Goal: Task Accomplishment & Management: Use online tool/utility

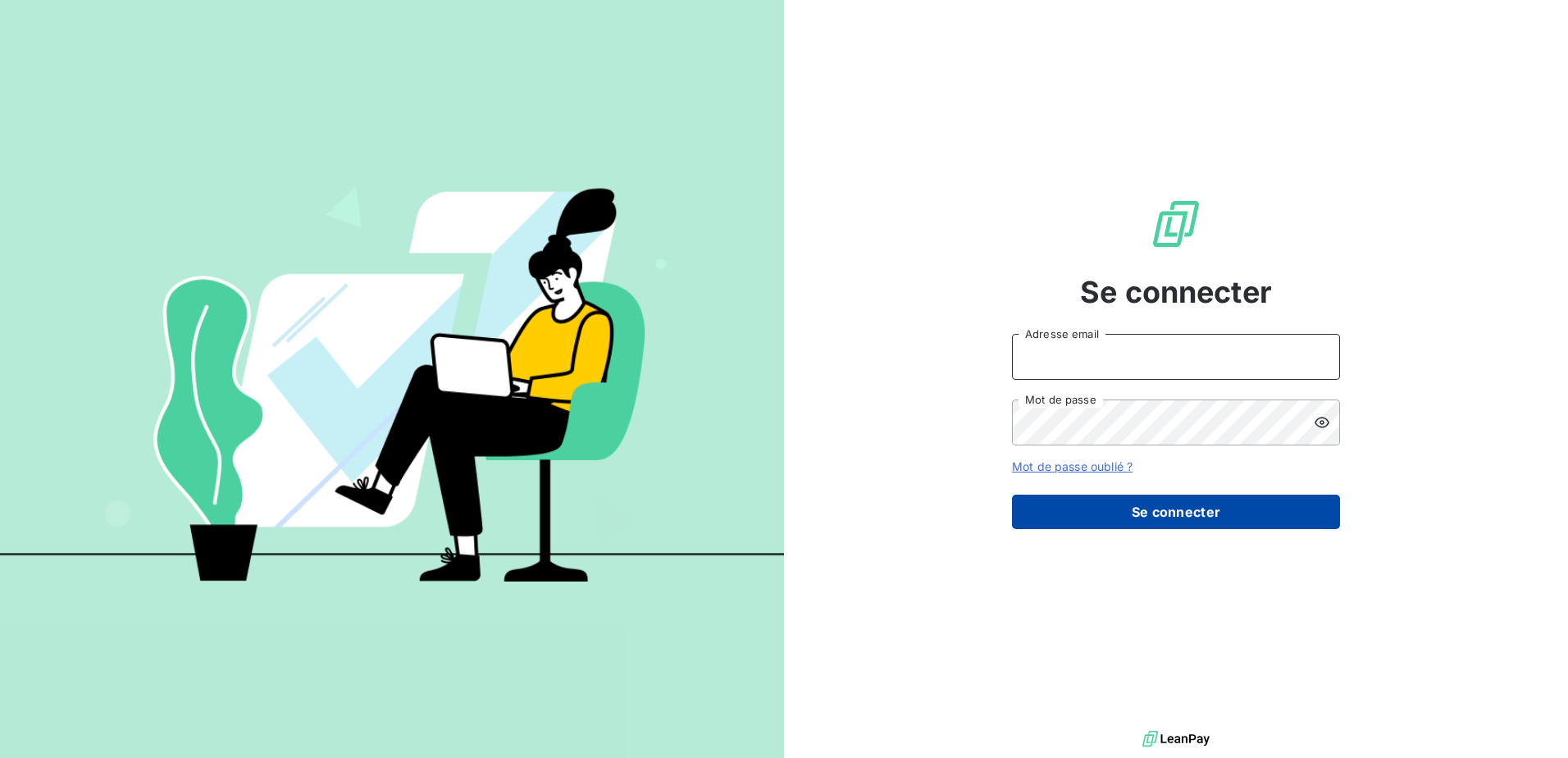
type input "[EMAIL_ADDRESS][DOMAIN_NAME]"
click at [1223, 523] on button "Se connecter" at bounding box center [1175, 512] width 328 height 35
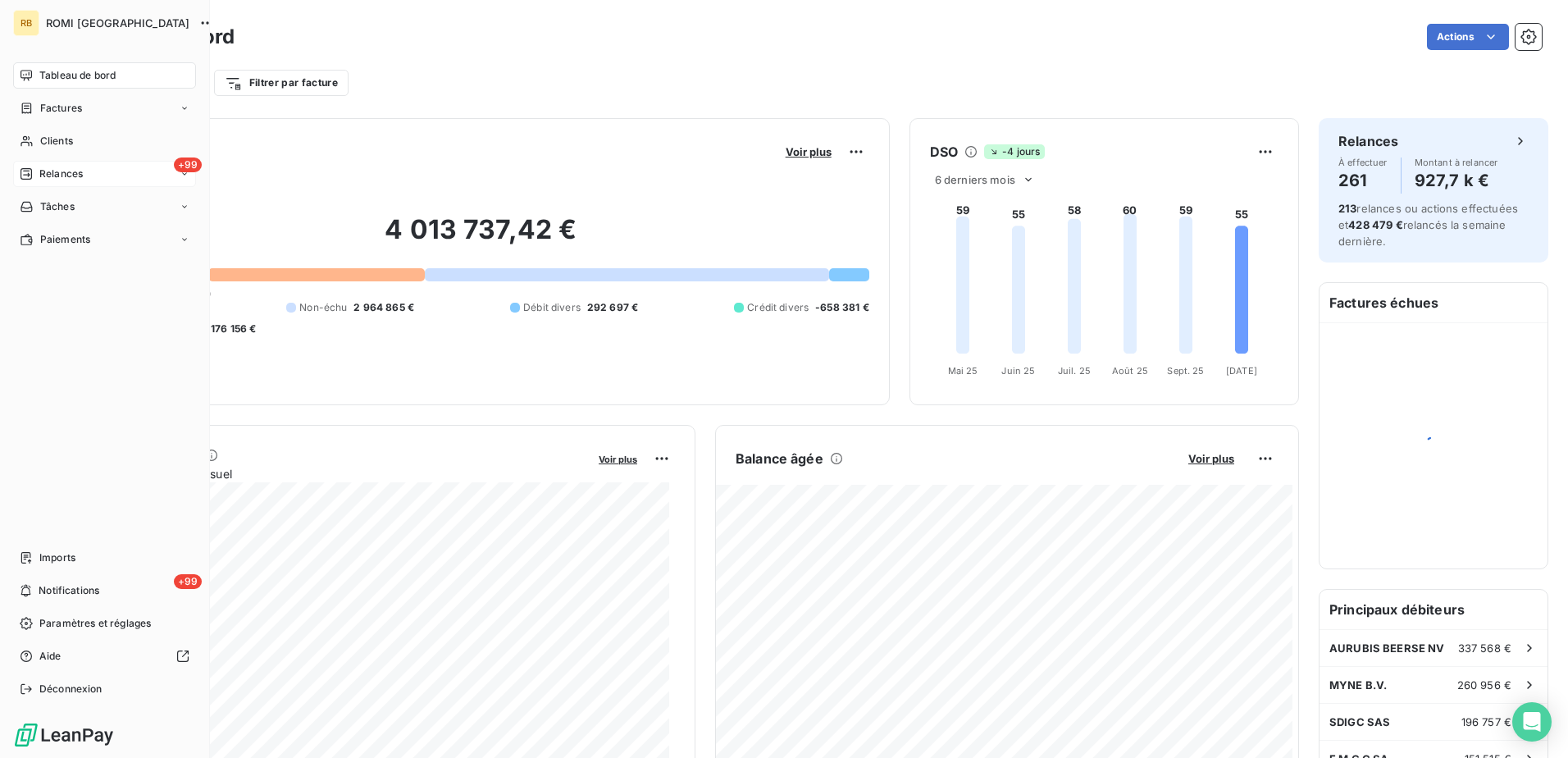
click at [69, 175] on span "Relances" at bounding box center [61, 174] width 44 height 15
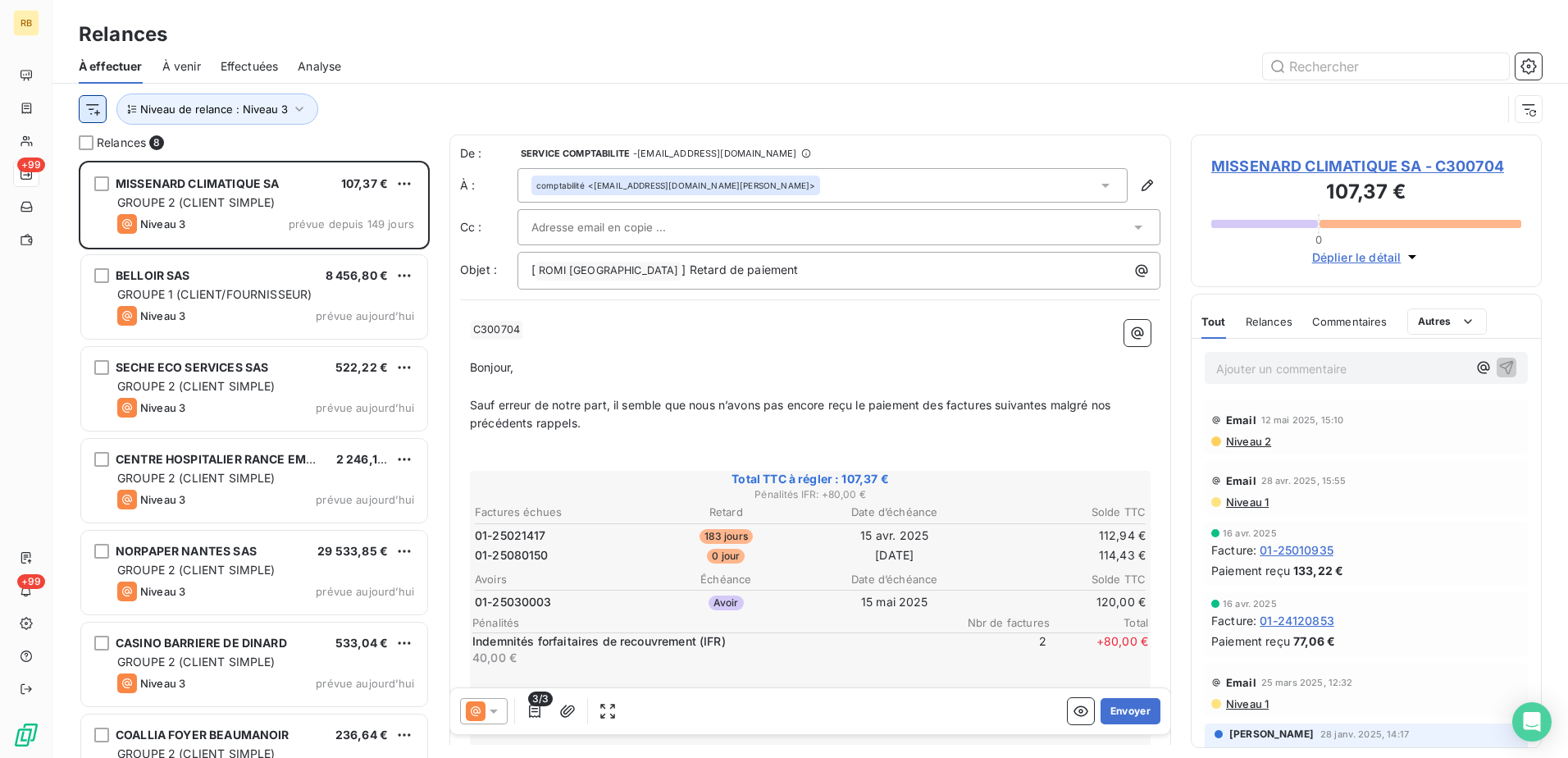
click at [91, 109] on html "RB +99 +99 Relances À effectuer À venir Effectuées Analyse Niveau de relance : …" at bounding box center [784, 379] width 1568 height 758
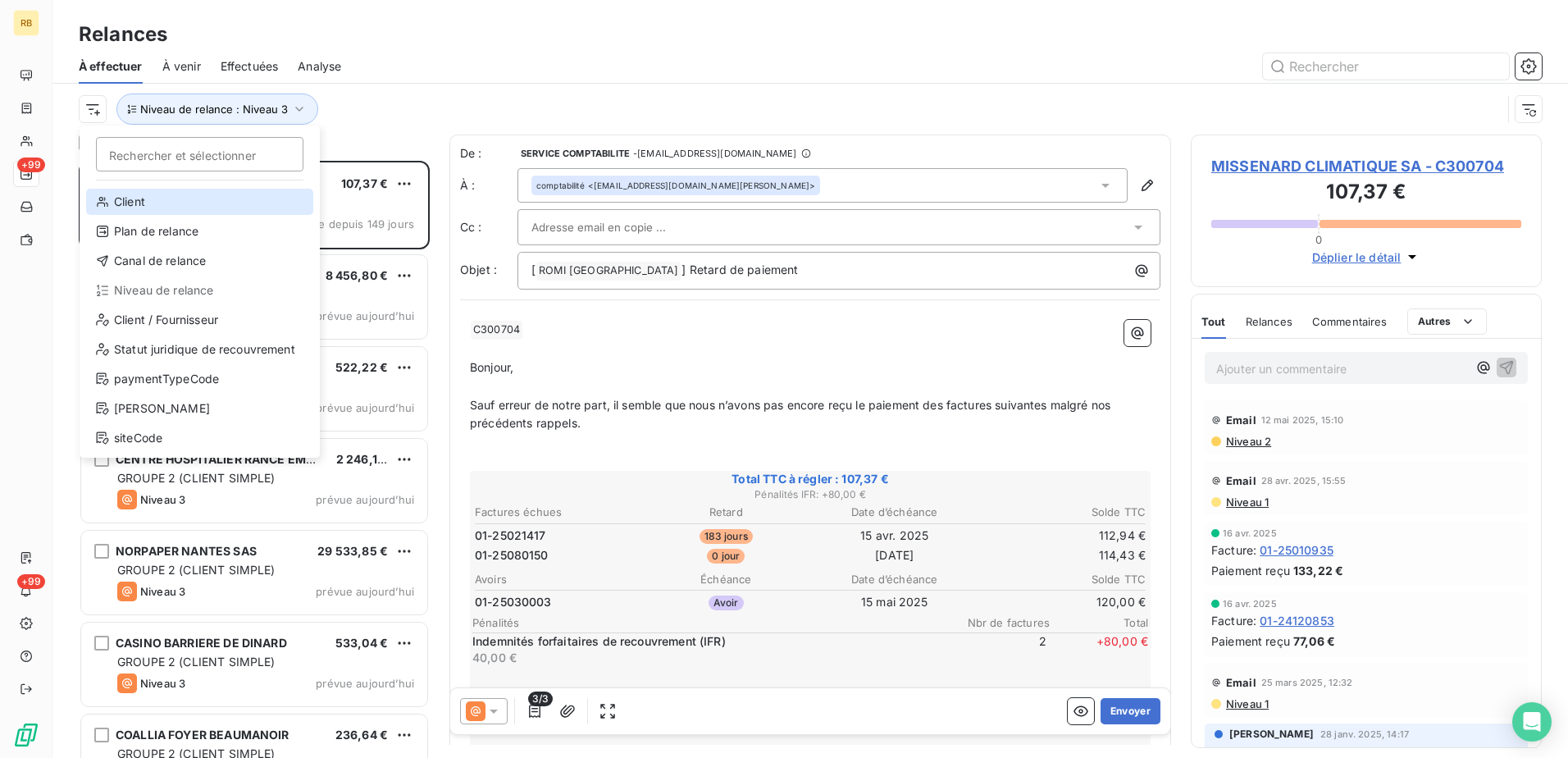
click at [163, 201] on div "Client" at bounding box center [199, 202] width 227 height 26
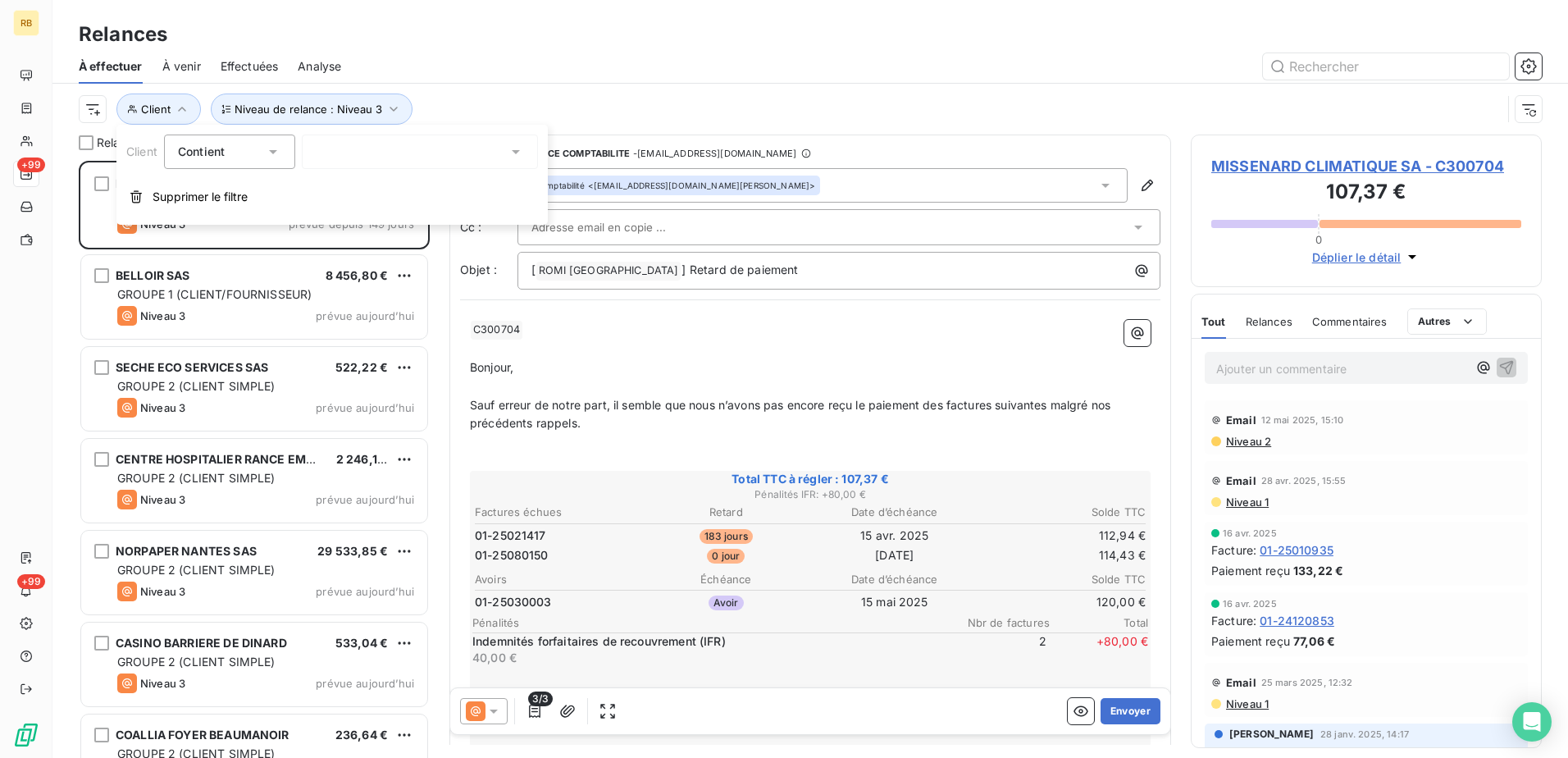
click at [363, 156] on div at bounding box center [419, 151] width 236 height 35
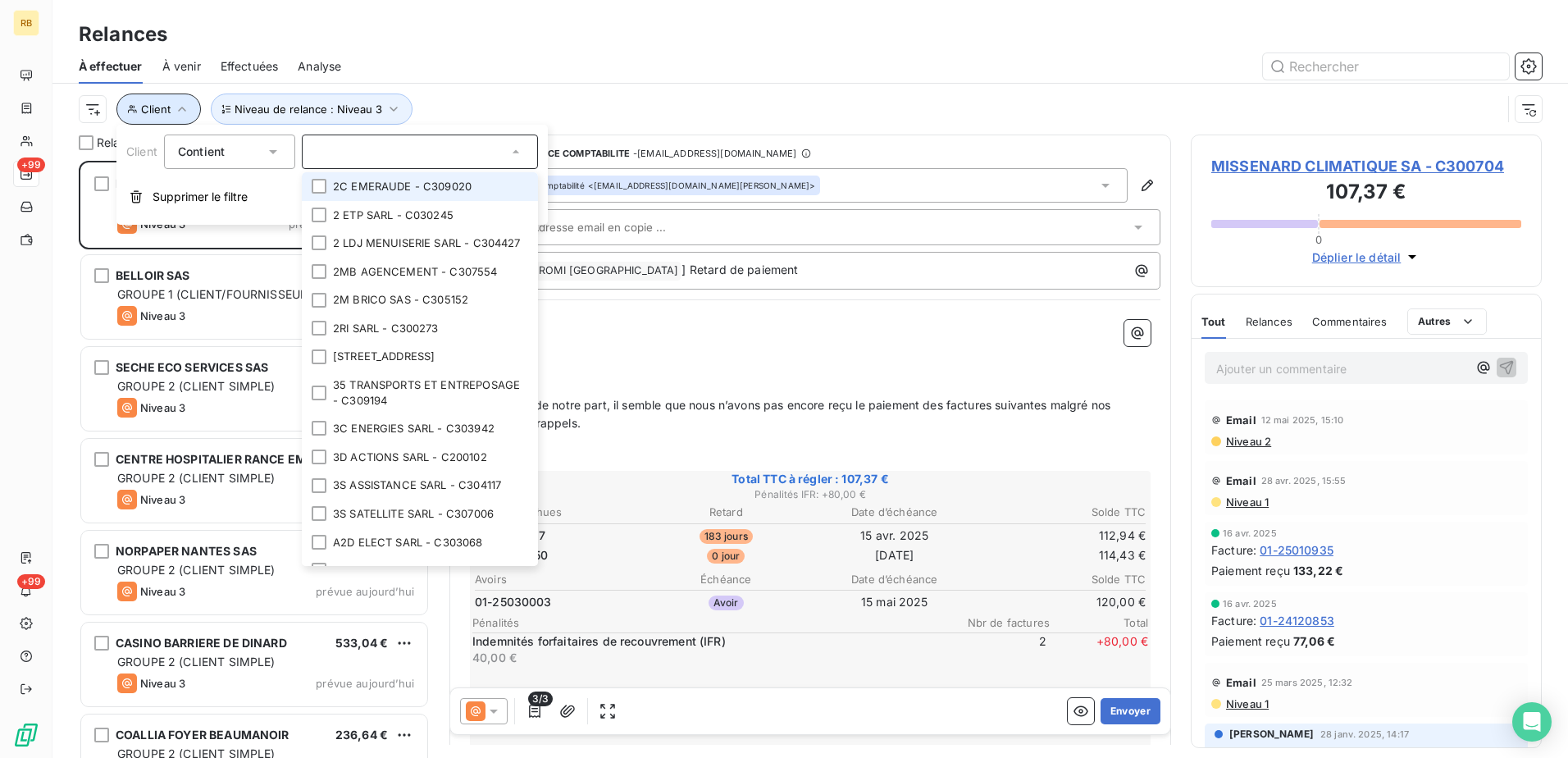
click at [162, 99] on button "Client" at bounding box center [159, 108] width 85 height 31
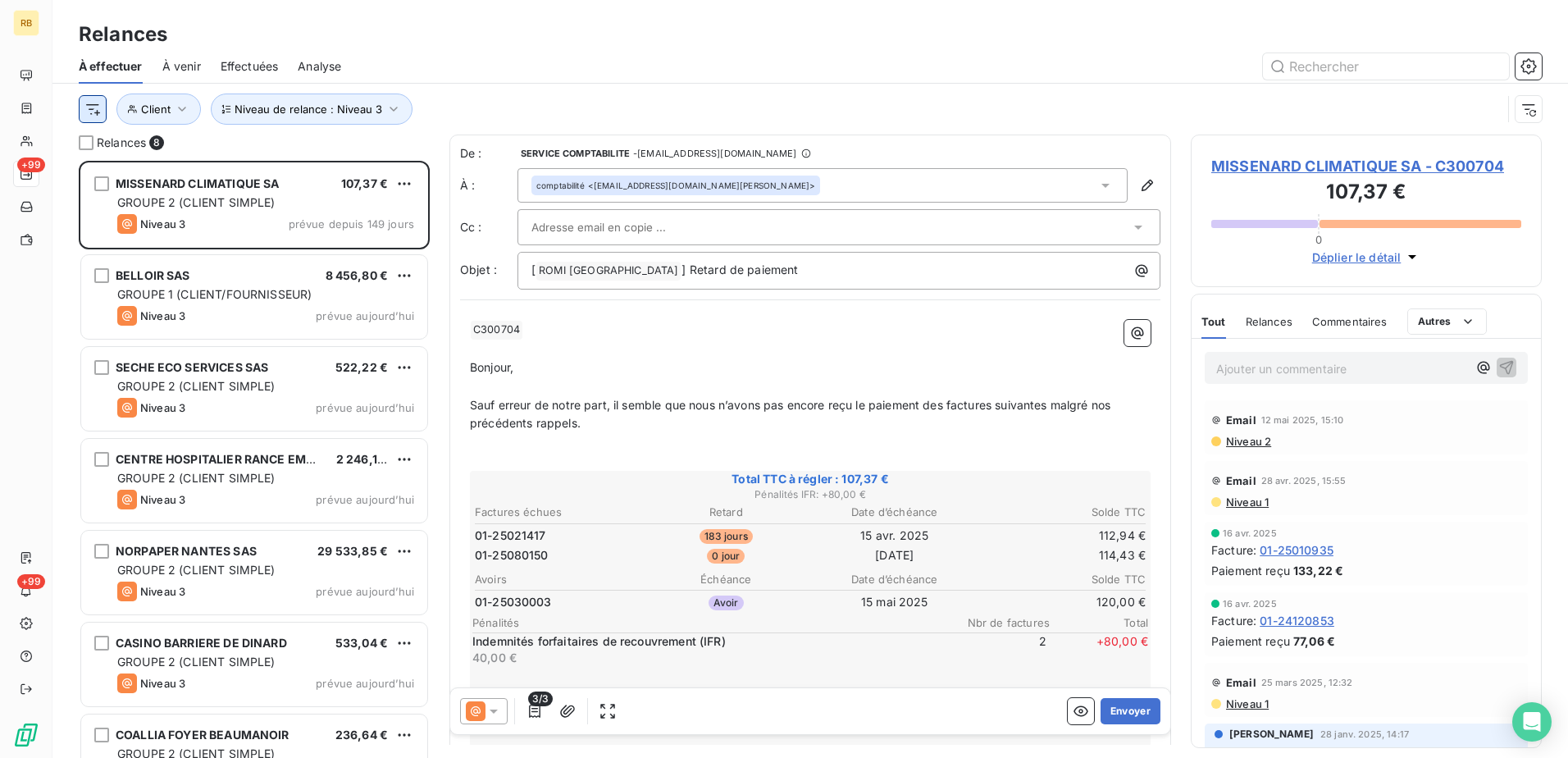
click at [85, 109] on html "RB +99 +99 Relances À effectuer À venir Effectuées Analyse Niveau de relance : …" at bounding box center [784, 379] width 1568 height 758
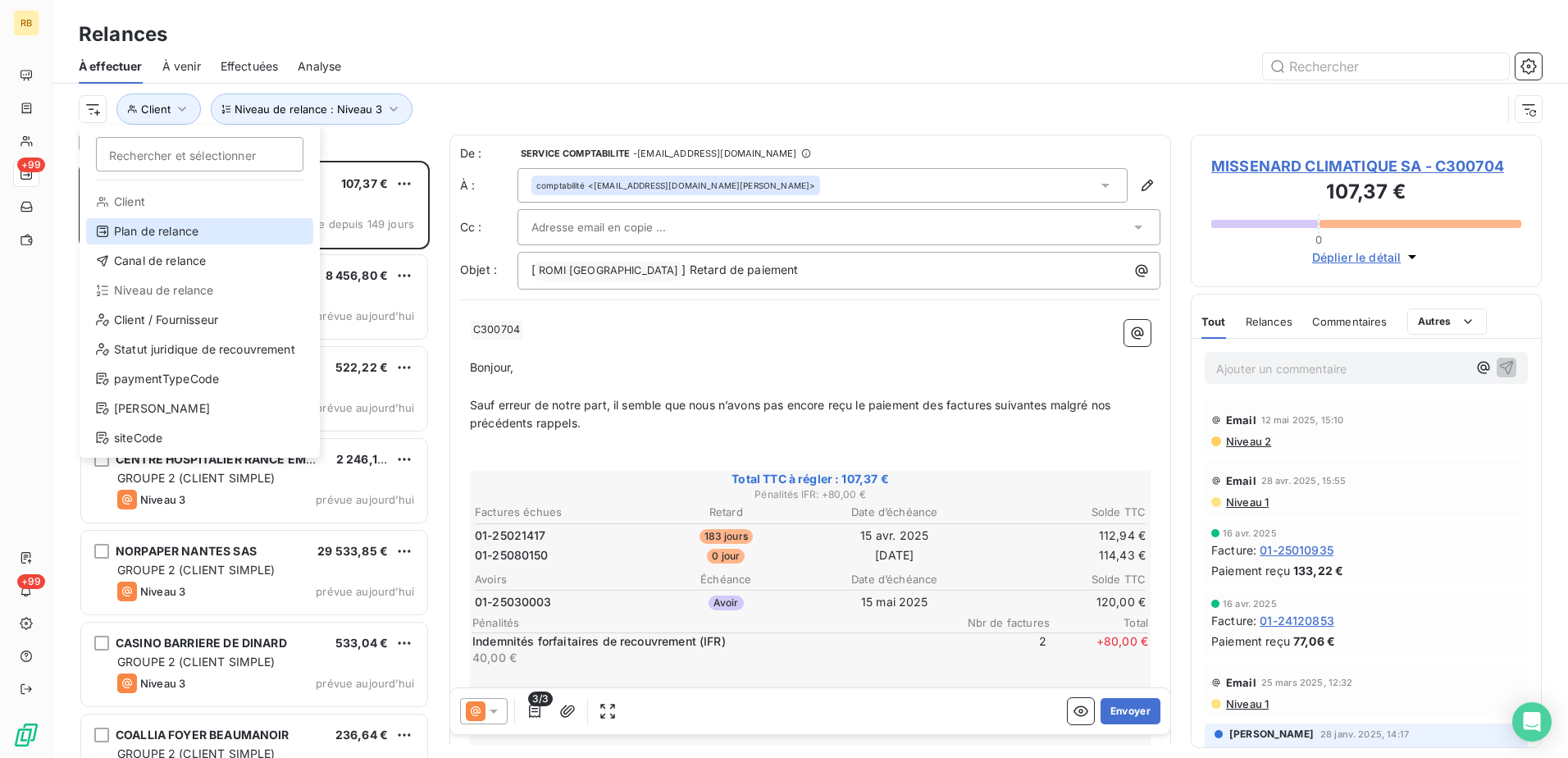
click at [163, 231] on div "Plan de relance" at bounding box center [199, 232] width 227 height 26
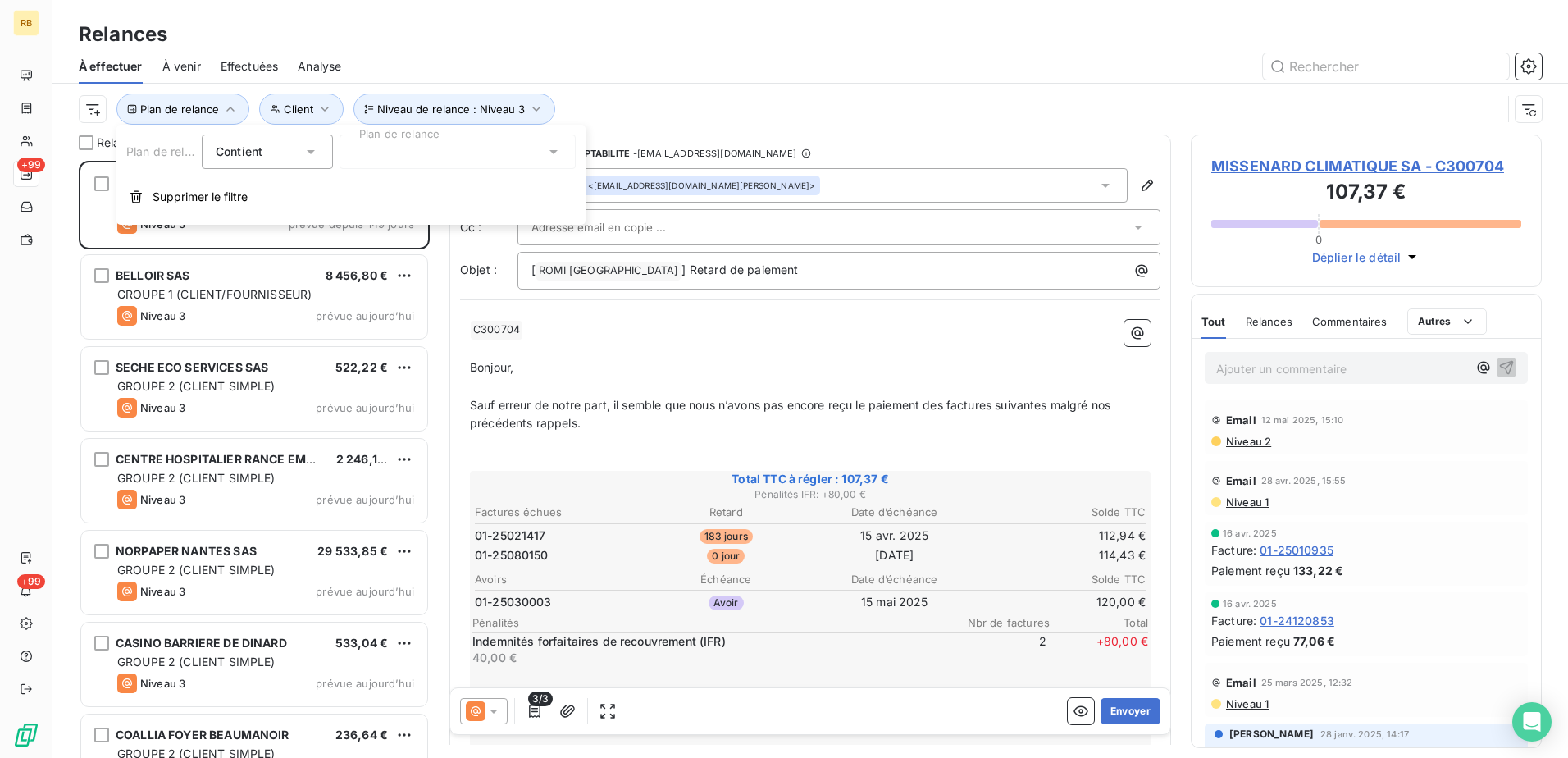
click at [408, 157] on div at bounding box center [457, 151] width 236 height 35
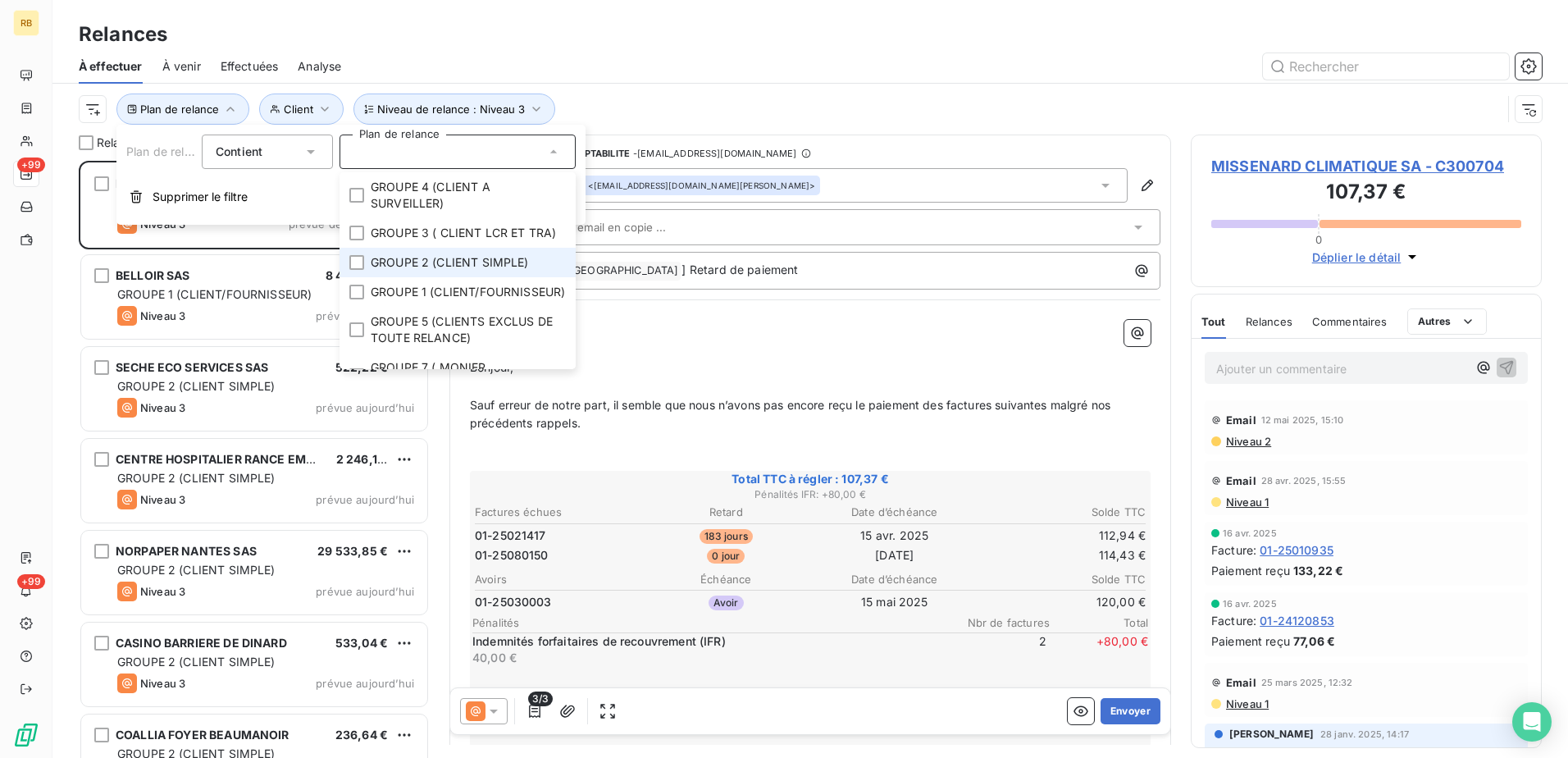
click at [372, 271] on span "GROUPE 2 (CLIENT SIMPLE)" at bounding box center [450, 262] width 159 height 17
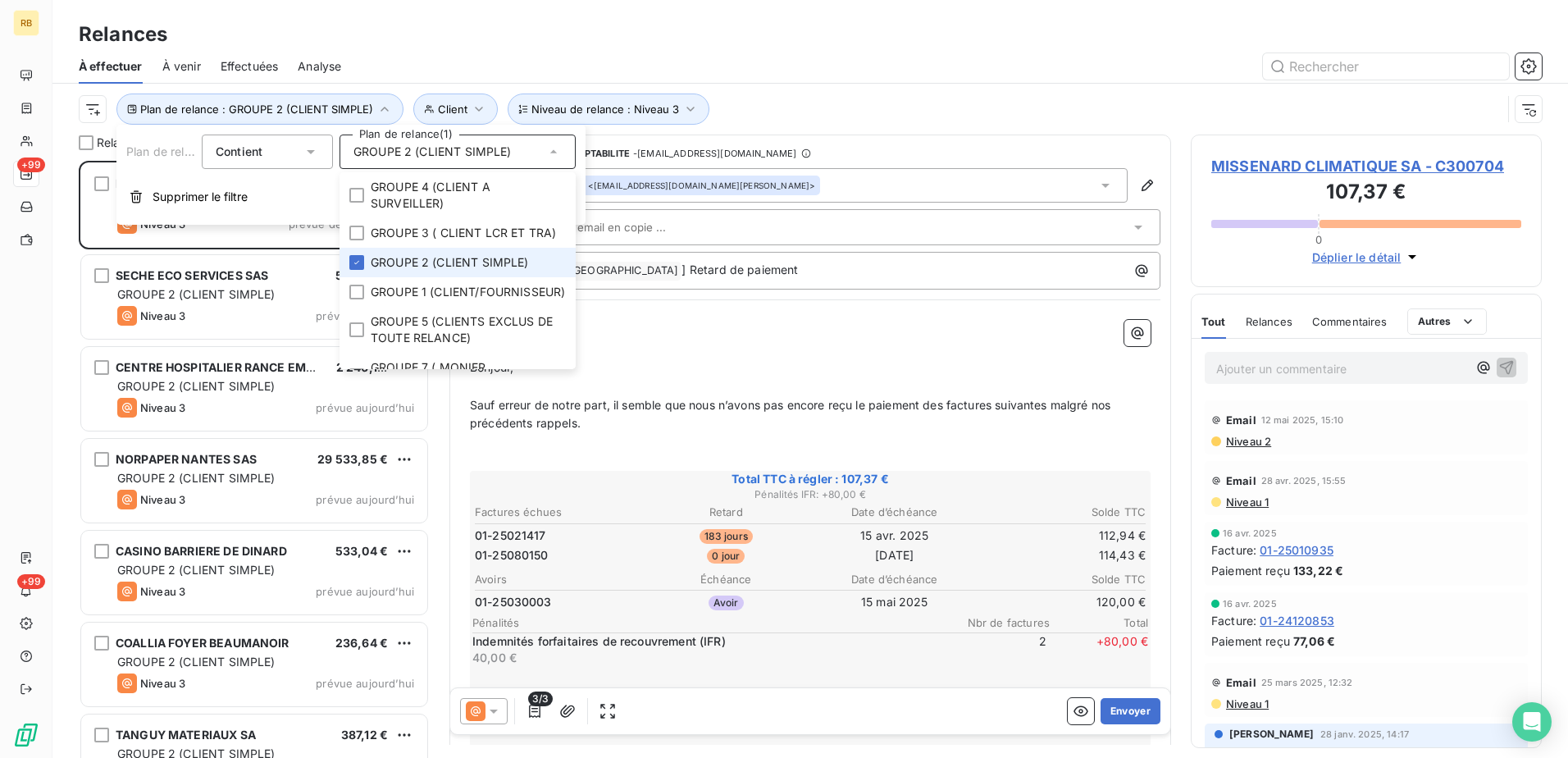
scroll to position [584, 339]
click at [450, 50] on div "À effectuer À venir Effectuées Analyse" at bounding box center [810, 66] width 1516 height 35
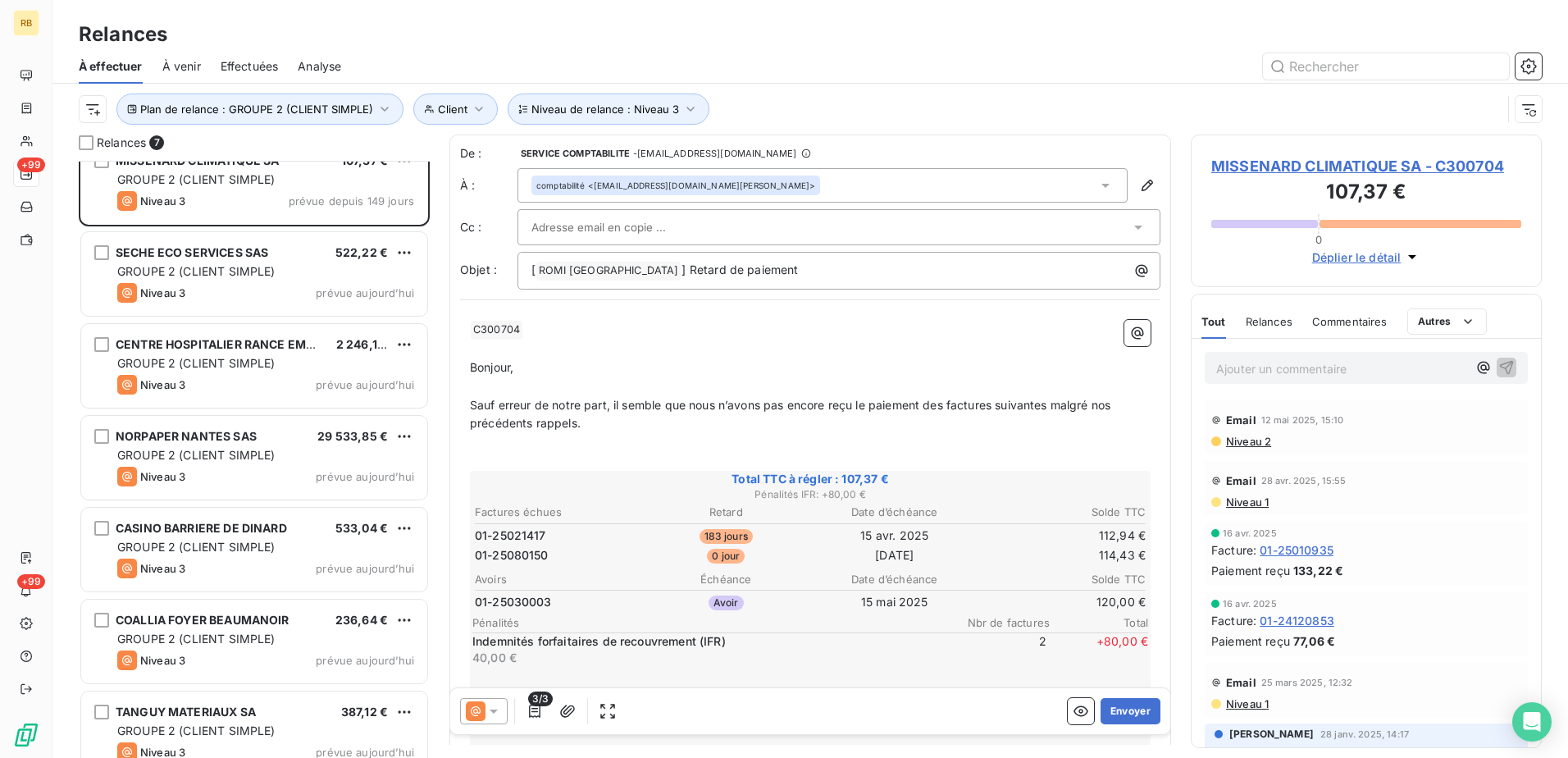
scroll to position [47, 0]
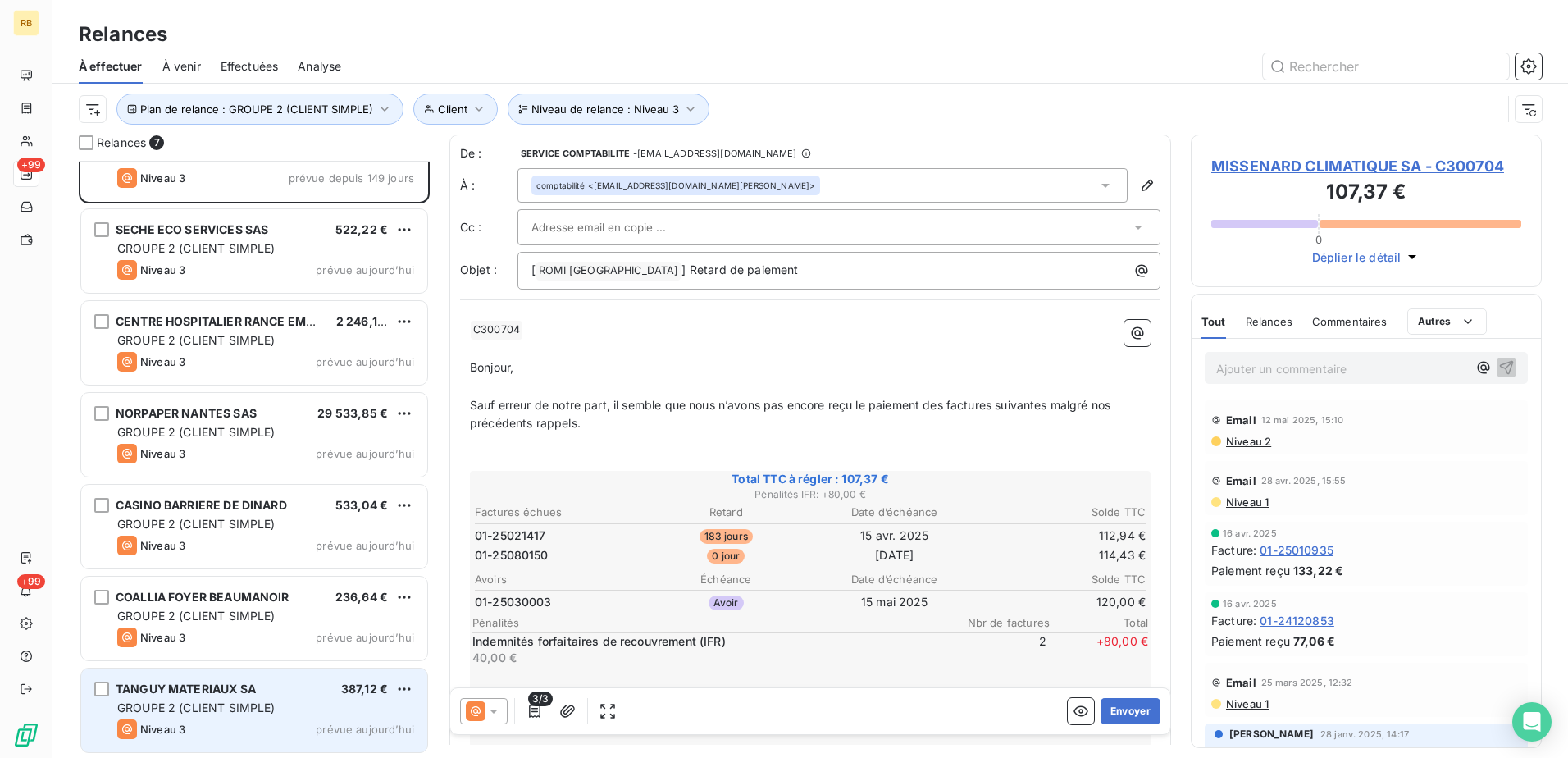
click at [273, 698] on div "TANGUY MATERIAUX SA 387,12 € GROUPE 2 (CLIENT SIMPLE) Niveau 3 prévue [DATE]" at bounding box center [254, 710] width 346 height 84
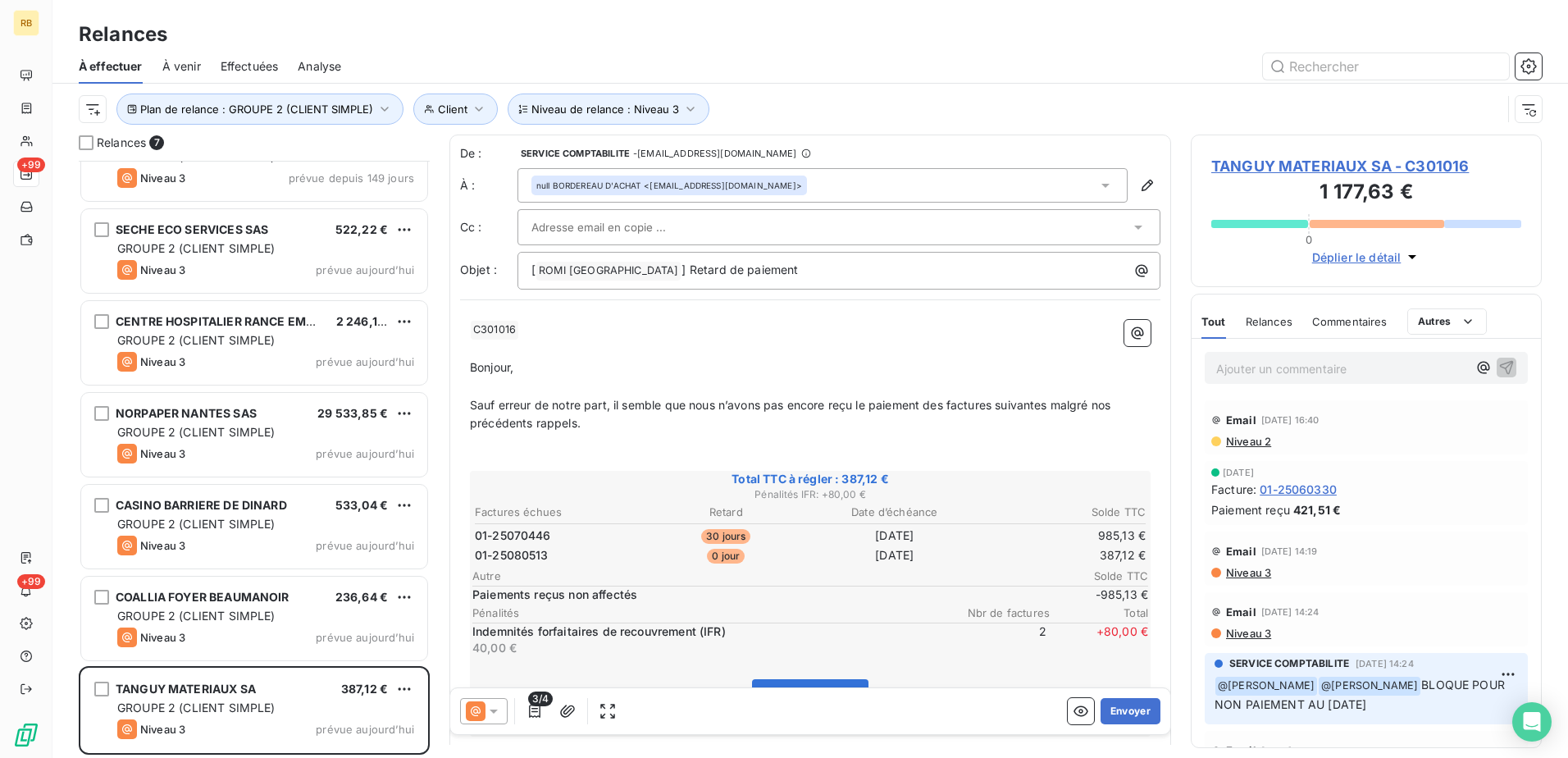
click at [1392, 368] on p "Ajouter un commentaire ﻿" at bounding box center [1341, 369] width 251 height 21
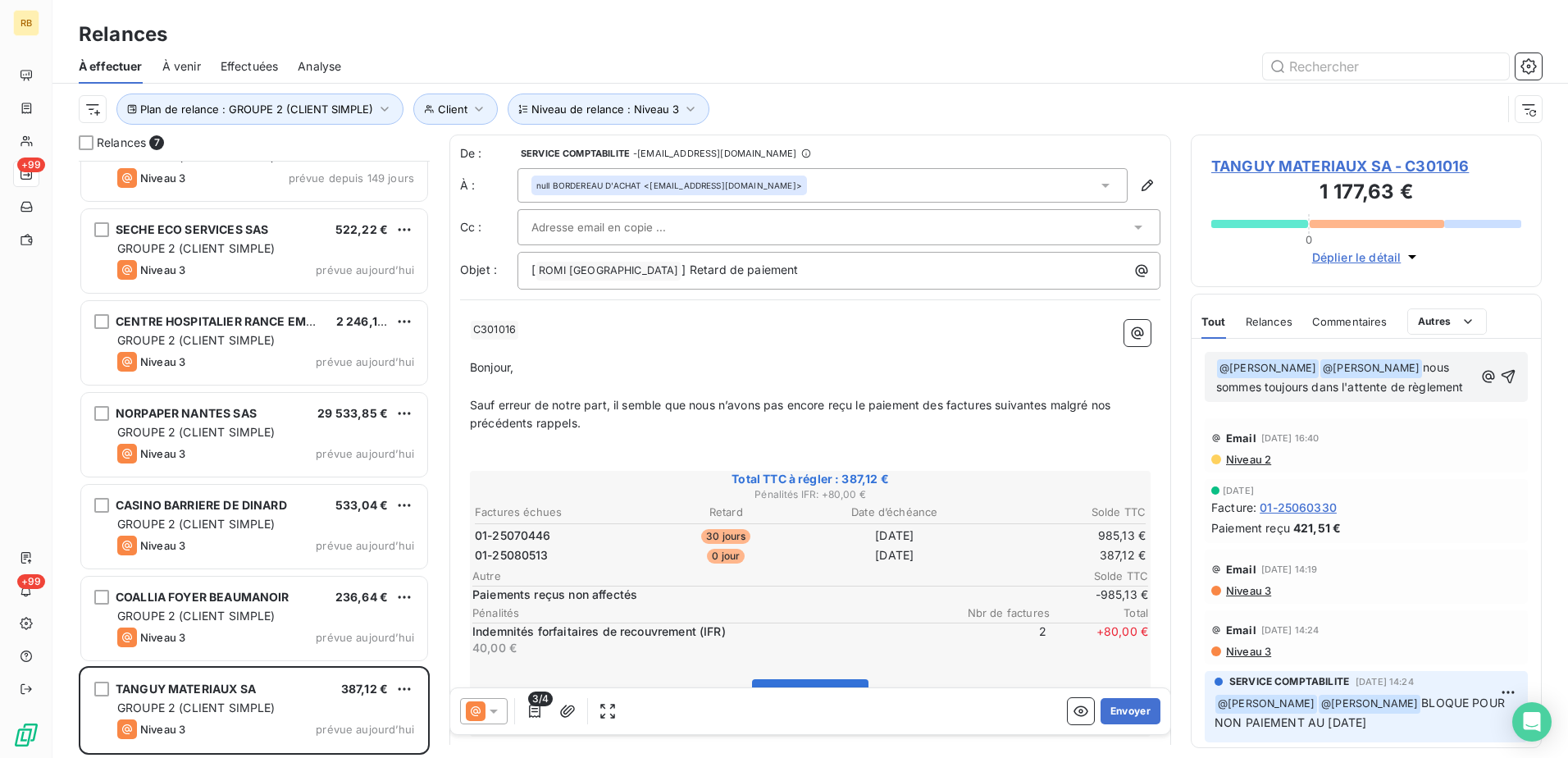
click at [1390, 368] on span "nous sommes toujours dans l'attente de règlement" at bounding box center [1339, 377] width 246 height 34
click at [1504, 385] on icon "button" at bounding box center [1508, 377] width 17 height 17
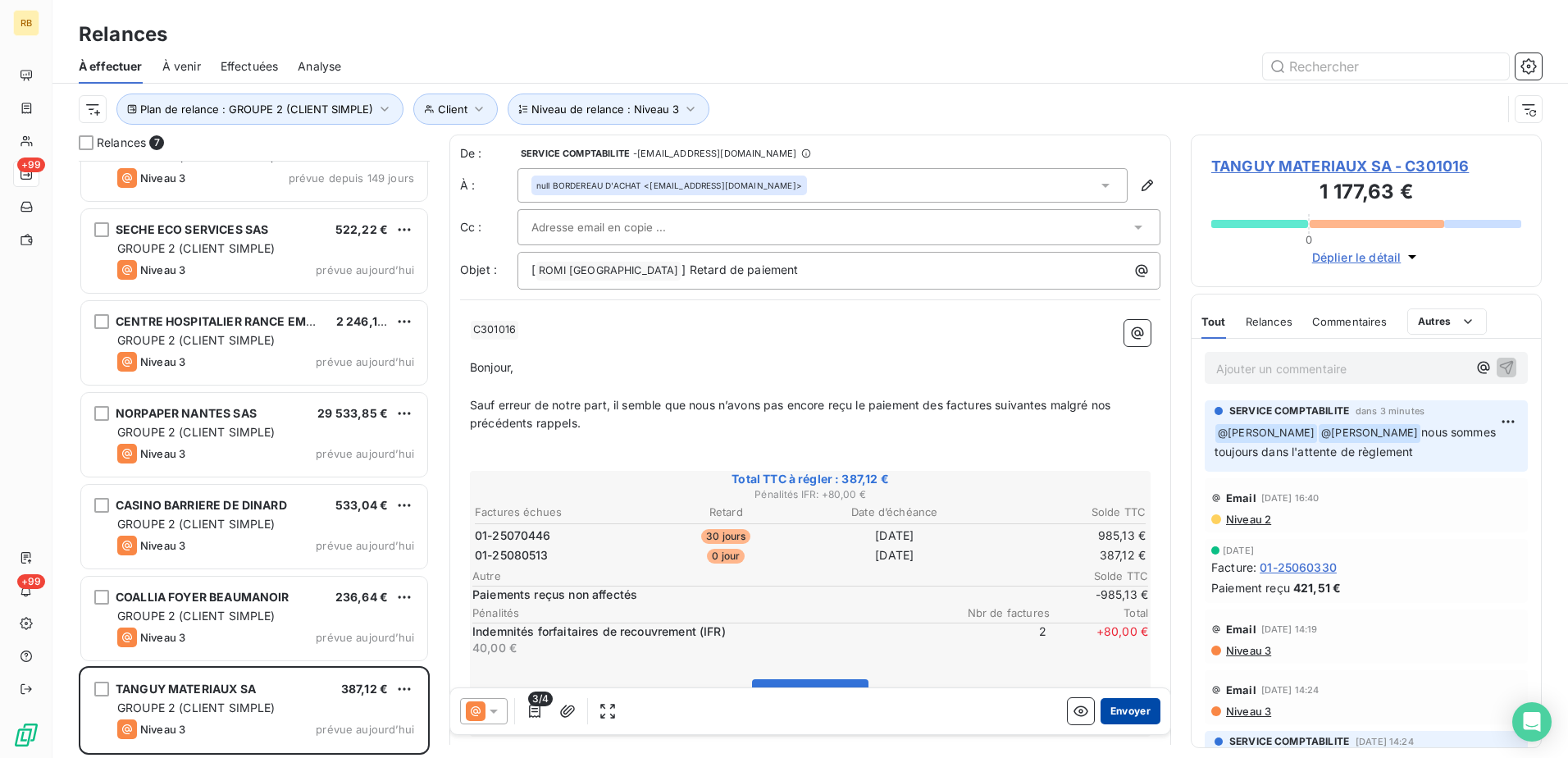
click at [1117, 708] on button "Envoyer" at bounding box center [1130, 711] width 60 height 26
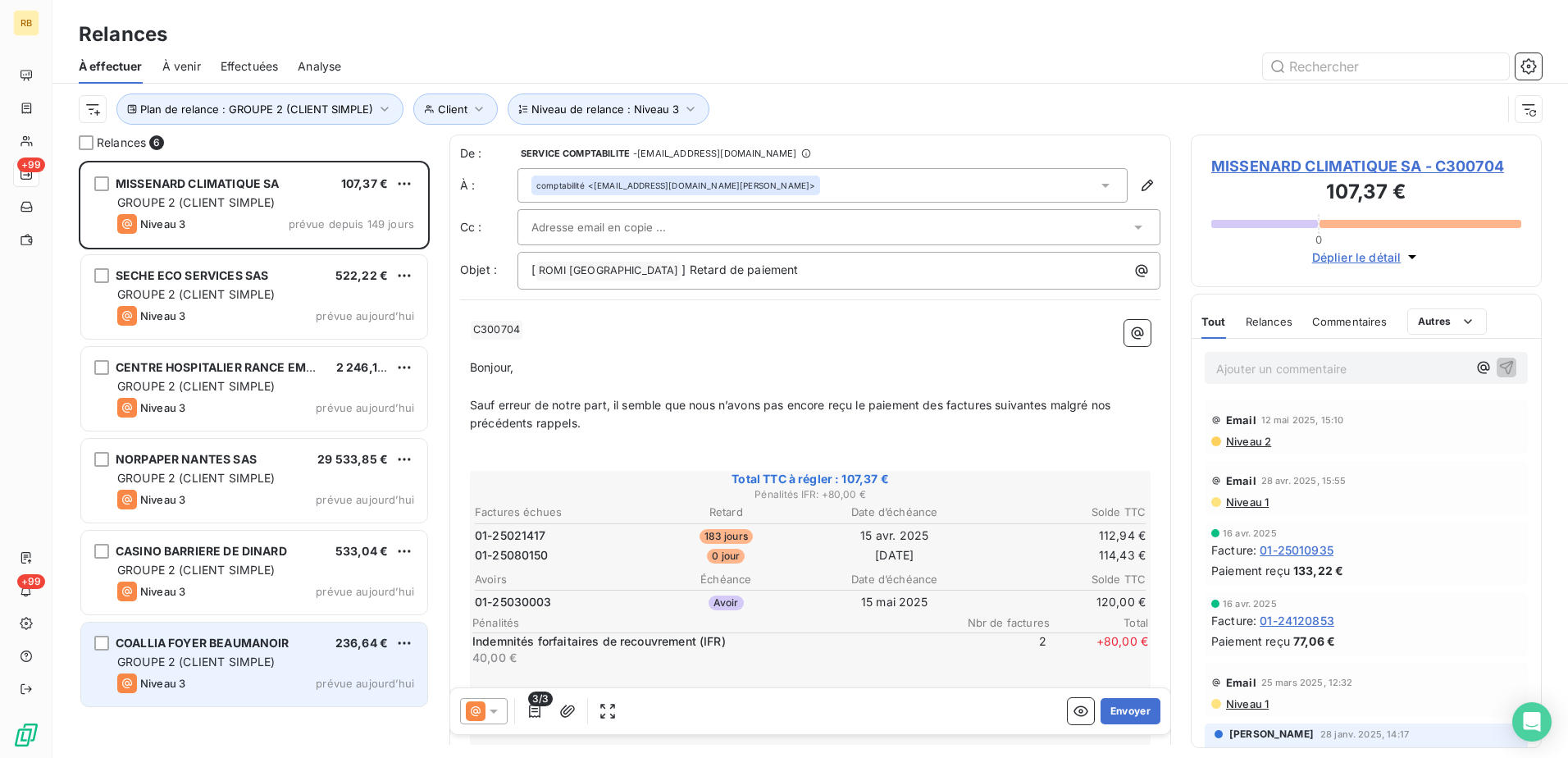
click at [252, 653] on div "COALLIA FOYER BEAUMANOIR 236,64 € GROUPE 2 (CLIENT SIMPLE) Niveau 3 prévue [DAT…" at bounding box center [254, 665] width 346 height 84
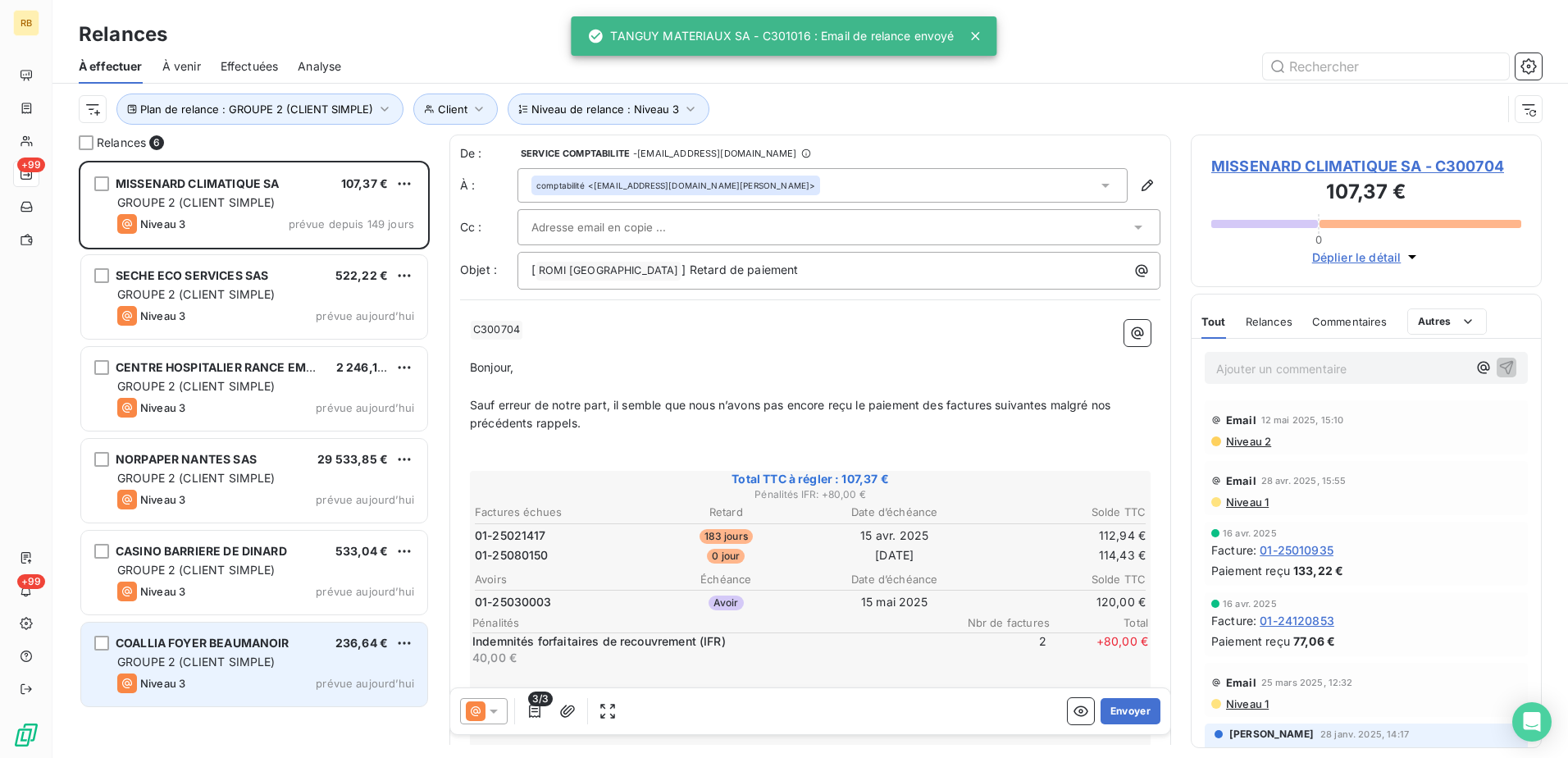
click at [279, 675] on div "Niveau 3 prévue aujourd’hui" at bounding box center [266, 682] width 297 height 20
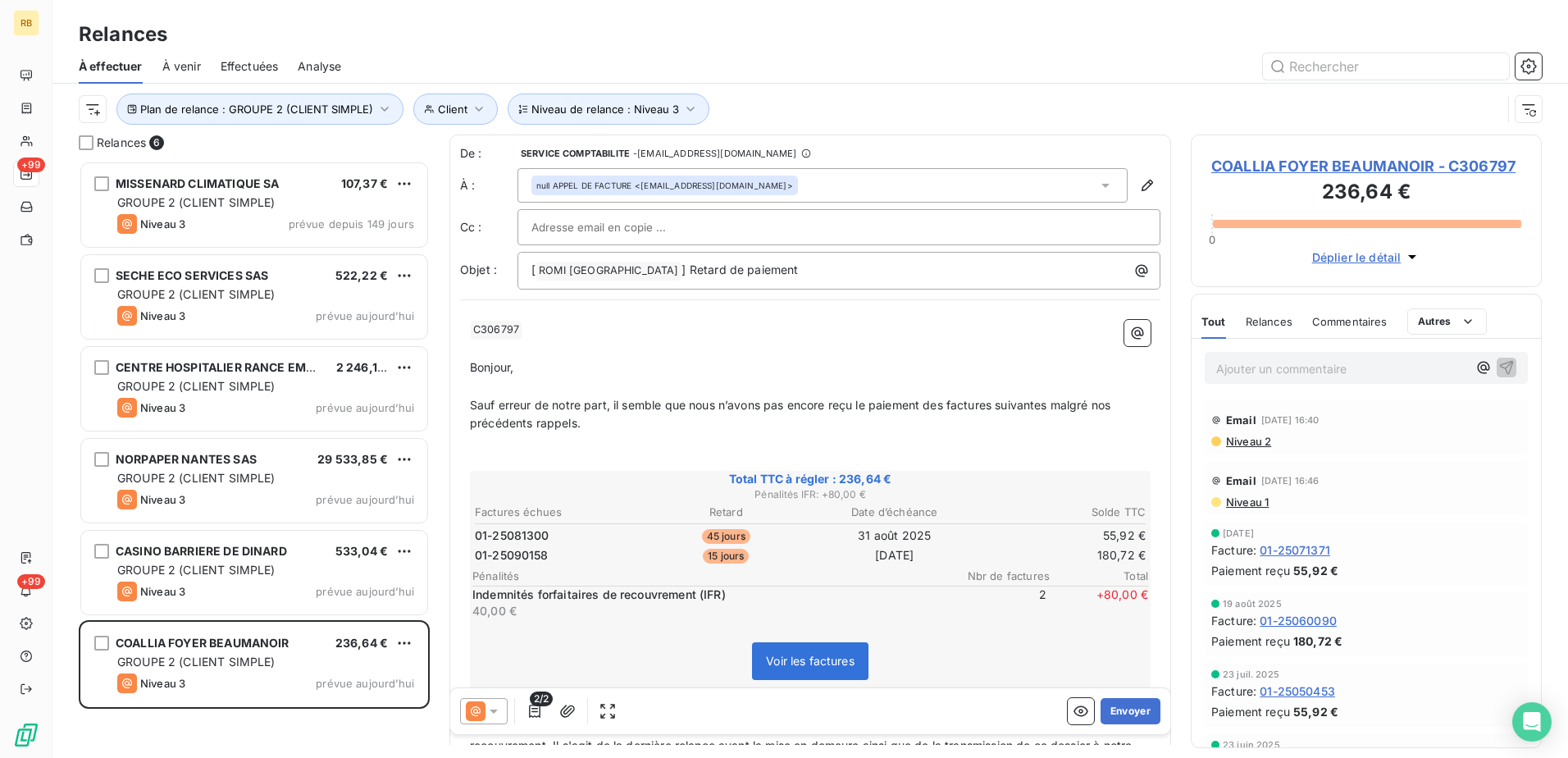
click at [1304, 372] on p "Ajouter un commentaire ﻿" at bounding box center [1341, 369] width 251 height 21
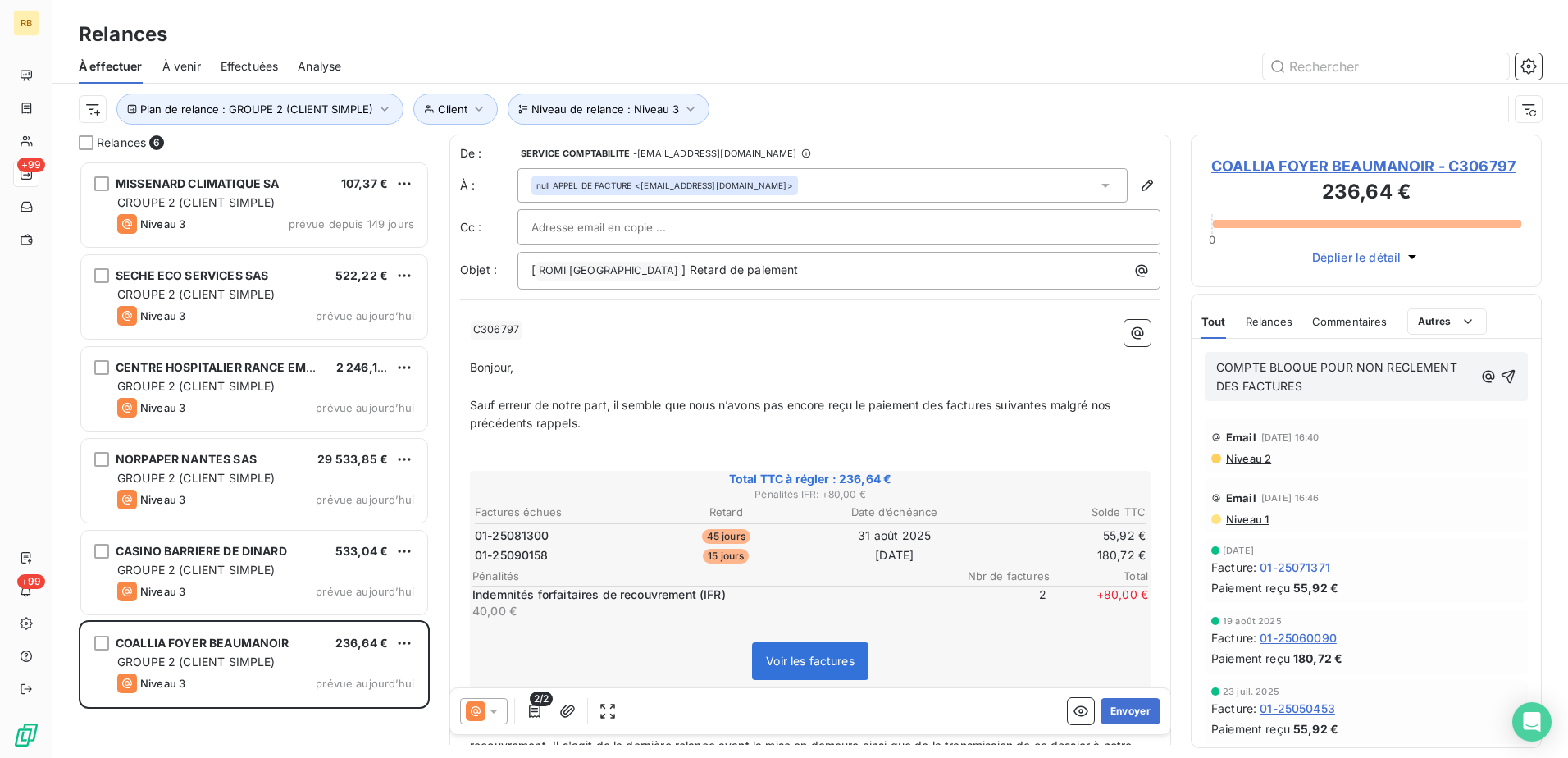
click at [1372, 388] on p "COMPTE BLOQUE POUR NON REGLEMENT DES FACTURES" at bounding box center [1345, 377] width 258 height 37
click at [1479, 388] on div "COMPTE BLOQUE POUR NON REGLEMENT DES FACTURES" at bounding box center [1366, 376] width 301 height 39
click at [1480, 383] on icon "button" at bounding box center [1489, 377] width 17 height 17
click at [1340, 435] on span "ISSA DRAVE" at bounding box center [1323, 431] width 69 height 14
click at [1500, 375] on icon "button" at bounding box center [1508, 377] width 17 height 17
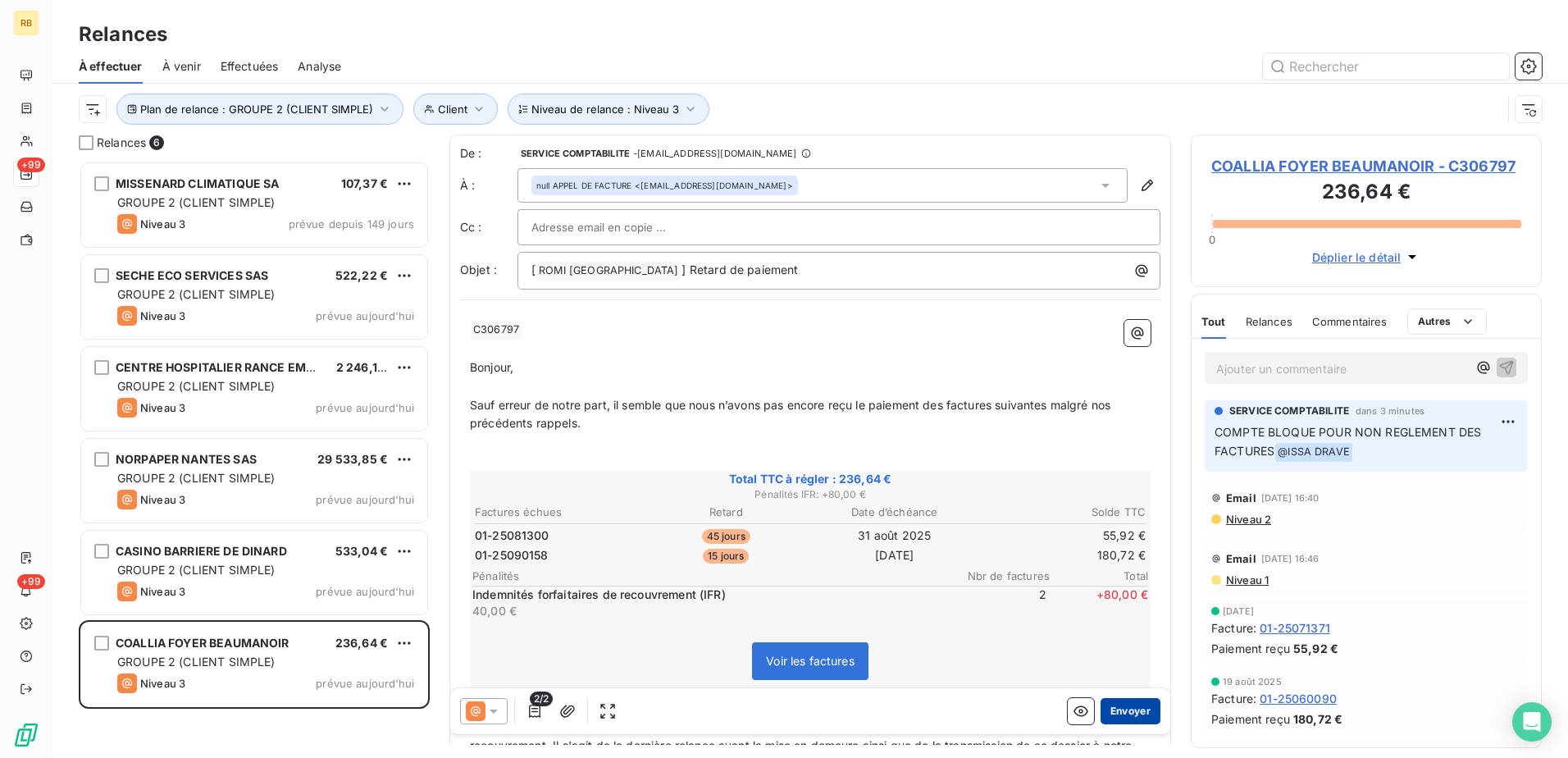
click at [1131, 707] on button "Envoyer" at bounding box center [1130, 711] width 60 height 26
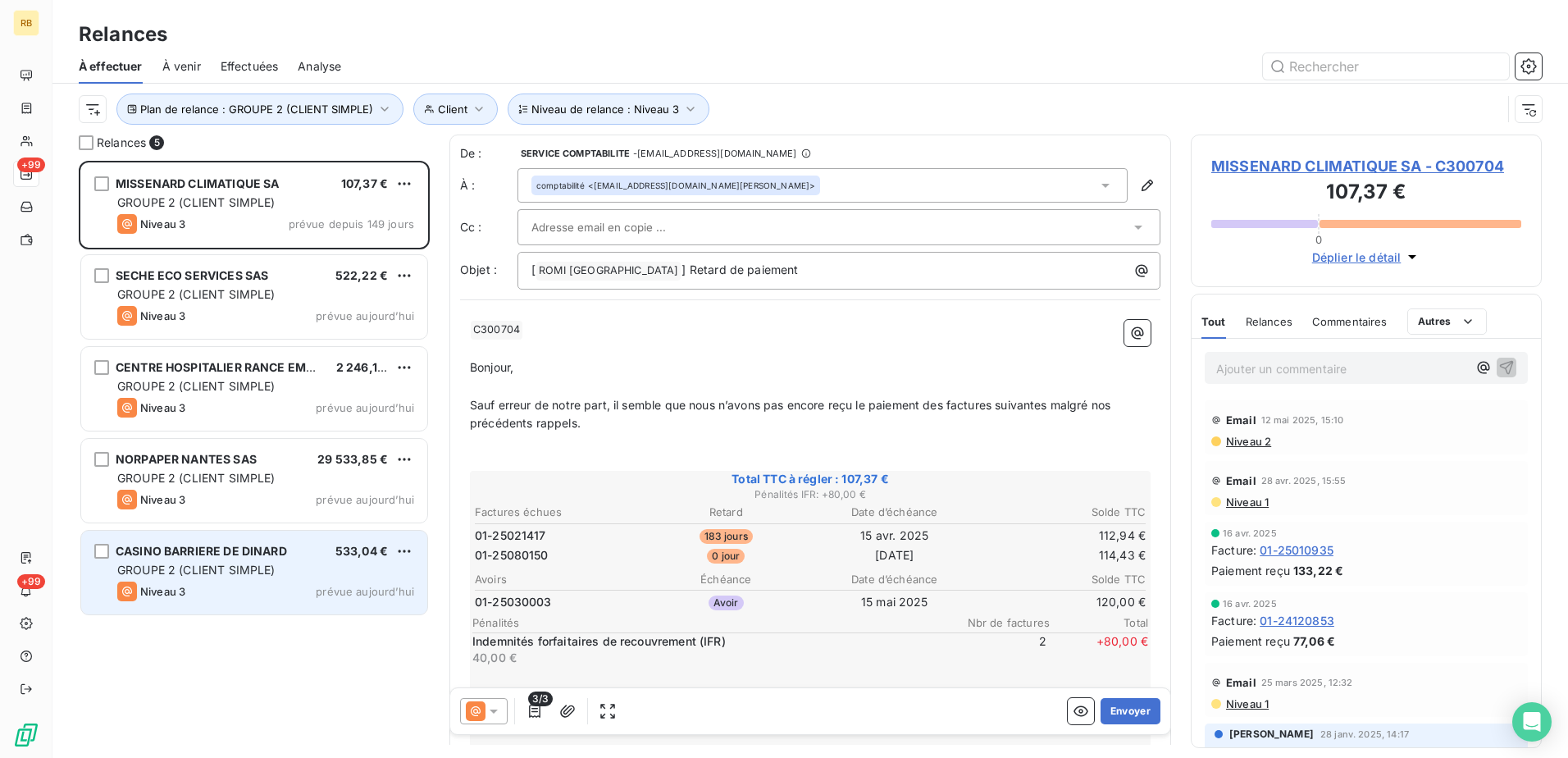
click at [266, 578] on div "GROUPE 2 (CLIENT SIMPLE)" at bounding box center [266, 570] width 297 height 17
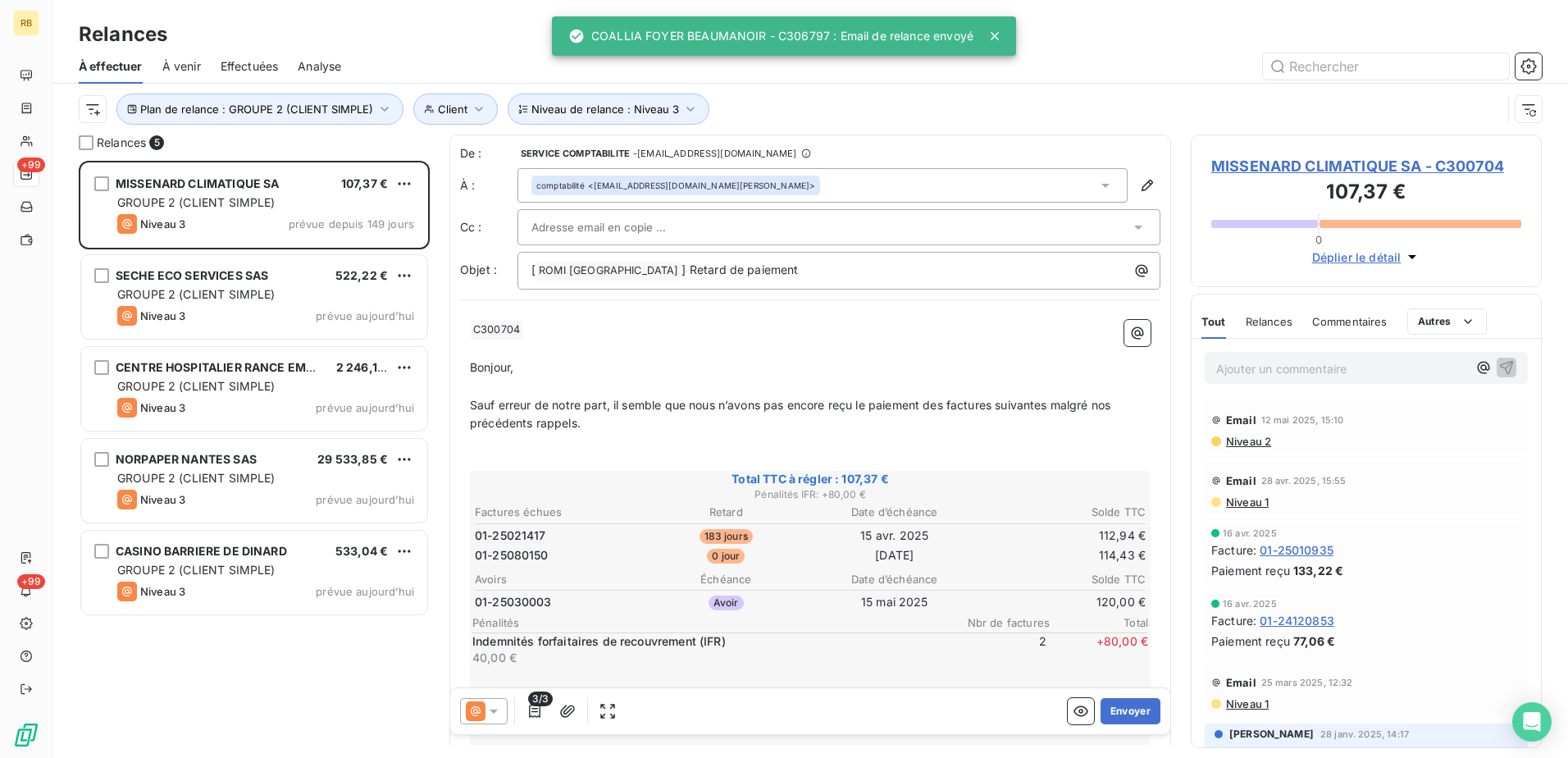
click at [1457, 364] on div "Ajouter un commentaire ﻿" at bounding box center [1366, 368] width 301 height 22
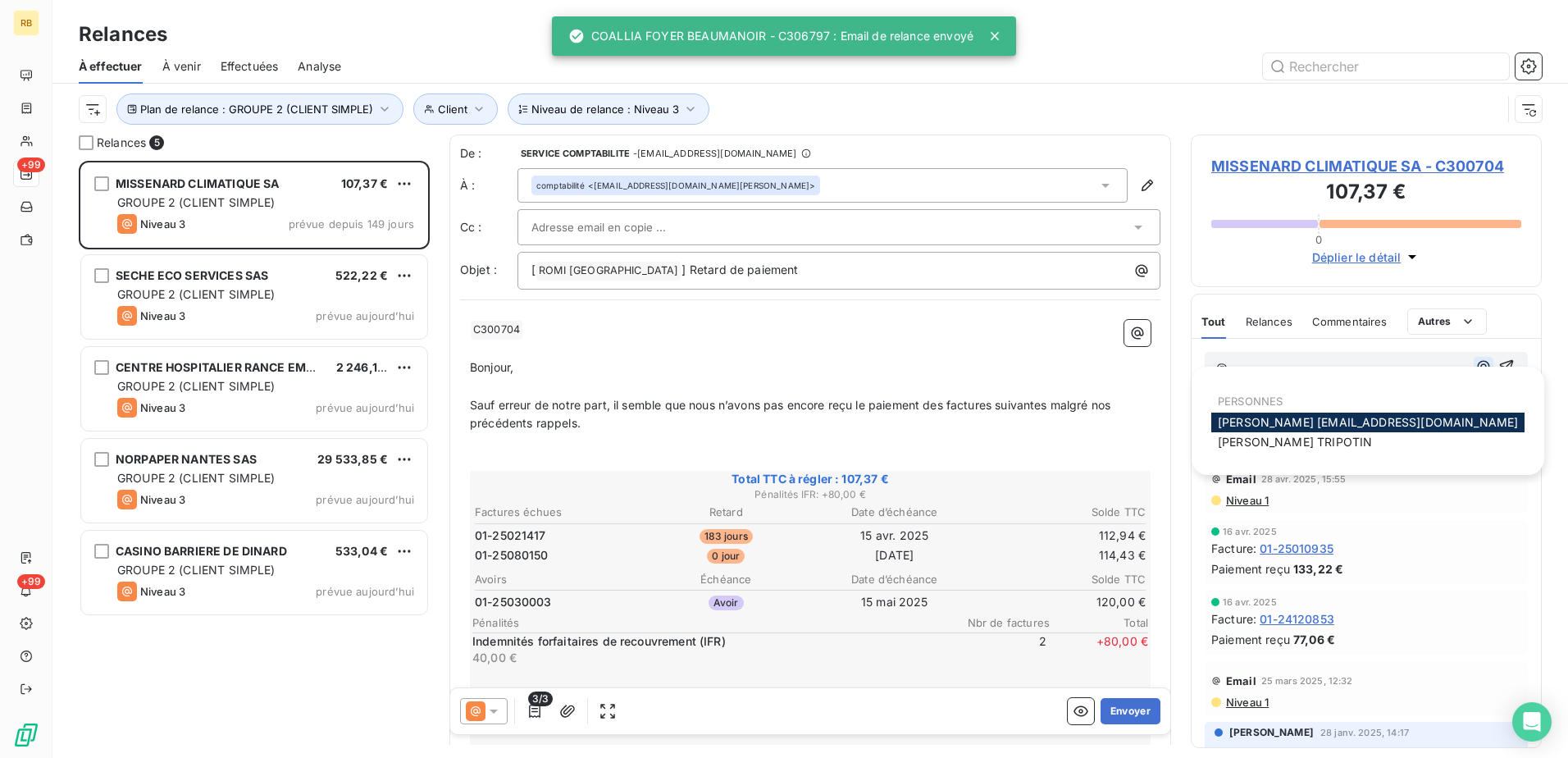
click at [1476, 366] on icon "button" at bounding box center [1484, 367] width 17 height 17
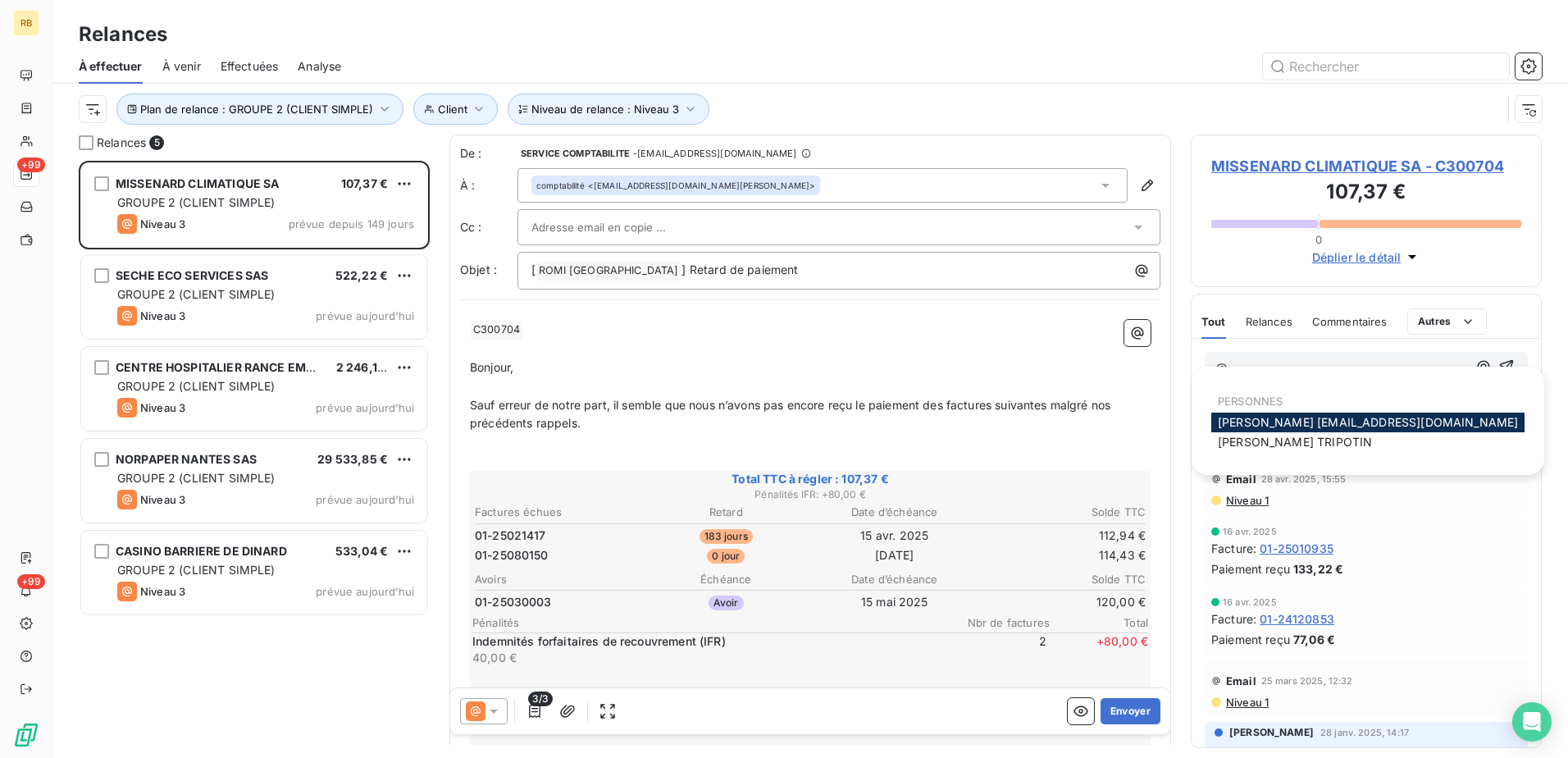
click at [1322, 365] on p "@" at bounding box center [1341, 368] width 251 height 19
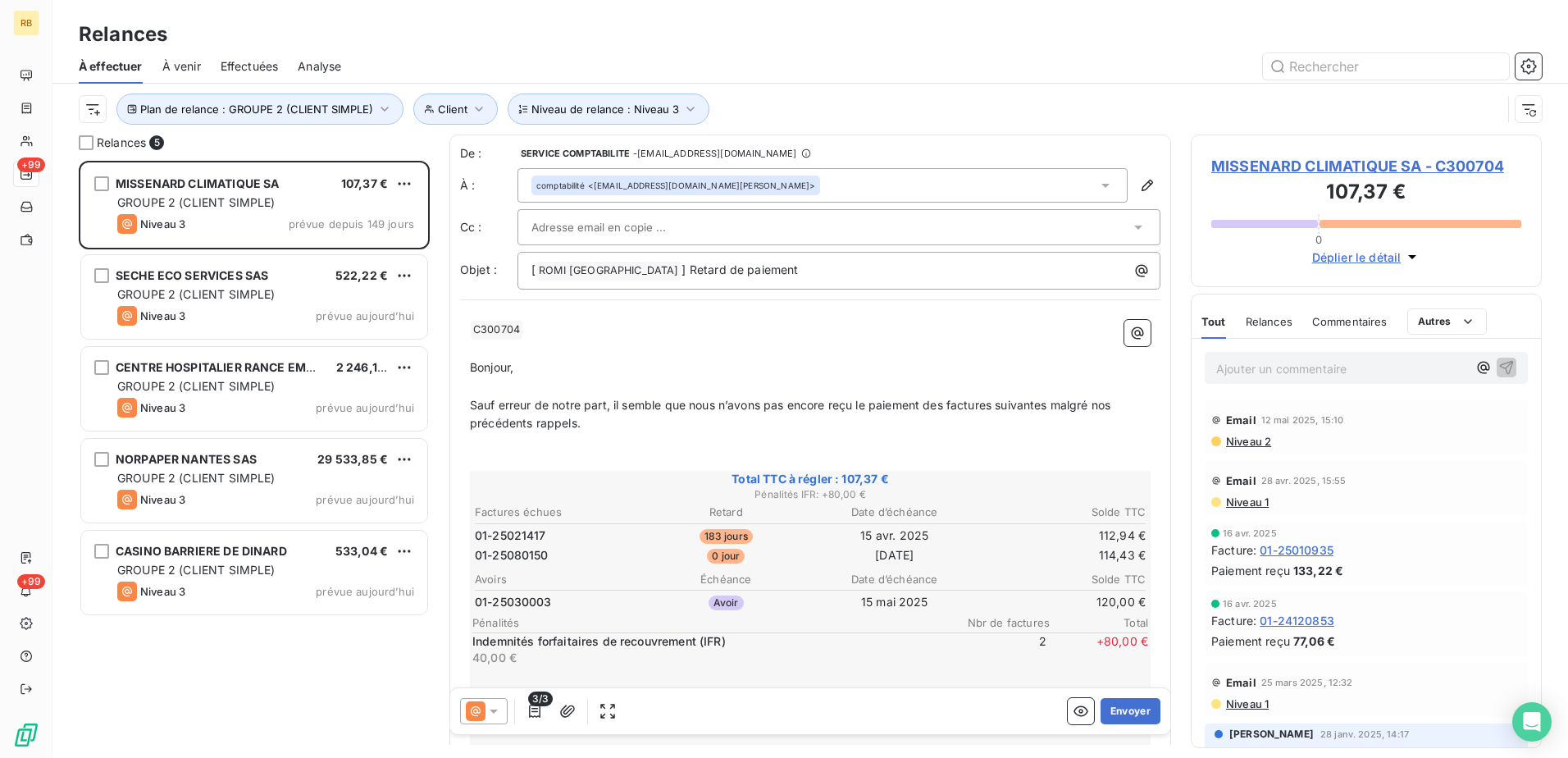
click at [1347, 159] on span "MISSENARD CLIMATIQUE SA - C300704" at bounding box center [1366, 166] width 310 height 22
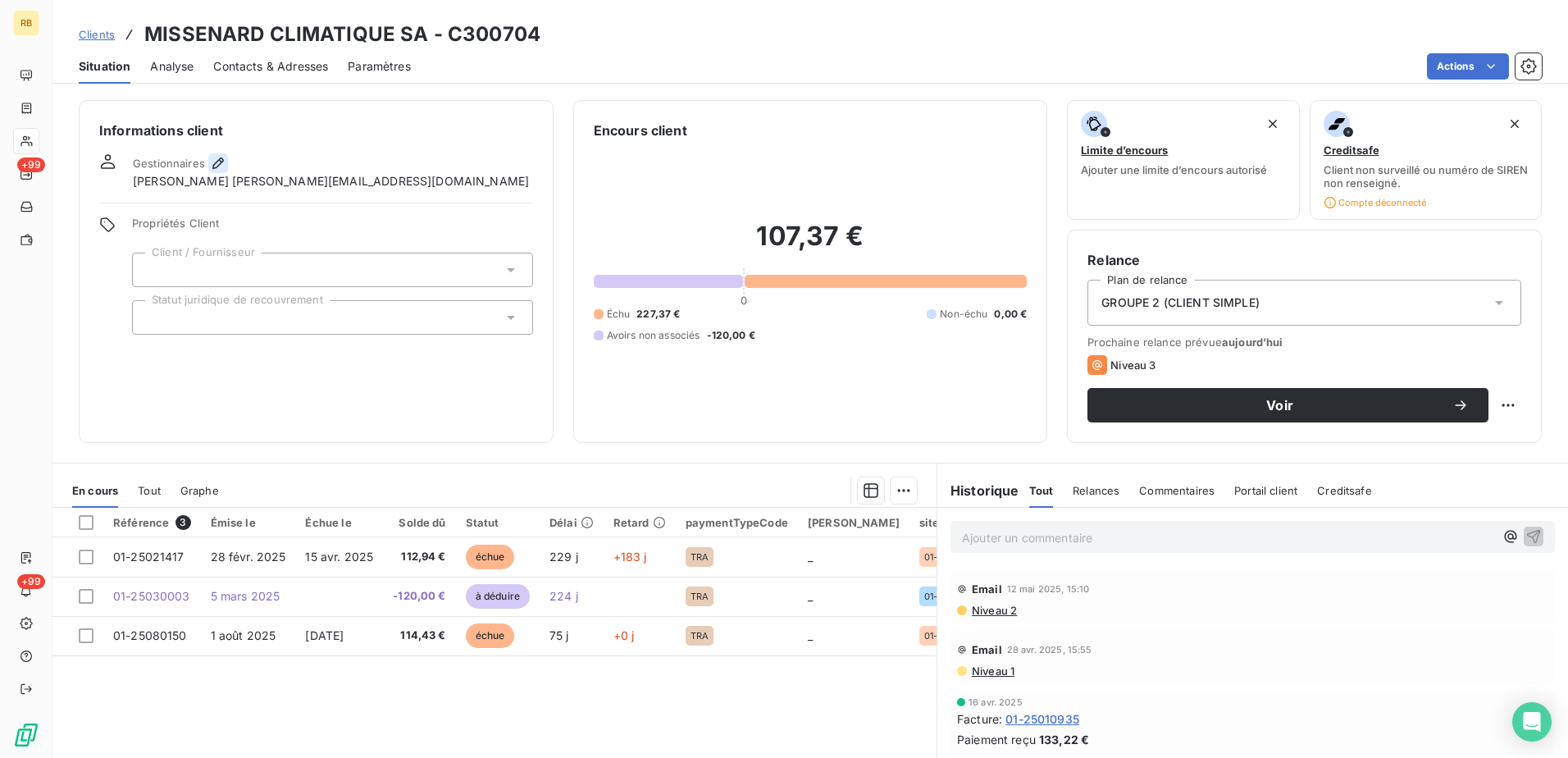
click at [224, 171] on icon "button" at bounding box center [218, 163] width 17 height 17
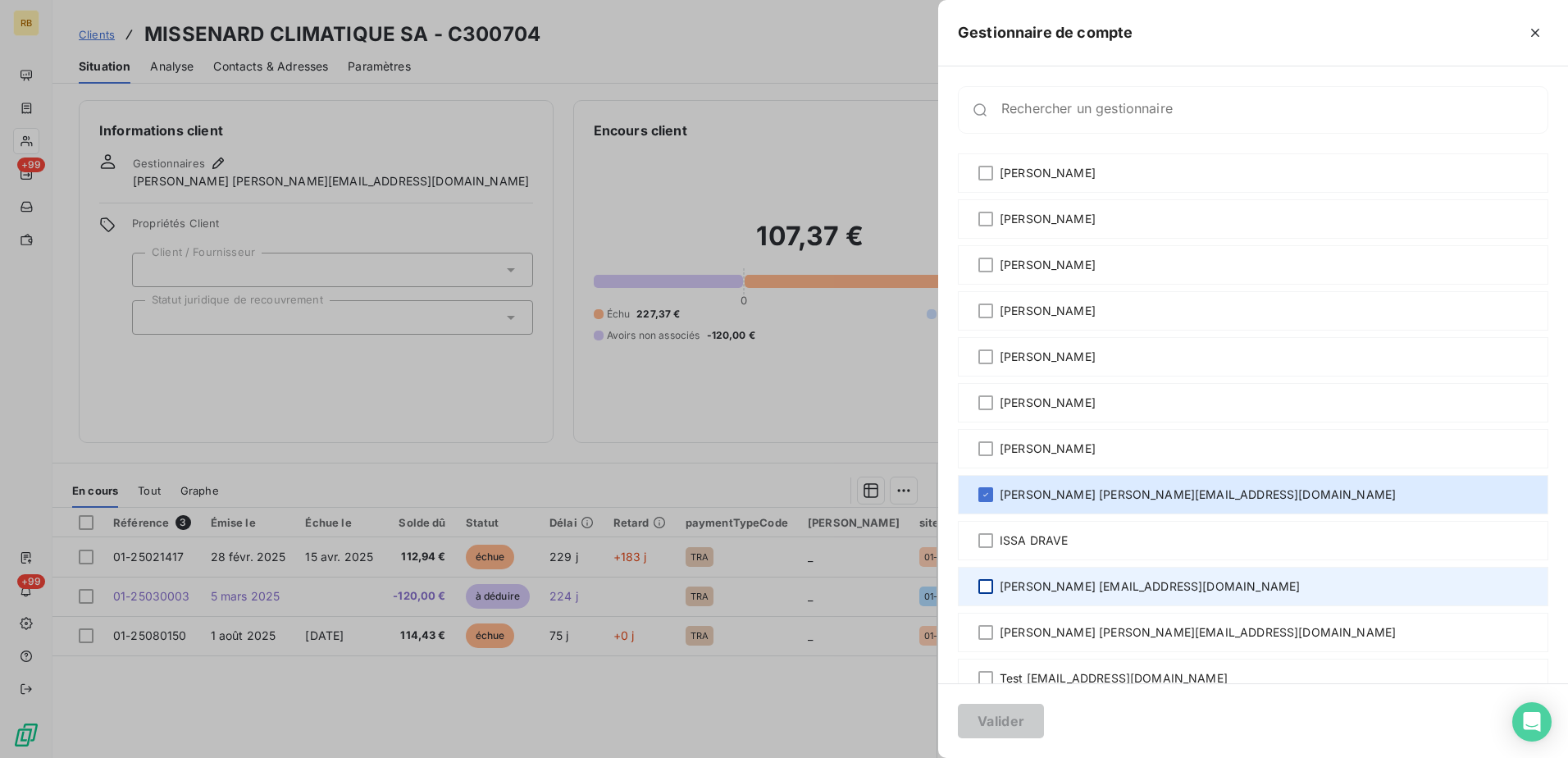
click at [988, 591] on div at bounding box center [986, 586] width 15 height 15
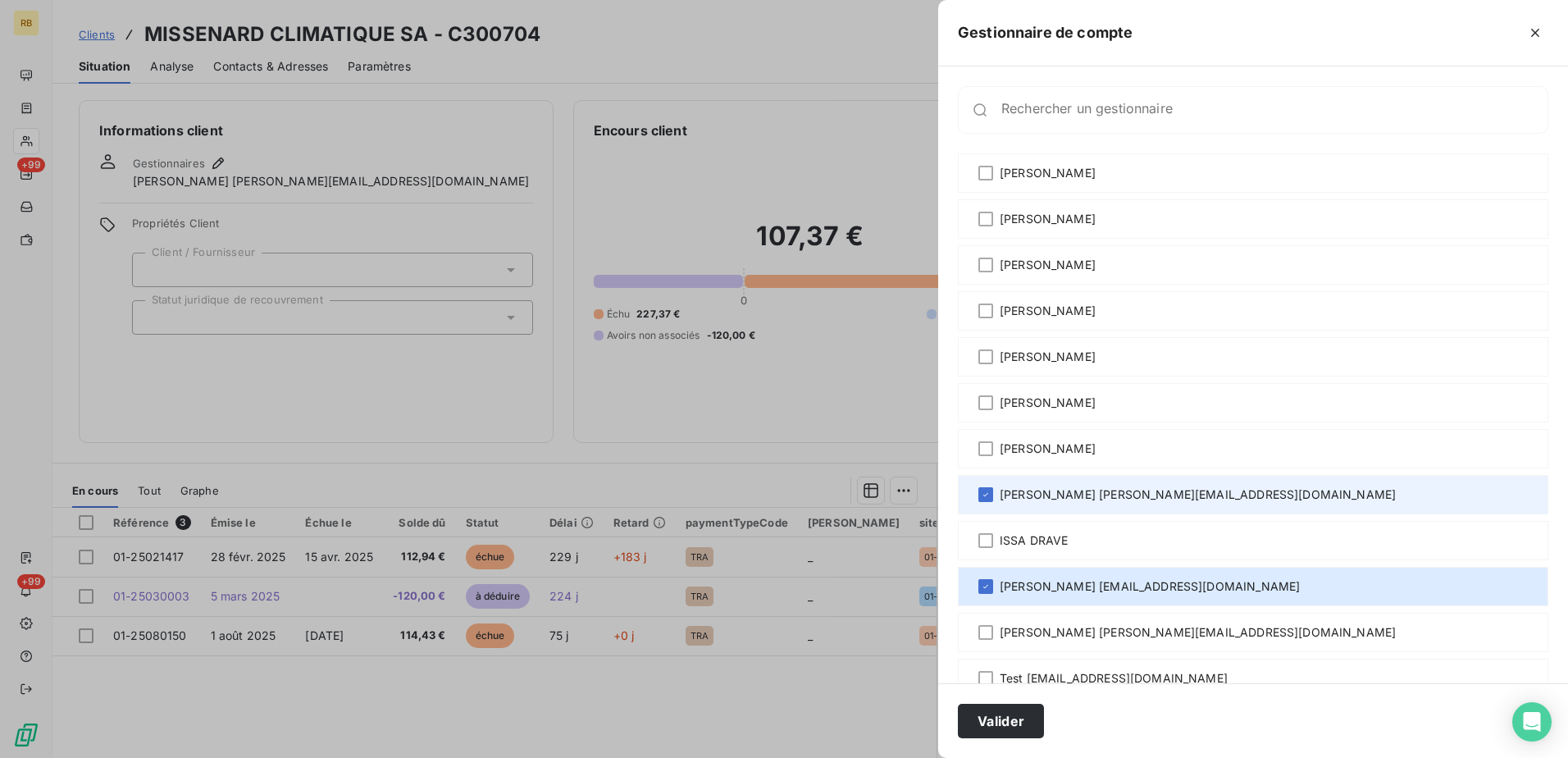
click at [987, 503] on div "[PERSON_NAME] [PERSON_NAME][EMAIL_ADDRESS][DOMAIN_NAME]" at bounding box center [1253, 495] width 591 height 39
click at [984, 493] on div at bounding box center [986, 495] width 15 height 15
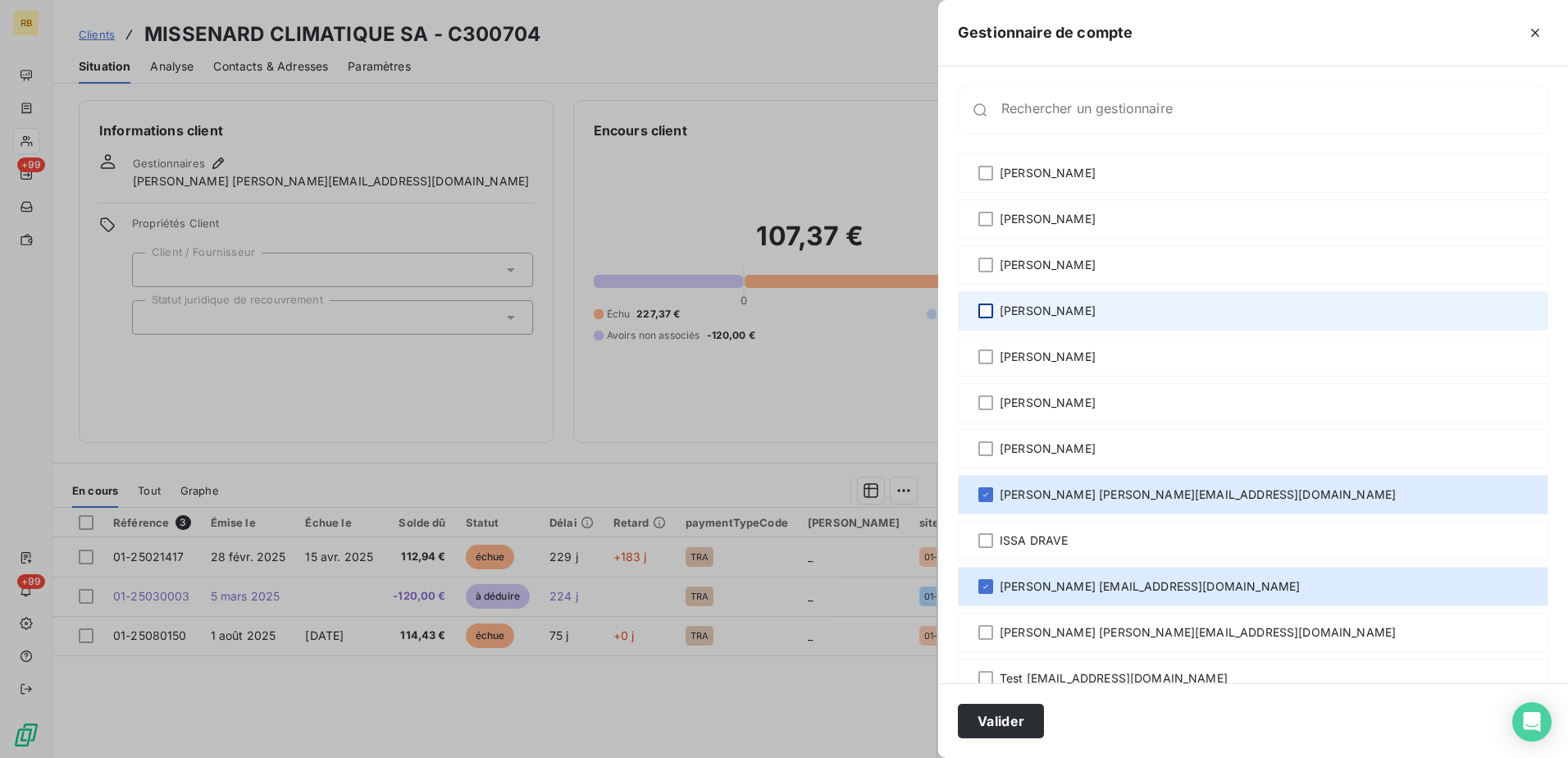
click at [984, 312] on div at bounding box center [986, 311] width 15 height 15
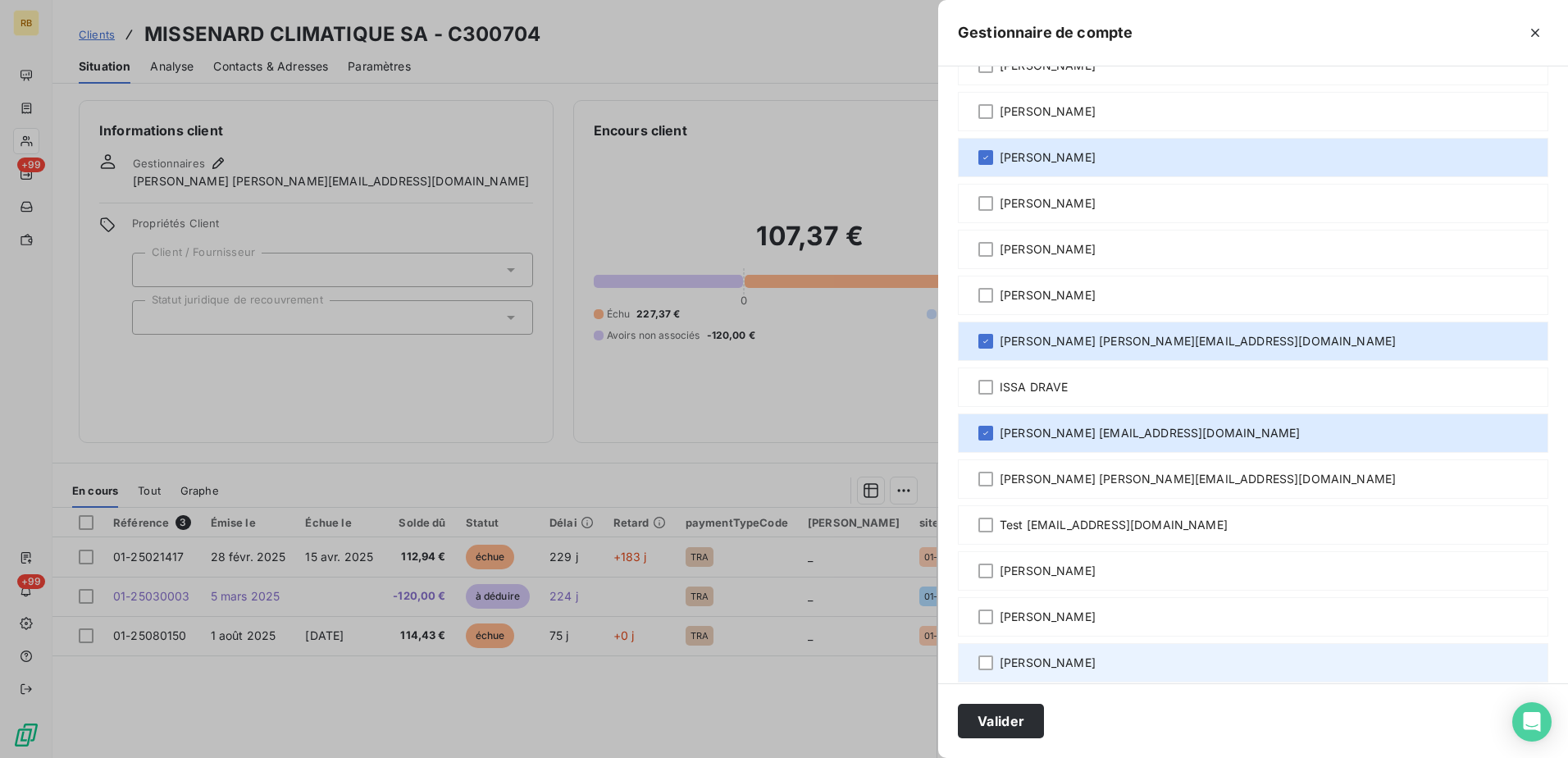
scroll to position [173, 0]
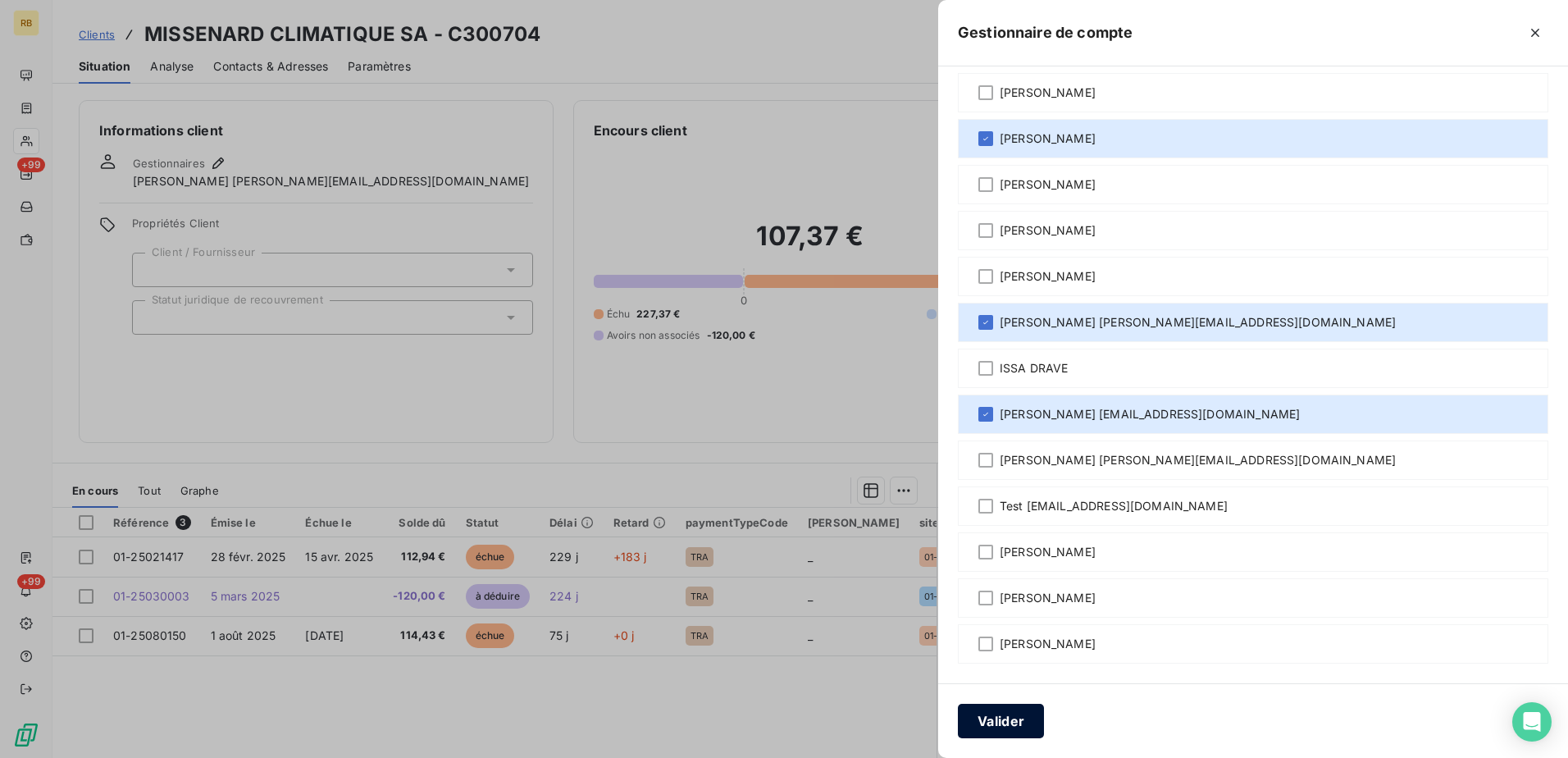
click at [987, 737] on button "Valider" at bounding box center [1001, 721] width 86 height 35
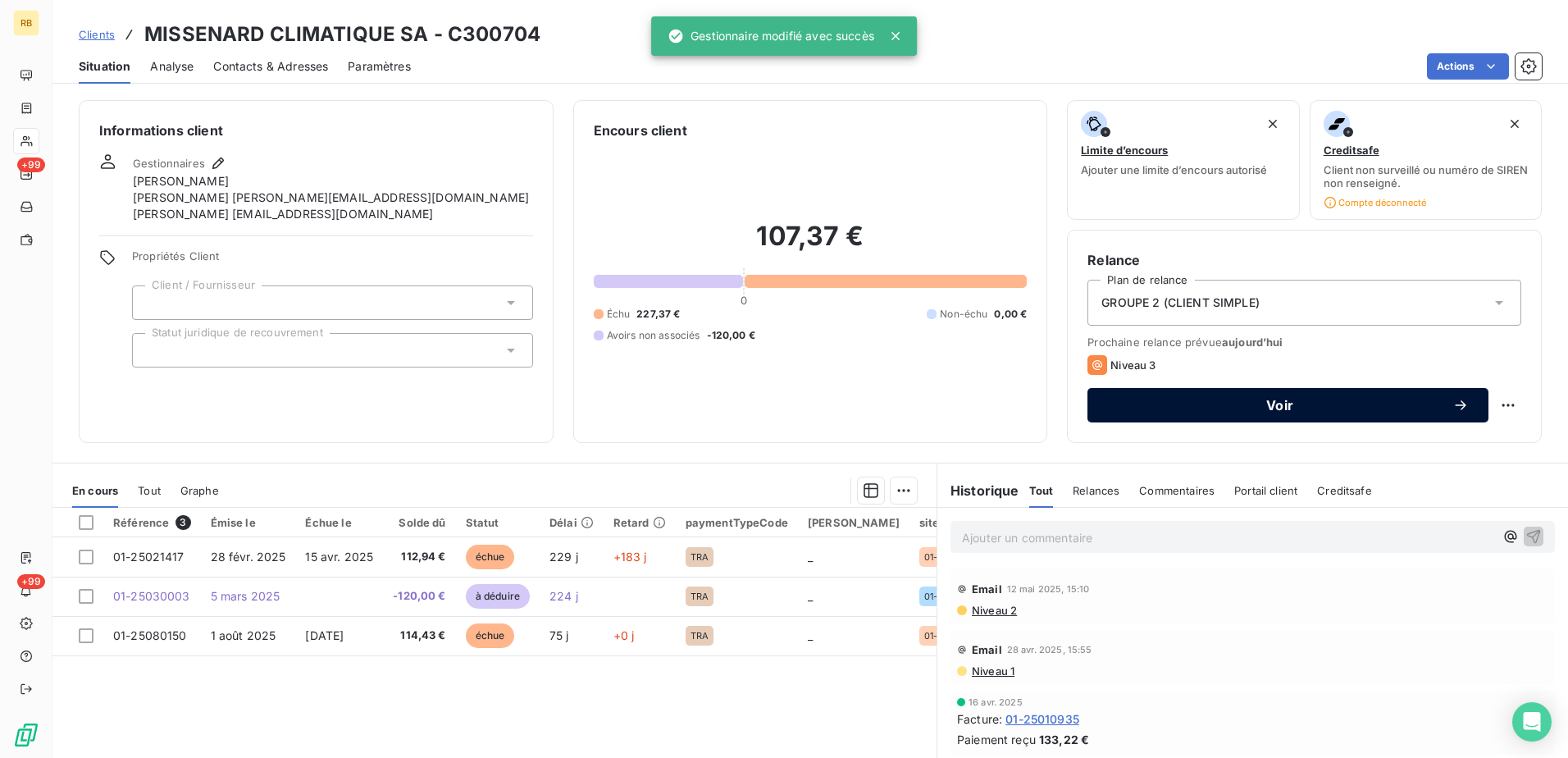
click at [1267, 399] on span "Voir" at bounding box center [1280, 405] width 345 height 13
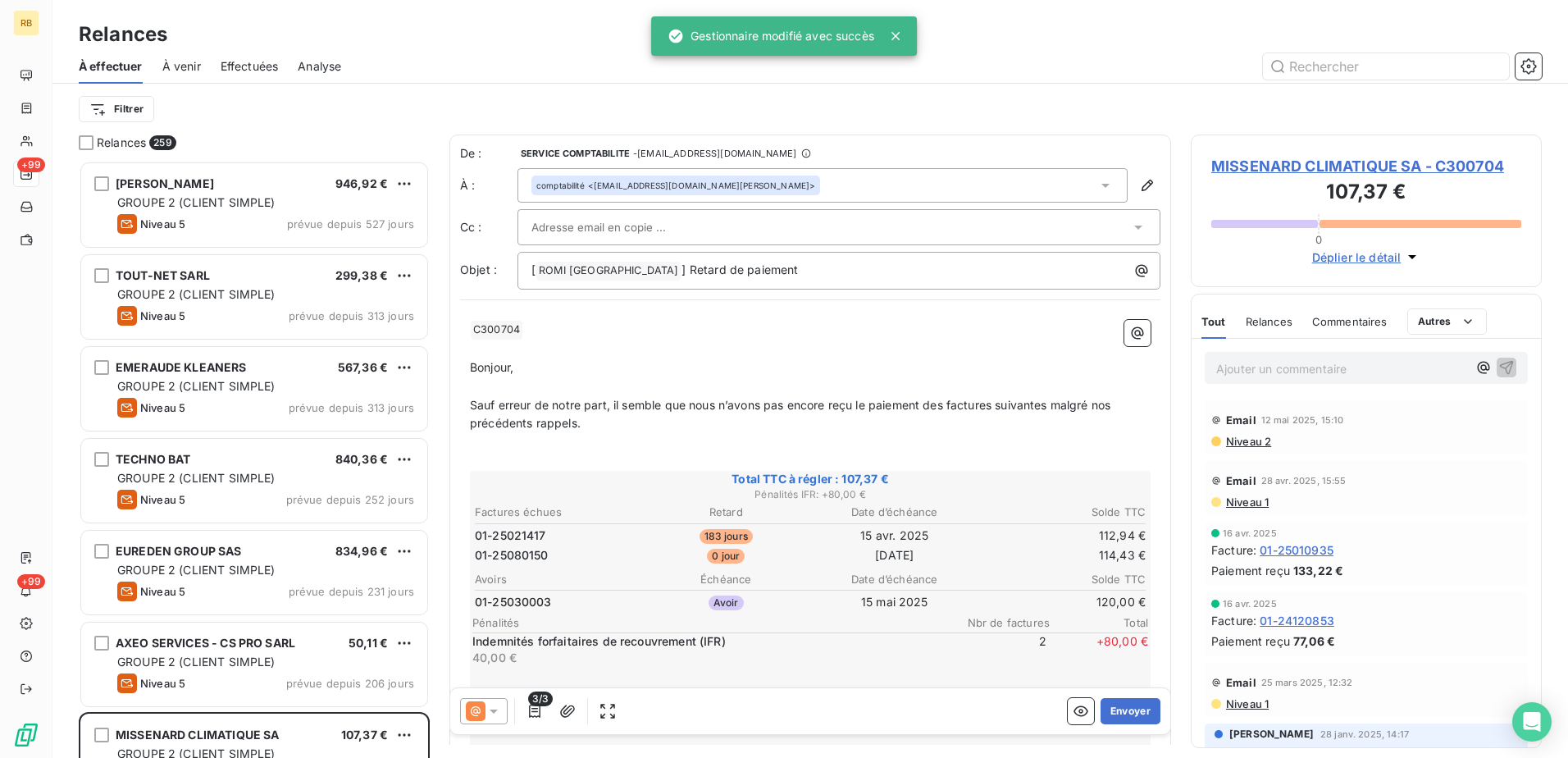
scroll to position [584, 339]
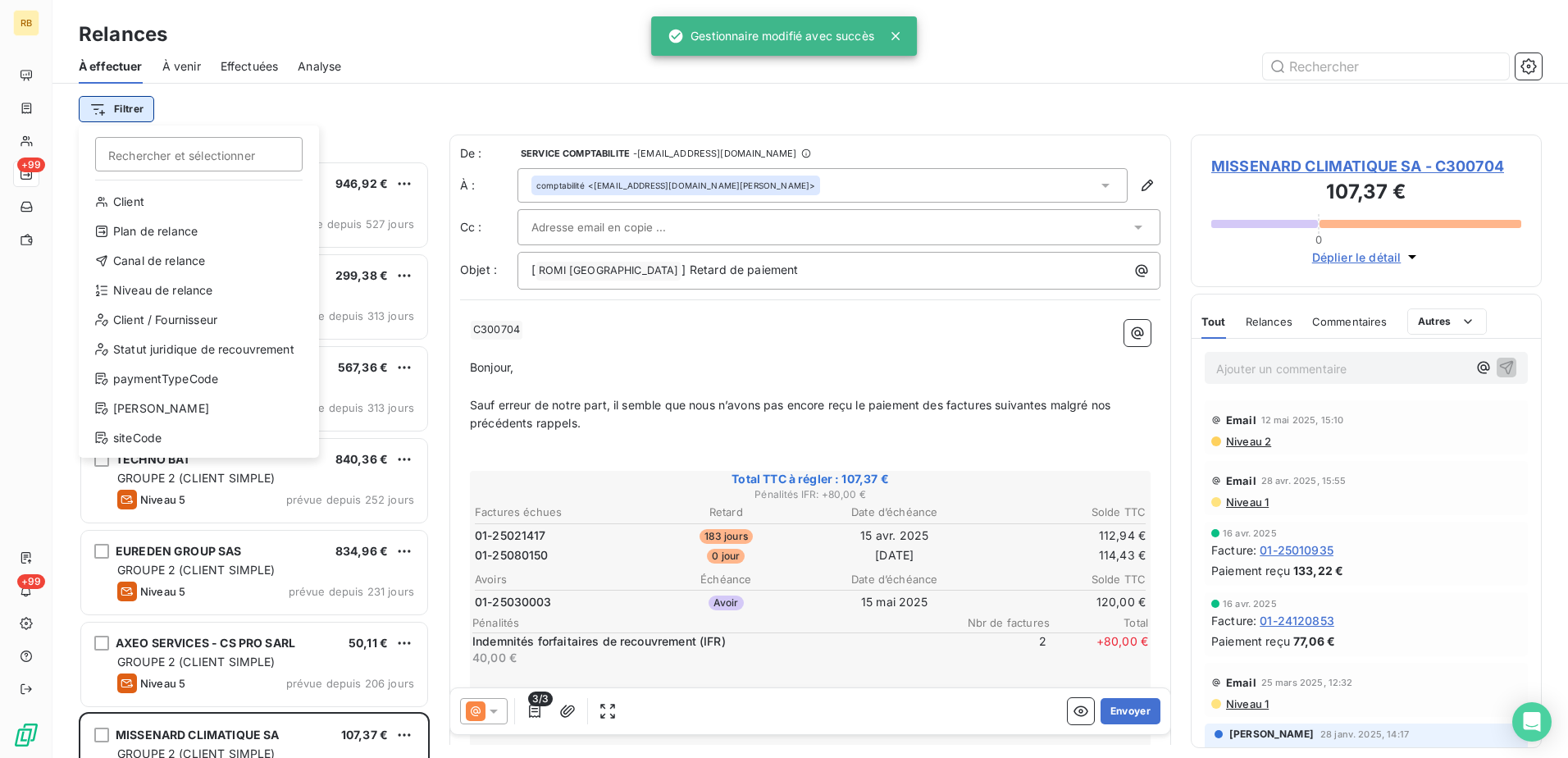
click at [129, 111] on html "RB +99 +99 Relances À effectuer À venir Effectuées Analyse Filtrer Rechercher e…" at bounding box center [784, 379] width 1568 height 758
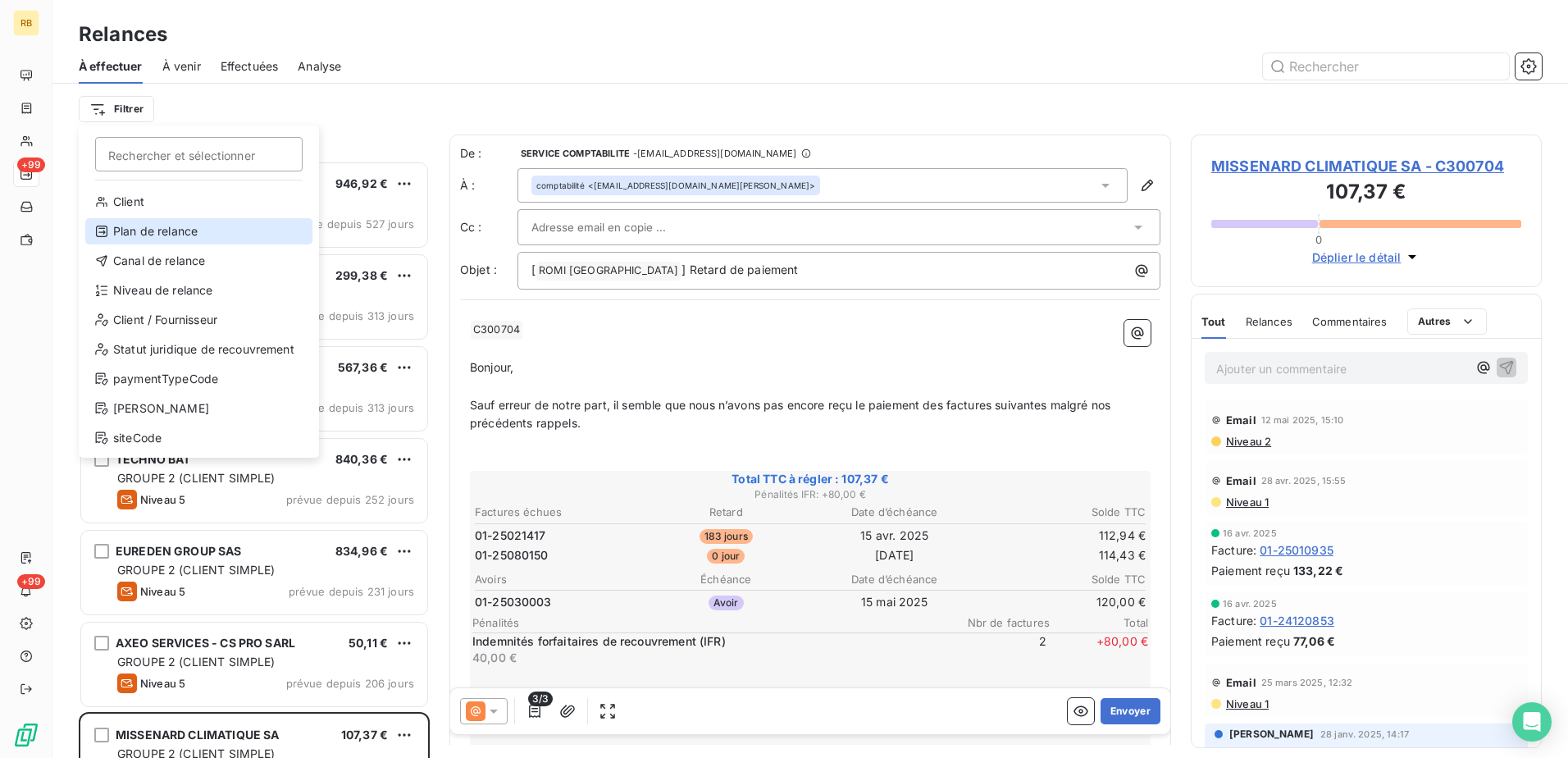
click at [167, 233] on div "Plan de relance" at bounding box center [198, 232] width 227 height 26
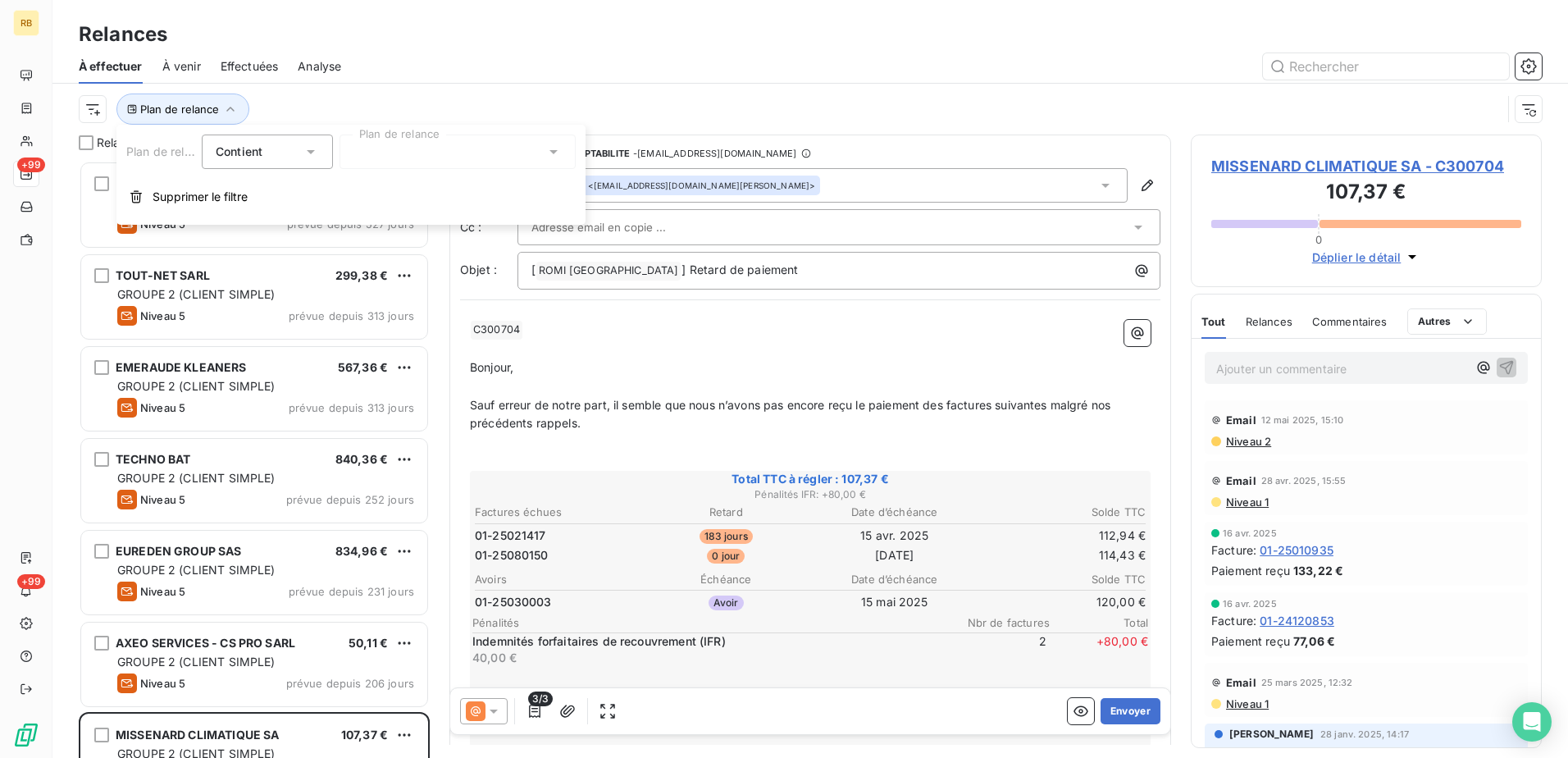
click at [472, 158] on div at bounding box center [457, 151] width 236 height 35
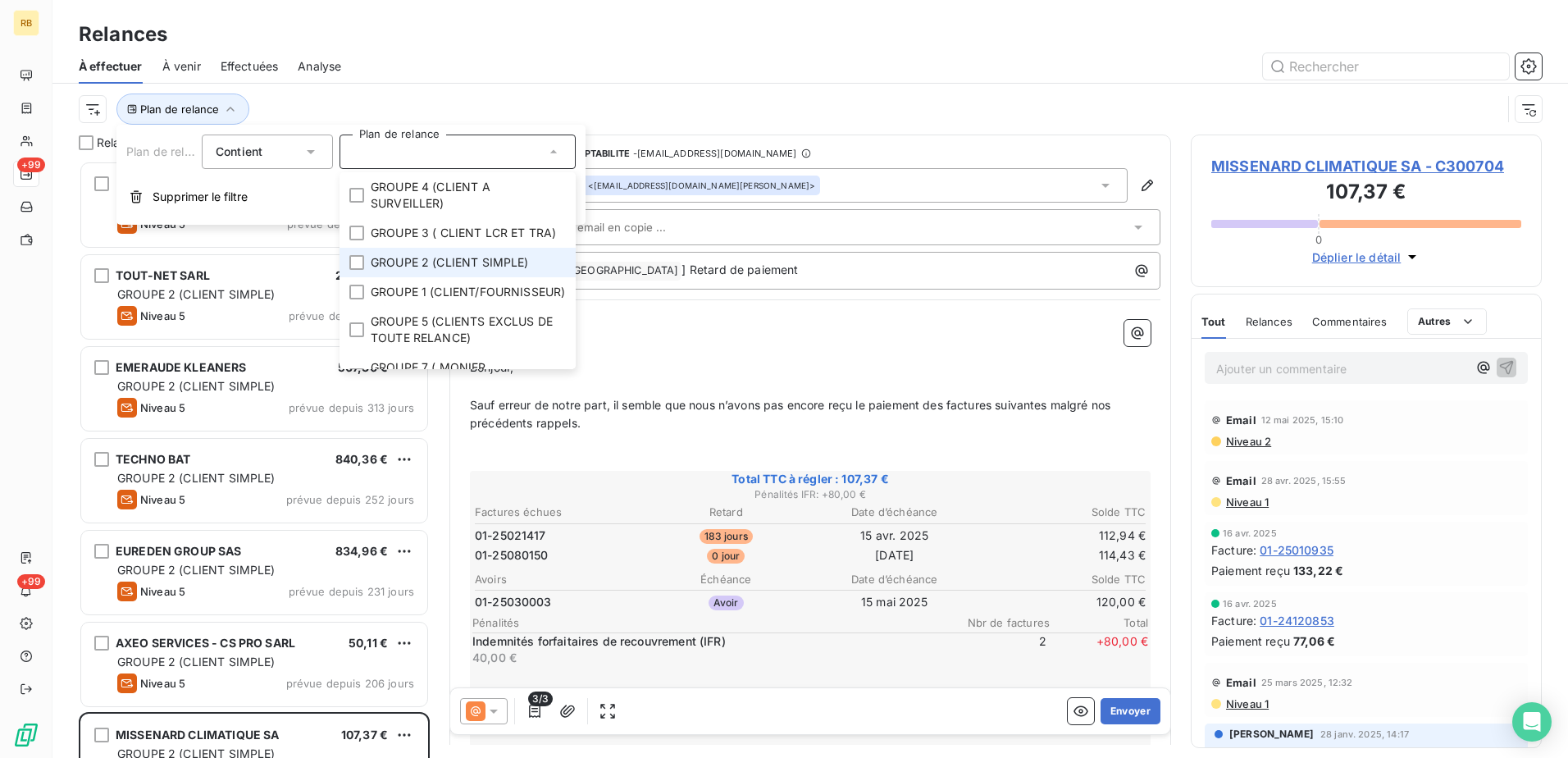
click at [371, 271] on span "GROUPE 2 (CLIENT SIMPLE)" at bounding box center [450, 262] width 159 height 17
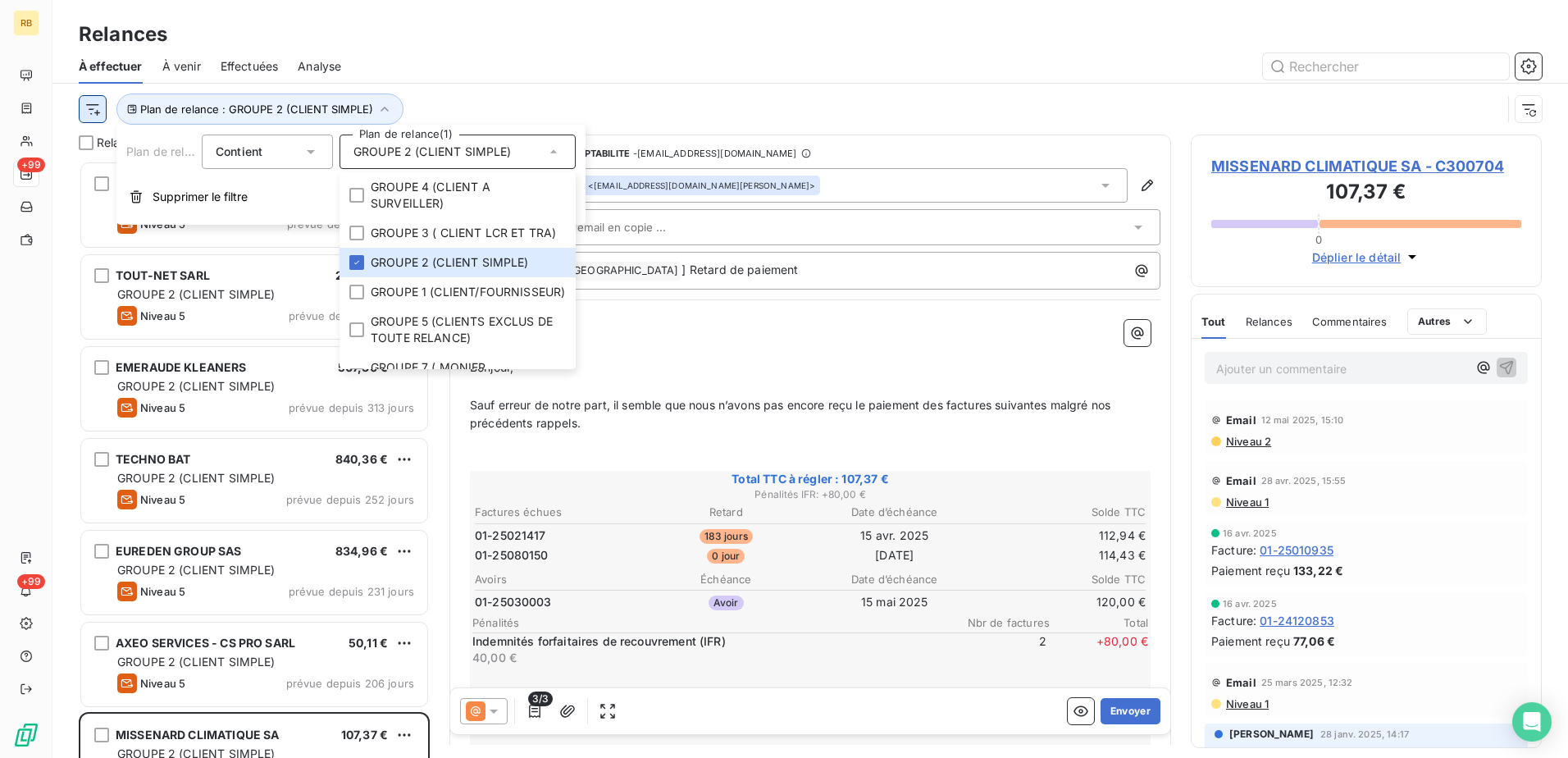
click at [93, 112] on html "RB +99 +99 Relances À effectuer À venir Effectuées Analyse Plan de relance : GR…" at bounding box center [784, 379] width 1568 height 758
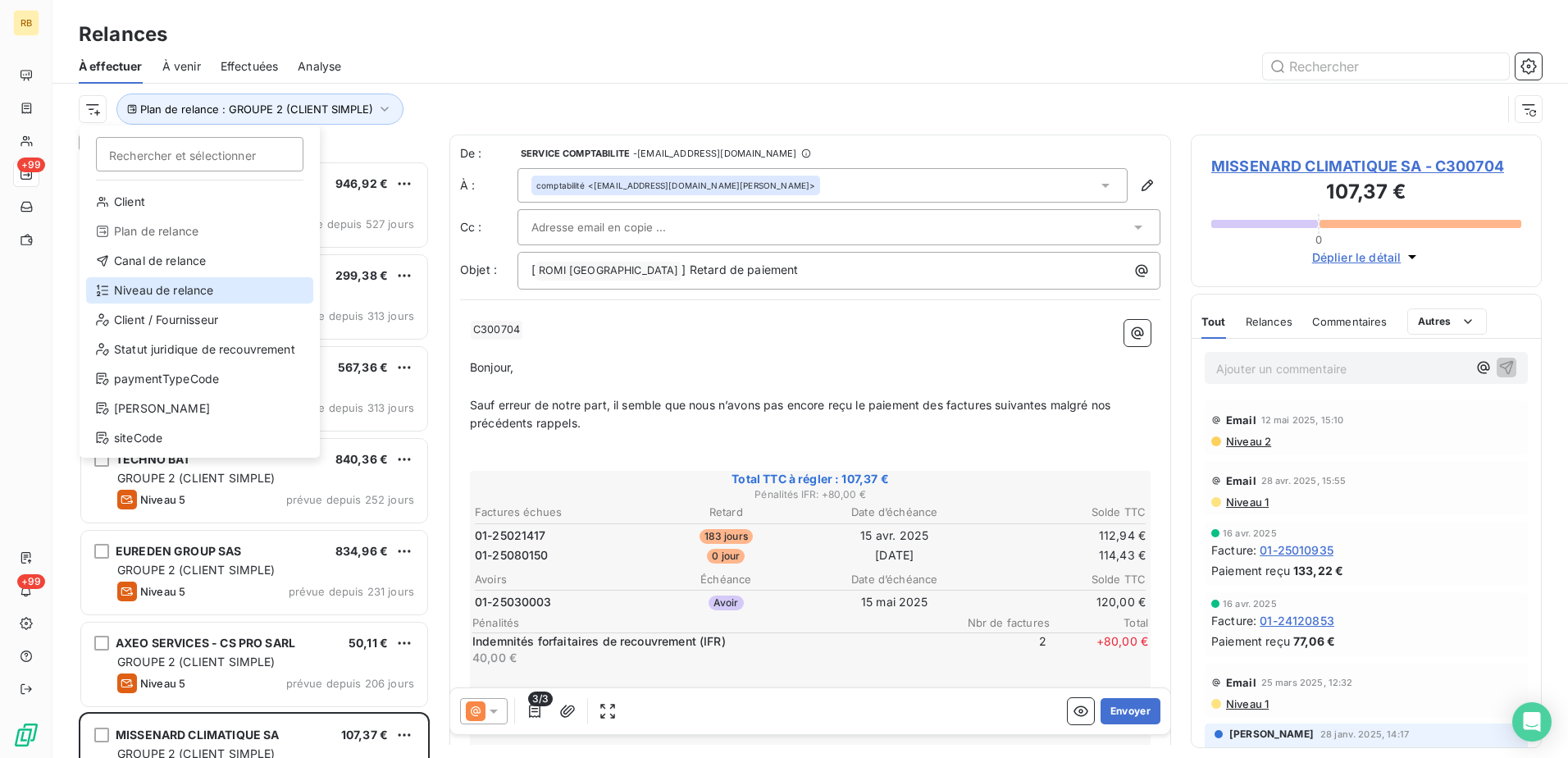
click at [173, 288] on div "Niveau de relance" at bounding box center [199, 290] width 227 height 26
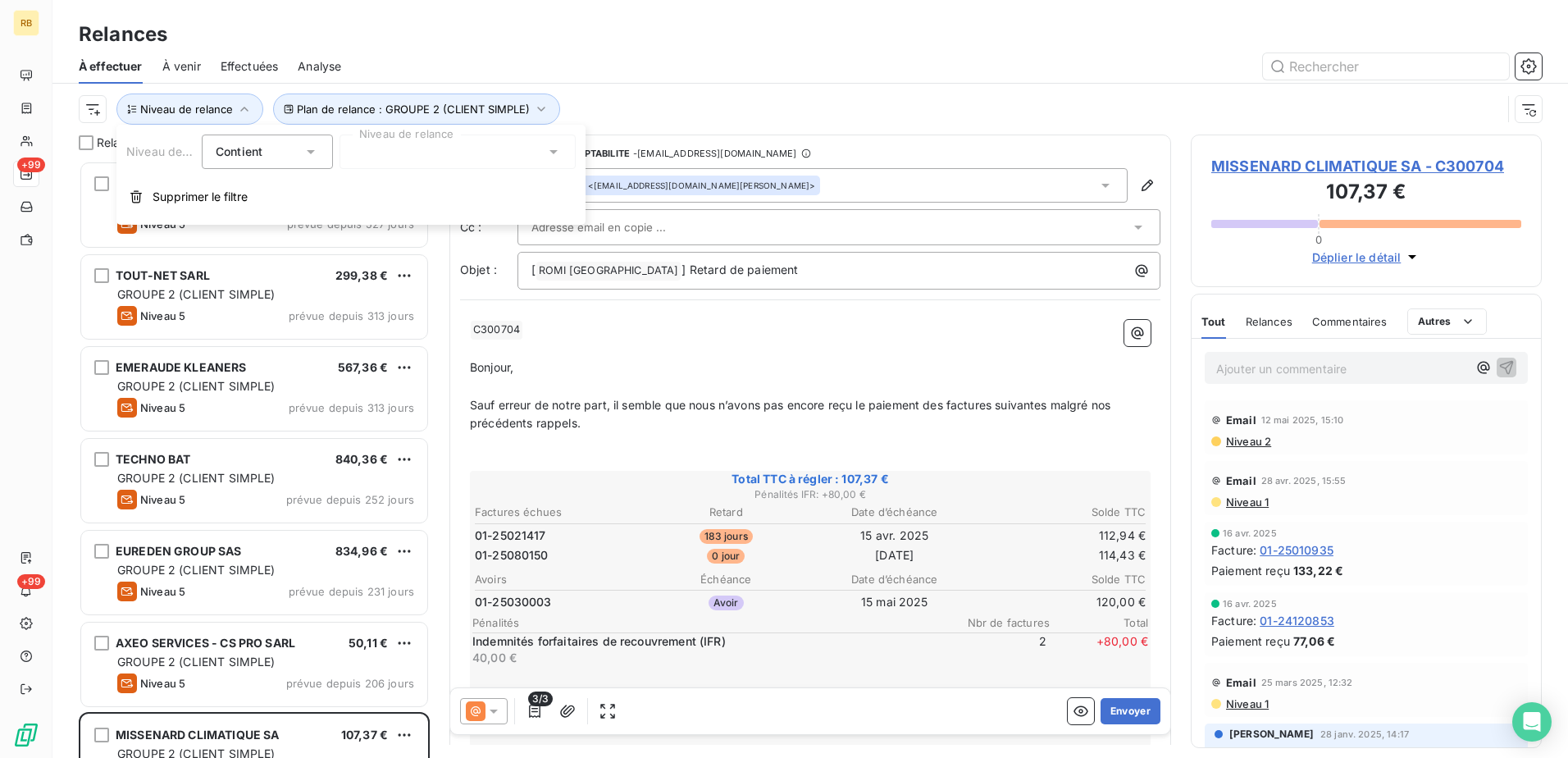
click at [451, 164] on div at bounding box center [457, 151] width 236 height 35
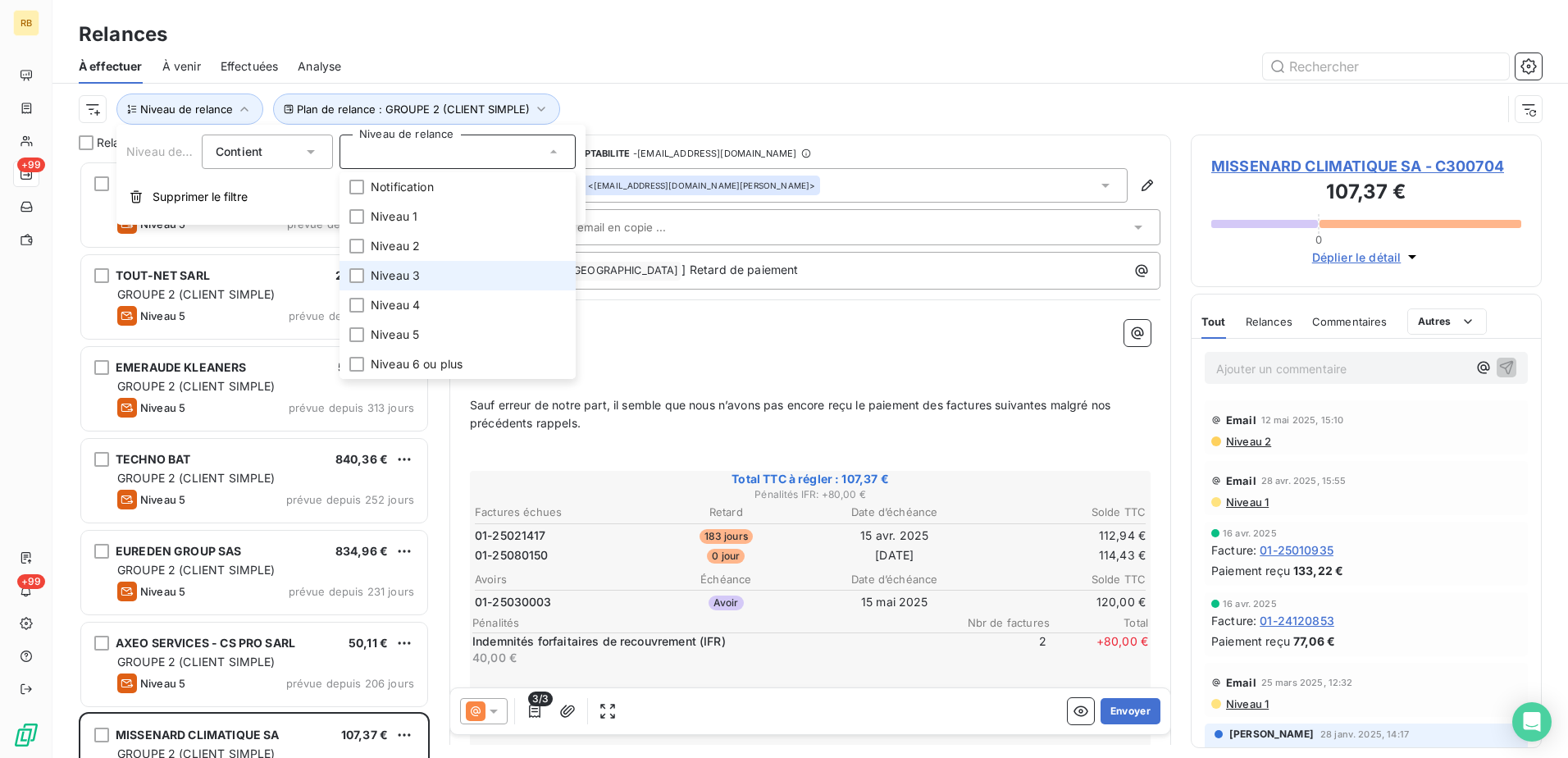
click at [402, 279] on span "Niveau 3" at bounding box center [395, 275] width 49 height 17
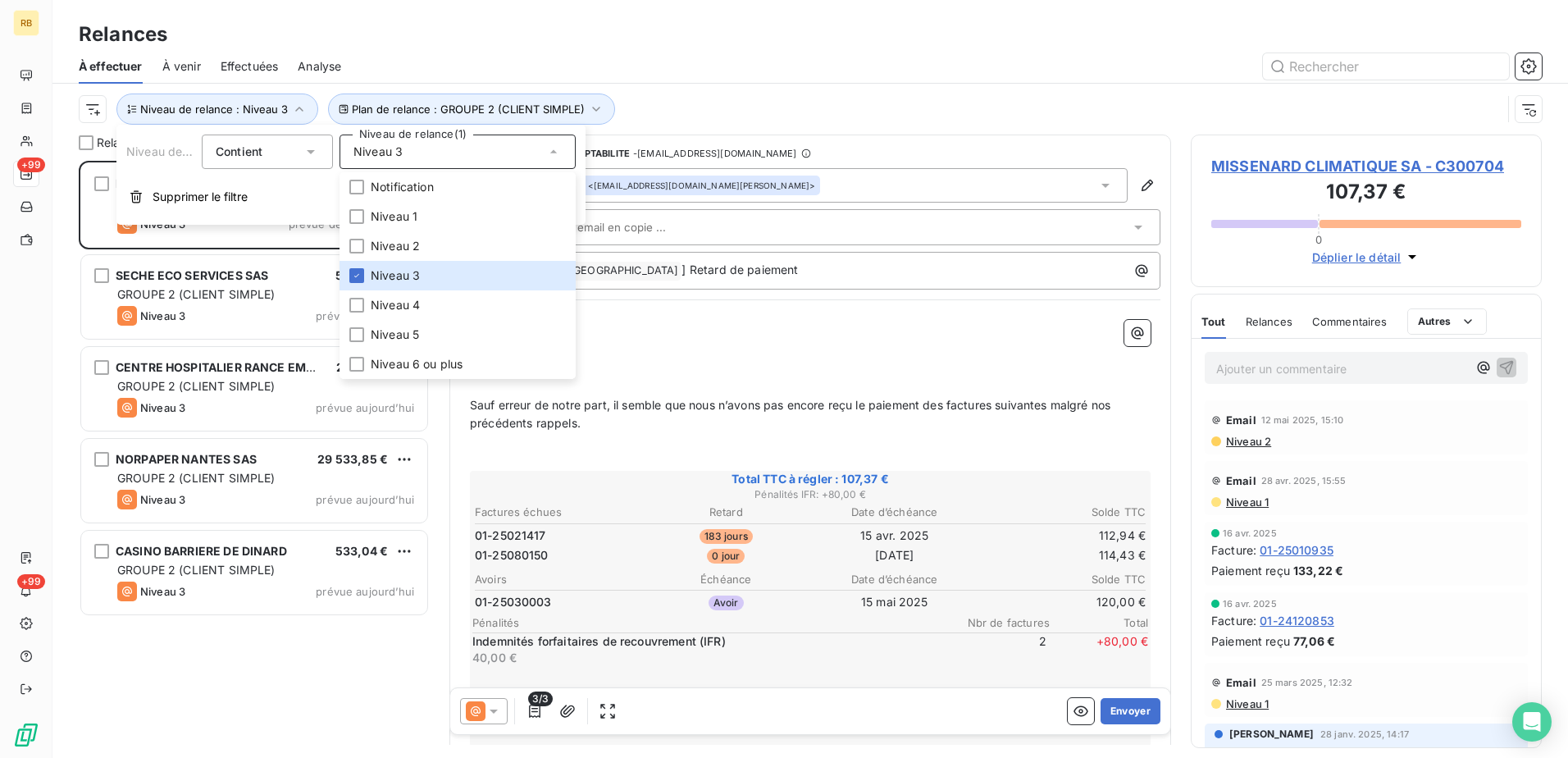
click at [689, 103] on div "Plan de relance : GROUPE 2 (CLIENT SIMPLE) Niveau de relance : Niveau 3" at bounding box center [790, 108] width 1422 height 31
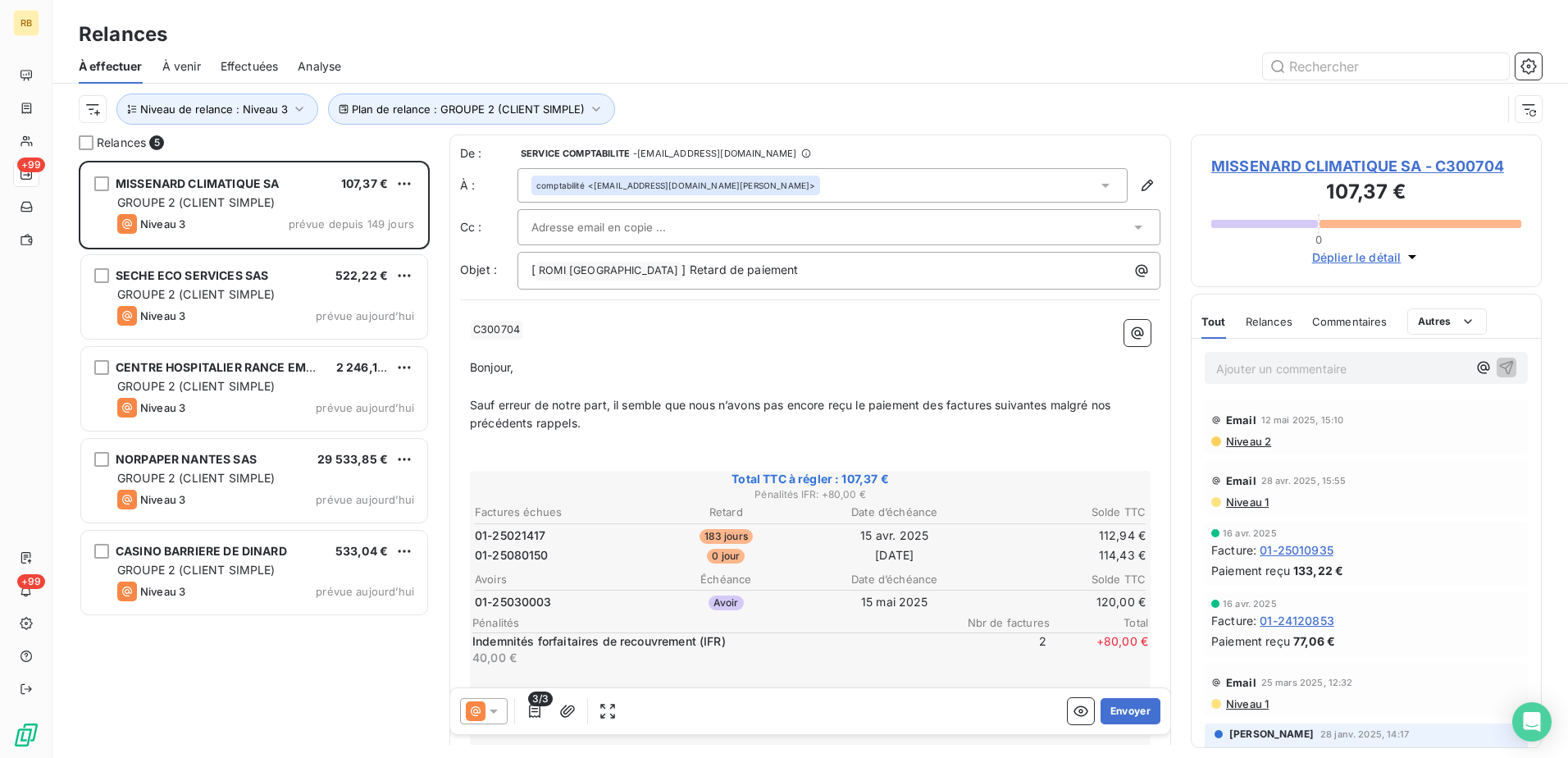
click at [1386, 372] on p "Ajouter un commentaire ﻿" at bounding box center [1341, 369] width 251 height 21
click at [1476, 369] on icon "button" at bounding box center [1484, 368] width 17 height 17
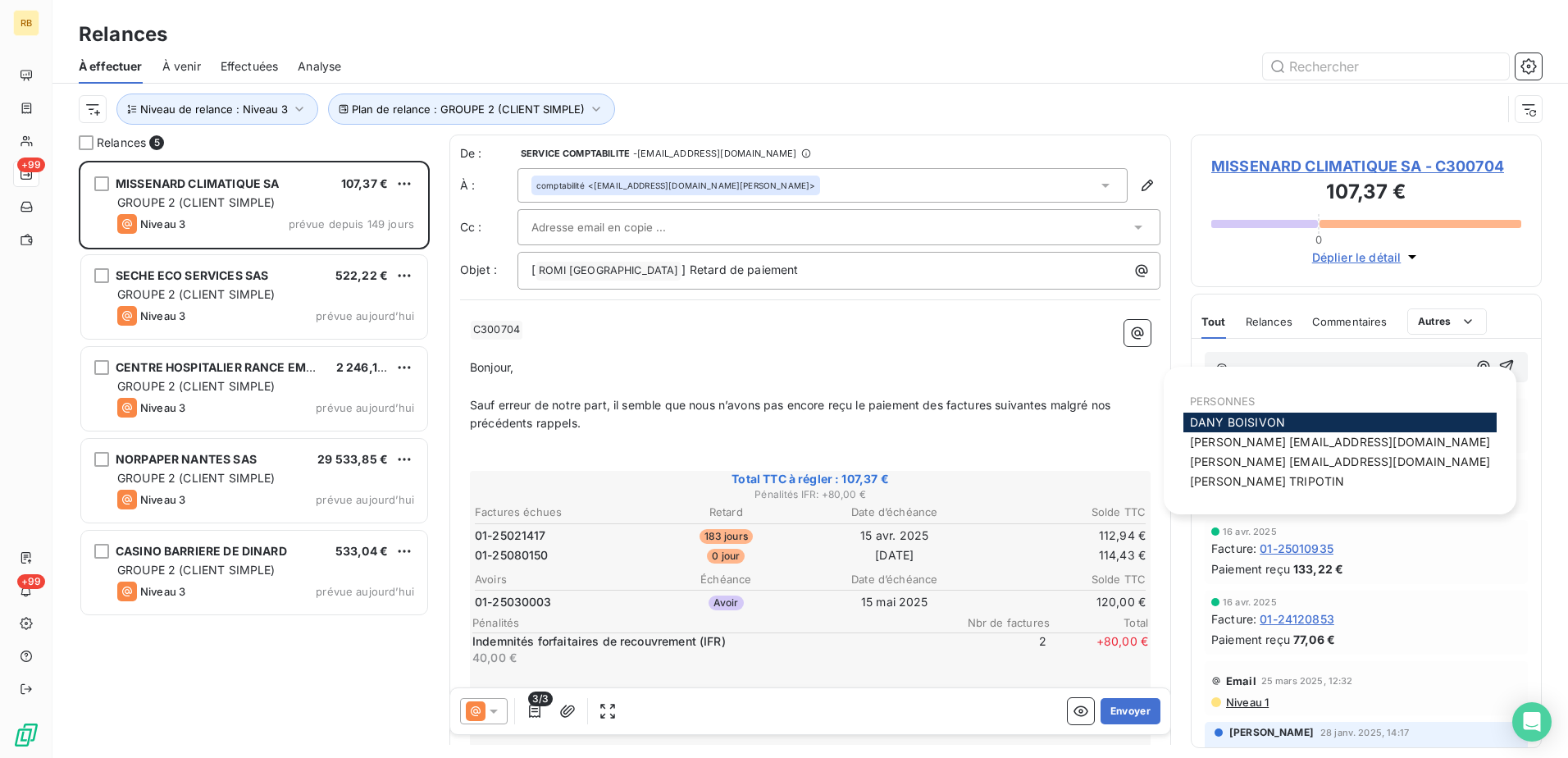
click at [1233, 422] on span "[PERSON_NAME]" at bounding box center [1238, 422] width 95 height 14
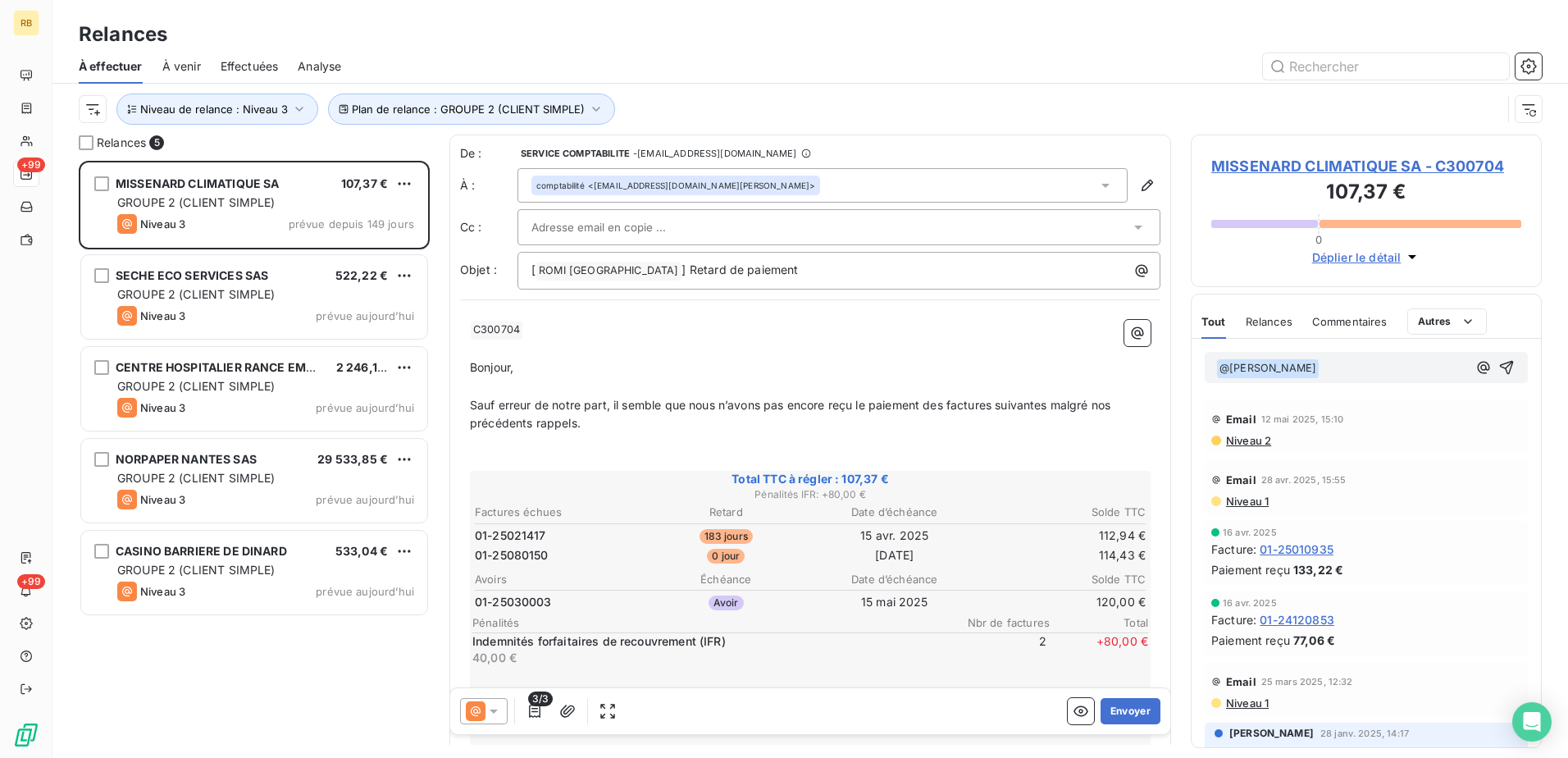
drag, startPoint x: 1470, startPoint y: 364, endPoint x: 1458, endPoint y: 370, distance: 13.4
click at [1476, 364] on icon "button" at bounding box center [1484, 368] width 17 height 17
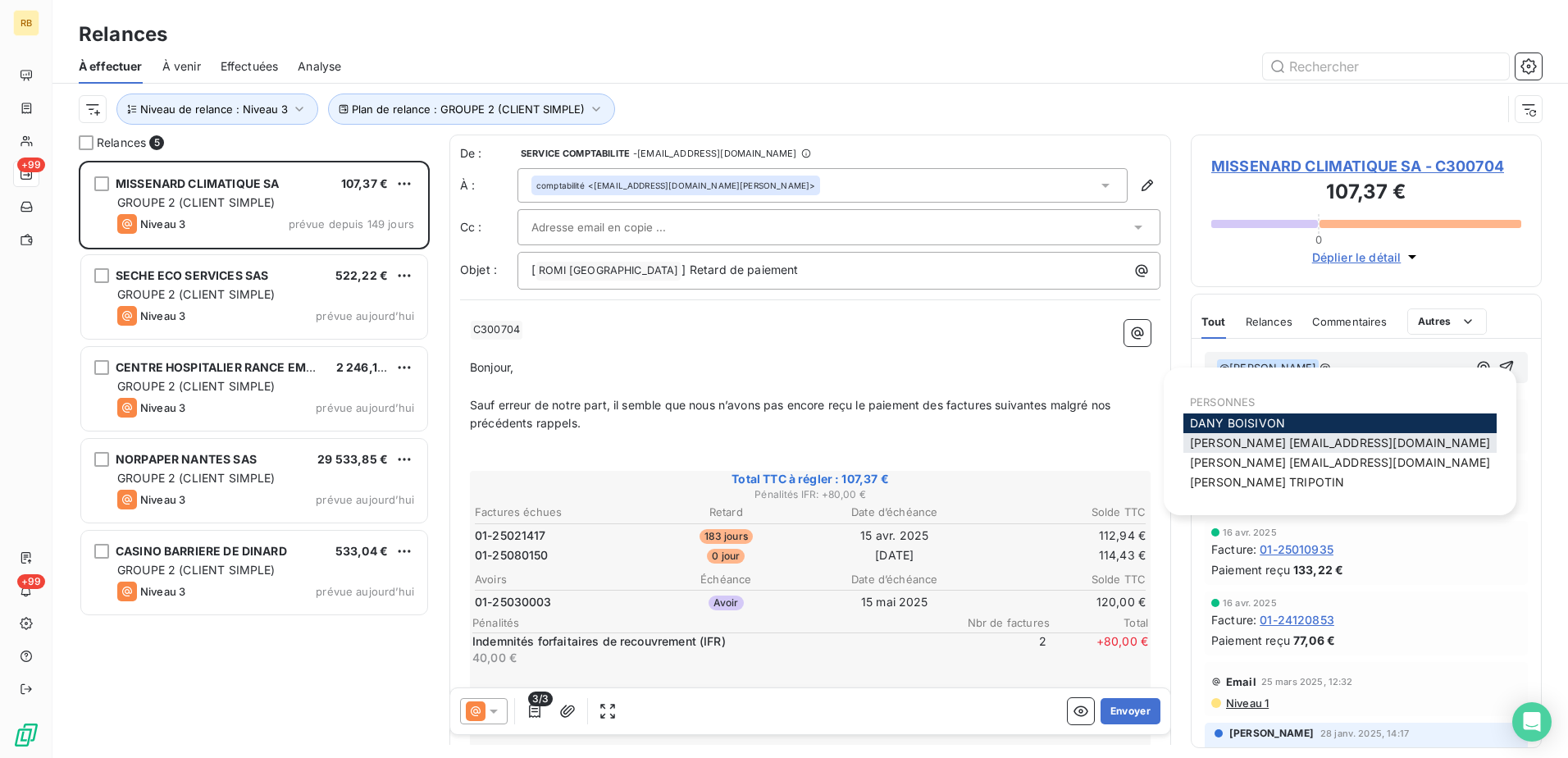
click at [1253, 439] on span "[PERSON_NAME] [PERSON_NAME][EMAIL_ADDRESS][DOMAIN_NAME]" at bounding box center [1340, 442] width 301 height 14
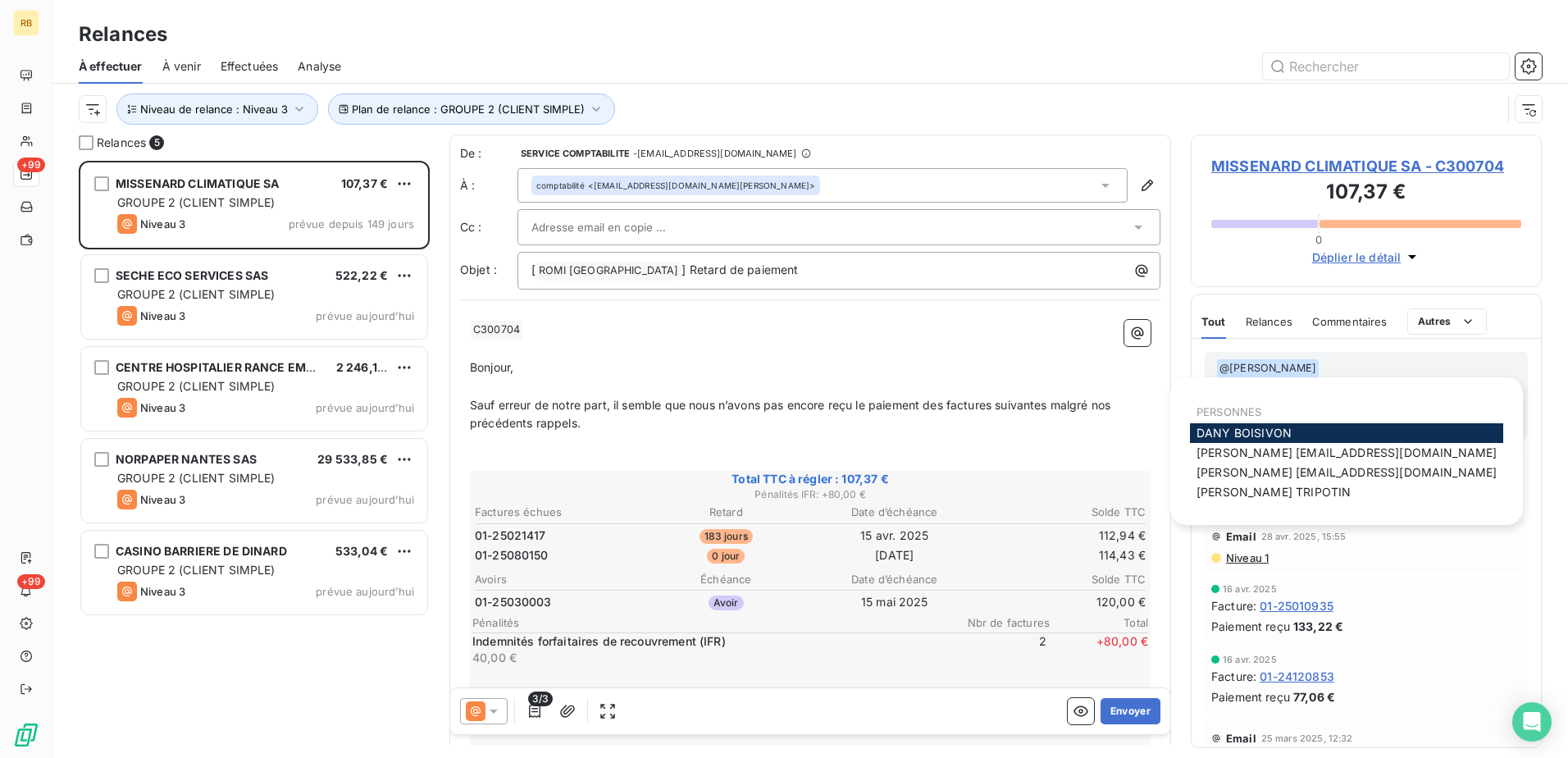
click at [1483, 389] on icon "button" at bounding box center [1489, 395] width 12 height 12
click at [1277, 470] on span "[PERSON_NAME] [EMAIL_ADDRESS][DOMAIN_NAME]" at bounding box center [1347, 471] width 301 height 14
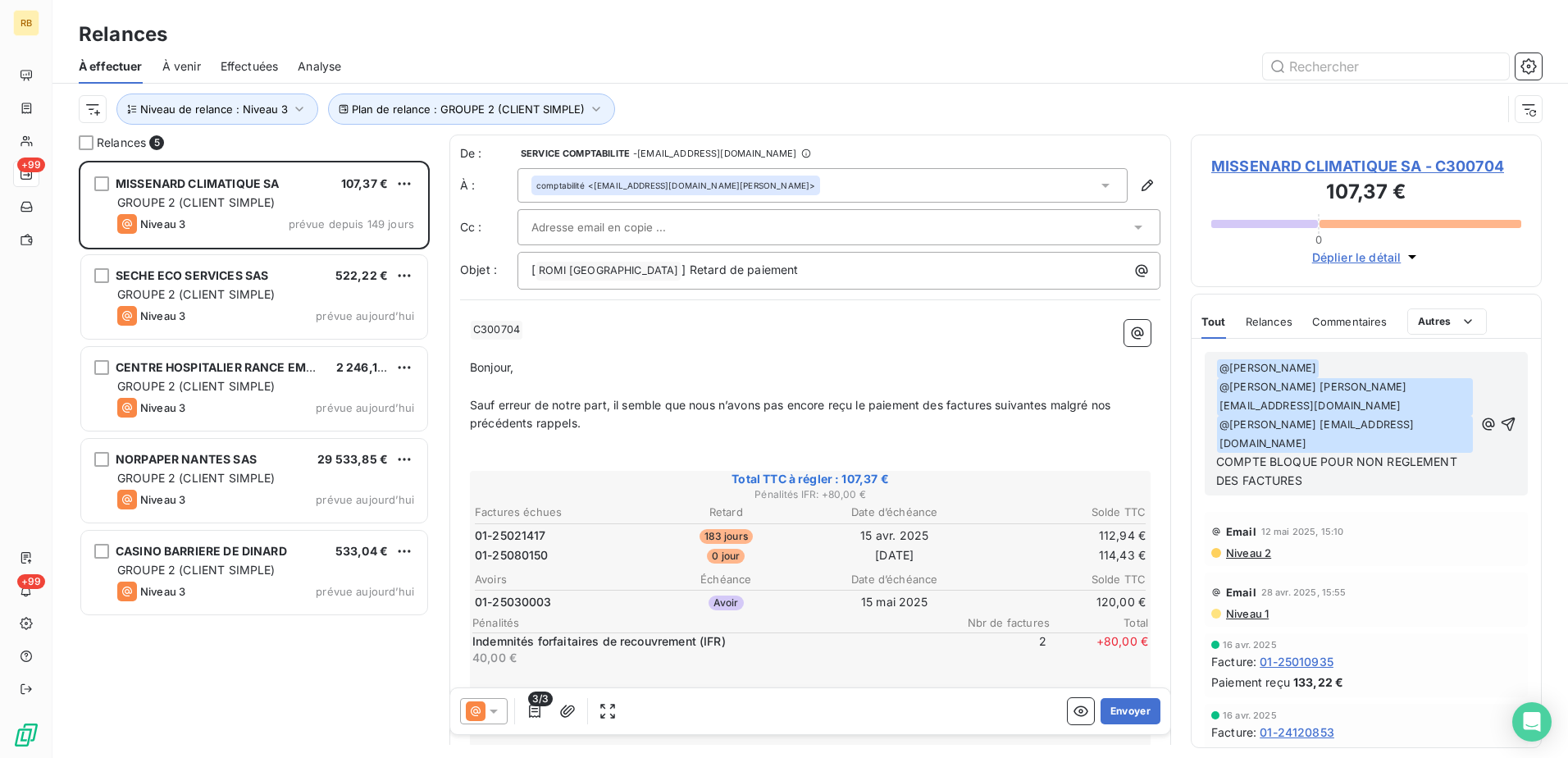
click at [1363, 448] on p "﻿ @ [PERSON_NAME] ﻿ ﻿ @ [PERSON_NAME] [PERSON_NAME][EMAIL_ADDRESS][DOMAIN_NAME]…" at bounding box center [1345, 424] width 258 height 132
click at [1502, 416] on icon "button" at bounding box center [1508, 423] width 14 height 14
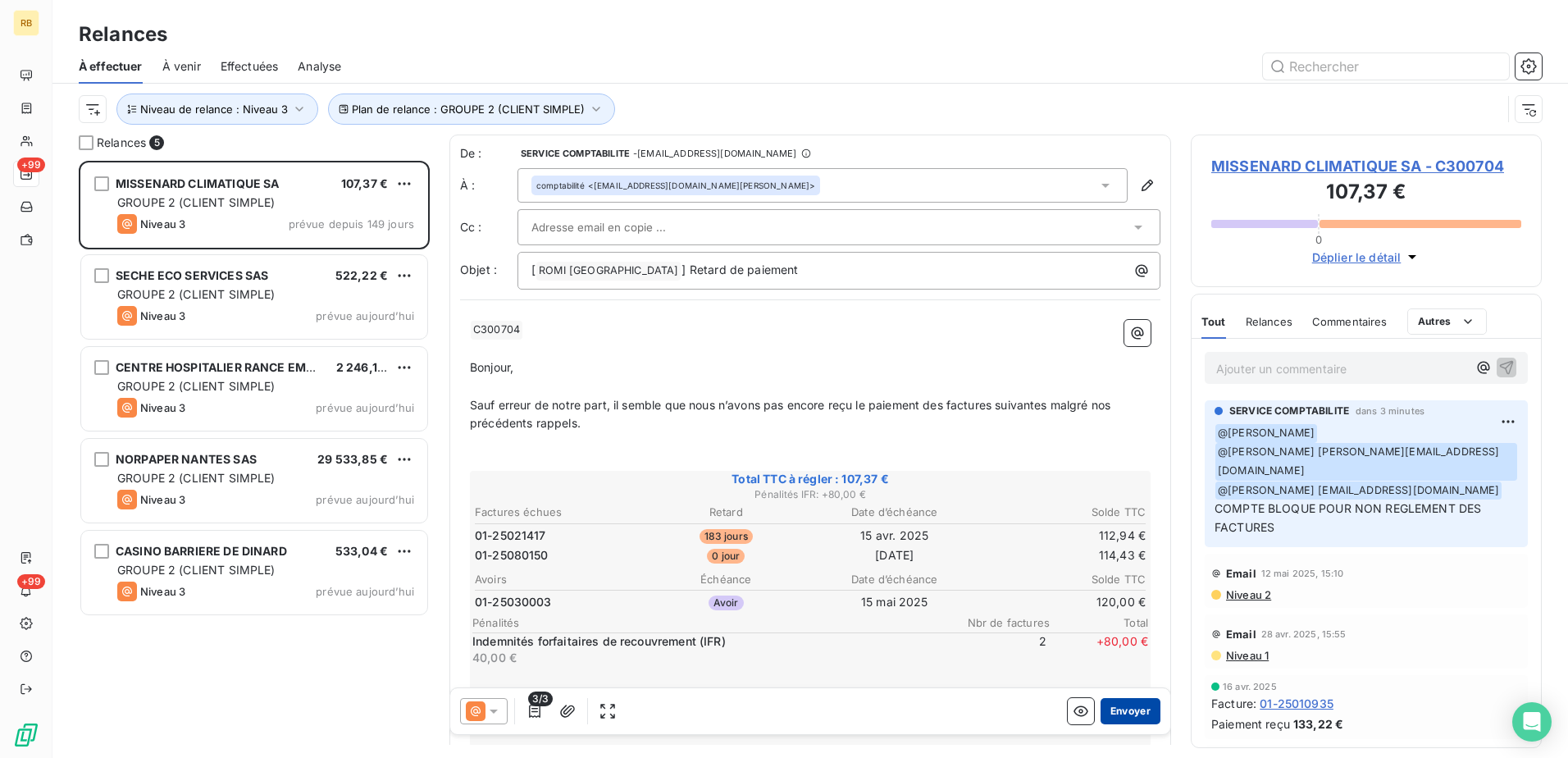
click at [1122, 700] on button "Envoyer" at bounding box center [1130, 711] width 60 height 26
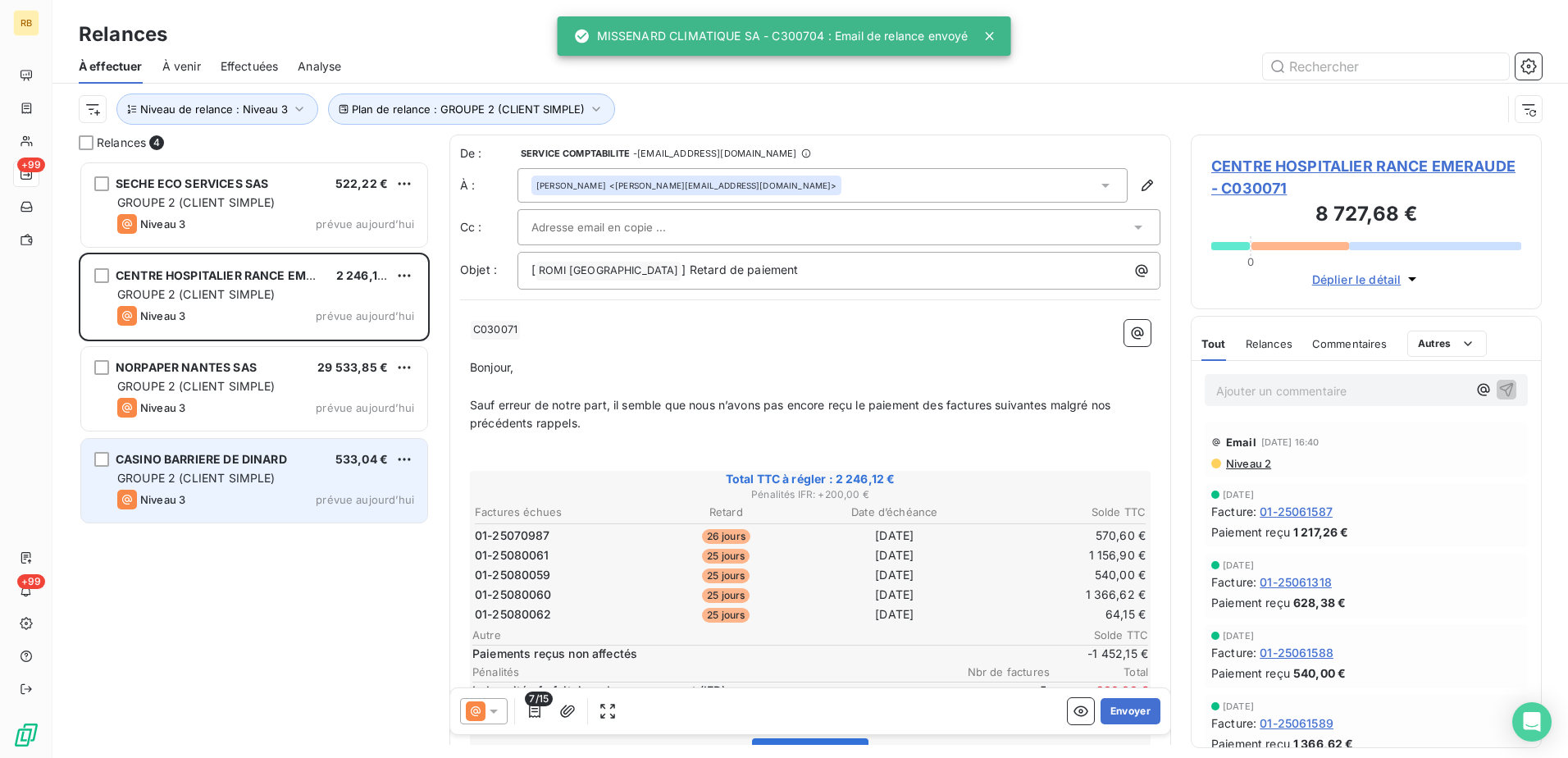
click at [234, 498] on div "Niveau 3 prévue aujourd’hui" at bounding box center [266, 499] width 297 height 20
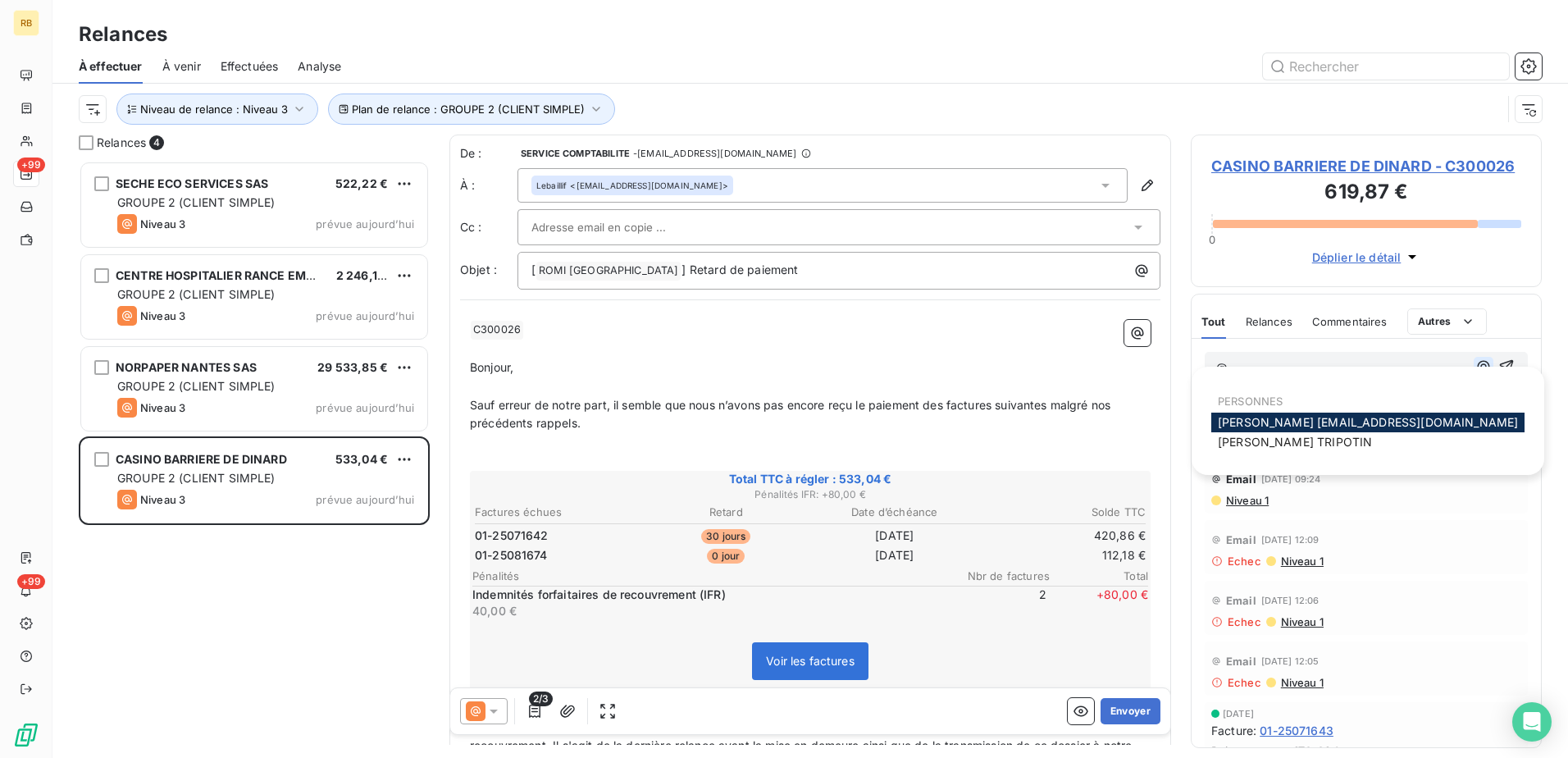
click at [1476, 361] on icon "button" at bounding box center [1484, 367] width 17 height 17
click at [1319, 358] on div "@" at bounding box center [1341, 367] width 251 height 21
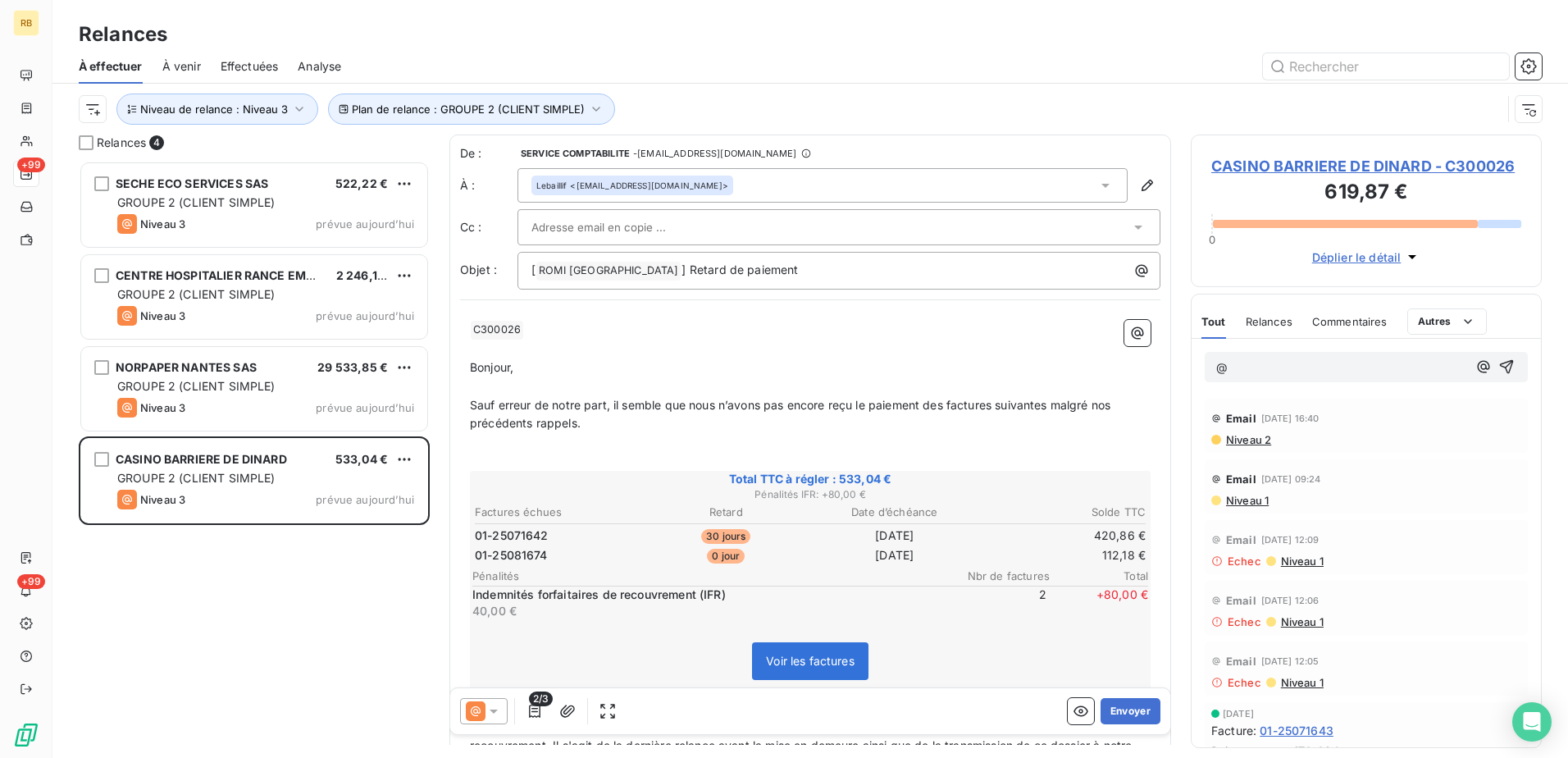
click at [1322, 371] on body "RB +99 +99 Relances À effectuer À venir Effectuées Analyse Plan de relance : GR…" at bounding box center [784, 379] width 1568 height 758
click at [1324, 371] on body "RB +99 +99 Relances À effectuer À venir Effectuées Analyse Plan de relance : GR…" at bounding box center [784, 379] width 1568 height 758
click at [1386, 164] on span "CASINO BARRIERE DE DINARD - C300026" at bounding box center [1366, 166] width 310 height 22
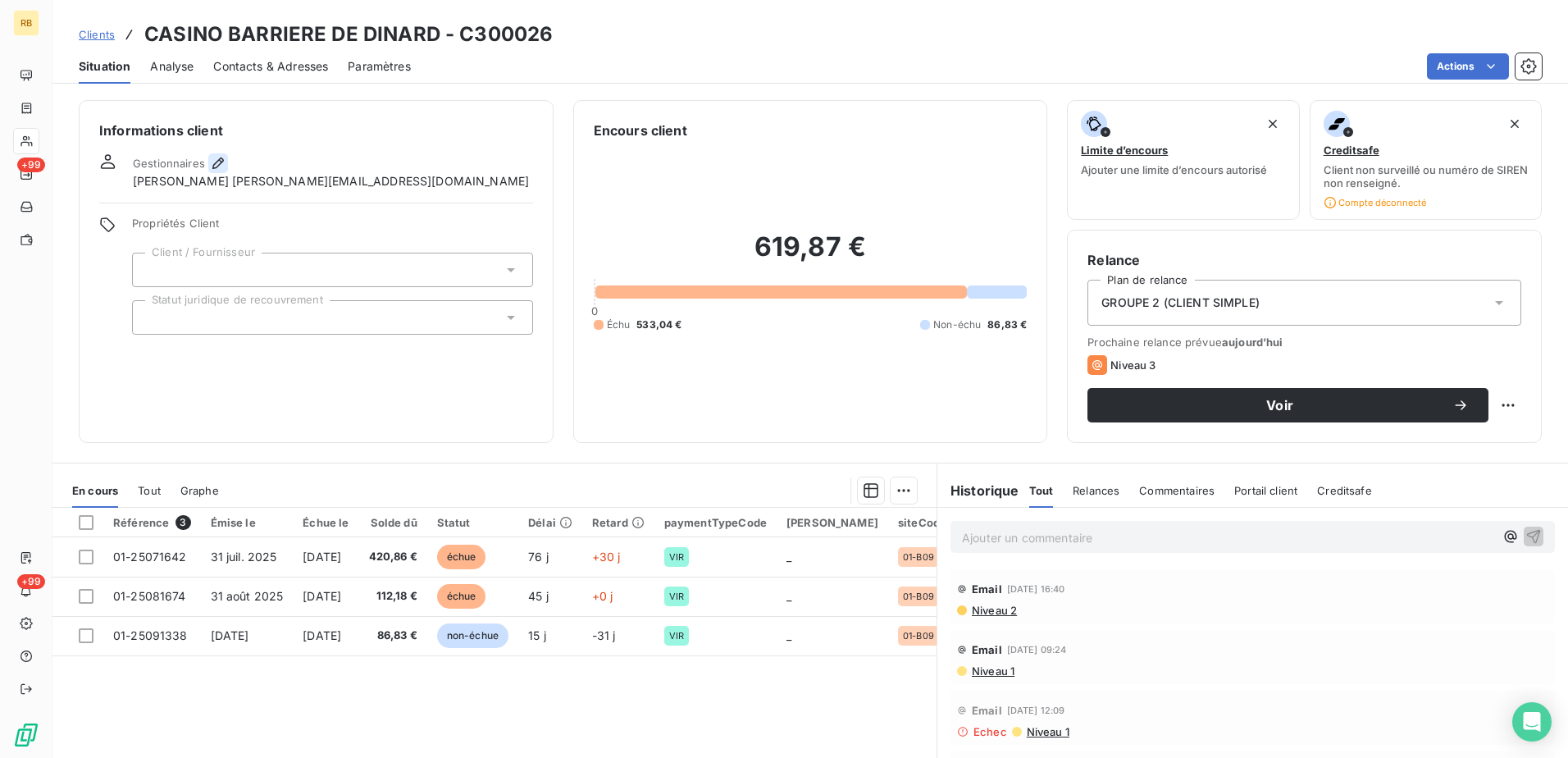
click at [212, 164] on icon "button" at bounding box center [218, 163] width 17 height 17
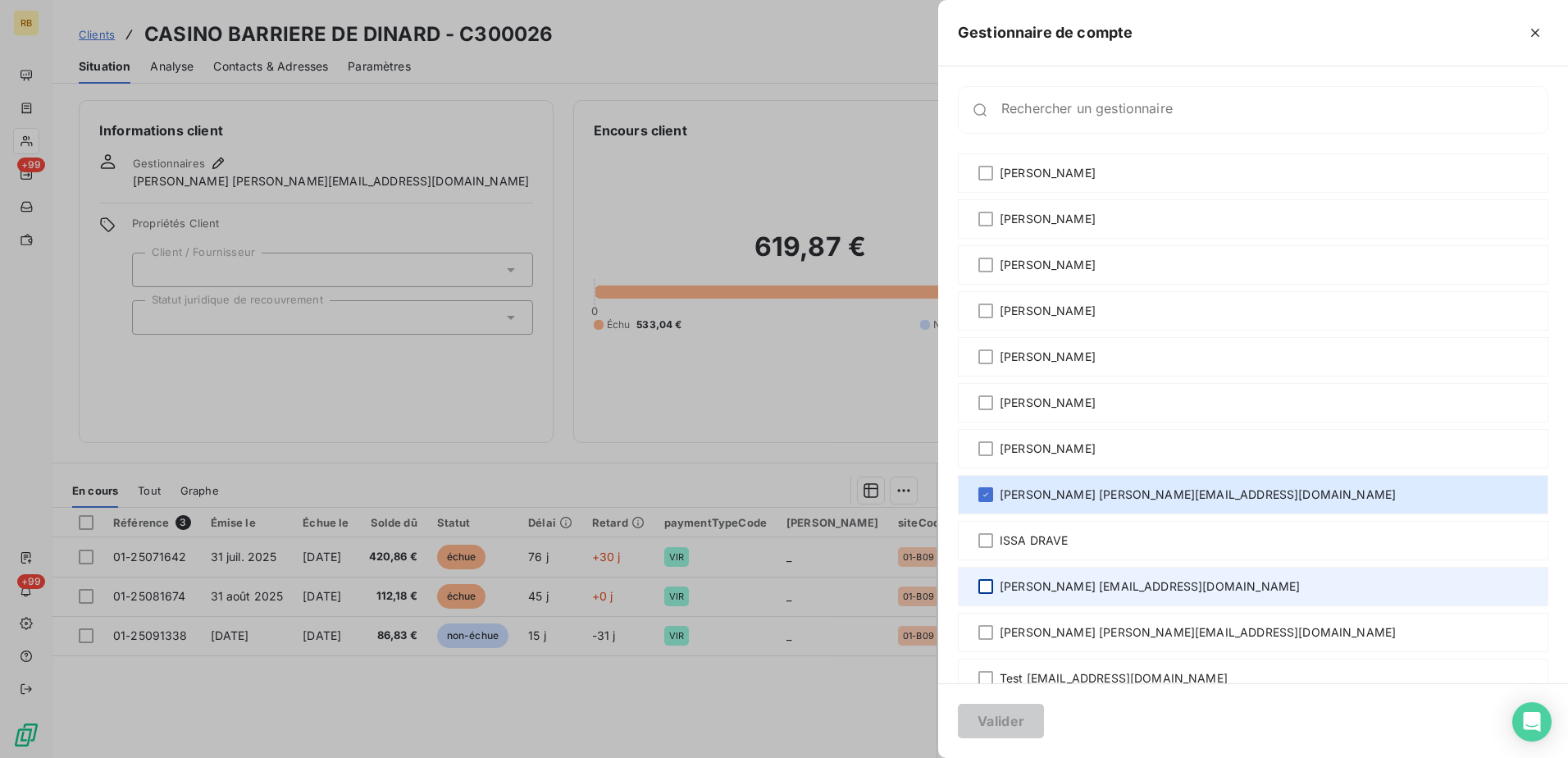
click at [986, 582] on div at bounding box center [986, 586] width 15 height 15
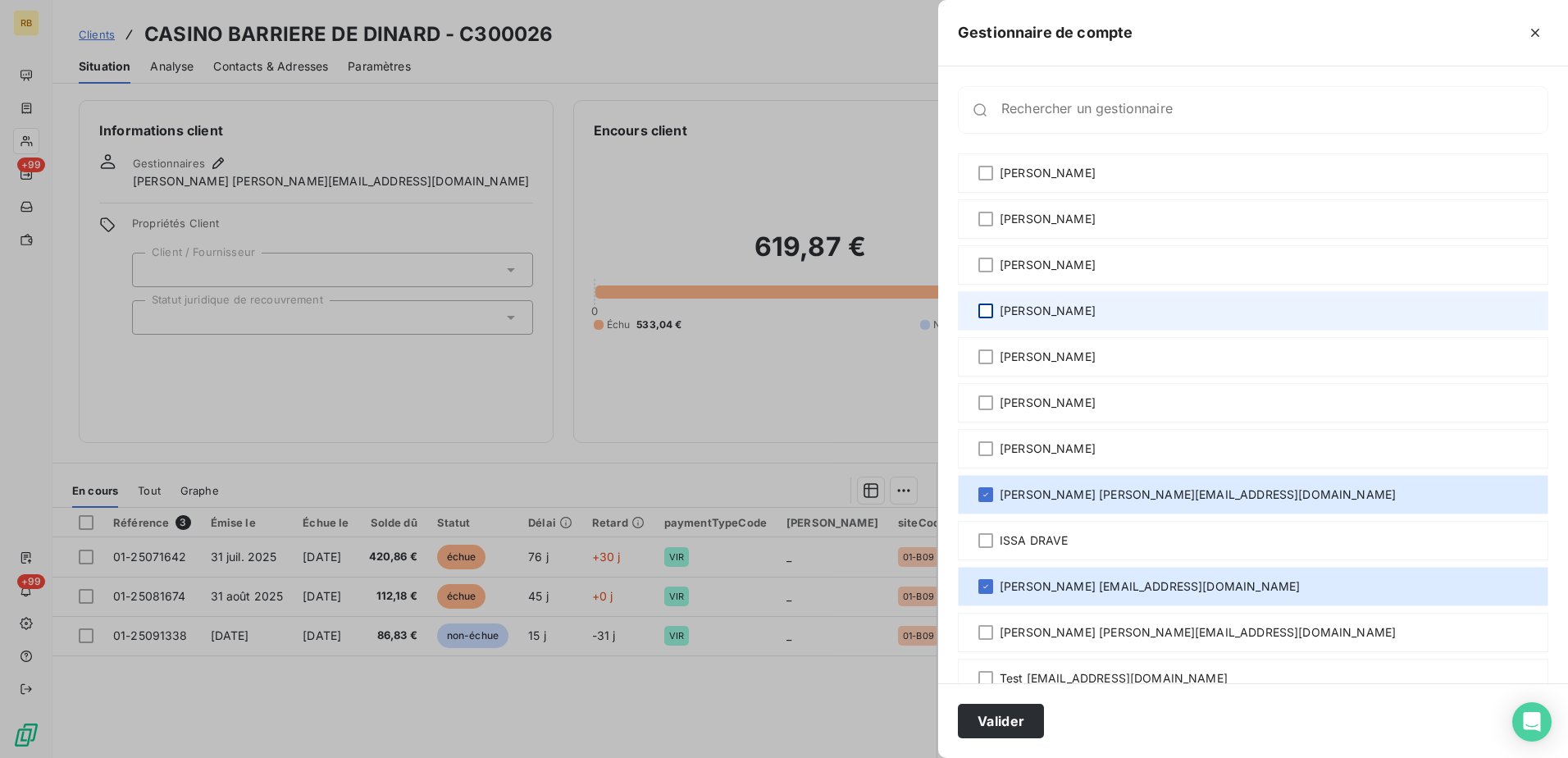
click at [984, 307] on div at bounding box center [986, 311] width 15 height 15
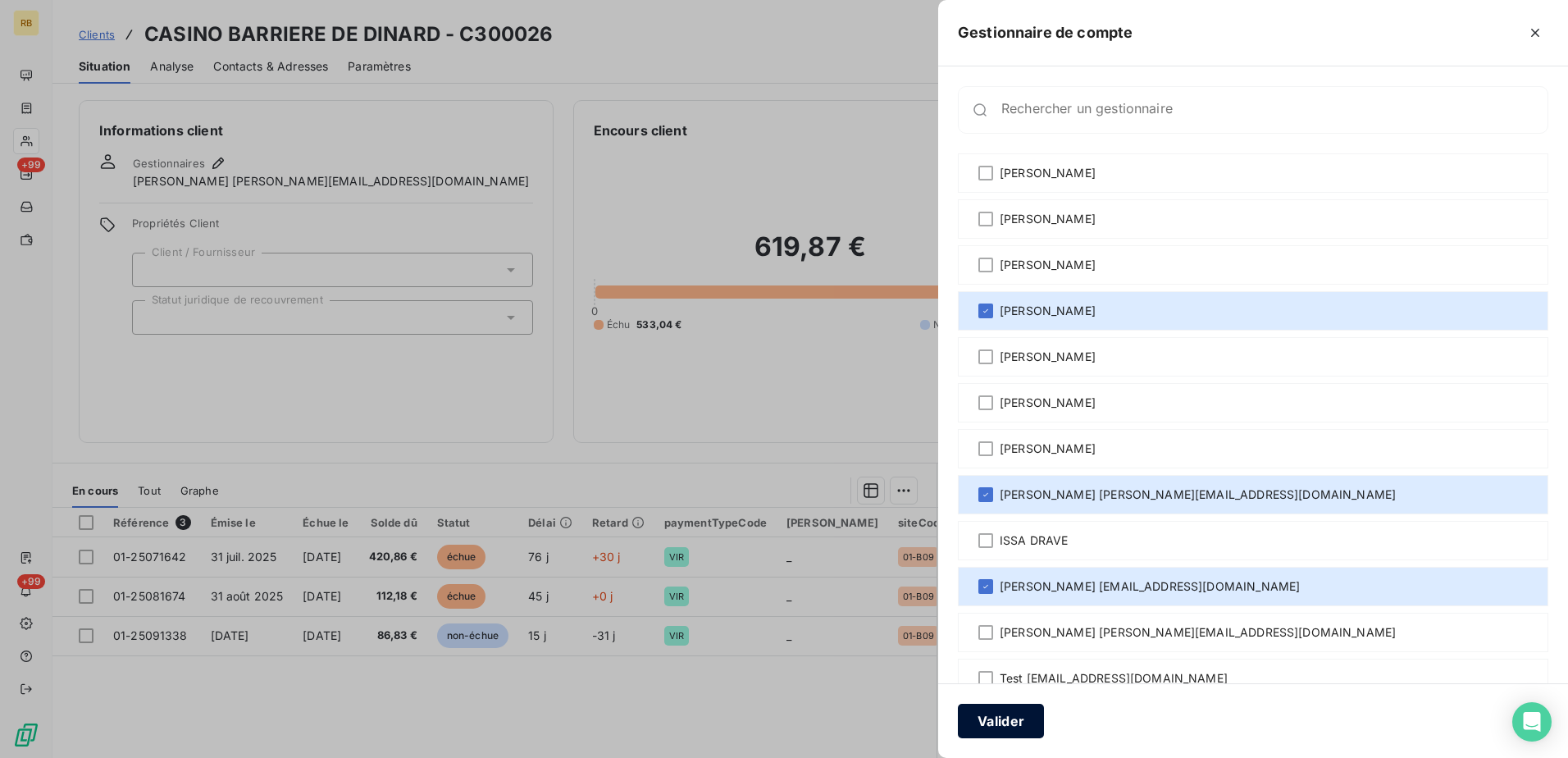
click at [994, 718] on button "Valider" at bounding box center [1001, 721] width 86 height 35
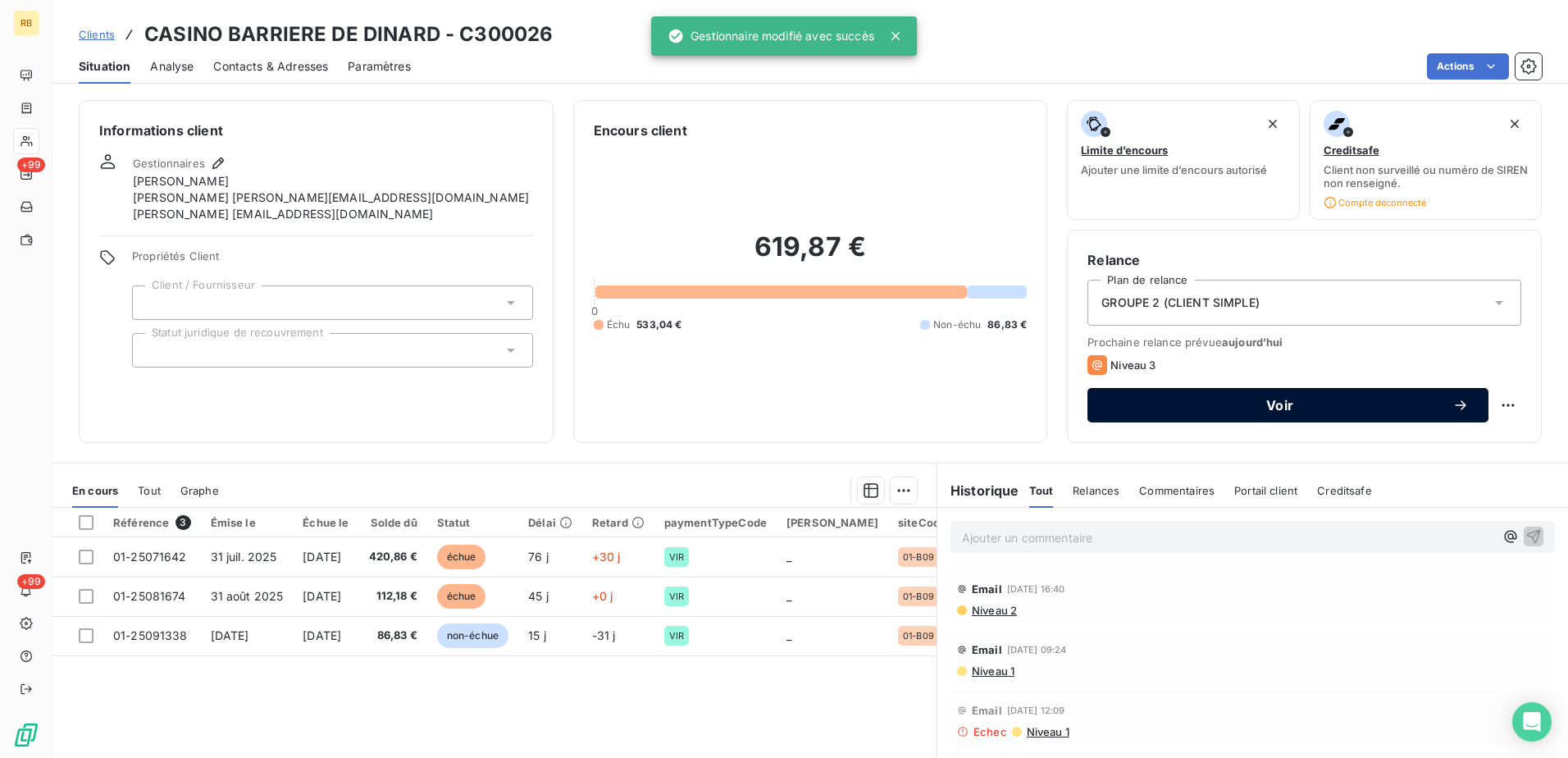
click at [1240, 400] on span "Voir" at bounding box center [1280, 405] width 345 height 13
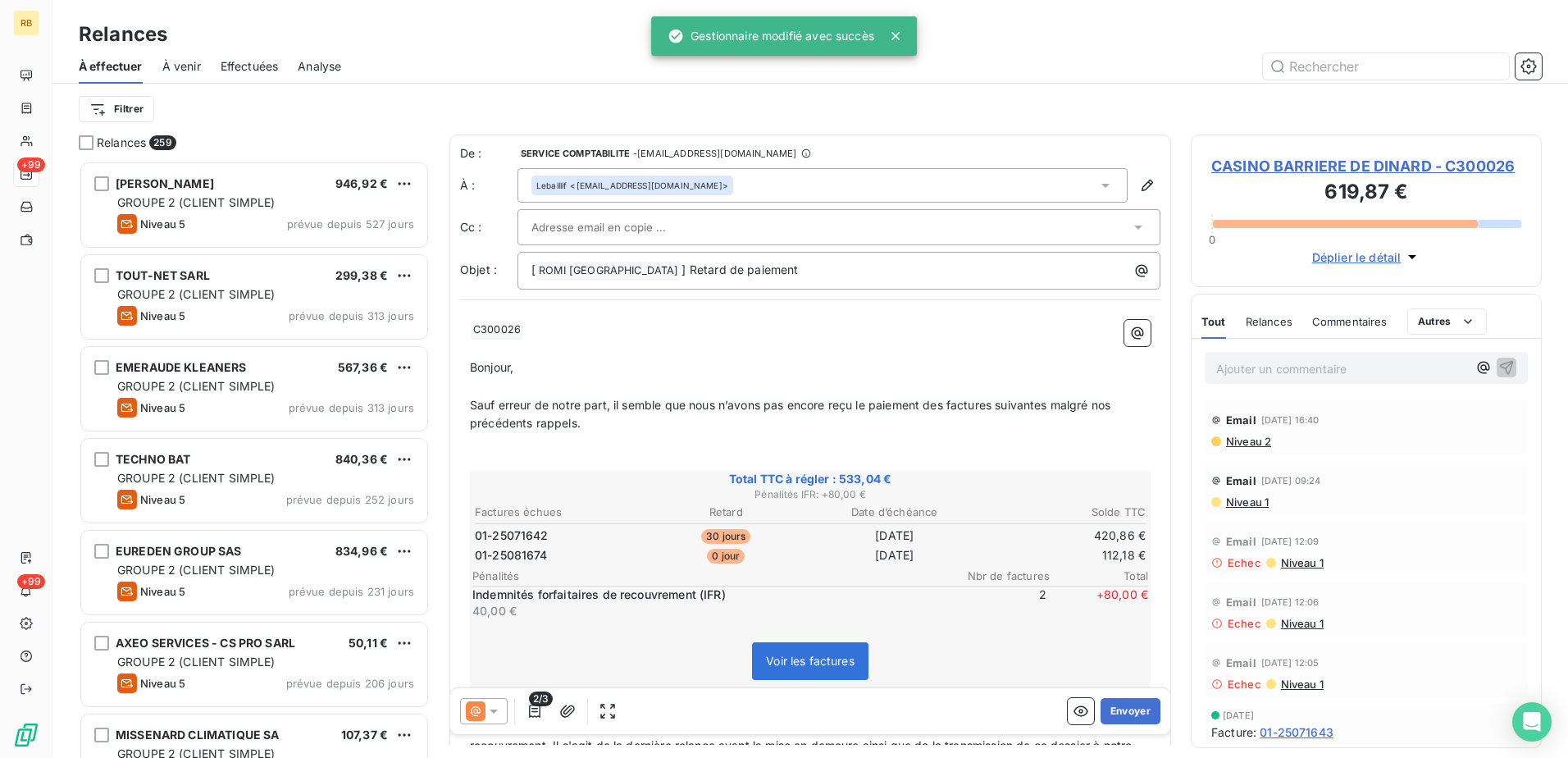
scroll to position [584, 339]
click at [111, 114] on html "RB +99 +99 Relances À effectuer À venir Effectuées Analyse Filtrer Relances 258…" at bounding box center [784, 379] width 1568 height 758
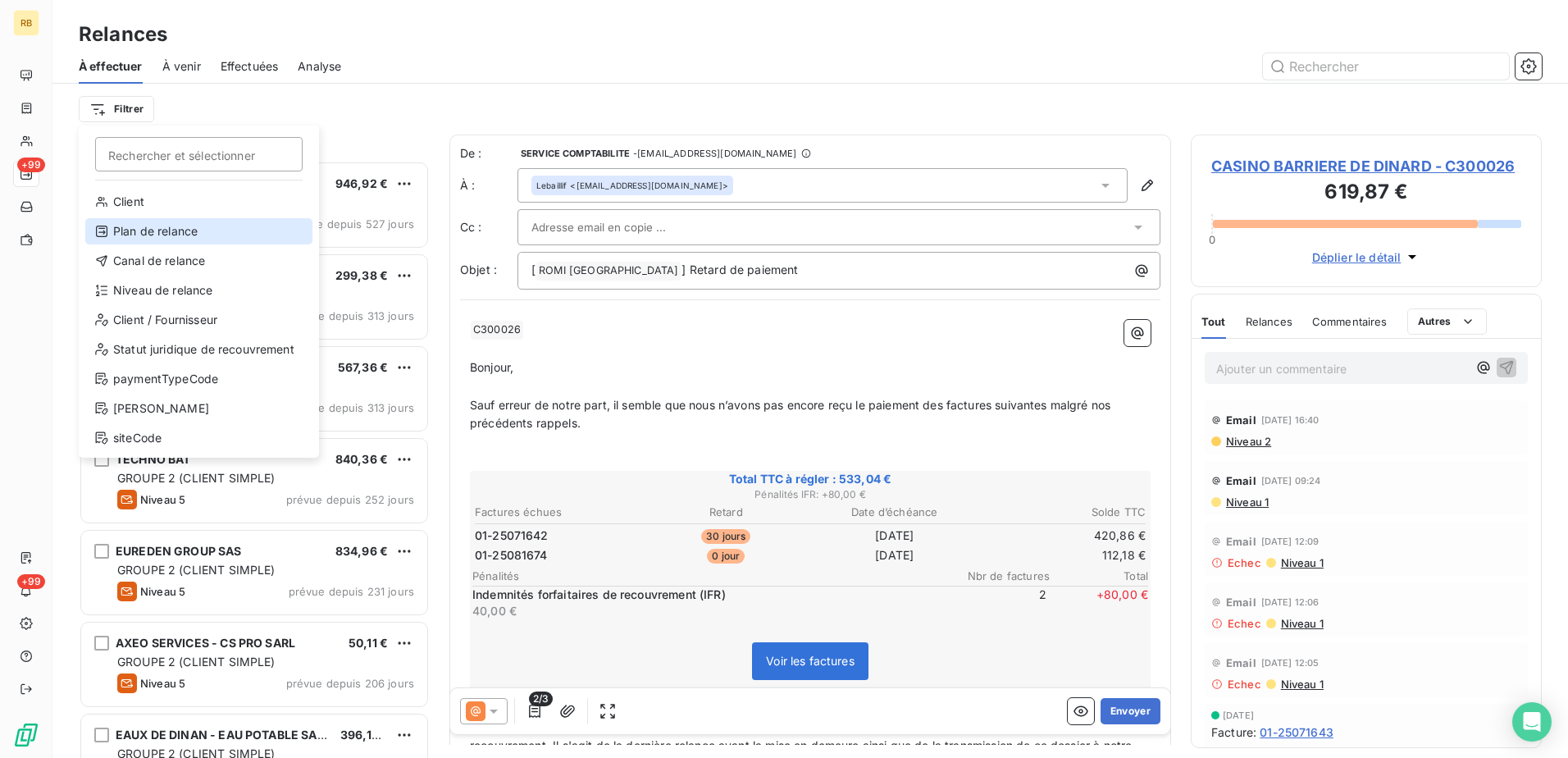
click at [161, 234] on div "Plan de relance" at bounding box center [198, 232] width 227 height 26
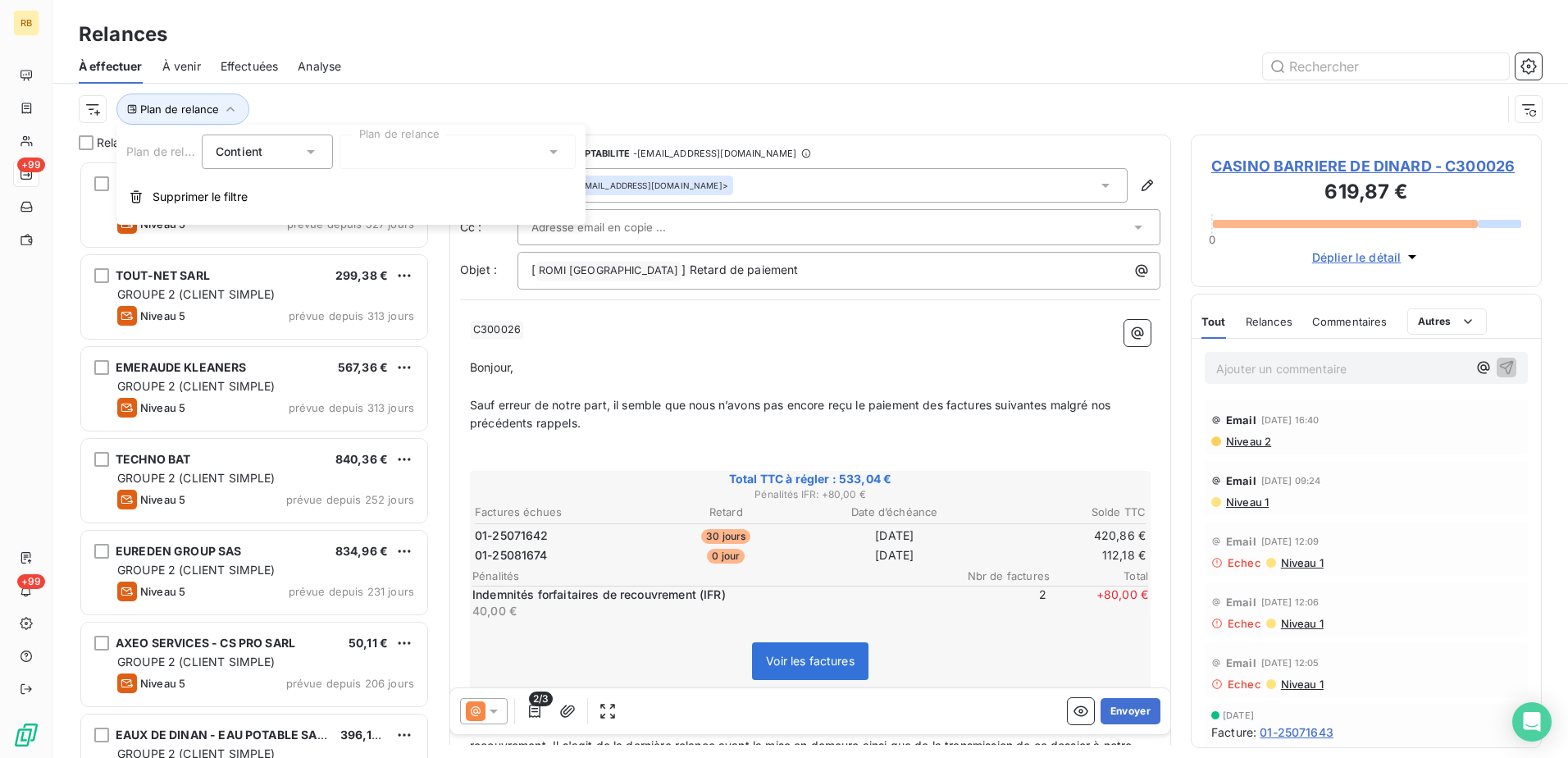
click at [451, 147] on div at bounding box center [457, 151] width 236 height 35
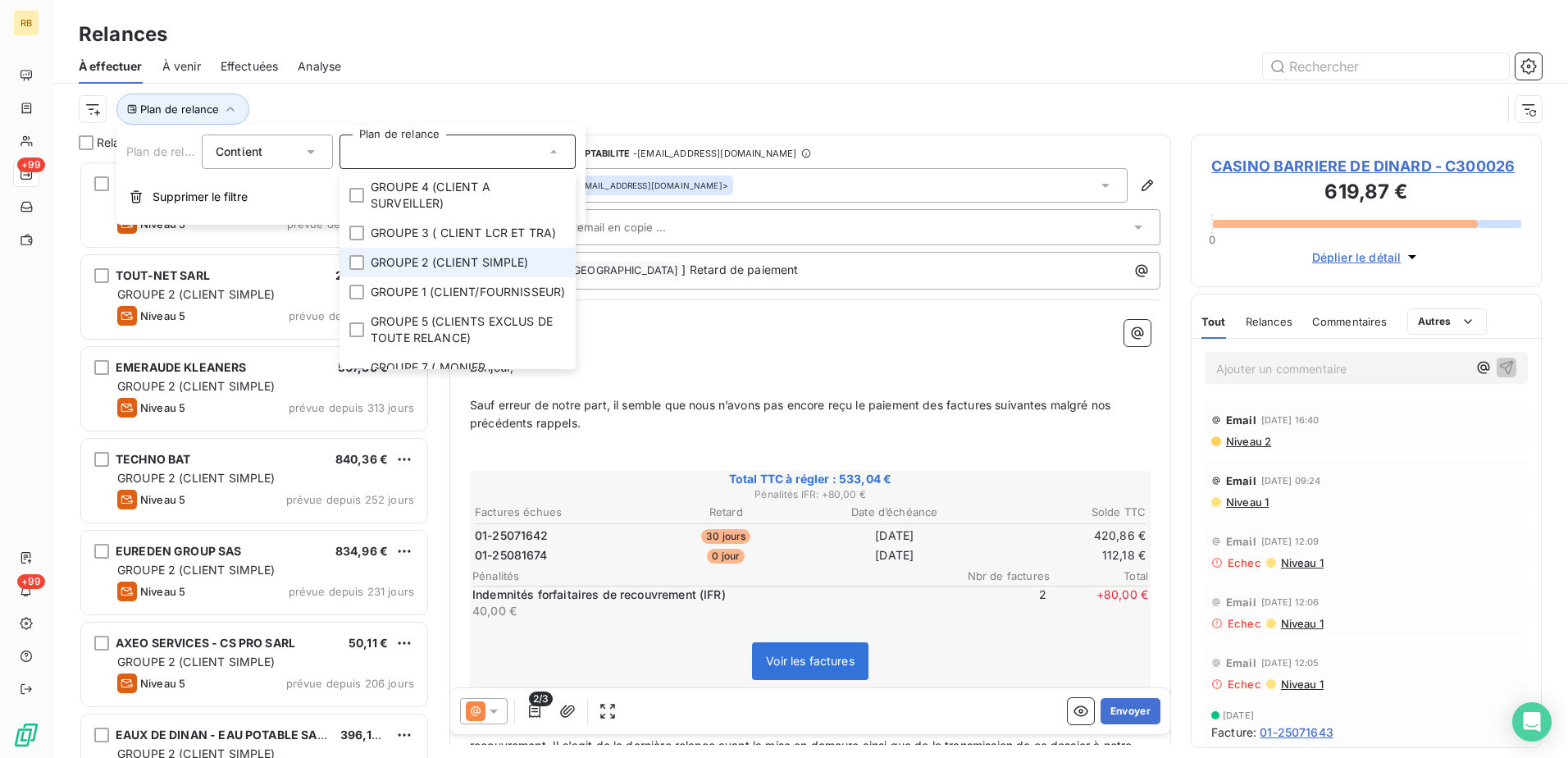
click at [377, 271] on span "GROUPE 2 (CLIENT SIMPLE)" at bounding box center [450, 262] width 159 height 17
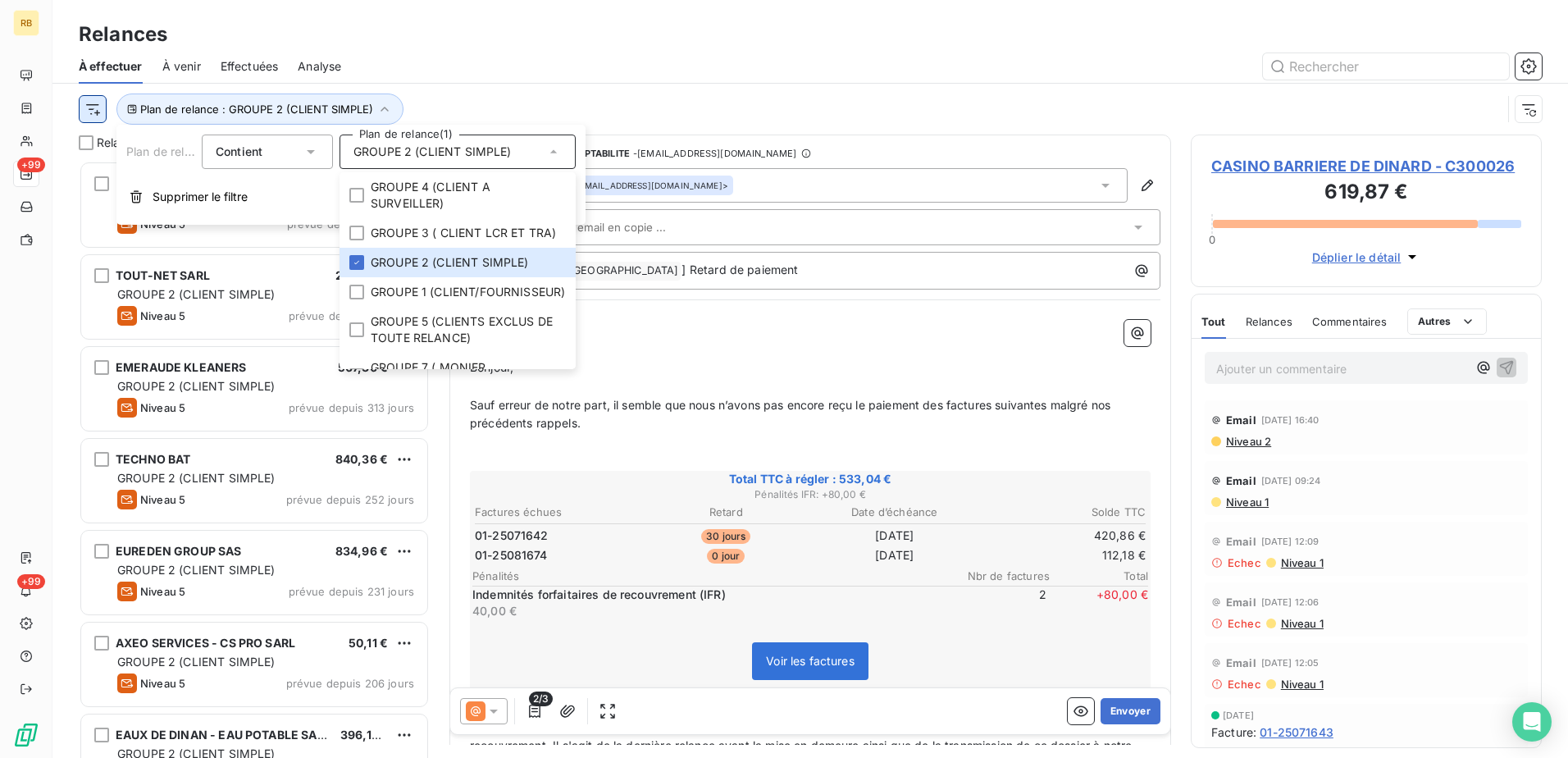
click at [98, 106] on html "RB +99 +99 Relances À effectuer À venir Effectuées Analyse Plan de relance : GR…" at bounding box center [784, 379] width 1568 height 758
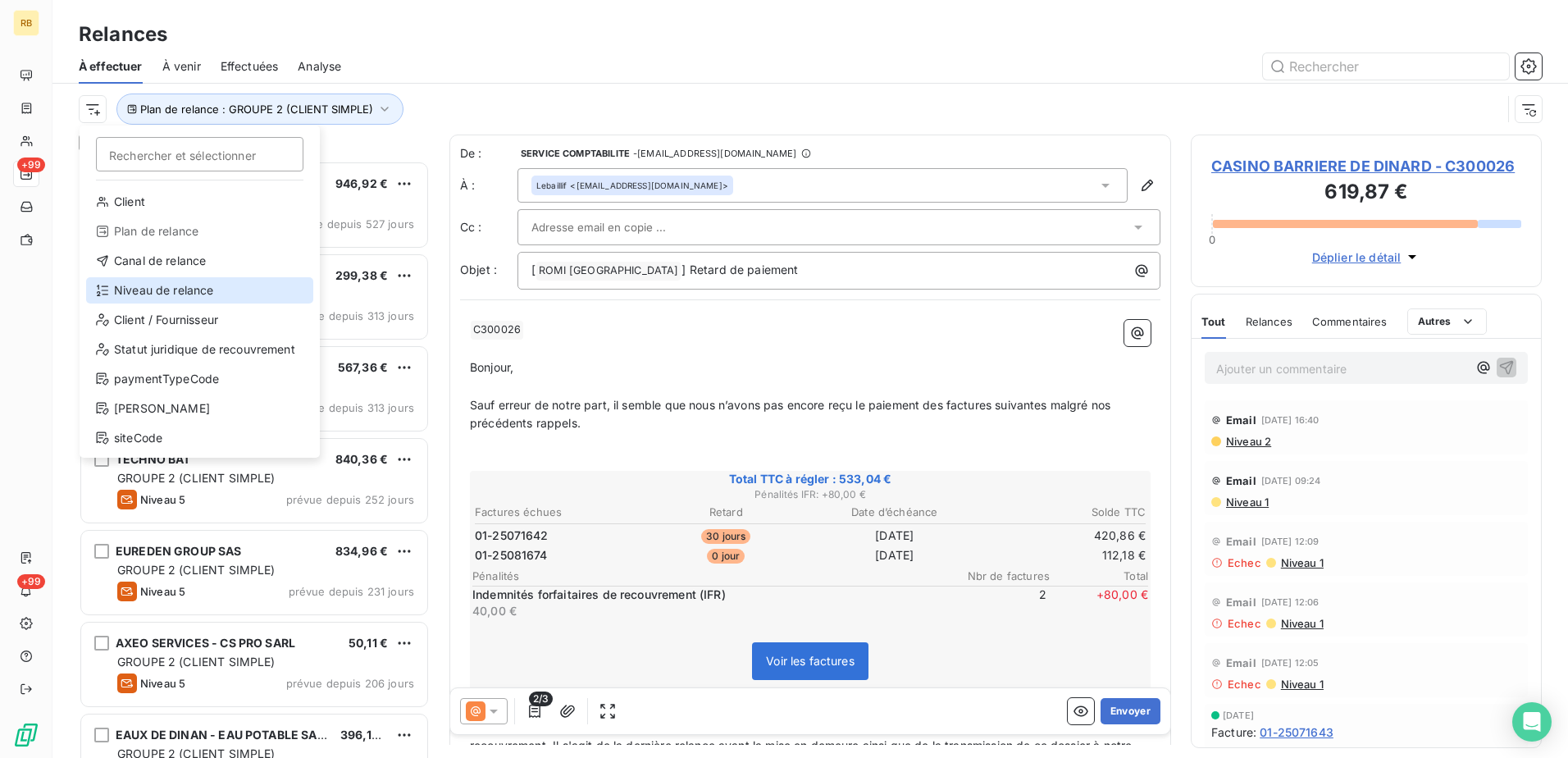
click at [151, 294] on div "Niveau de relance" at bounding box center [199, 290] width 227 height 26
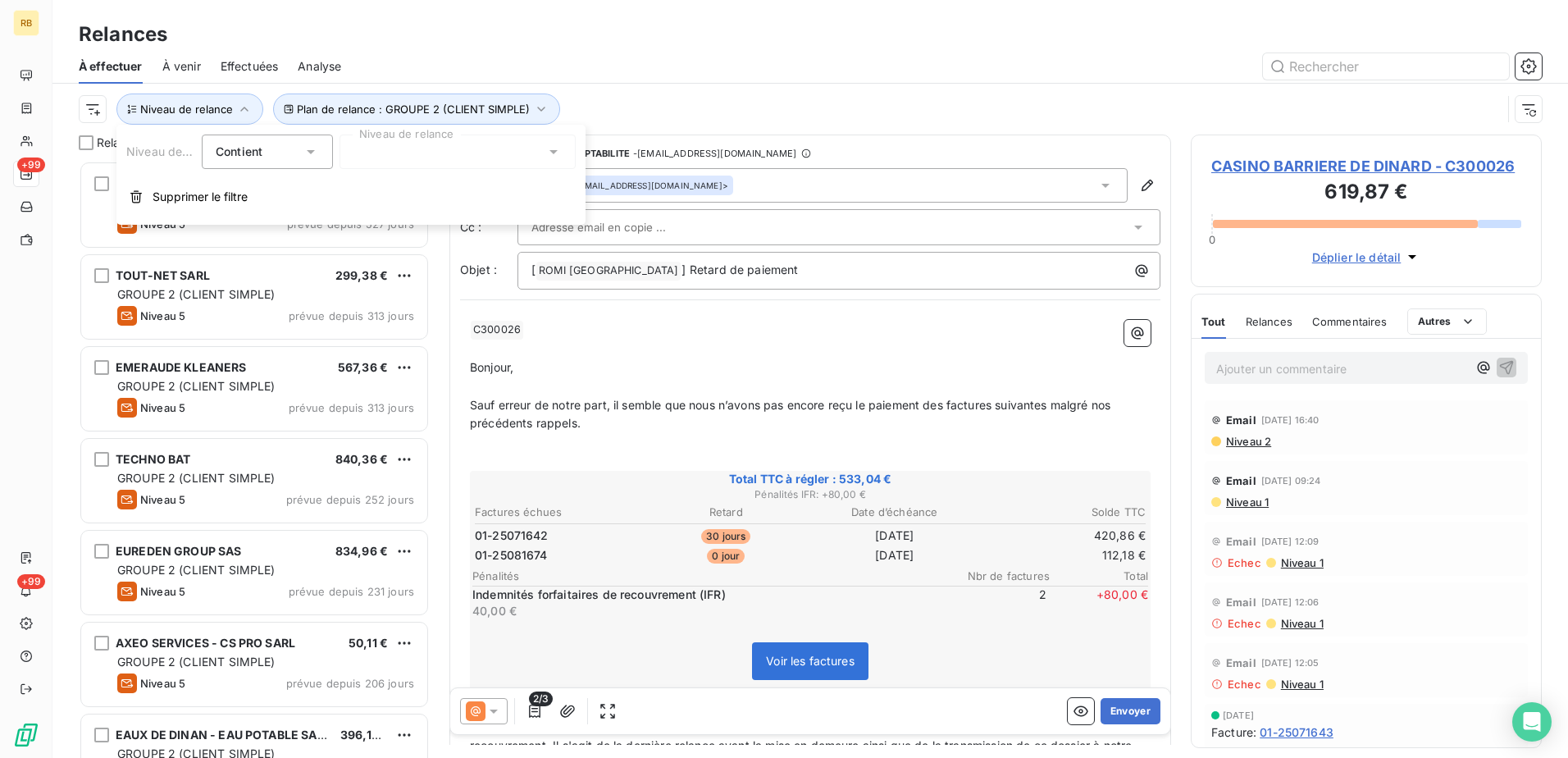
click at [524, 159] on div at bounding box center [457, 151] width 236 height 35
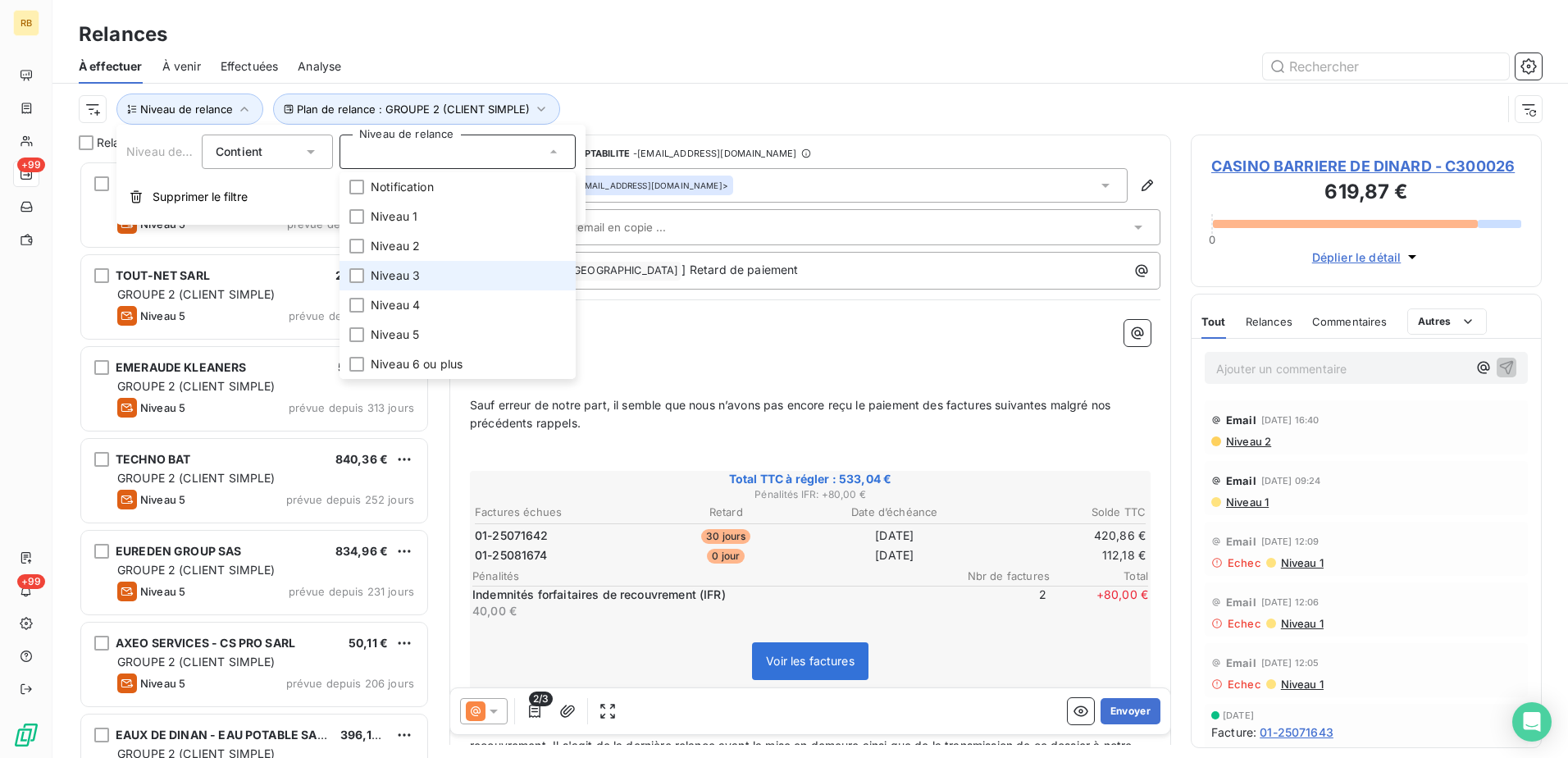
click at [399, 274] on span "Niveau 3" at bounding box center [395, 275] width 49 height 17
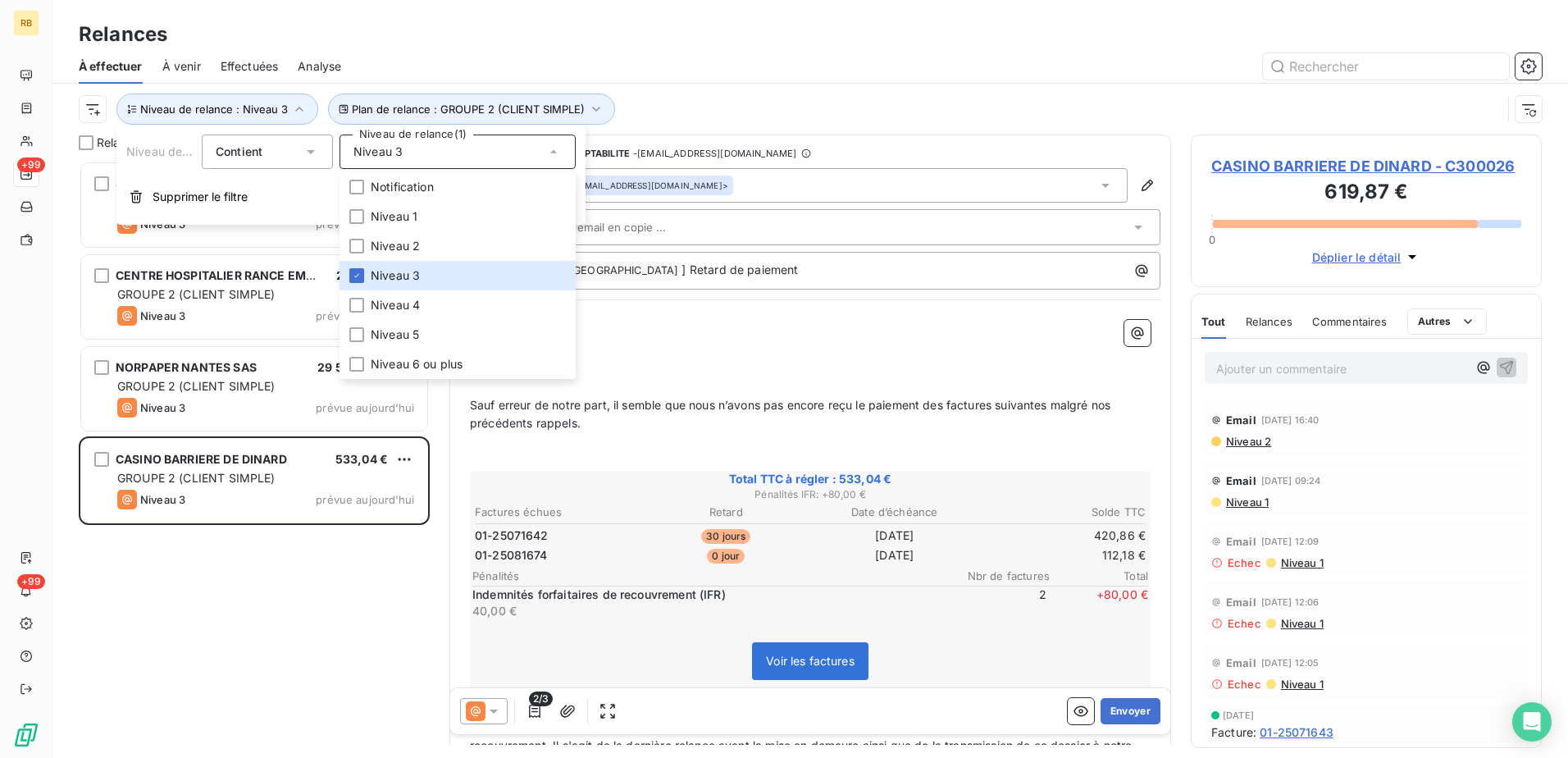
click at [899, 108] on div "Plan de relance : GROUPE 2 (CLIENT SIMPLE) Niveau de relance : Niveau 3" at bounding box center [790, 108] width 1422 height 31
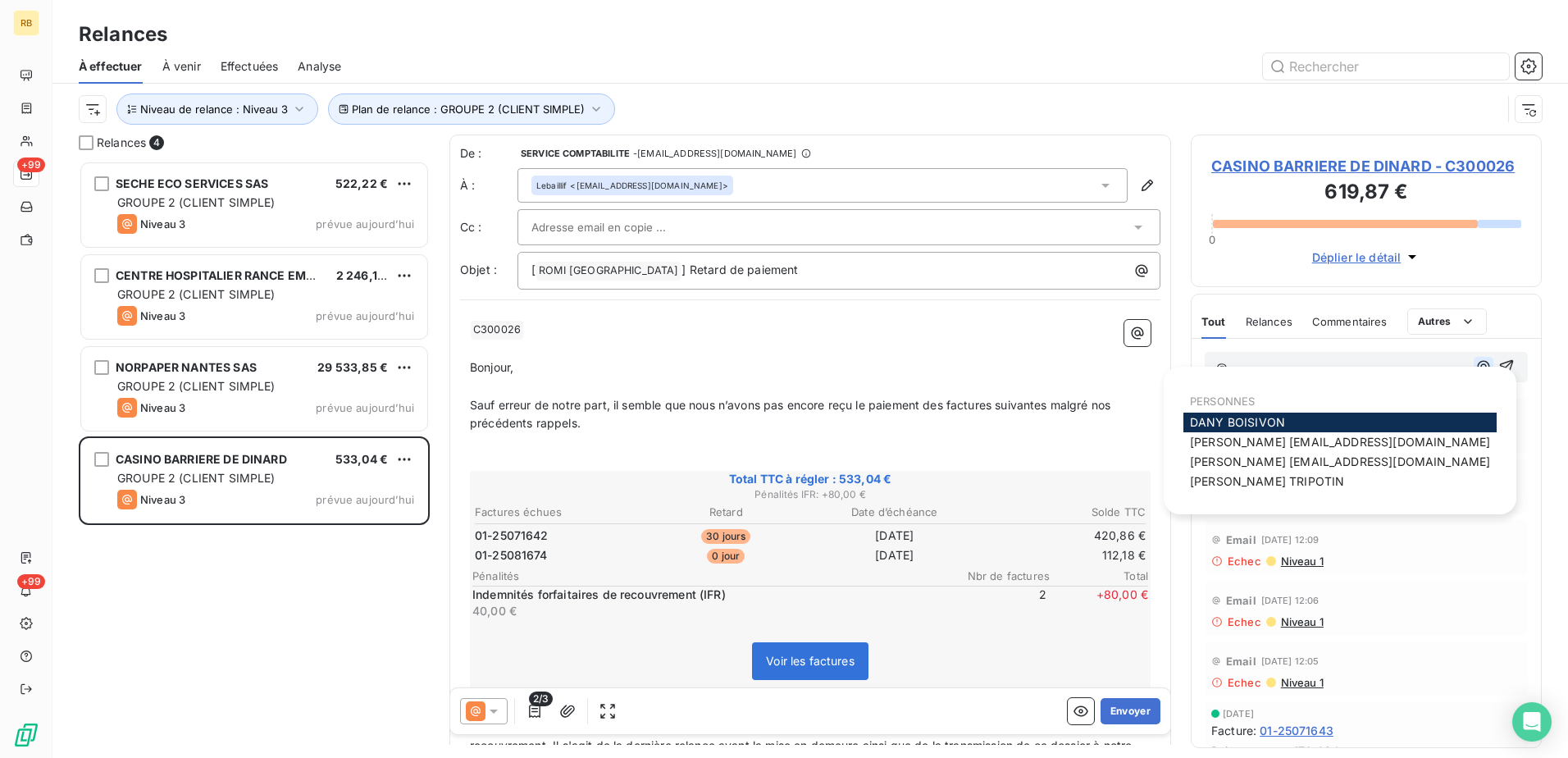
click at [1476, 369] on icon "button" at bounding box center [1484, 367] width 17 height 17
click at [1247, 423] on span "[PERSON_NAME]" at bounding box center [1238, 422] width 95 height 14
click at [1476, 371] on icon "button" at bounding box center [1484, 368] width 17 height 17
click at [1296, 451] on div "[PERSON_NAME] [PERSON_NAME][EMAIL_ADDRESS][DOMAIN_NAME]" at bounding box center [1340, 442] width 314 height 20
click at [1319, 449] on span "[PERSON_NAME] [PERSON_NAME][EMAIL_ADDRESS][DOMAIN_NAME]" at bounding box center [1340, 442] width 301 height 14
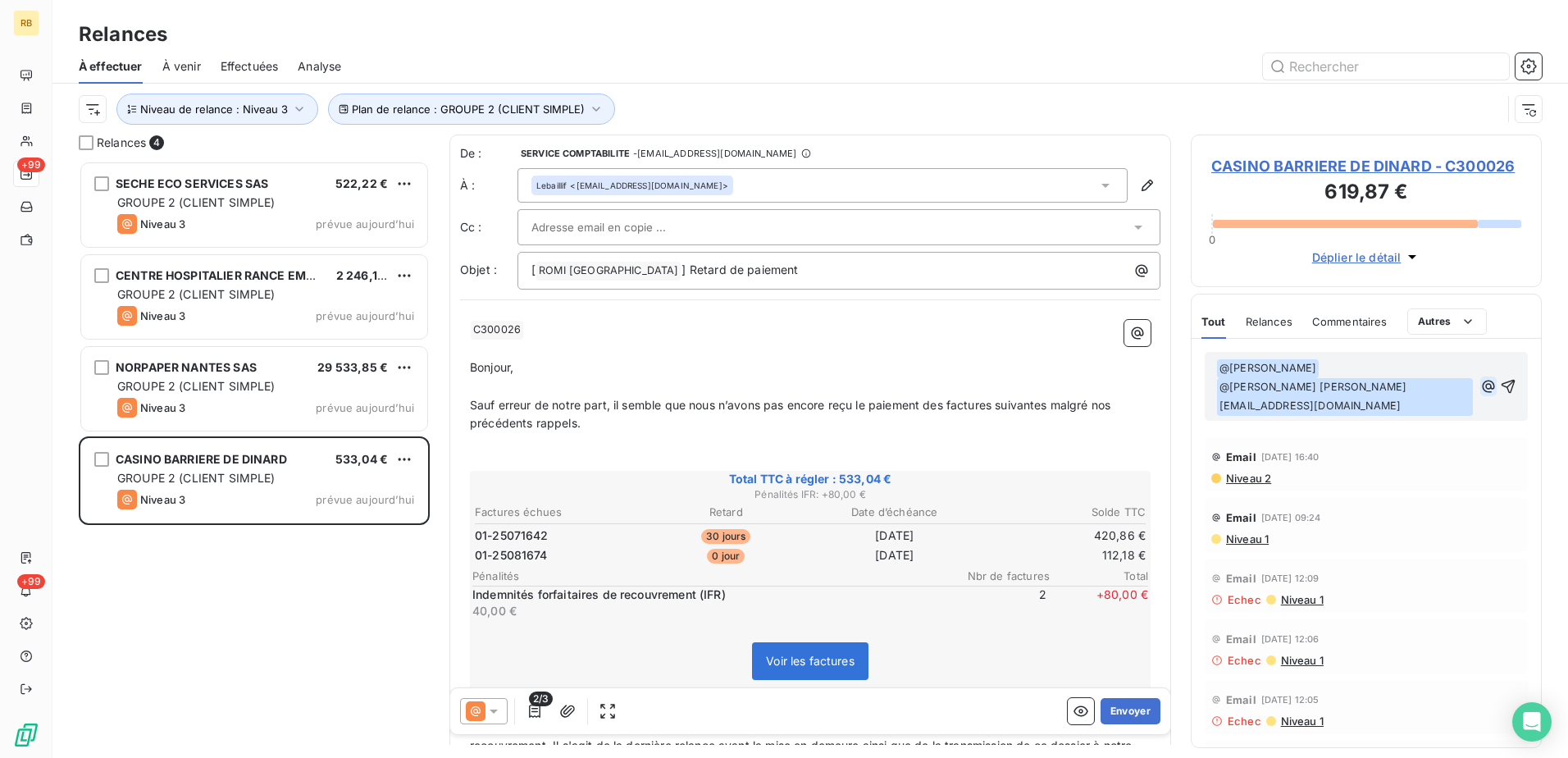
click at [1480, 378] on icon "button" at bounding box center [1489, 386] width 17 height 17
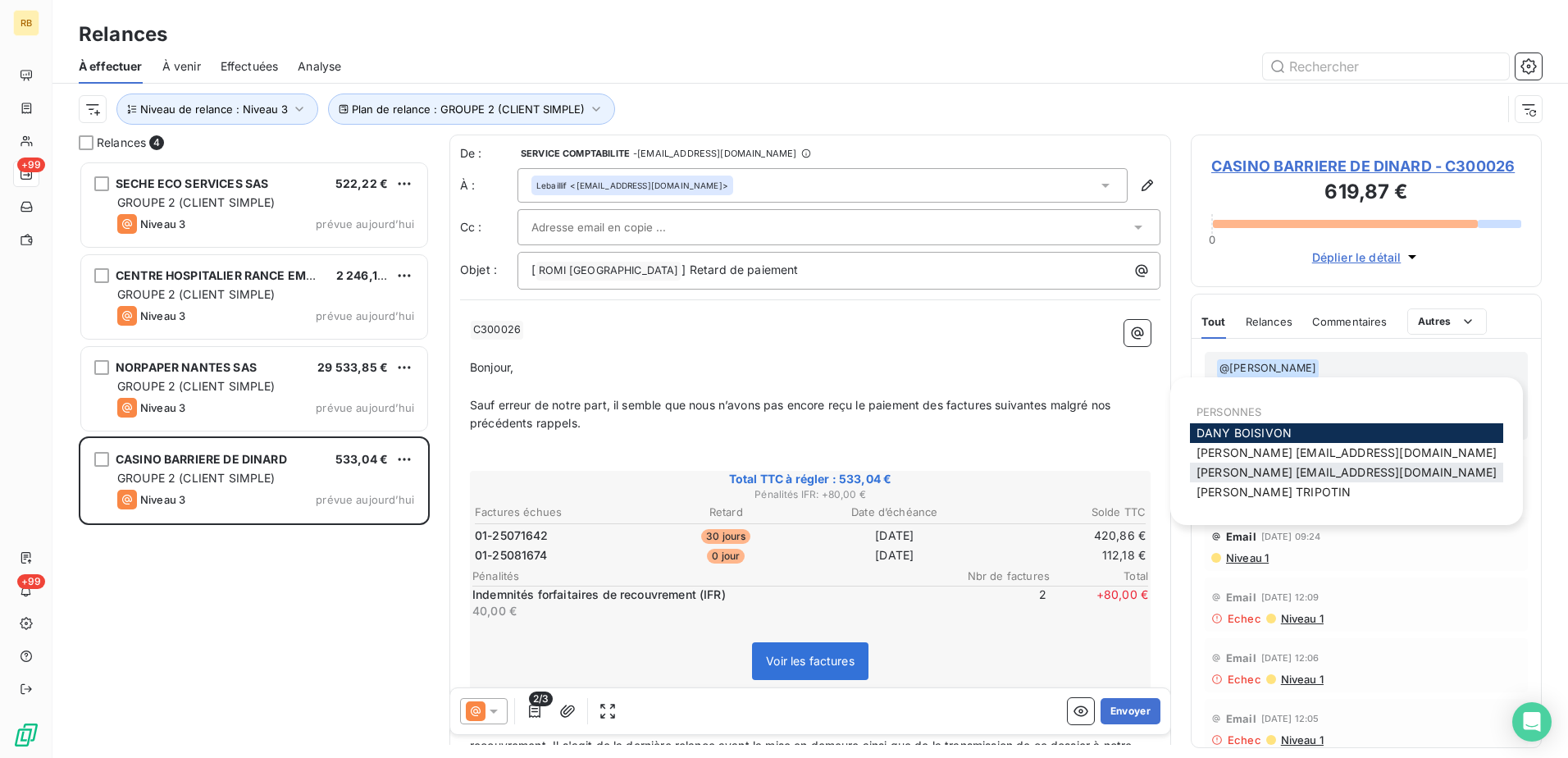
click at [1275, 477] on span "[PERSON_NAME] [EMAIL_ADDRESS][DOMAIN_NAME]" at bounding box center [1347, 471] width 301 height 14
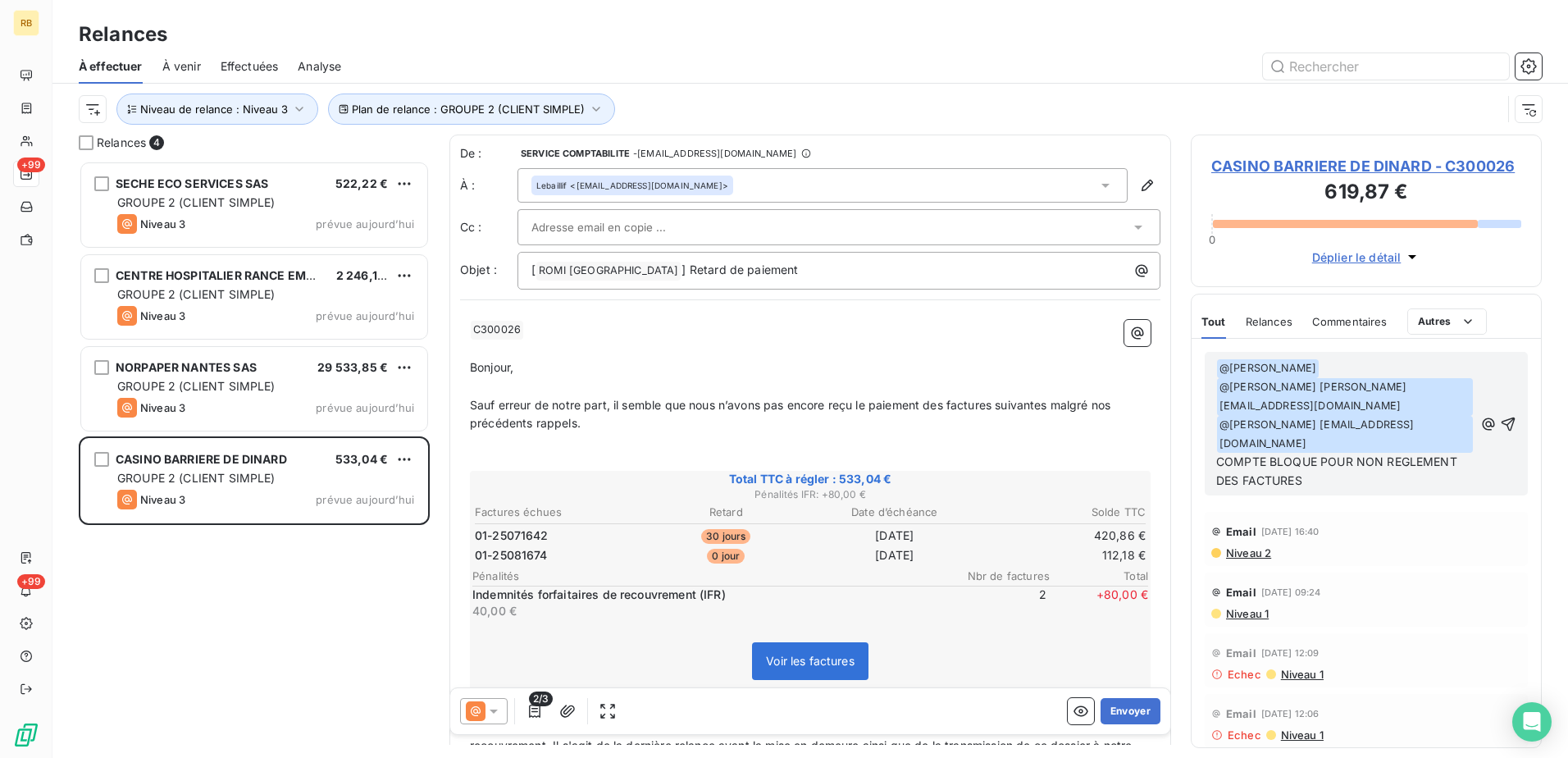
click at [1507, 405] on div "﻿ @ [PERSON_NAME] ﻿ ﻿ @ [PERSON_NAME] [PERSON_NAME][EMAIL_ADDRESS][DOMAIN_NAME]…" at bounding box center [1366, 424] width 323 height 144
click at [1503, 415] on icon "button" at bounding box center [1508, 424] width 17 height 17
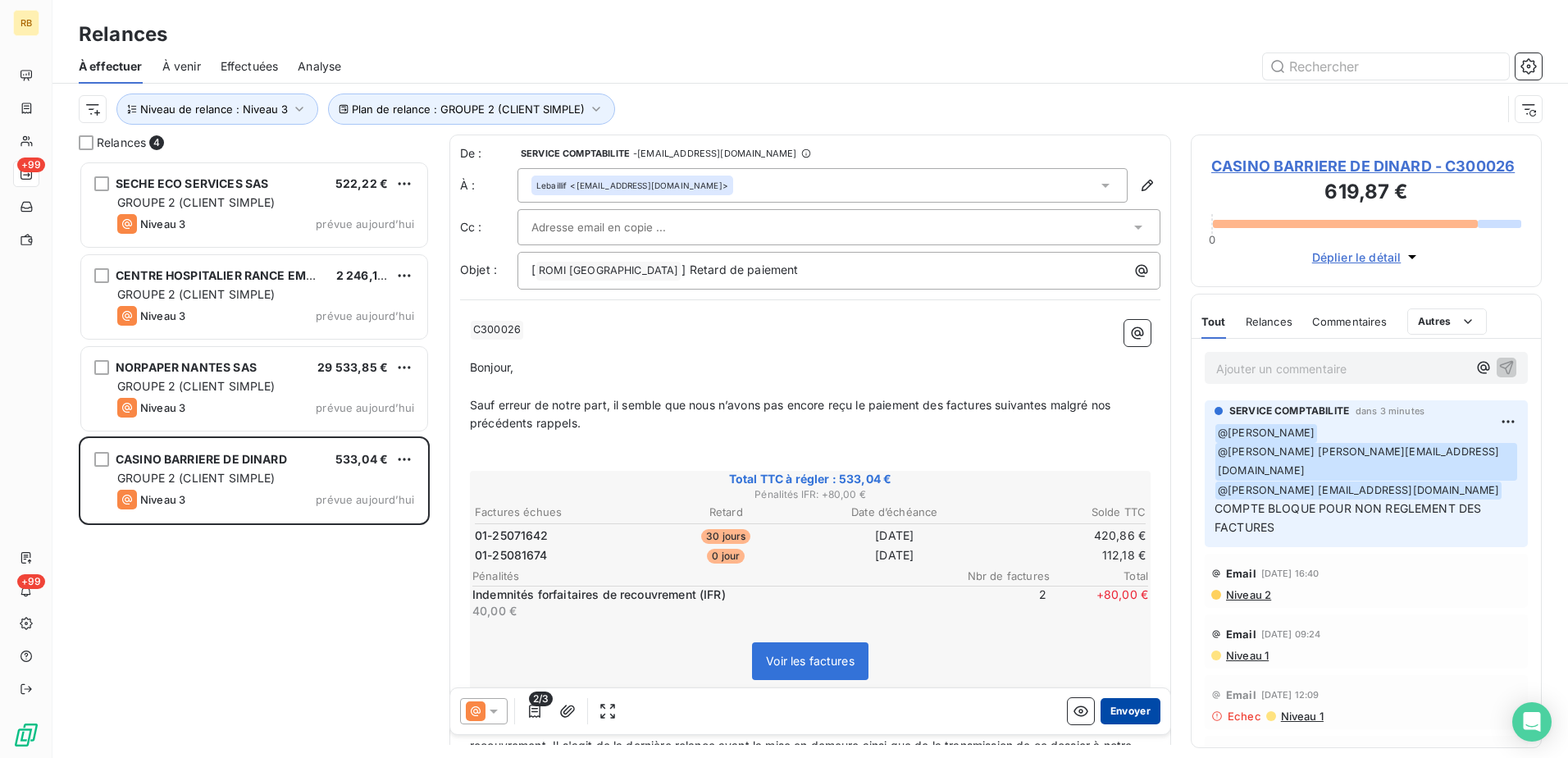
click at [1119, 708] on button "Envoyer" at bounding box center [1130, 711] width 60 height 26
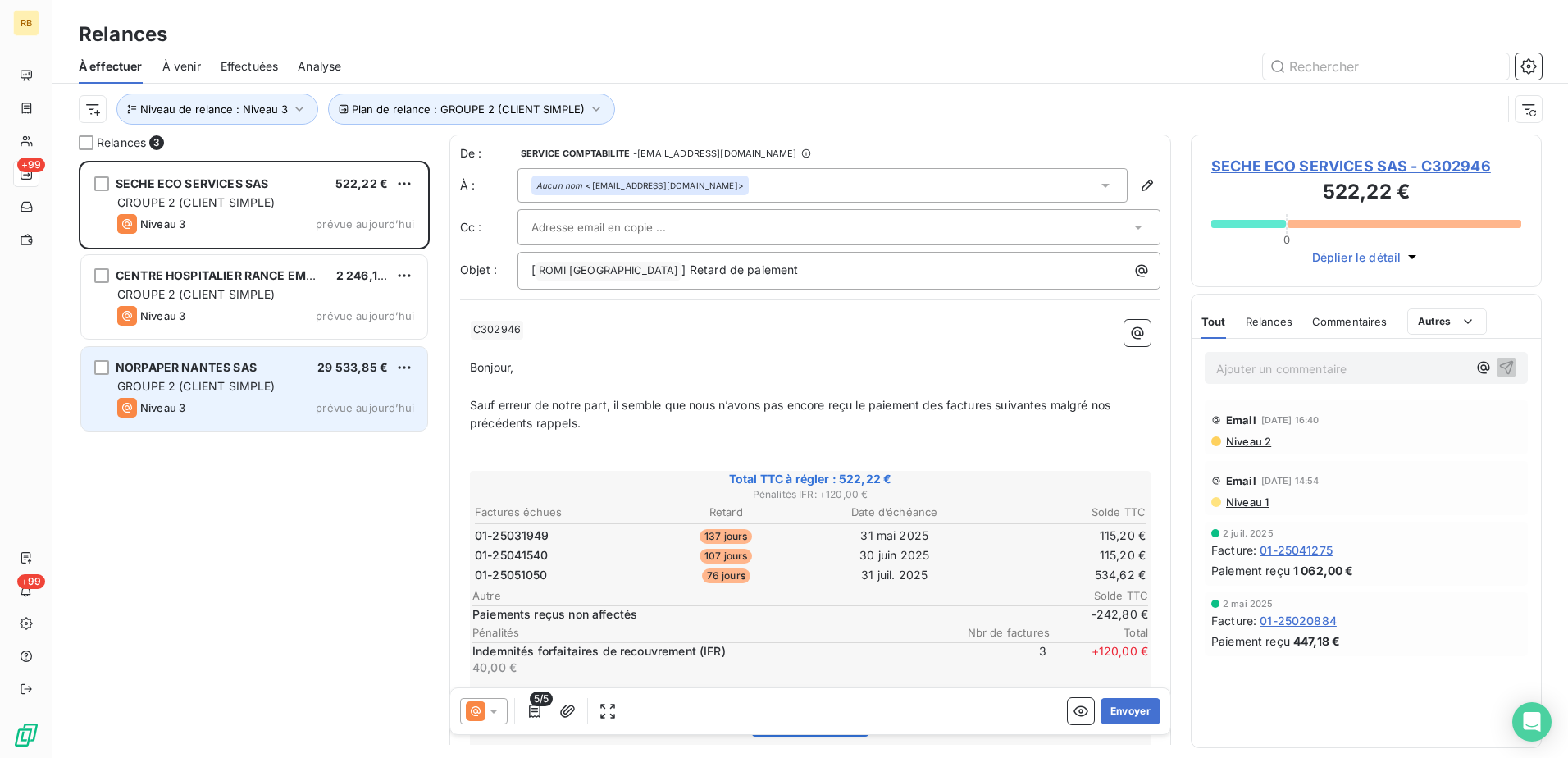
click at [219, 372] on span "NORPAPER NANTES SAS" at bounding box center [186, 367] width 141 height 14
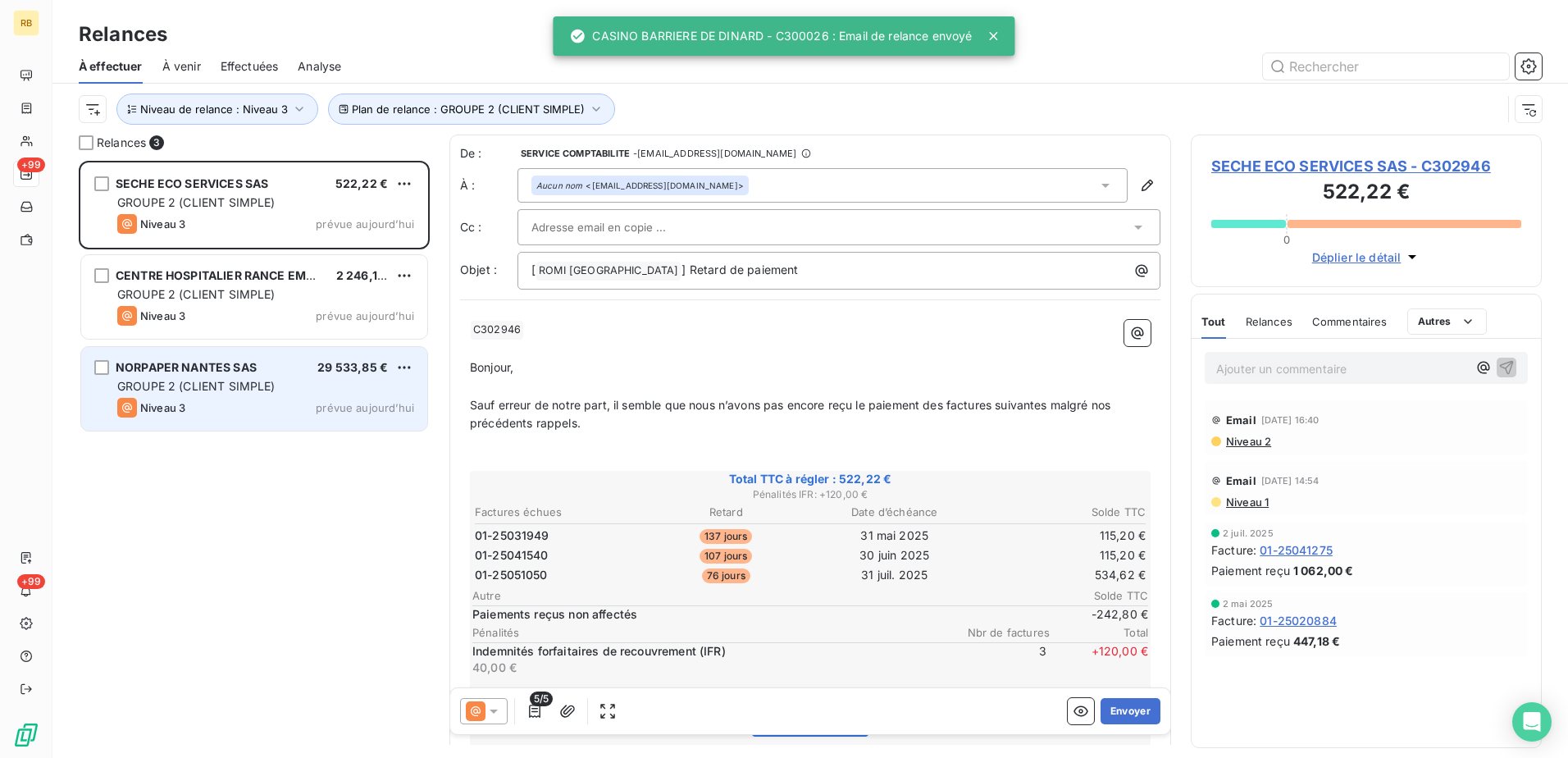
click at [262, 408] on div "Niveau 3 prévue aujourd’hui" at bounding box center [266, 407] width 297 height 20
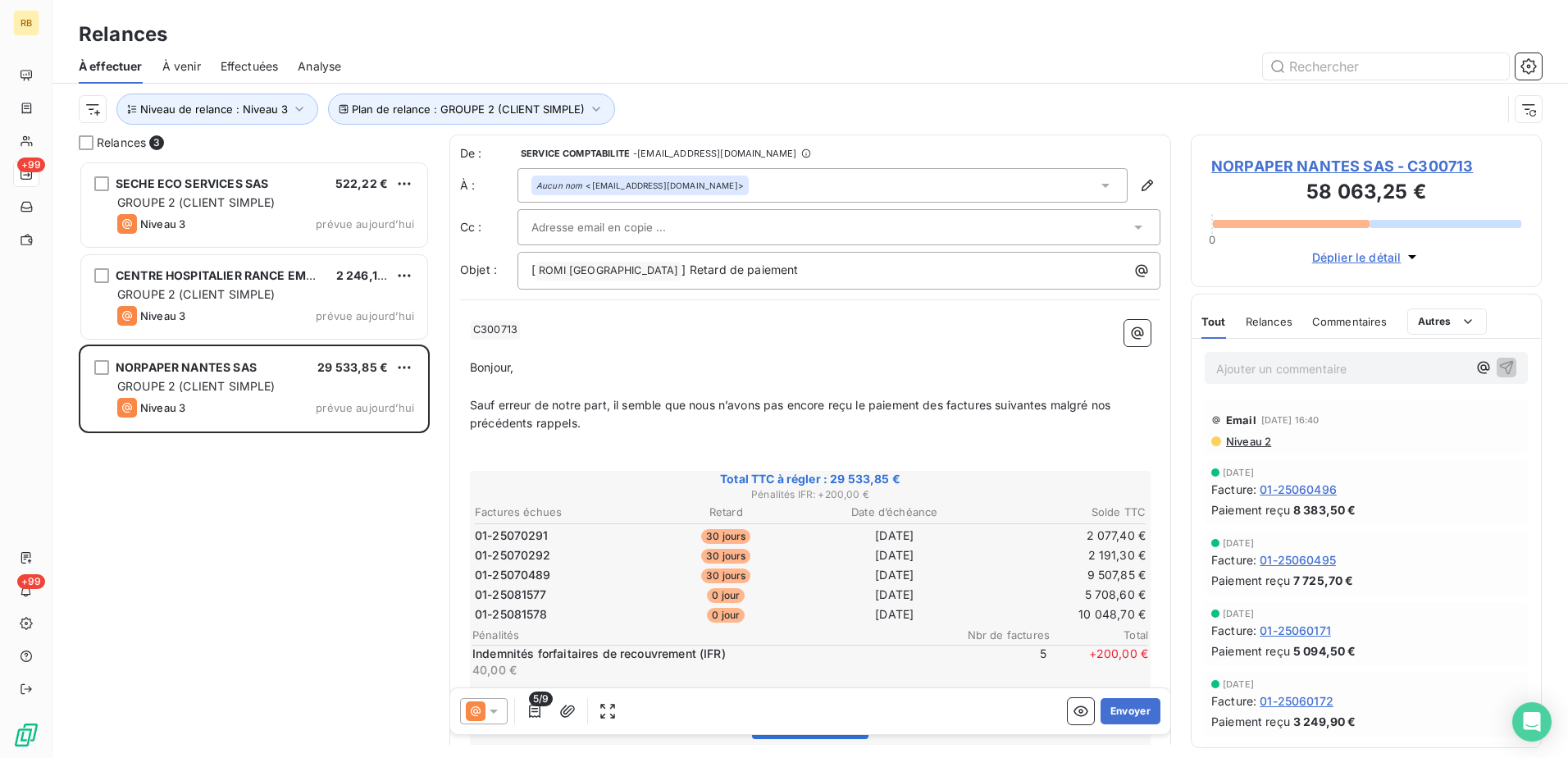
click at [1377, 357] on div "Ajouter un commentaire ﻿" at bounding box center [1341, 368] width 251 height 22
click at [1377, 366] on p "Ajouter un commentaire ﻿" at bounding box center [1341, 369] width 251 height 21
click at [1476, 367] on icon "button" at bounding box center [1484, 368] width 17 height 17
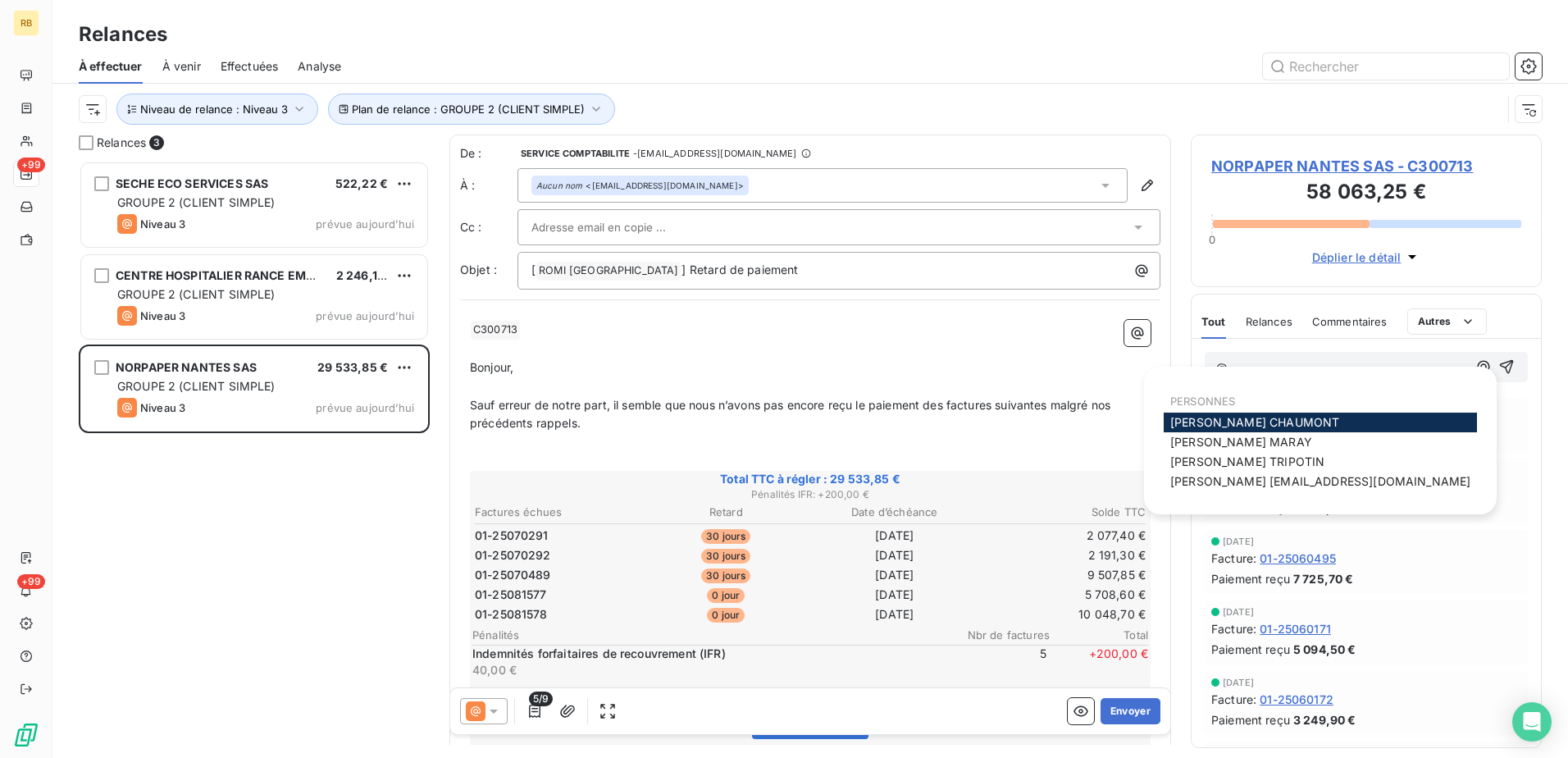
click at [1269, 423] on span "[PERSON_NAME]" at bounding box center [1254, 422] width 169 height 14
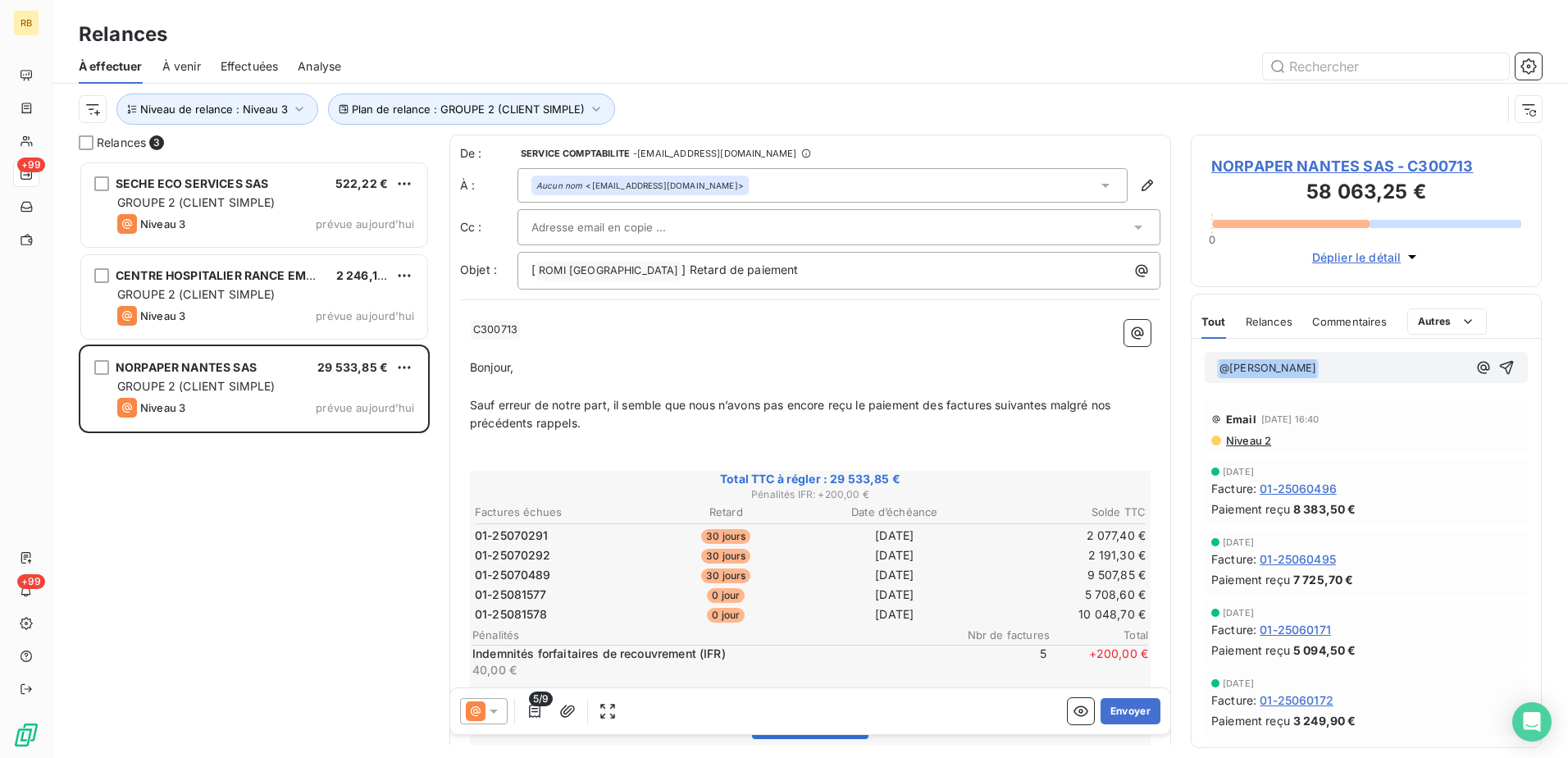
drag, startPoint x: 1384, startPoint y: 368, endPoint x: 1095, endPoint y: 383, distance: 289.4
click at [1095, 383] on div "Relances 3 SECHE ECO SERVICES SAS 522,22 € GROUPE 2 (CLIENT SIMPLE) Niveau 3 pr…" at bounding box center [810, 446] width 1516 height 624
click at [1385, 355] on div "Ajouter un commentaire ﻿" at bounding box center [1366, 368] width 323 height 32
click at [1476, 371] on icon "button" at bounding box center [1484, 368] width 17 height 17
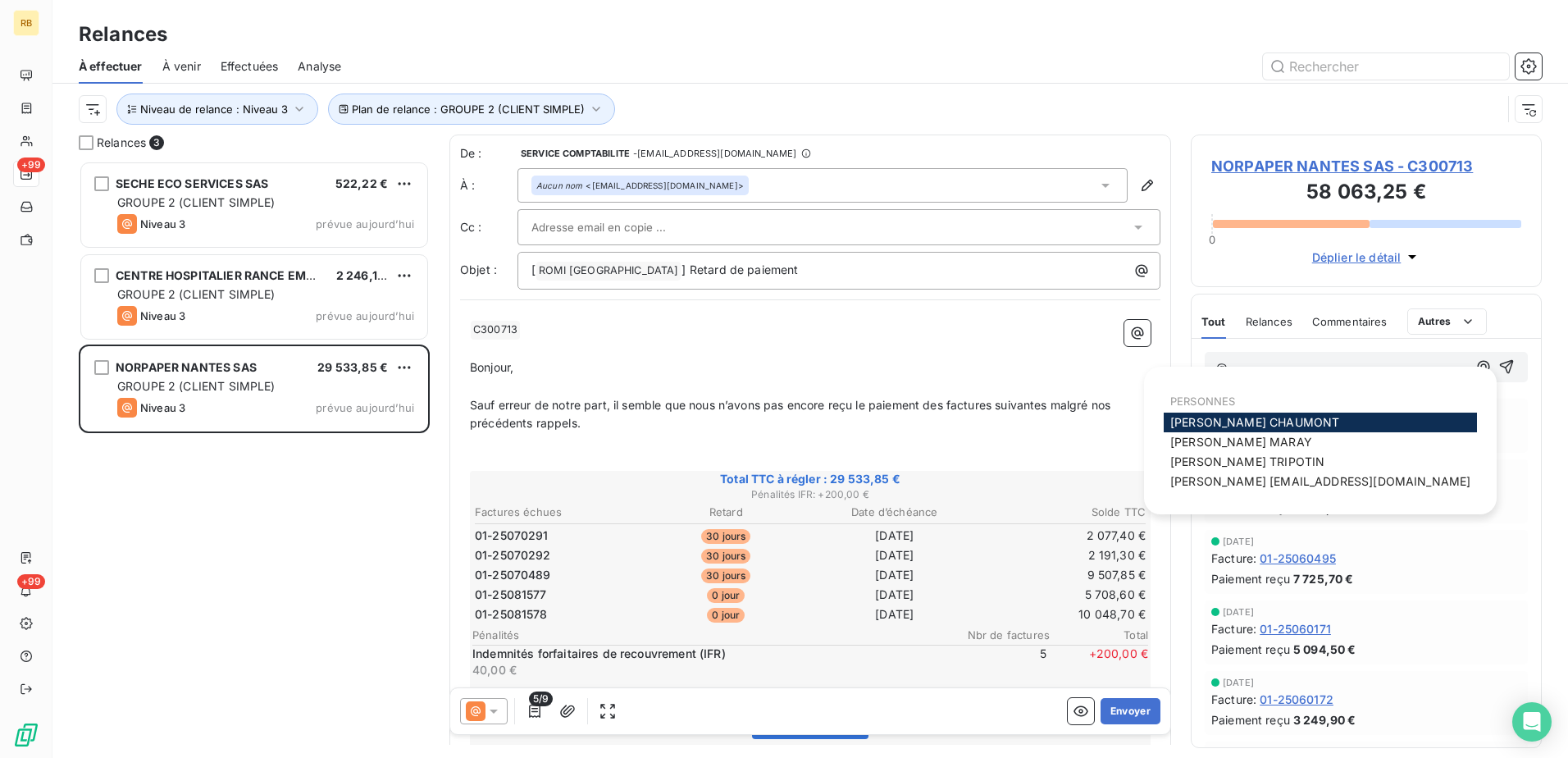
click at [1237, 421] on span "[PERSON_NAME]" at bounding box center [1254, 422] width 169 height 14
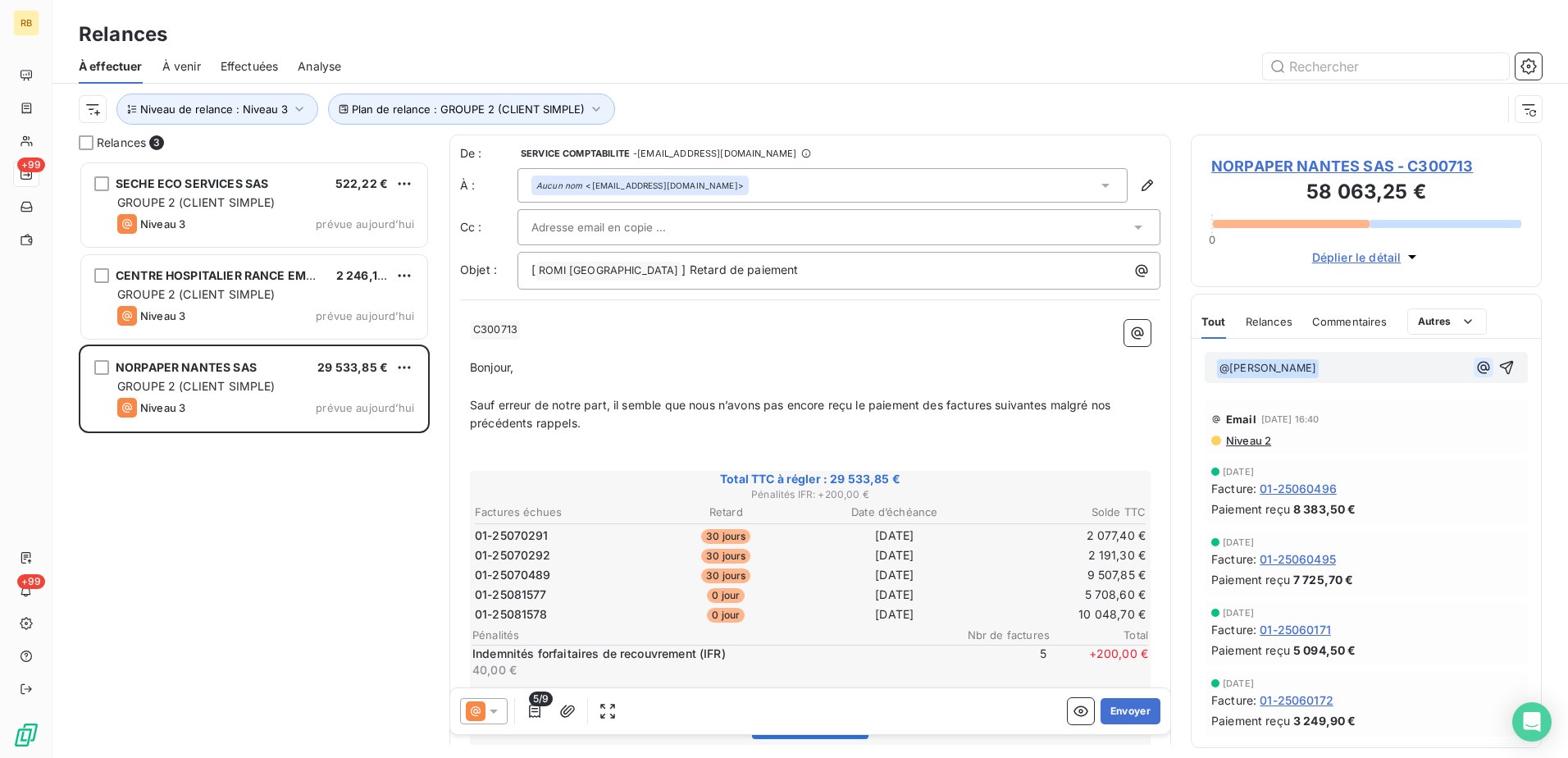
click at [1477, 365] on icon "button" at bounding box center [1484, 368] width 17 height 17
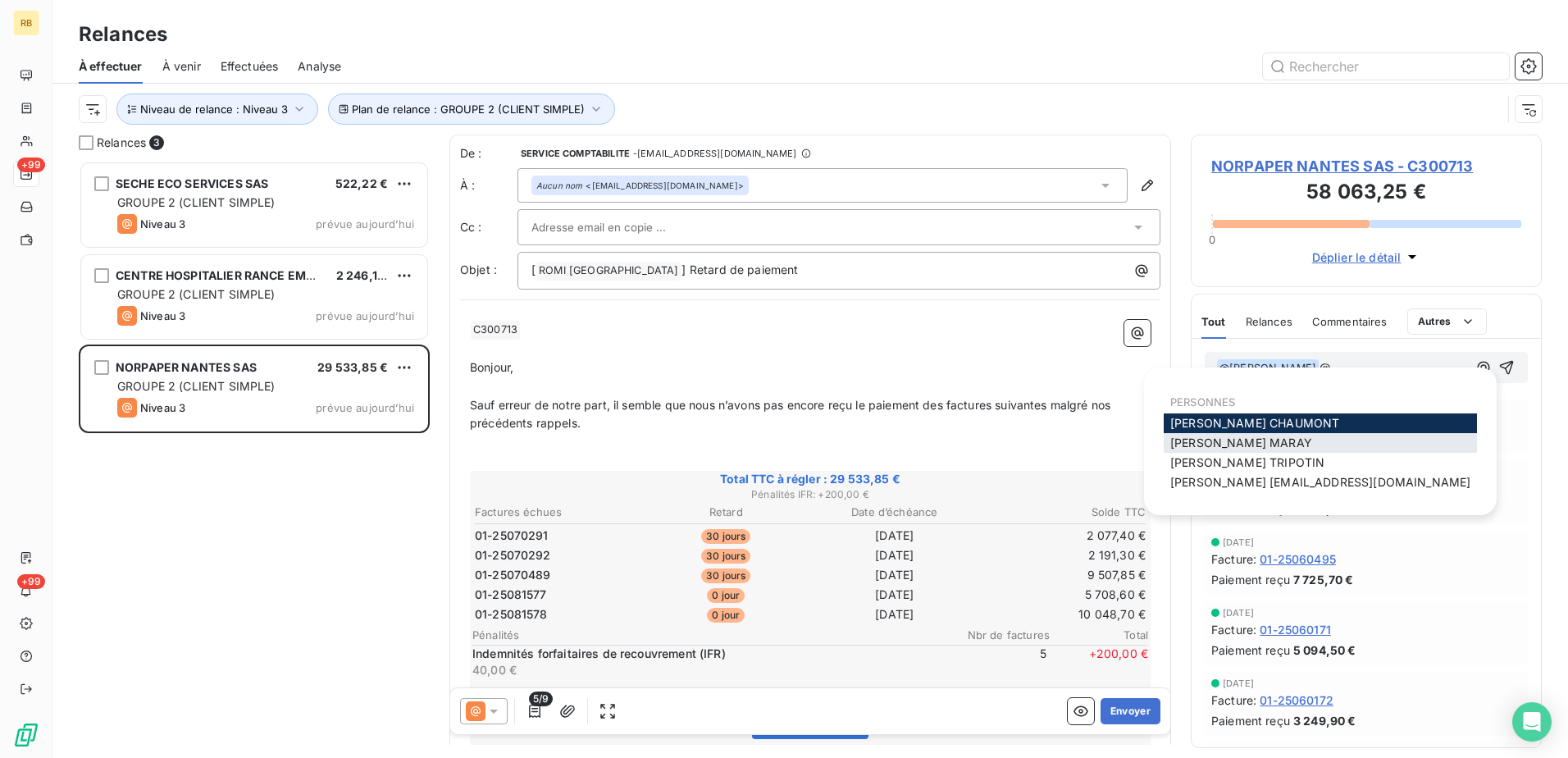
click at [1226, 446] on span "[PERSON_NAME]" at bounding box center [1241, 442] width 142 height 14
click at [1477, 363] on icon "button" at bounding box center [1483, 367] width 12 height 12
click at [1295, 493] on div "PERSONNES [PERSON_NAME] [PERSON_NAME] [PERSON_NAME] [PERSON_NAME][EMAIL_ADDRESS…" at bounding box center [1321, 442] width 314 height 108
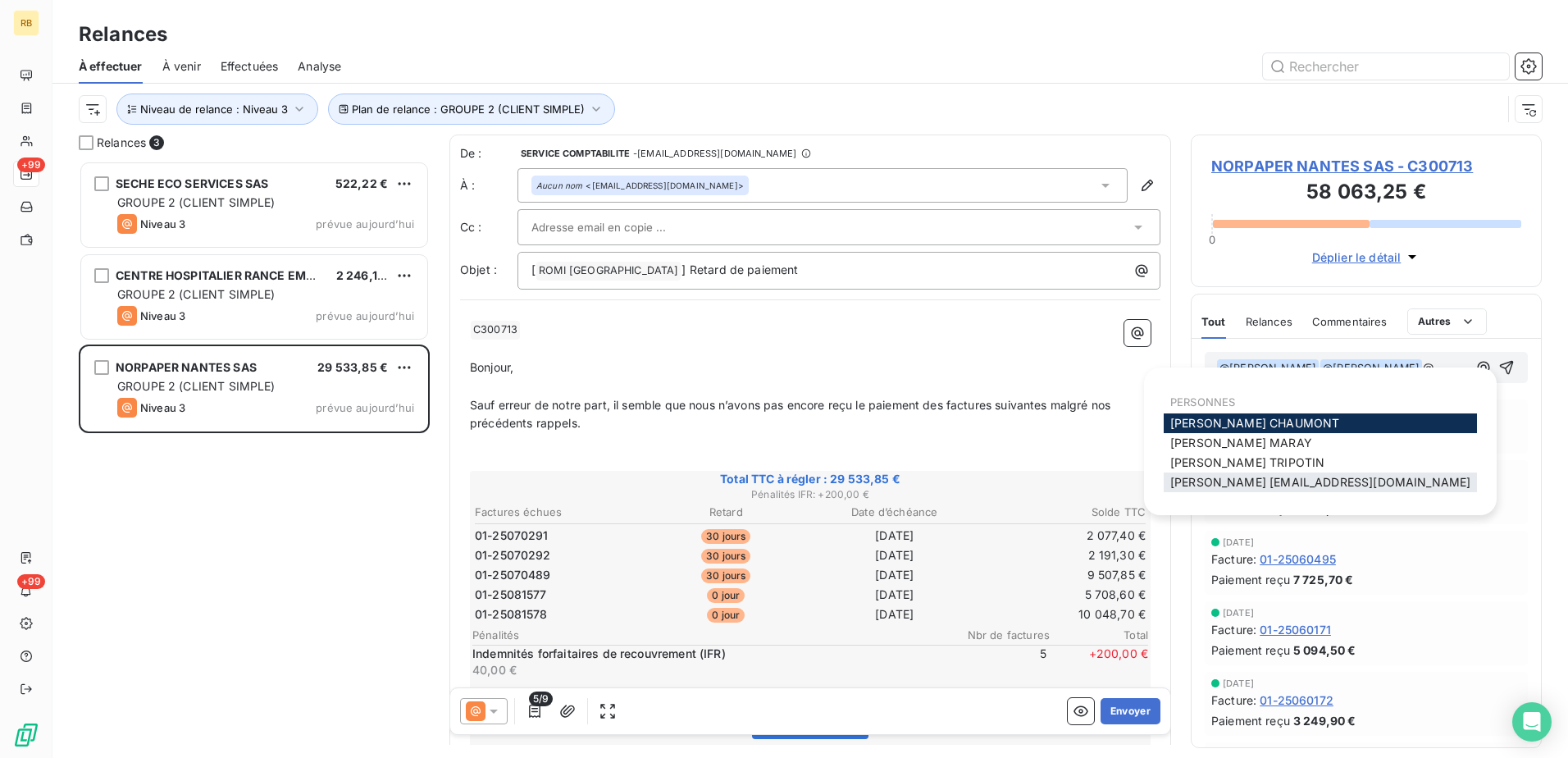
click at [1295, 482] on span "[PERSON_NAME] [PERSON_NAME][EMAIL_ADDRESS][DOMAIN_NAME]" at bounding box center [1321, 482] width 301 height 14
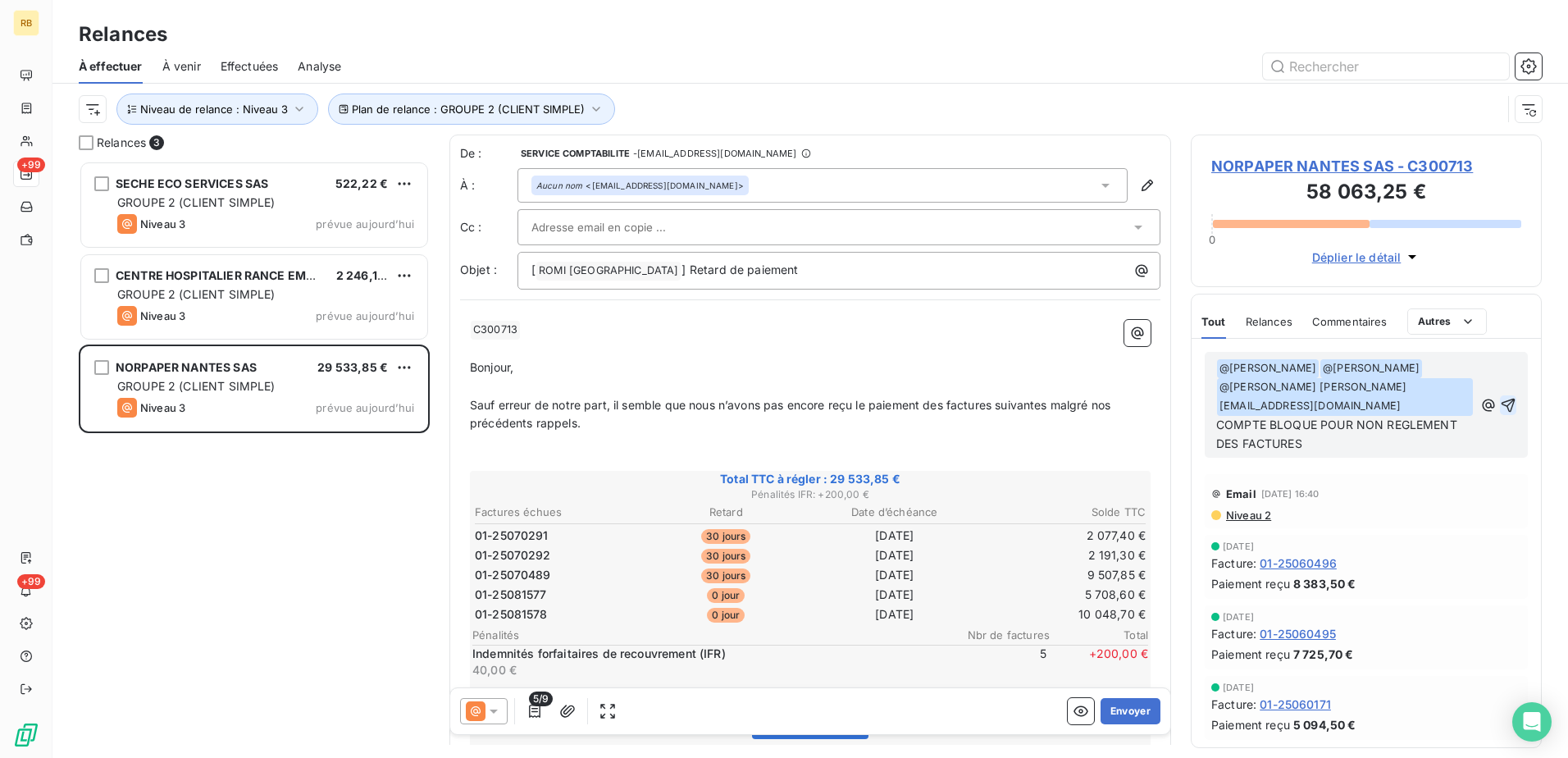
click at [1500, 407] on icon "button" at bounding box center [1508, 405] width 17 height 17
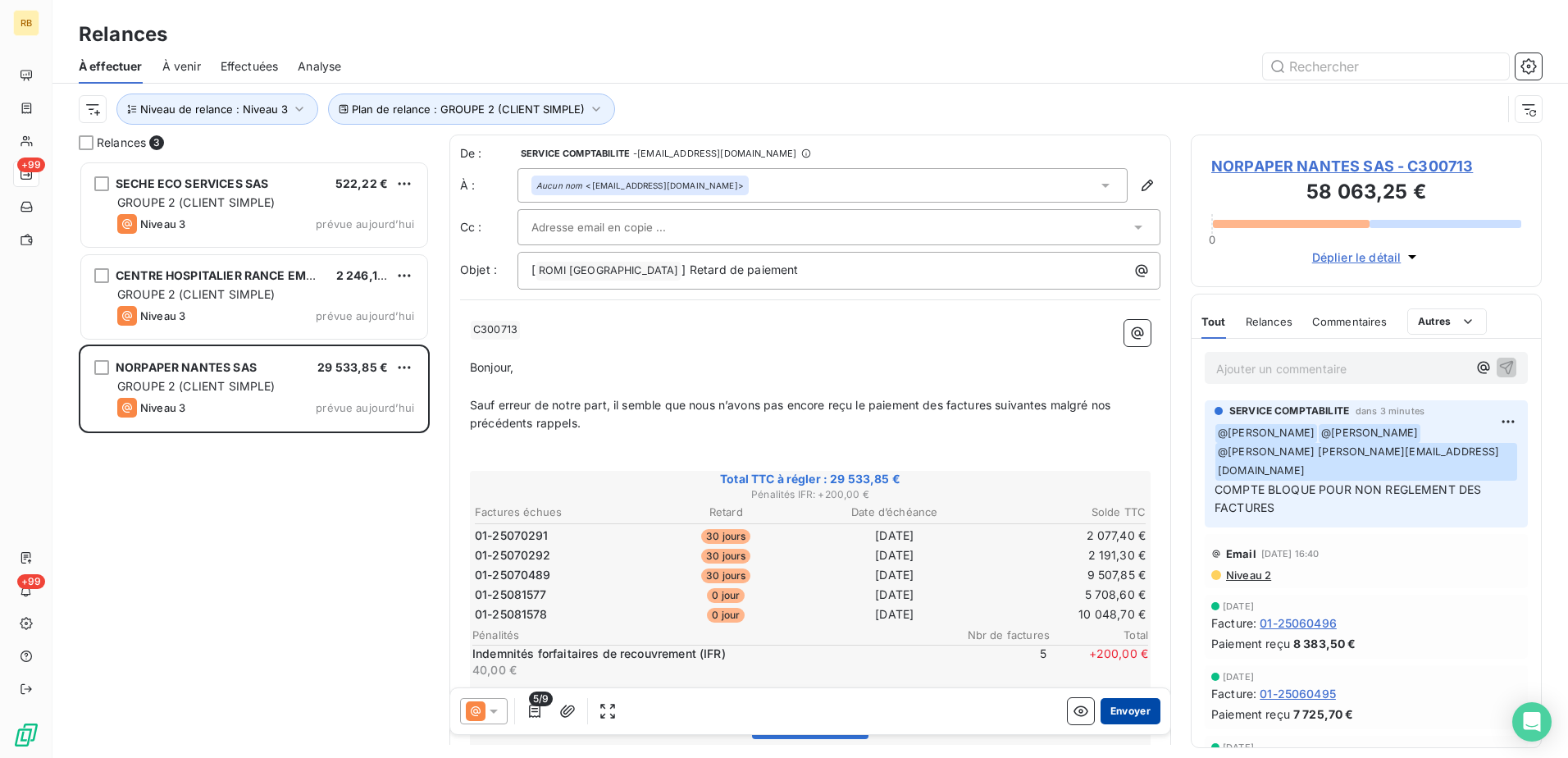
click at [1130, 713] on button "Envoyer" at bounding box center [1130, 711] width 60 height 26
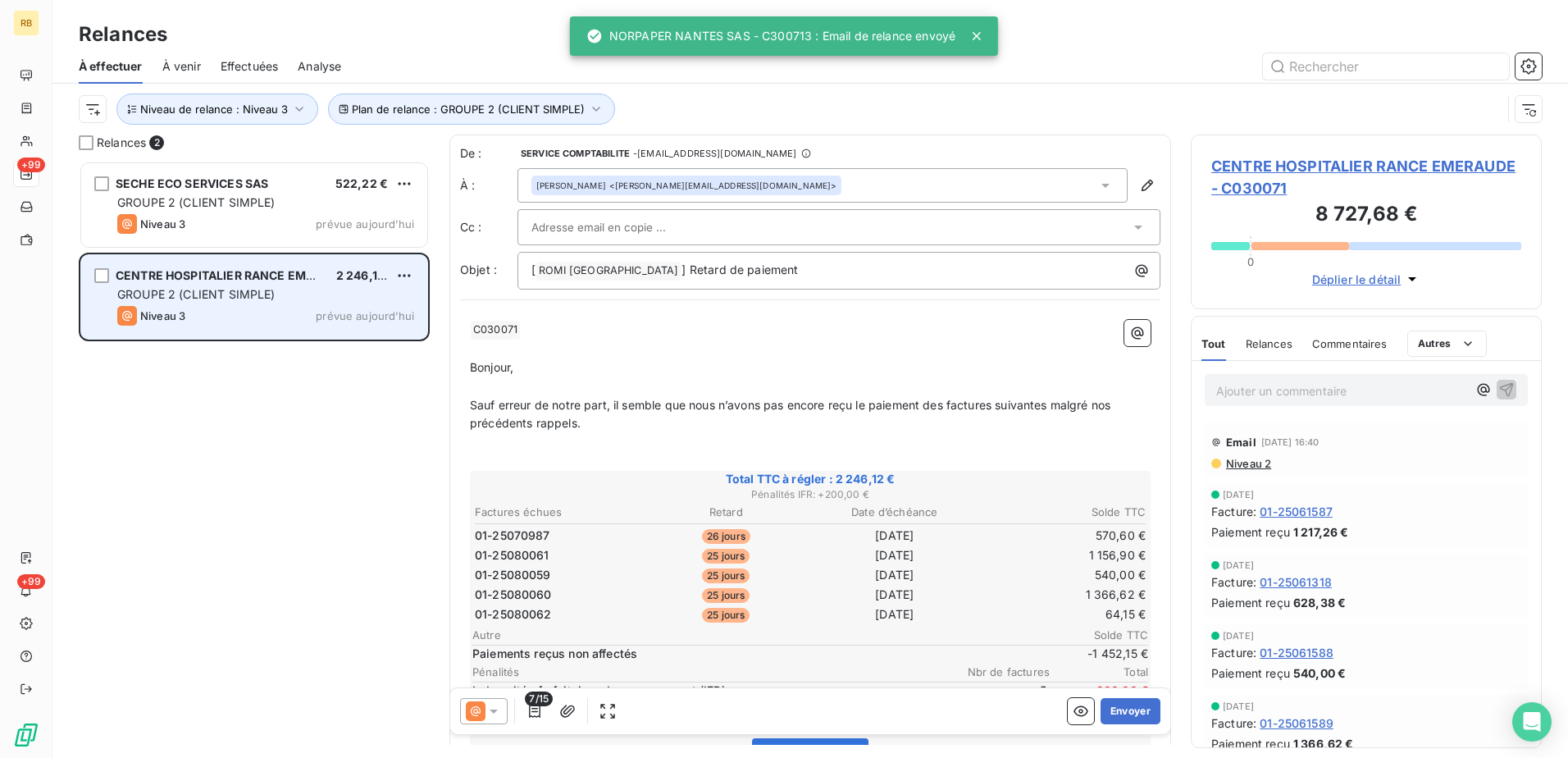
click at [268, 292] on span "GROUPE 2 (CLIENT SIMPLE)" at bounding box center [197, 294] width 159 height 14
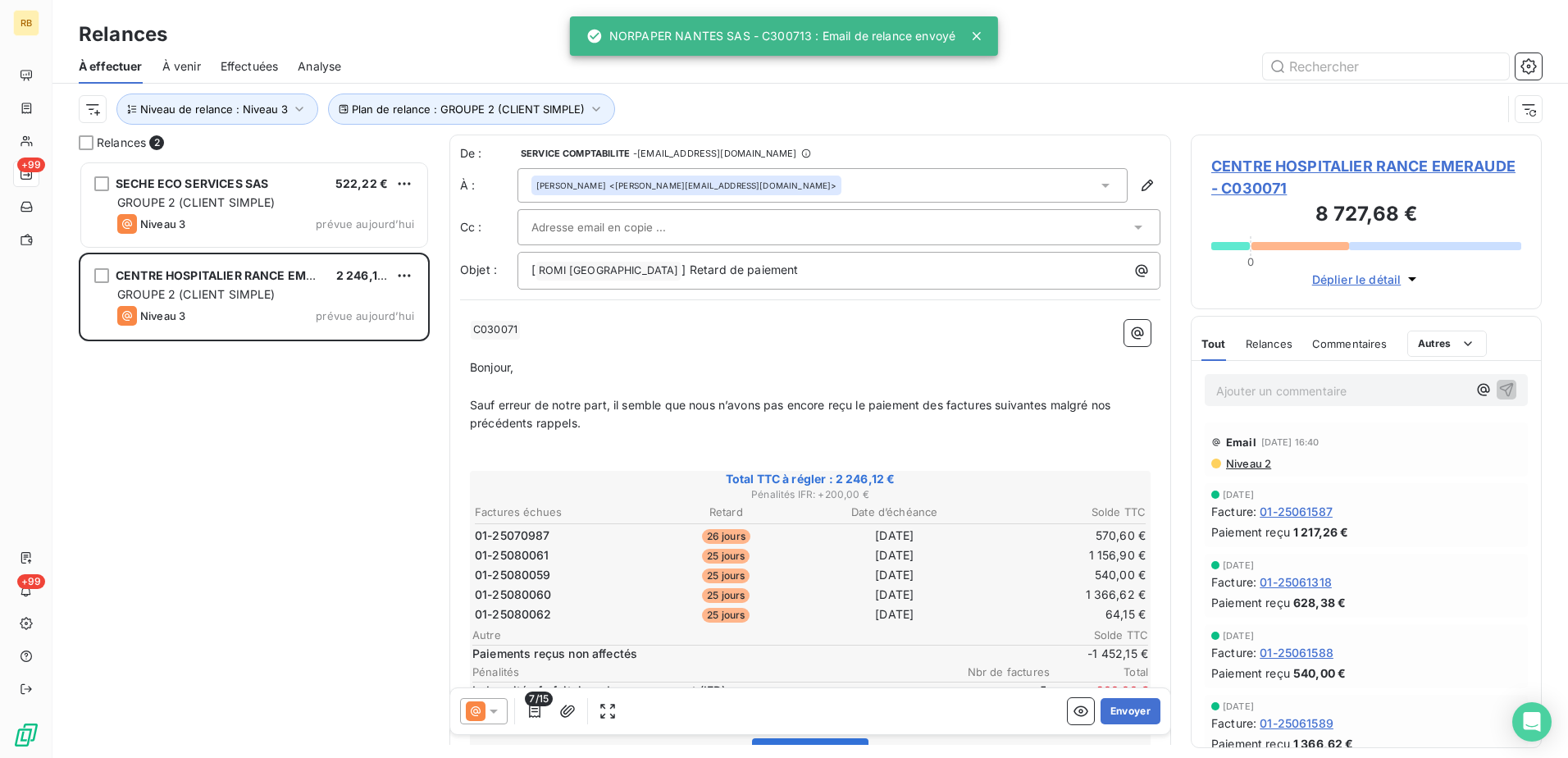
click at [1421, 393] on p "Ajouter un commentaire ﻿" at bounding box center [1341, 391] width 251 height 21
click at [1477, 391] on icon "button" at bounding box center [1483, 389] width 12 height 12
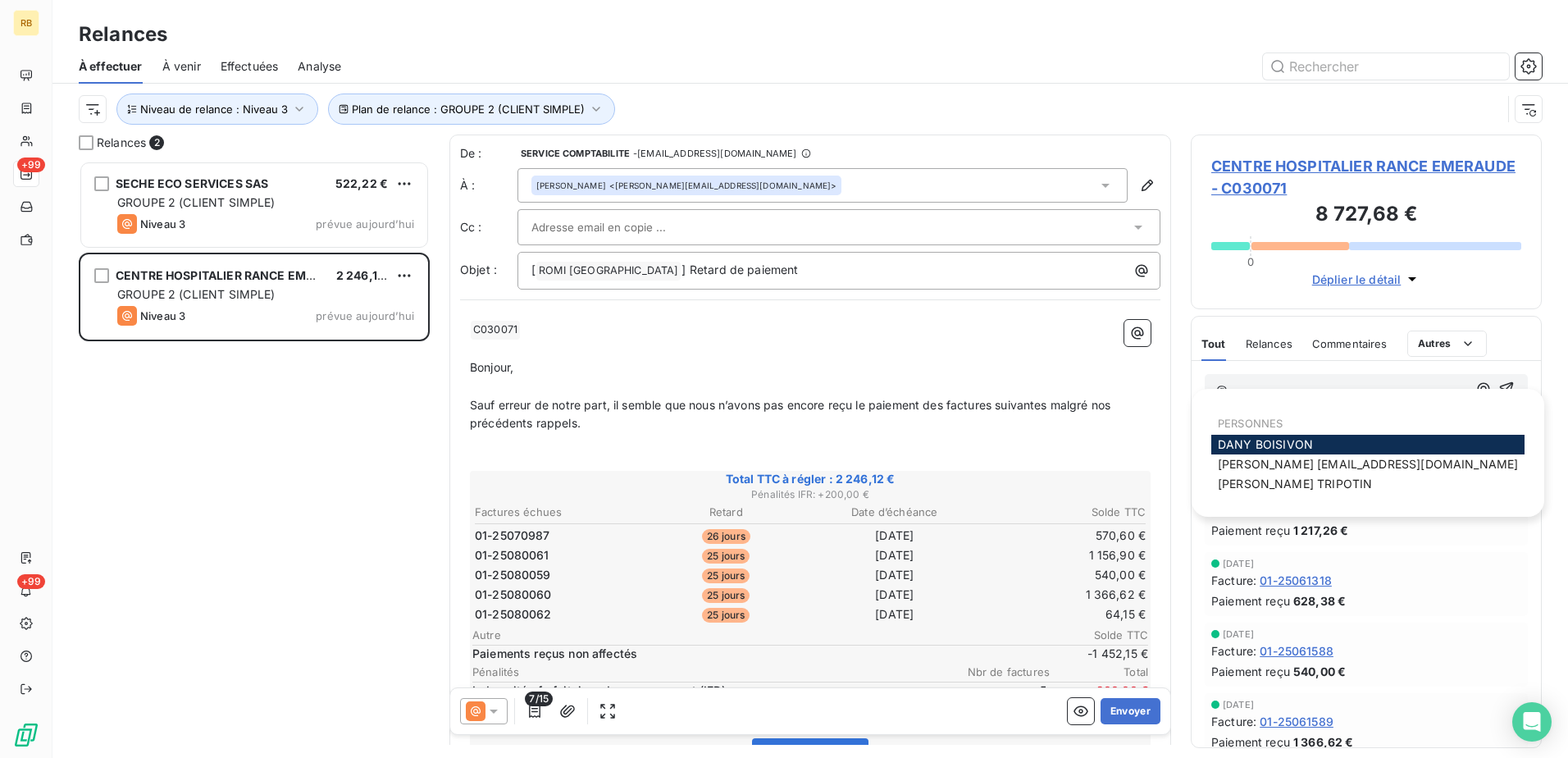
click at [1245, 449] on span "[PERSON_NAME]" at bounding box center [1266, 443] width 95 height 14
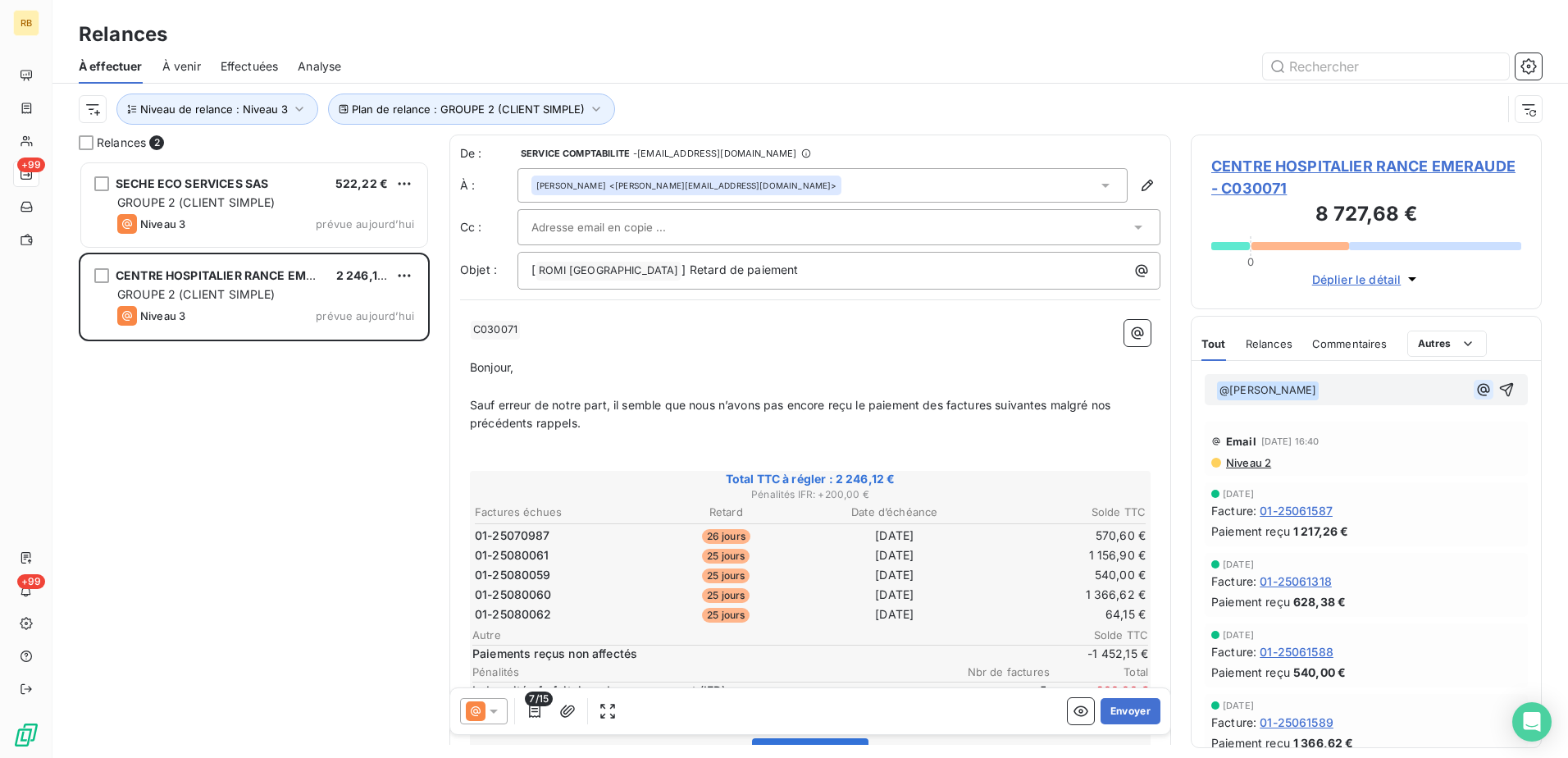
click at [1477, 394] on icon "button" at bounding box center [1484, 390] width 17 height 17
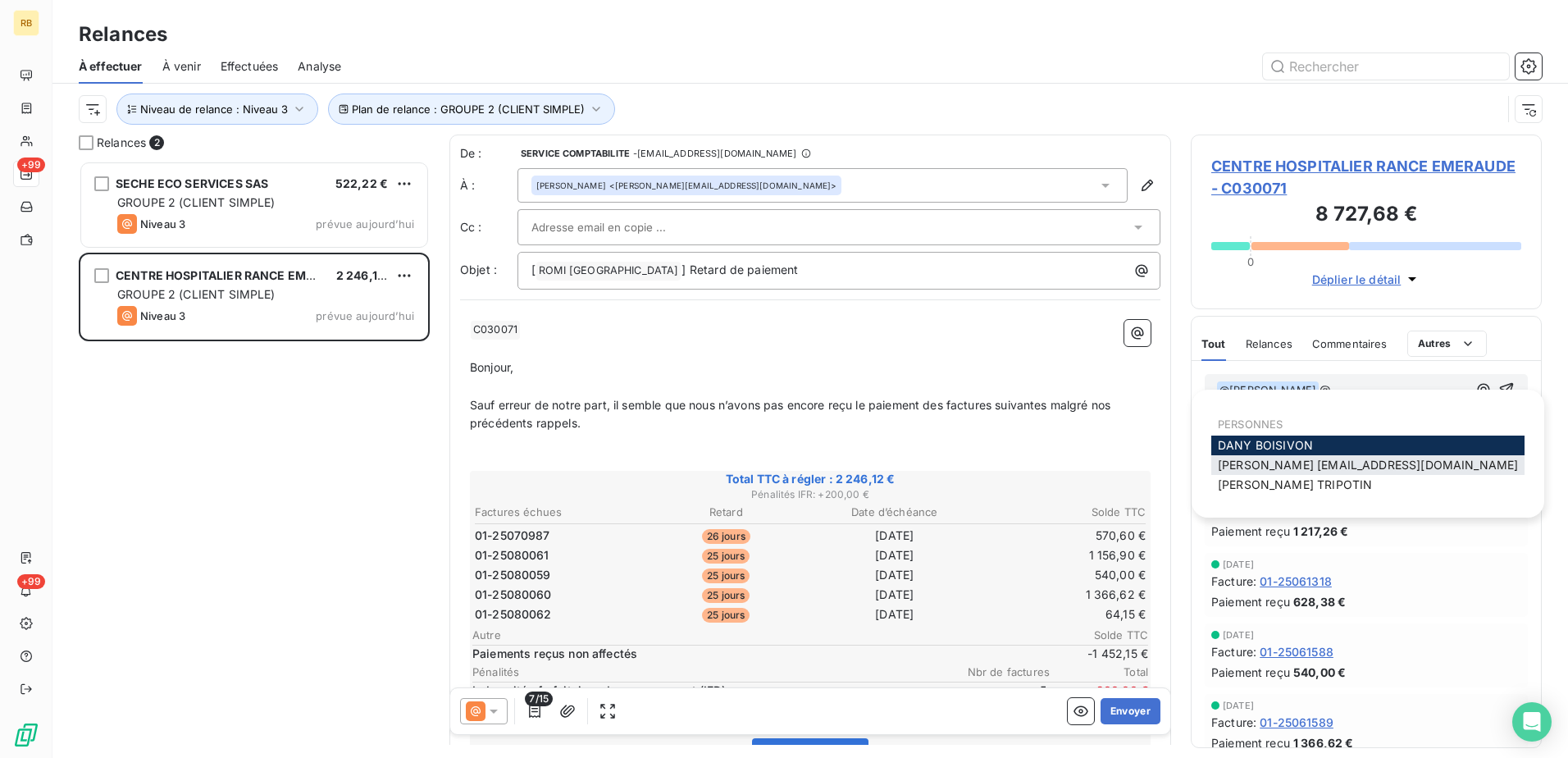
click at [1322, 468] on span "[PERSON_NAME] [PERSON_NAME][EMAIL_ADDRESS][DOMAIN_NAME]" at bounding box center [1368, 464] width 301 height 14
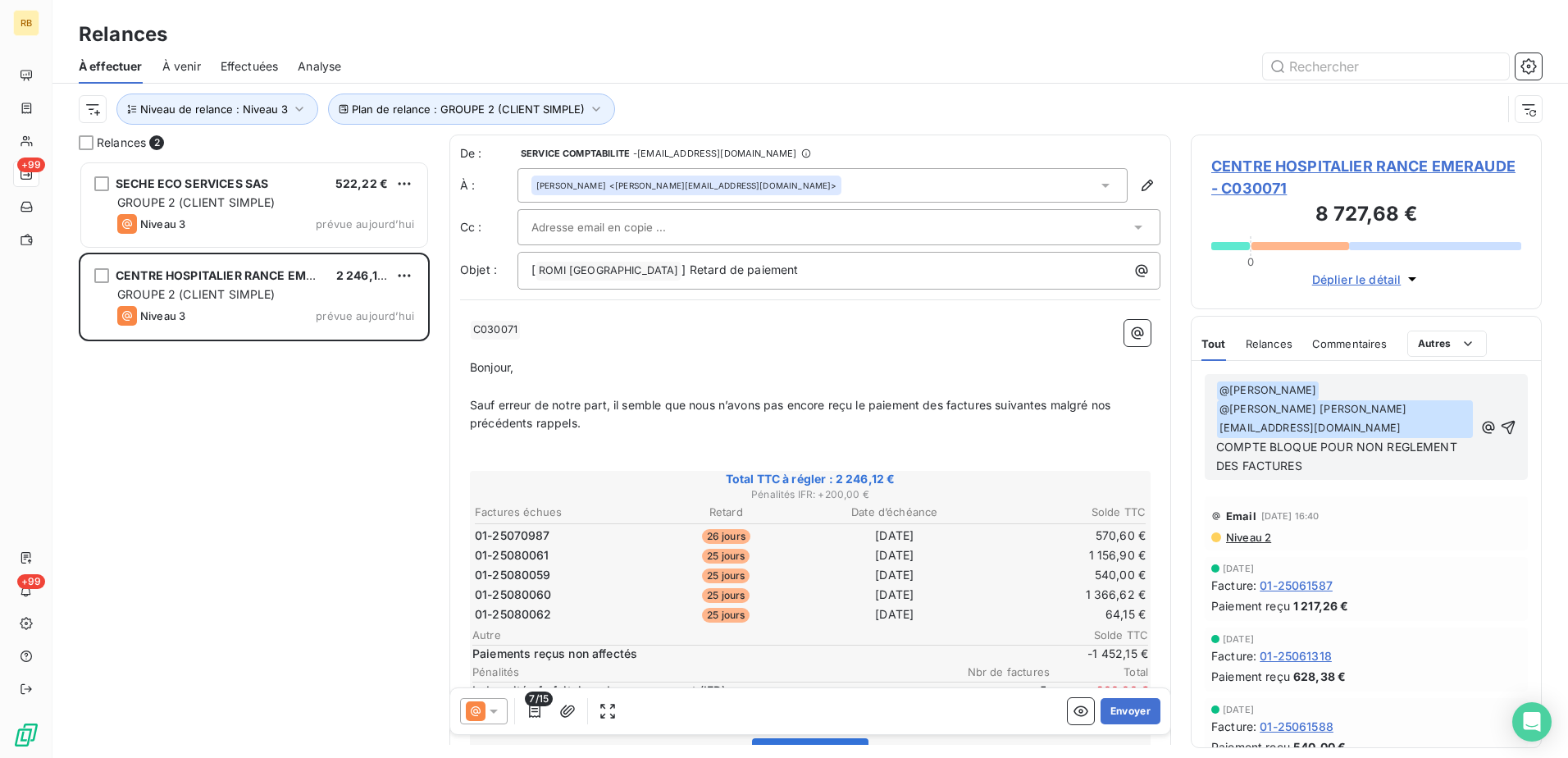
click at [720, 185] on div "[PERSON_NAME] <[PERSON_NAME][EMAIL_ADDRESS][DOMAIN_NAME]>" at bounding box center [822, 185] width 610 height 35
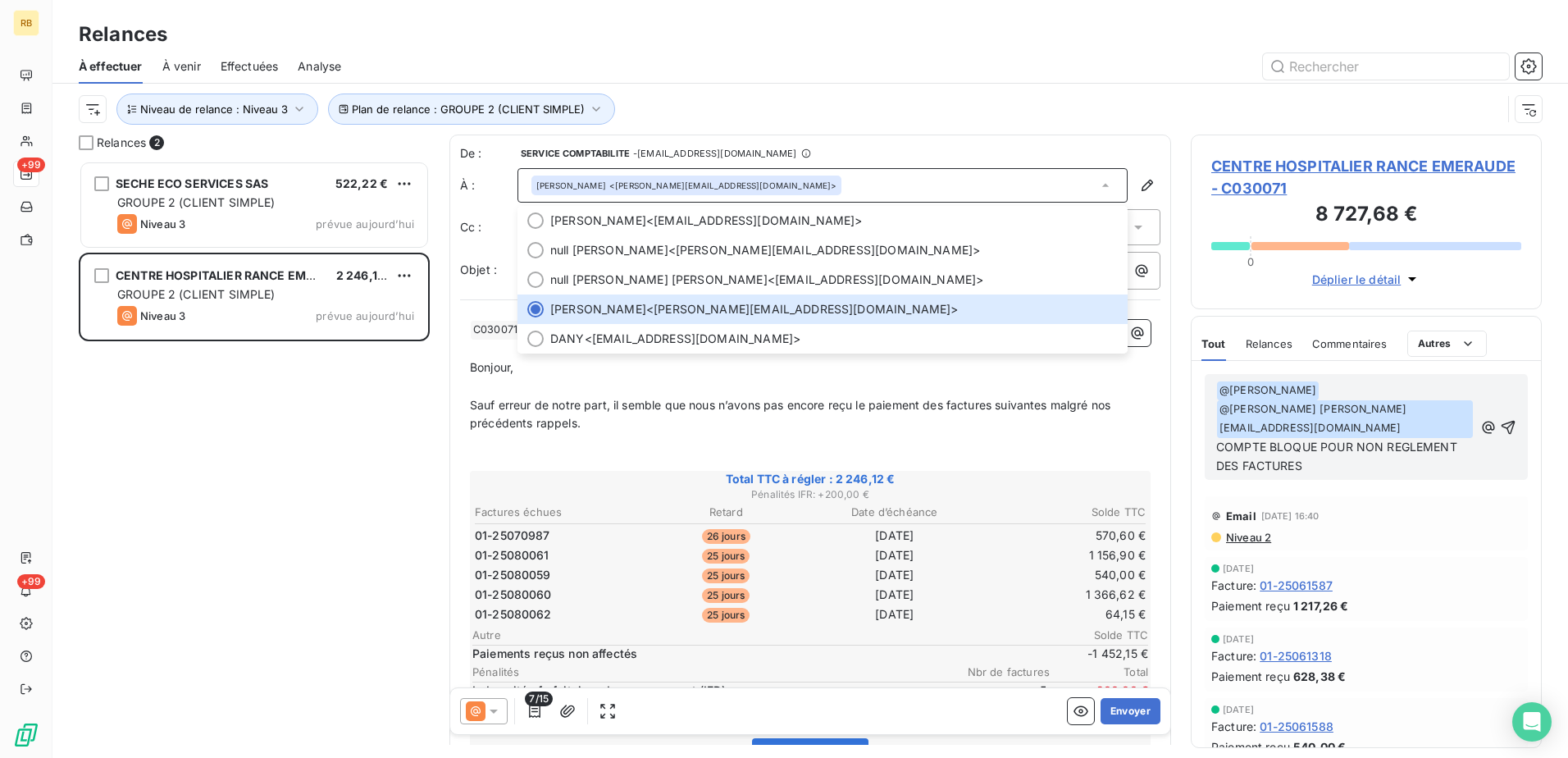
click at [712, 195] on div "[PERSON_NAME] <[PERSON_NAME][EMAIL_ADDRESS][DOMAIN_NAME]>" at bounding box center [822, 185] width 610 height 35
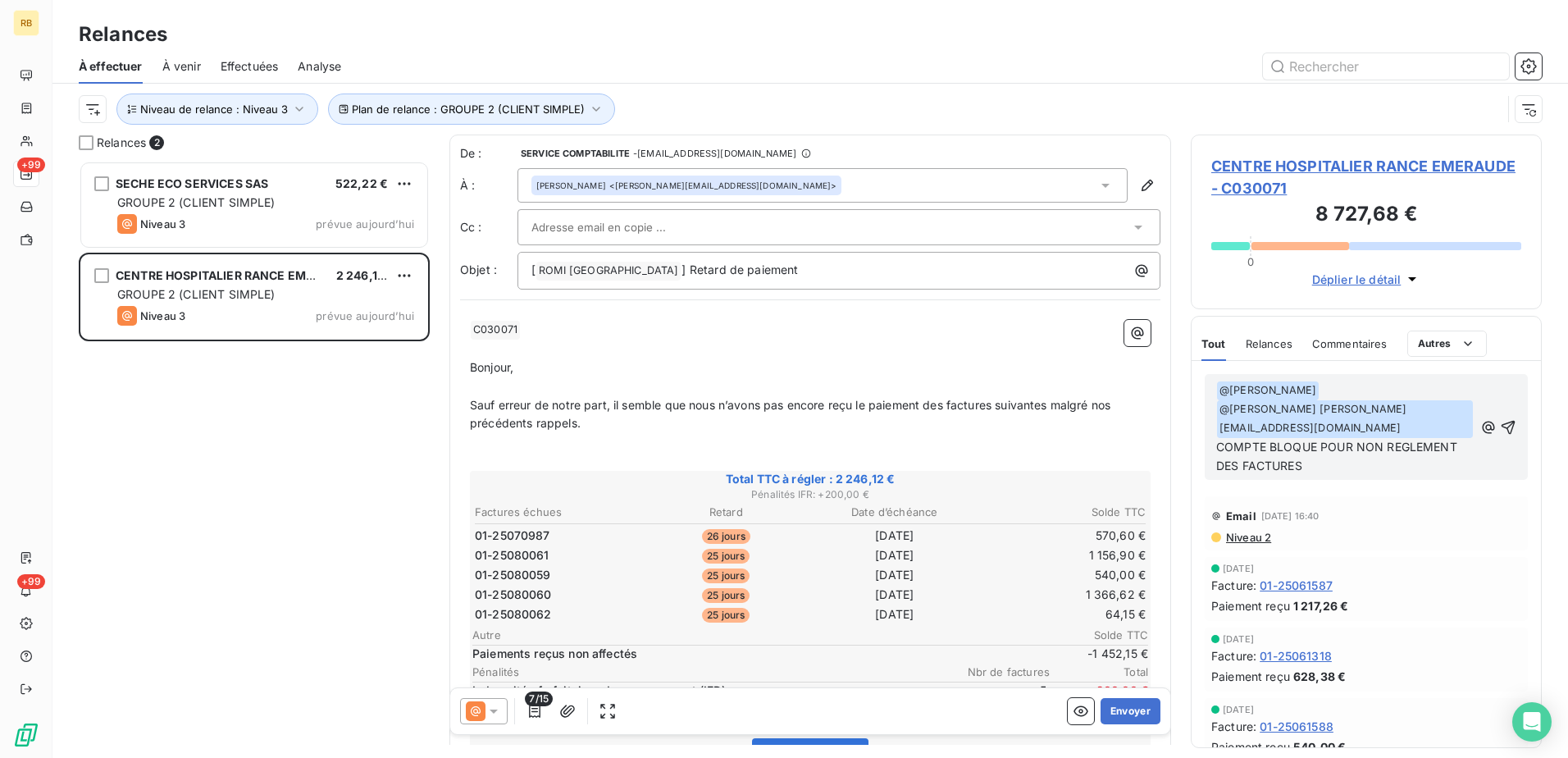
click at [766, 222] on div at bounding box center [830, 227] width 598 height 24
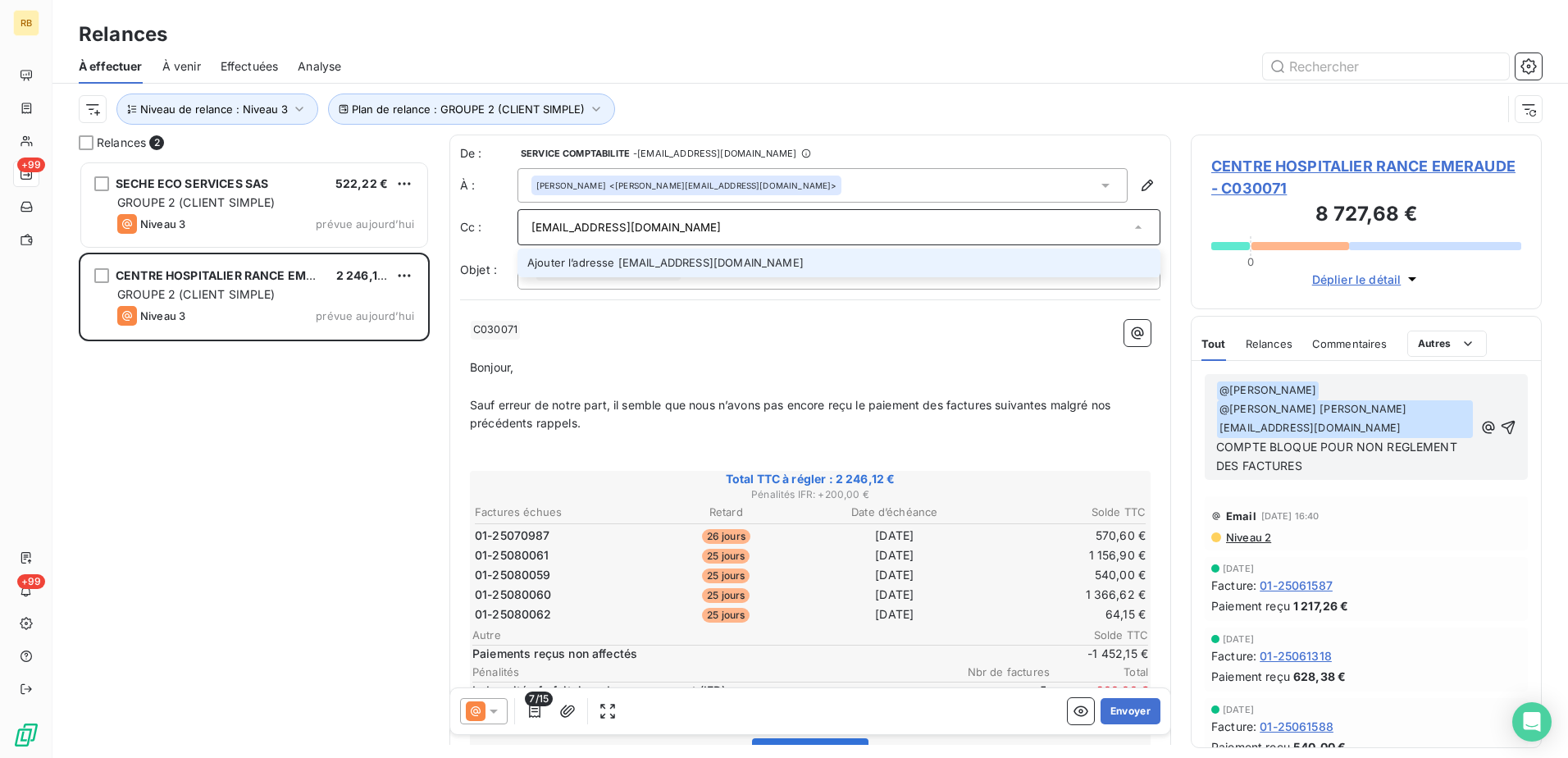
type input "[EMAIL_ADDRESS][DOMAIN_NAME]"
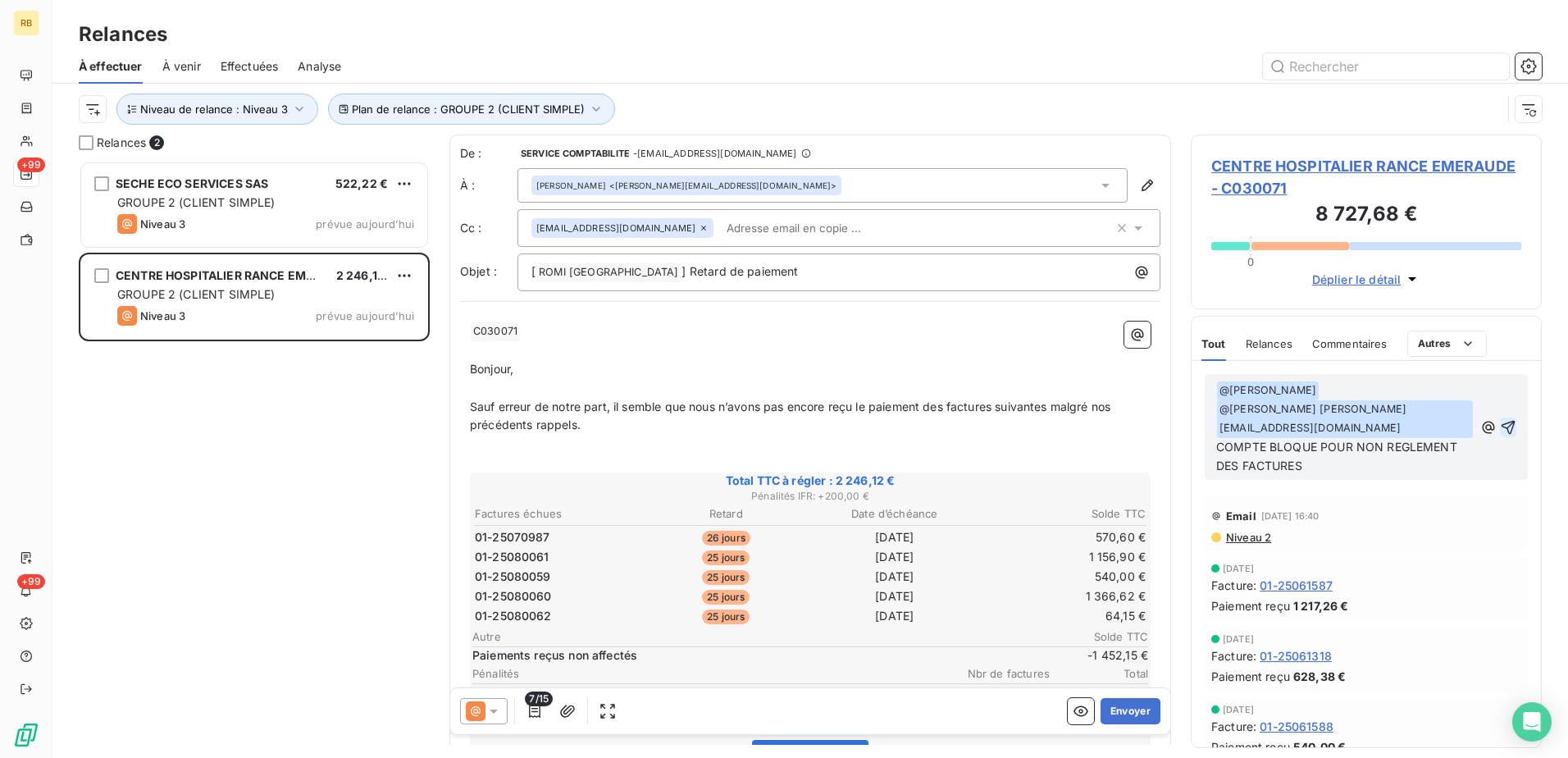
click at [1500, 422] on icon "button" at bounding box center [1508, 428] width 17 height 17
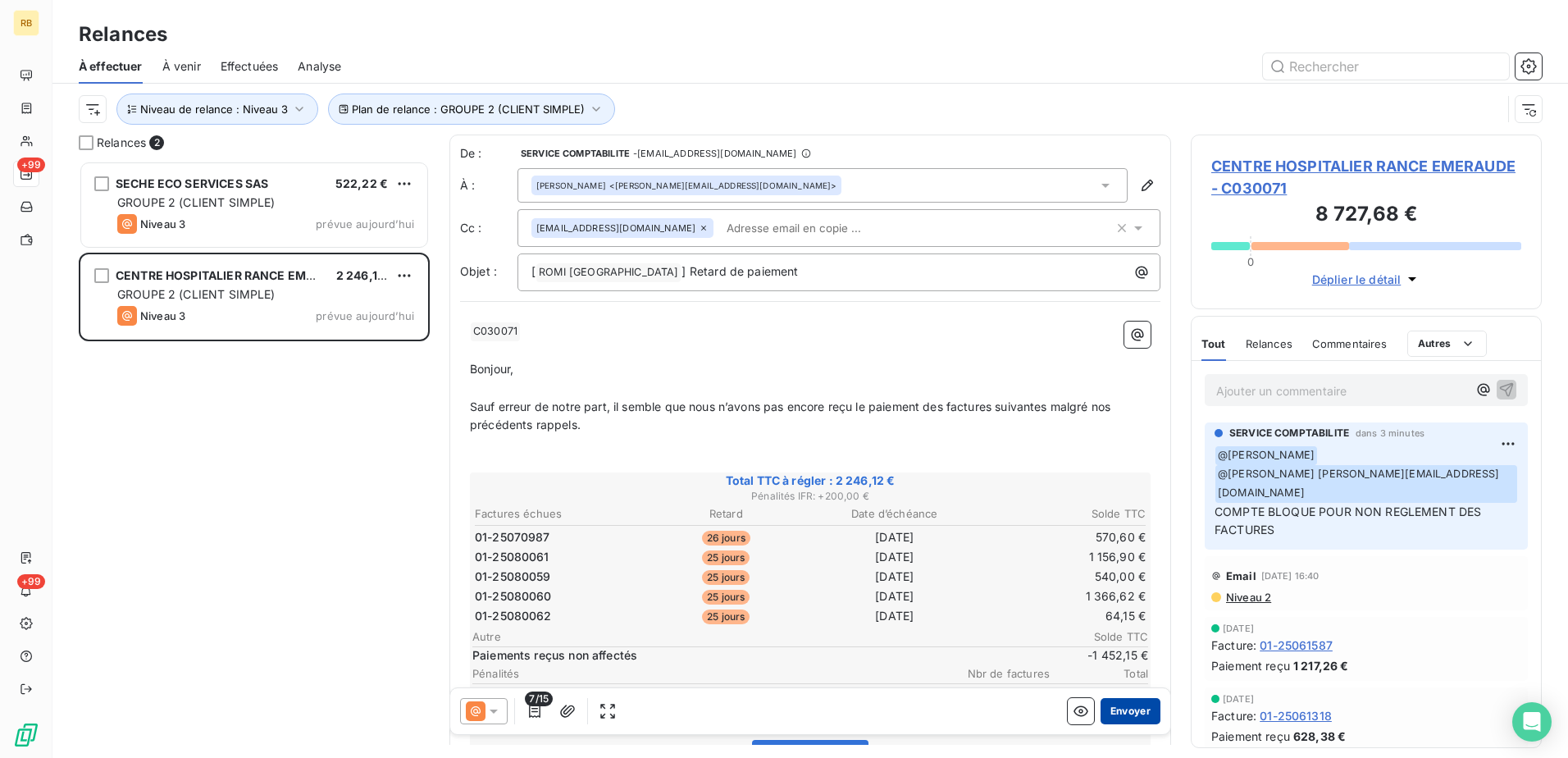
click at [1124, 711] on button "Envoyer" at bounding box center [1130, 711] width 60 height 26
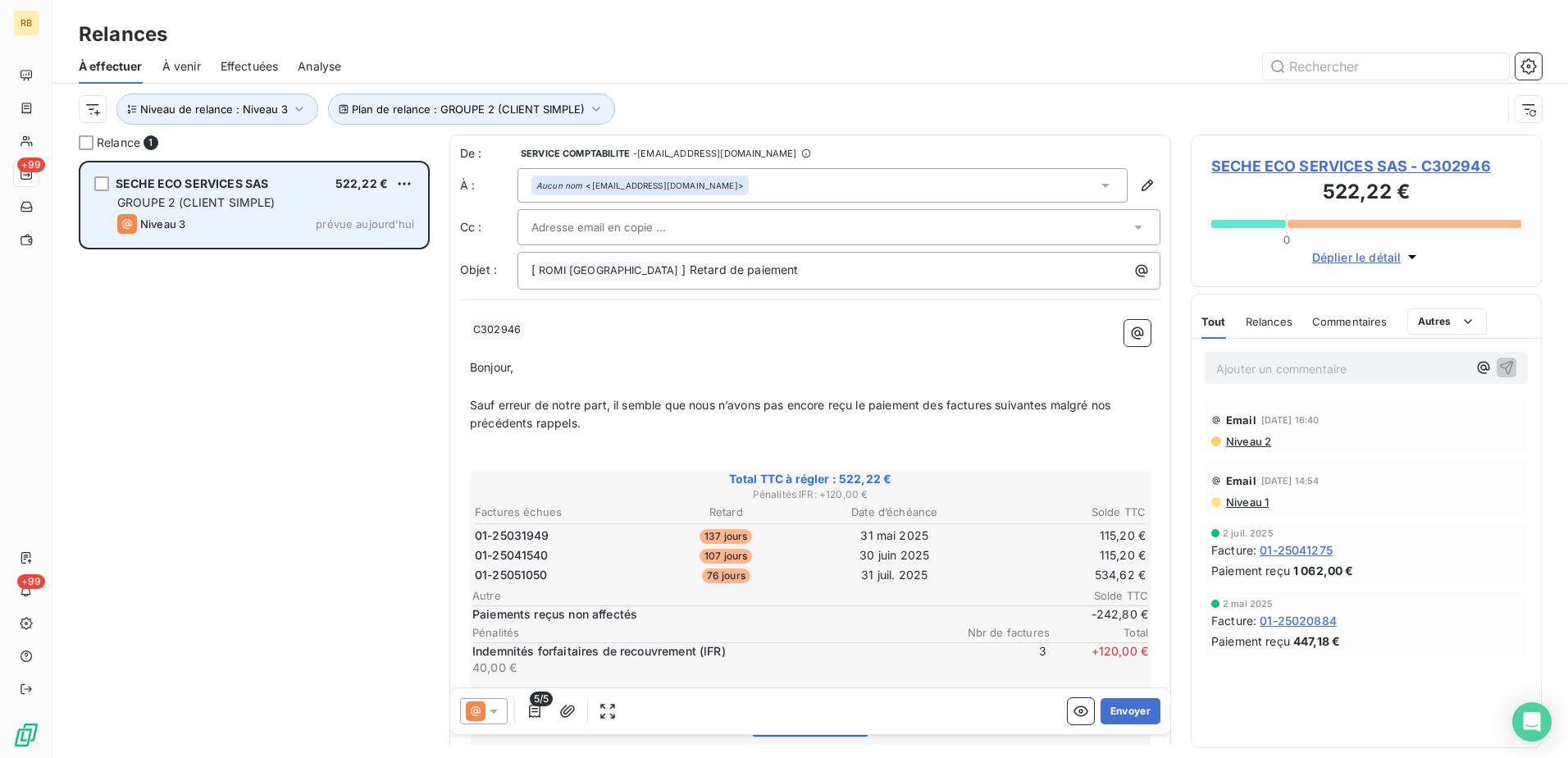
click at [296, 217] on div "Niveau 3 prévue aujourd’hui" at bounding box center [266, 223] width 297 height 20
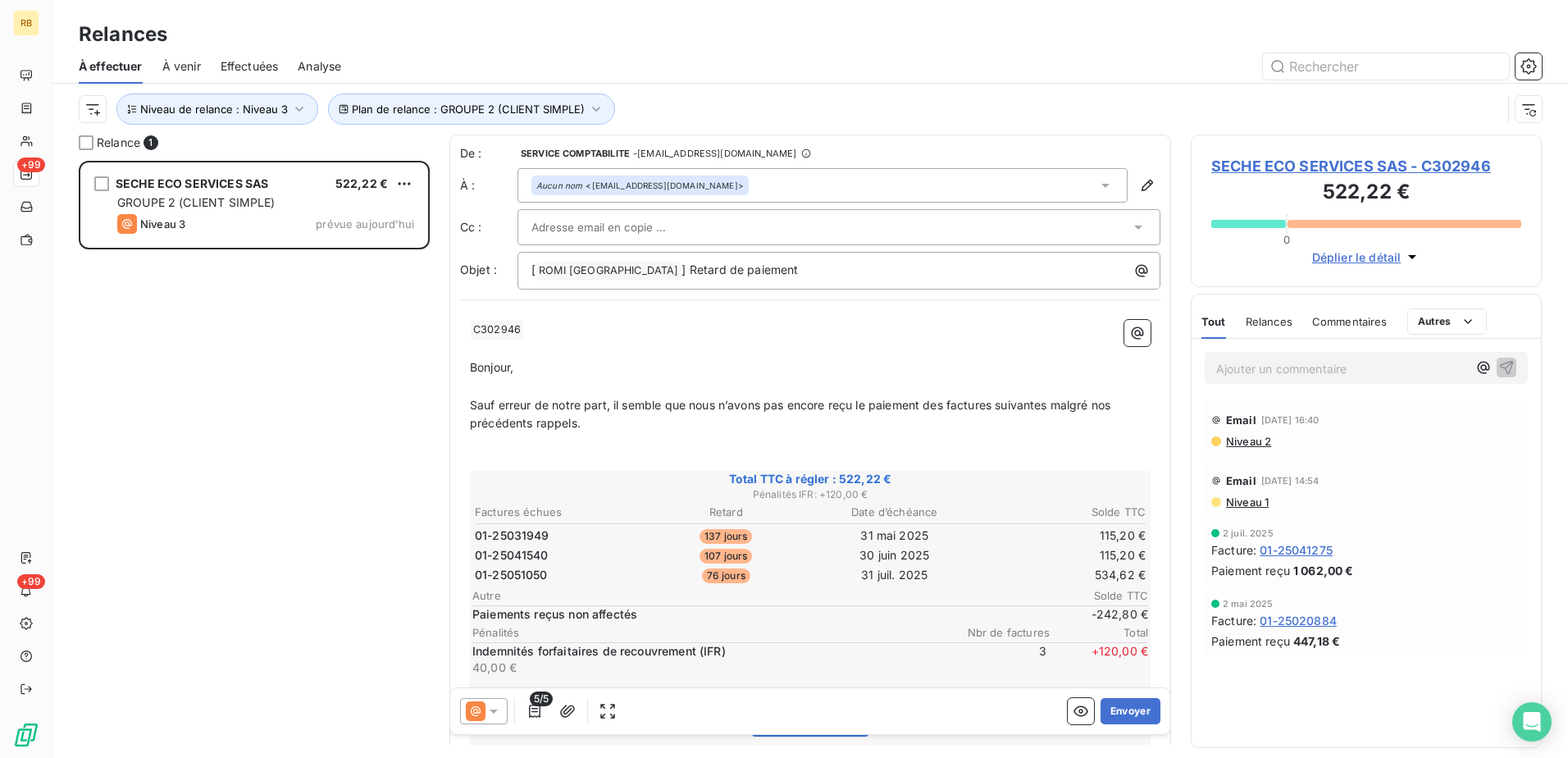
click at [1312, 369] on p "Ajouter un commentaire ﻿" at bounding box center [1341, 369] width 251 height 21
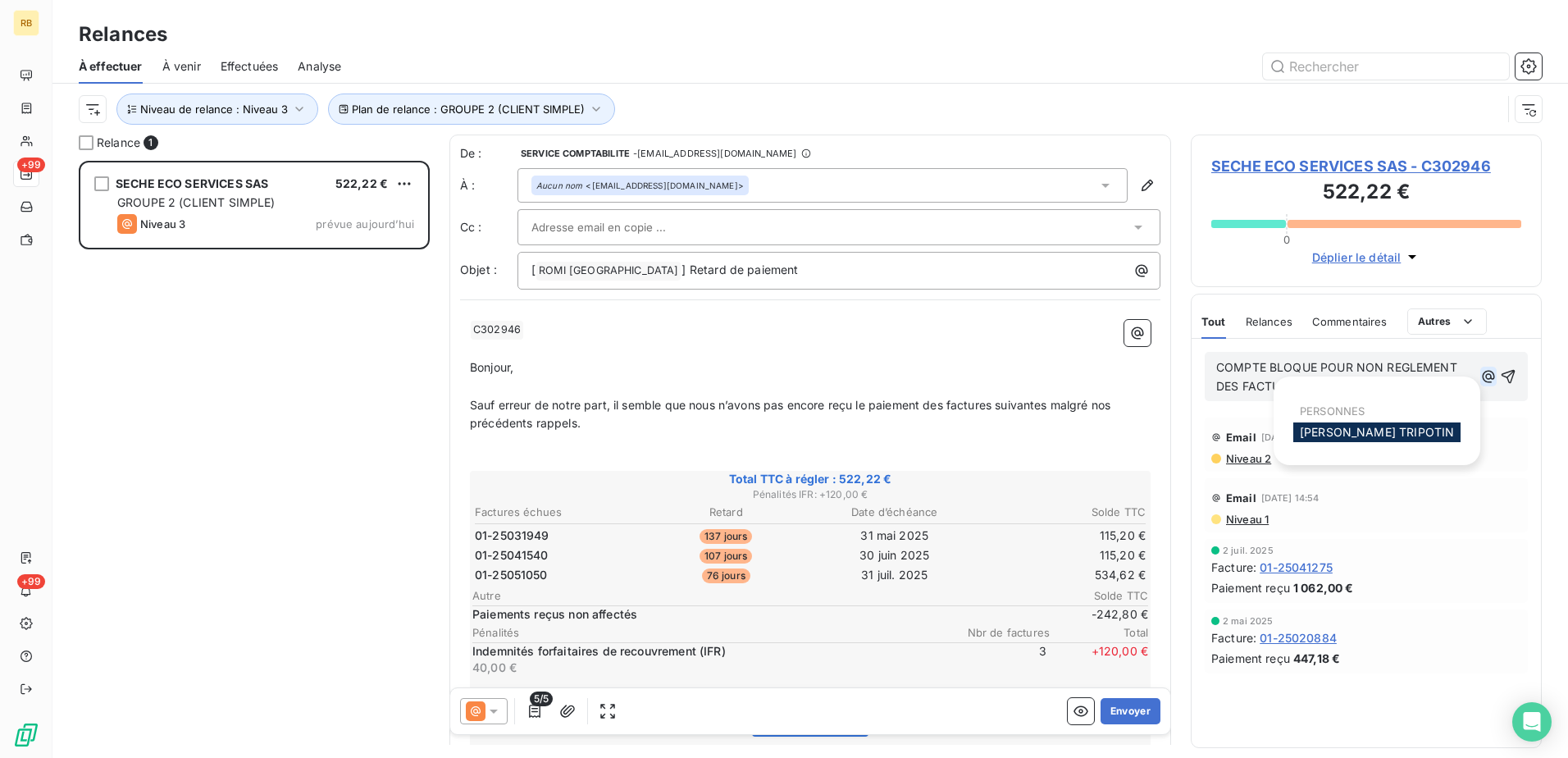
click at [1492, 374] on icon "button" at bounding box center [1489, 377] width 17 height 17
click at [1271, 383] on span "COMPTE BLOQUE POUR NON REGLEMENT DES FACTURES @" at bounding box center [1338, 376] width 245 height 33
click at [1345, 383] on body "RB +99 +99 Relances À effectuer À venir Effectuées Analyse Plan de relance : GR…" at bounding box center [784, 379] width 1568 height 758
click at [1432, 539] on div "[DATE] Facture : 01-25041275 Paiement reçu 1 062,00 €" at bounding box center [1366, 570] width 323 height 64
click at [1346, 389] on body "RB +99 +99 Relances À effectuer À venir Effectuées Analyse Plan de relance : GR…" at bounding box center [784, 379] width 1568 height 758
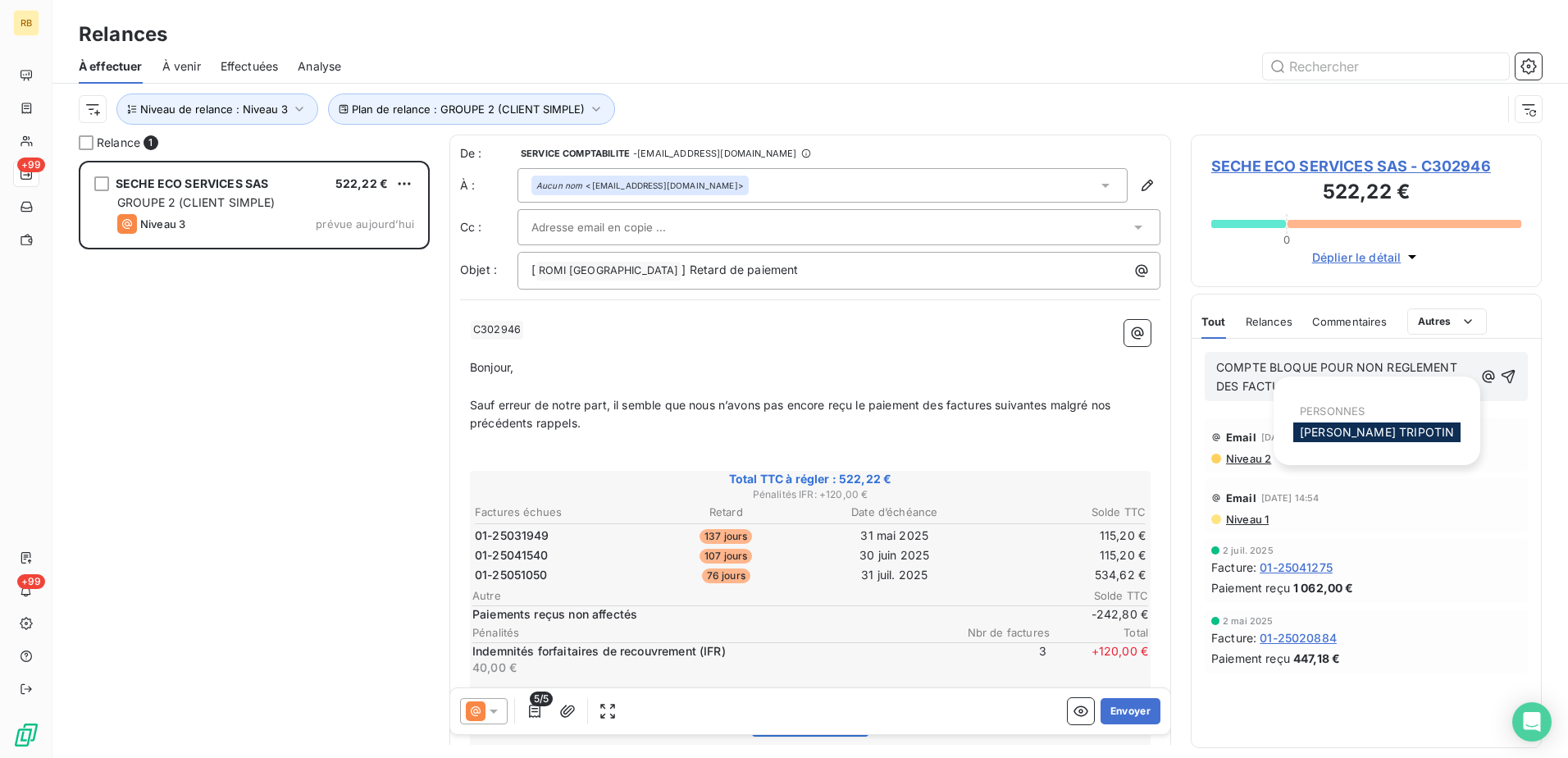
click at [1444, 569] on div "Facture : 01-25041275" at bounding box center [1366, 567] width 310 height 17
click at [1372, 396] on div "COMPTE BLOQUE POUR NON REGLEMENT DES FACTURES @" at bounding box center [1366, 376] width 323 height 49
click at [1421, 158] on span "SECHE ECO SERVICES SAS - C302946" at bounding box center [1366, 166] width 310 height 22
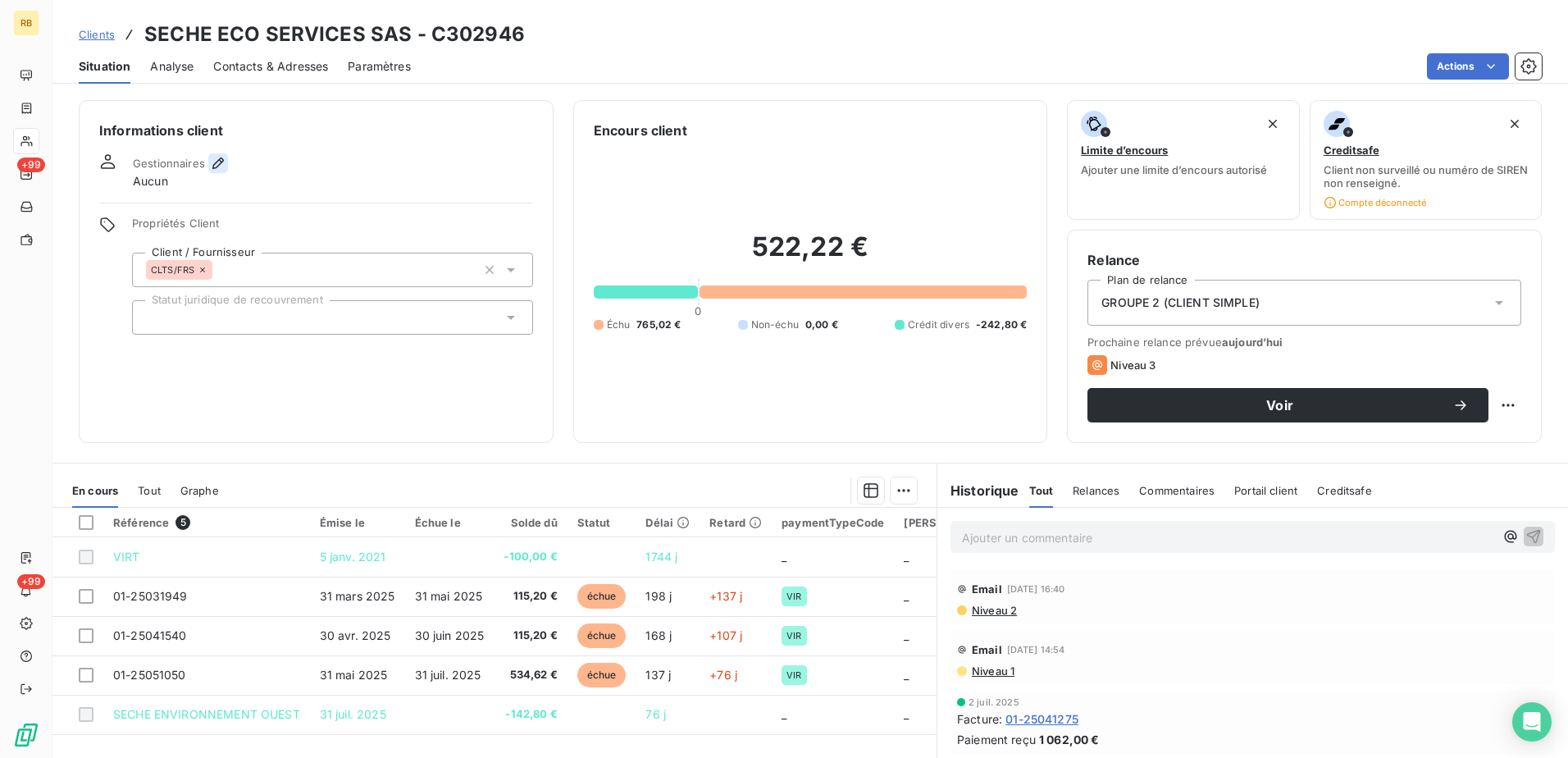
click at [213, 171] on icon "button" at bounding box center [218, 163] width 17 height 17
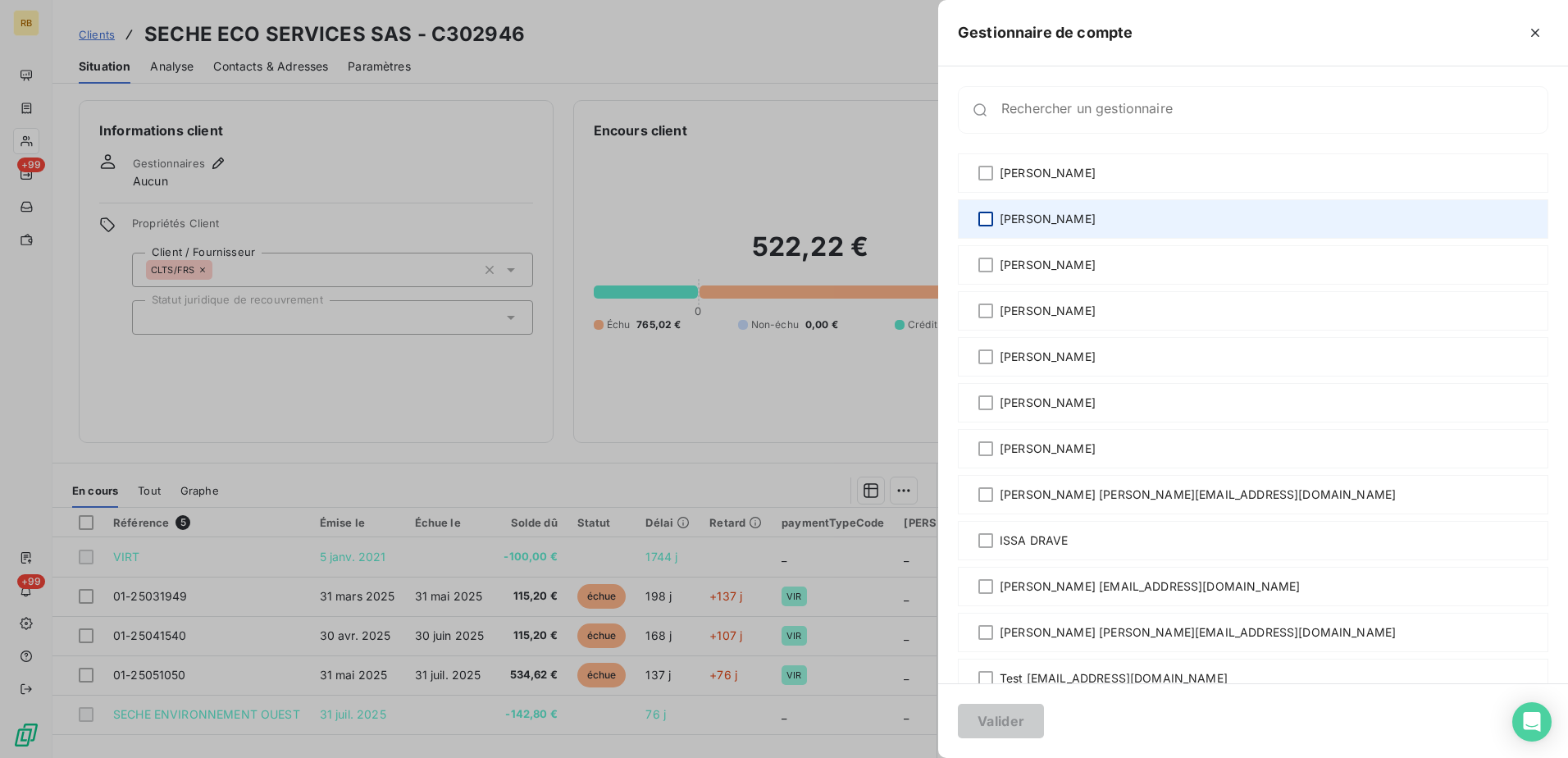
click at [991, 214] on div at bounding box center [986, 219] width 15 height 15
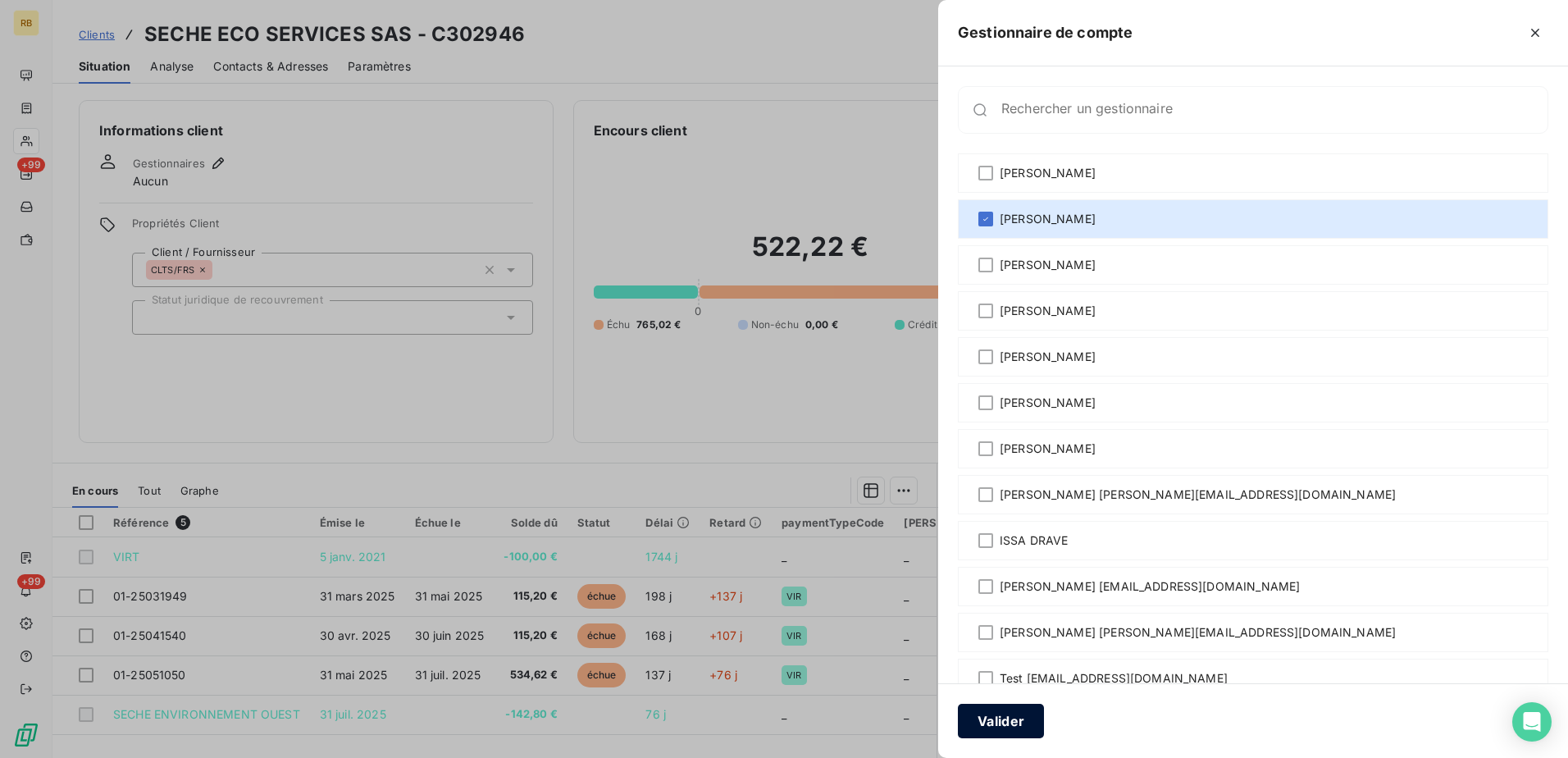
click at [1001, 723] on button "Valider" at bounding box center [1001, 721] width 86 height 35
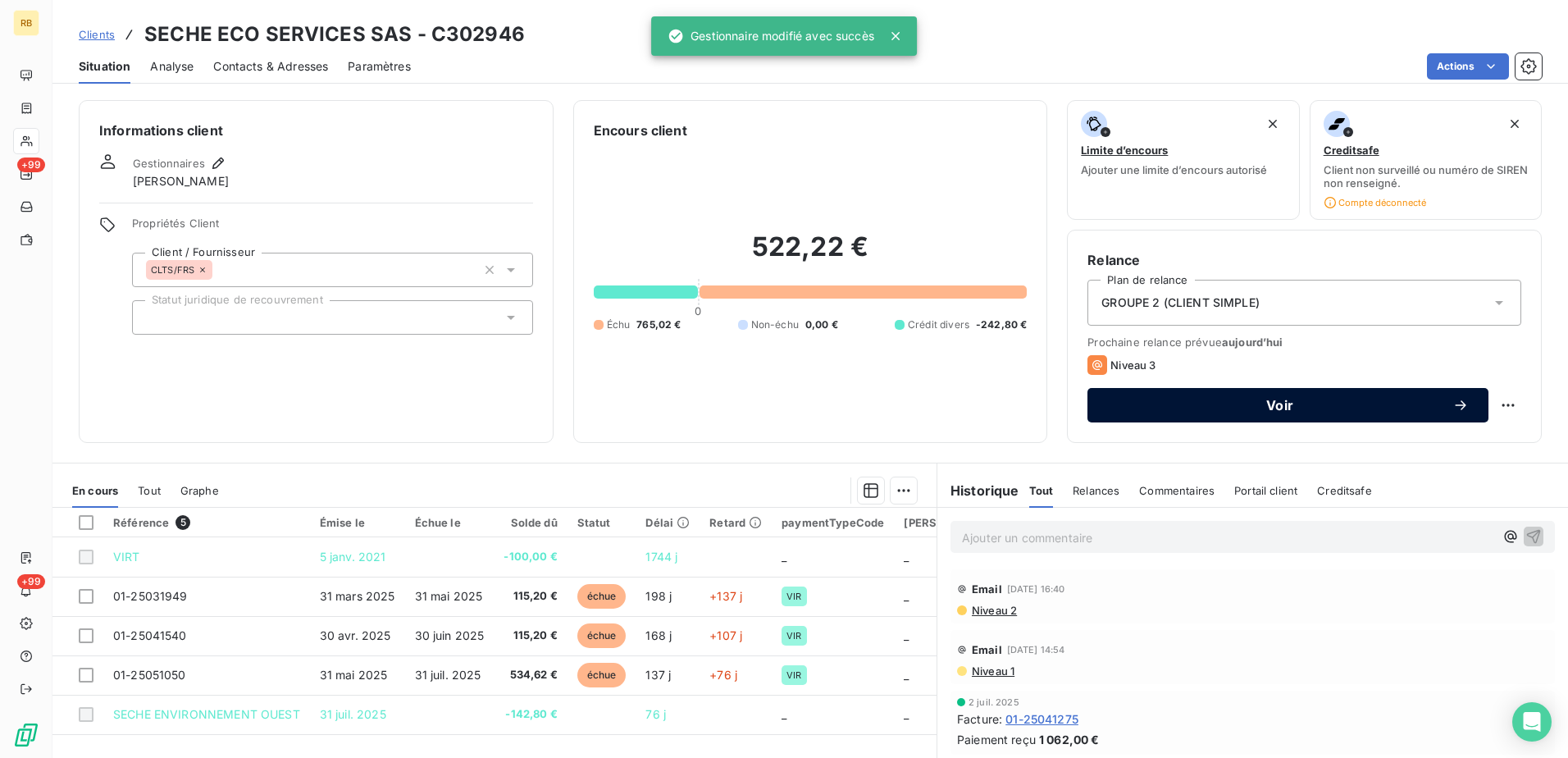
click at [1263, 414] on button "Voir" at bounding box center [1288, 405] width 401 height 35
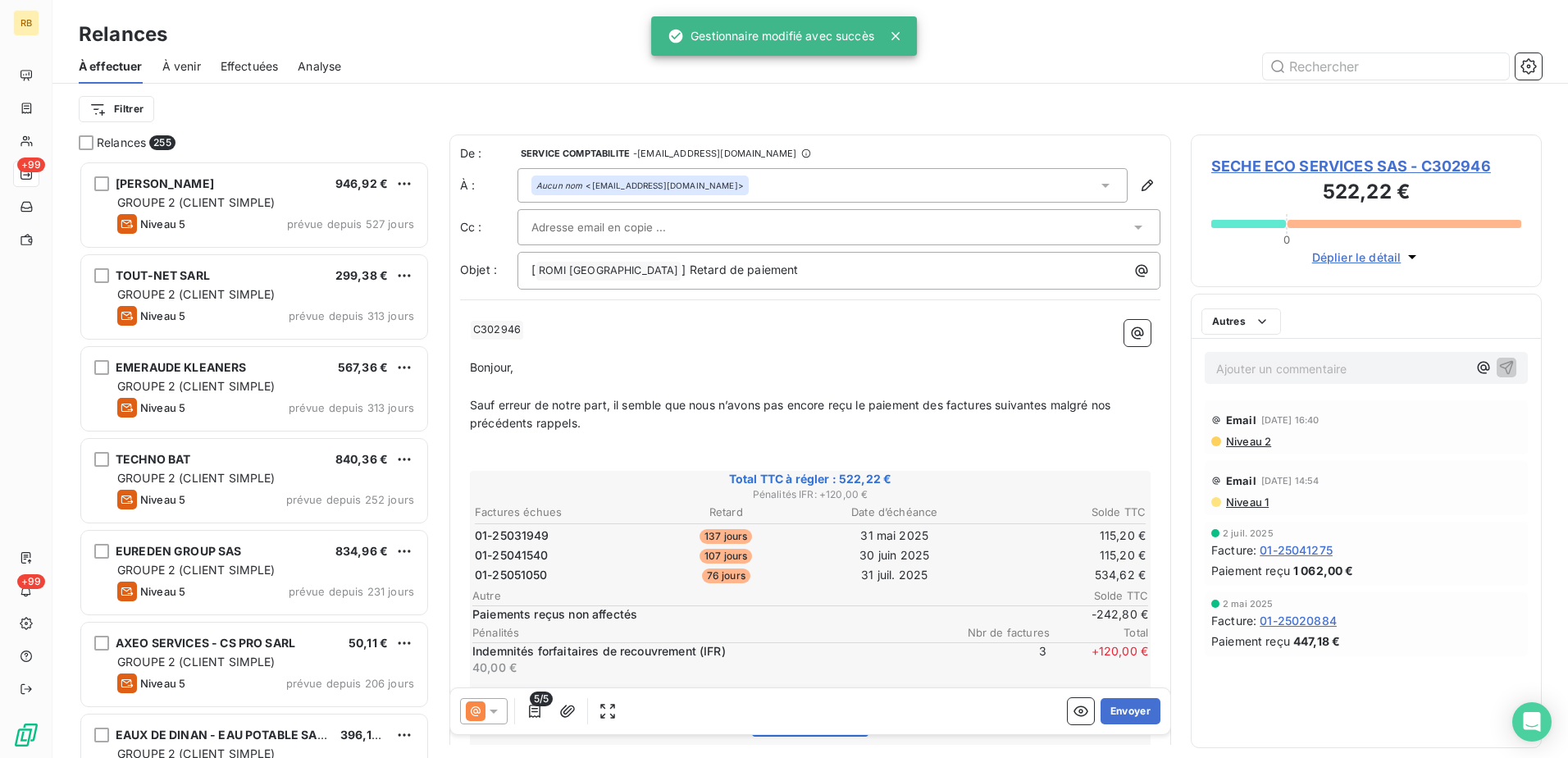
scroll to position [584, 339]
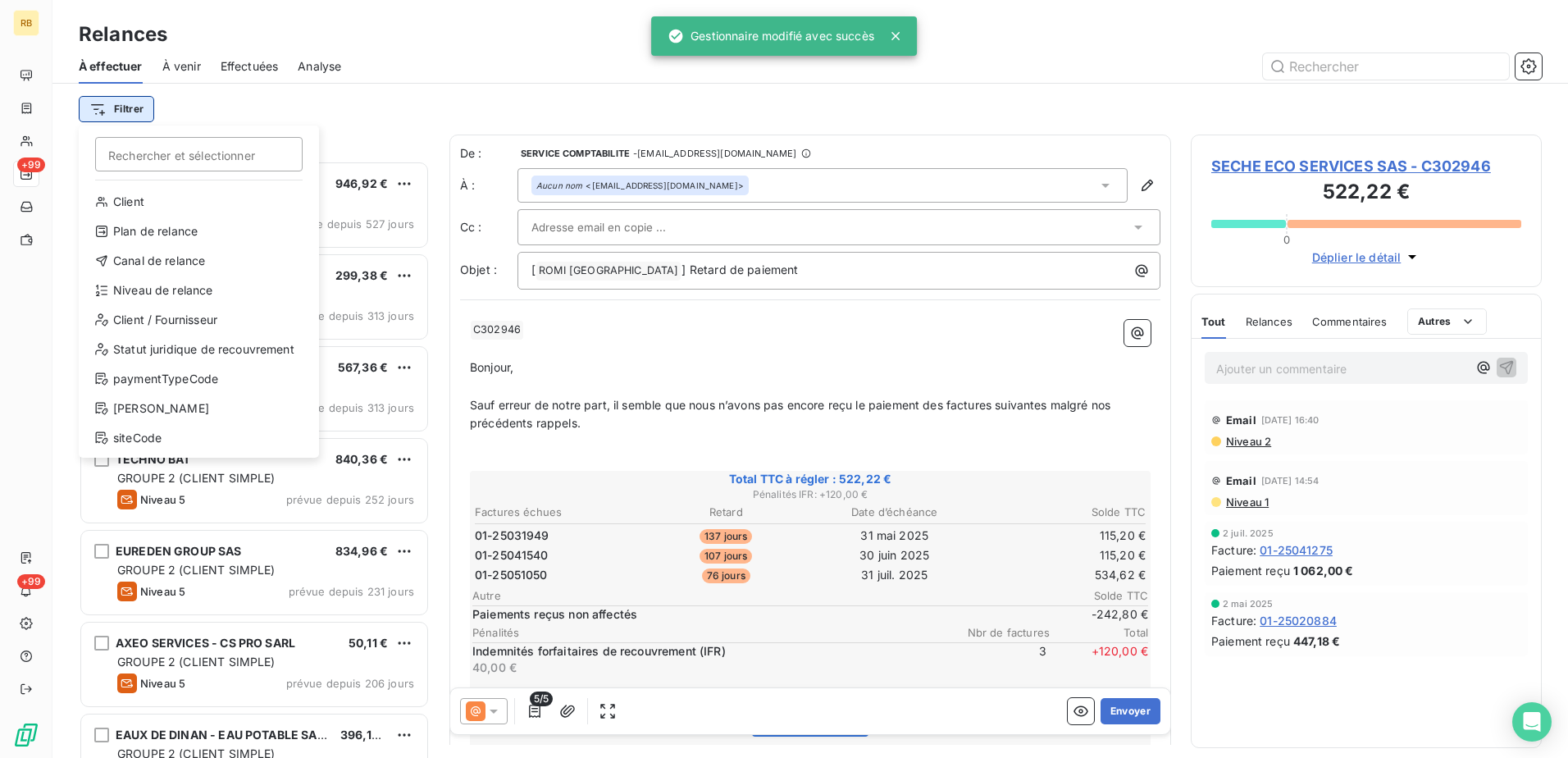
click at [112, 104] on html "RB +99 +99 Relances À effectuer À venir Effectuées Analyse Filtrer Rechercher e…" at bounding box center [784, 379] width 1568 height 758
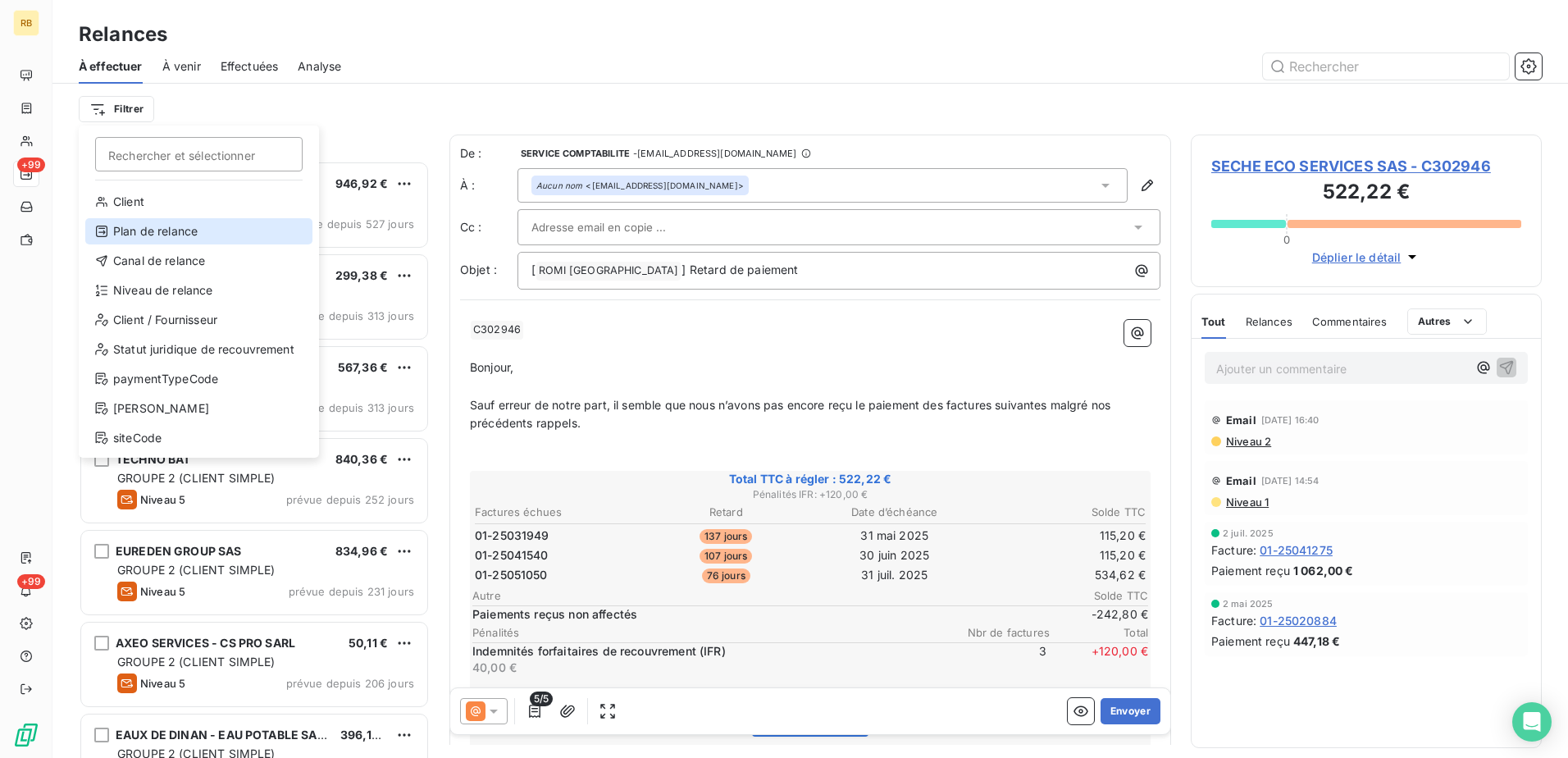
click at [148, 233] on div "Plan de relance" at bounding box center [198, 232] width 227 height 26
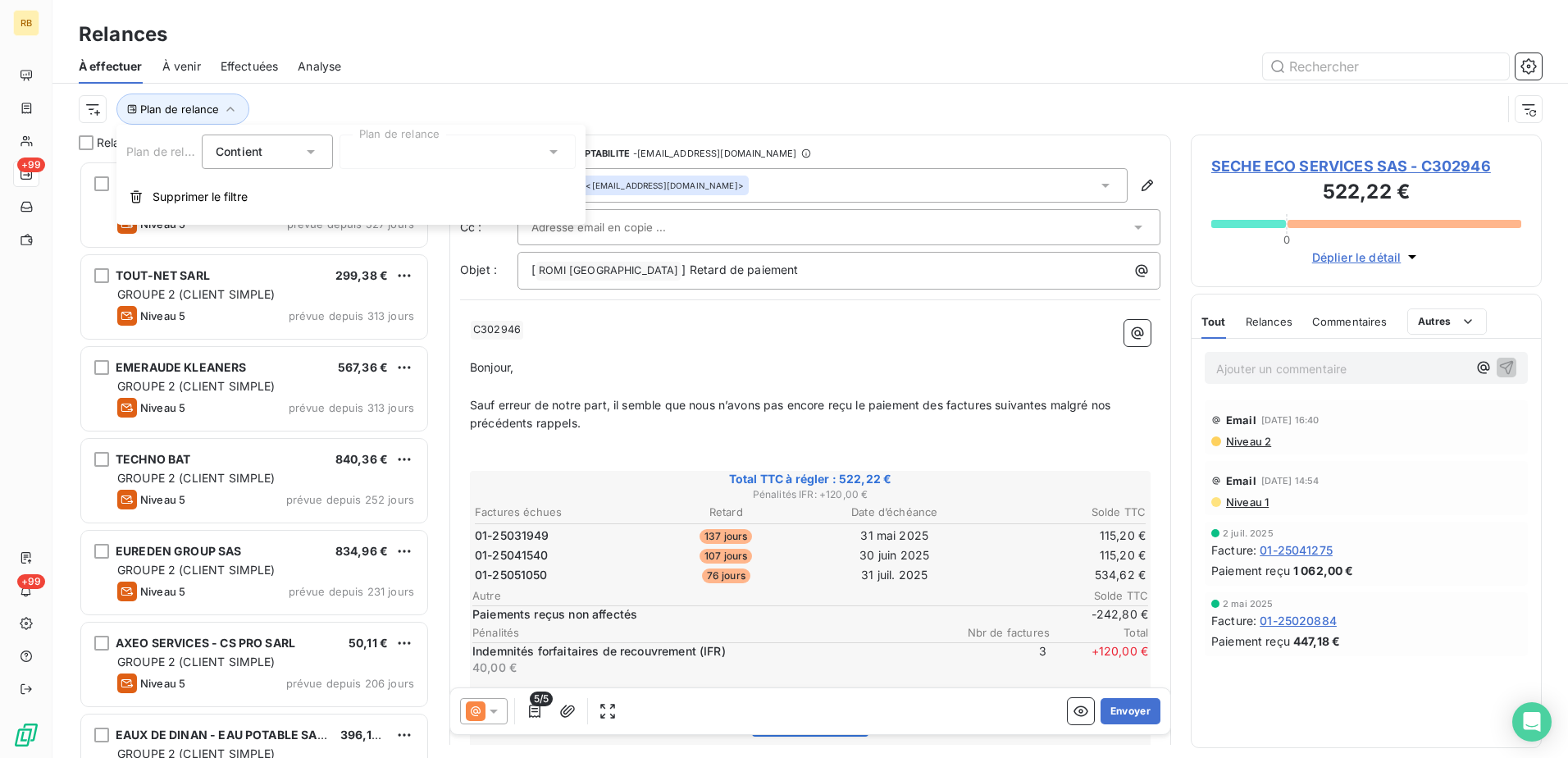
click at [472, 165] on div at bounding box center [457, 151] width 236 height 35
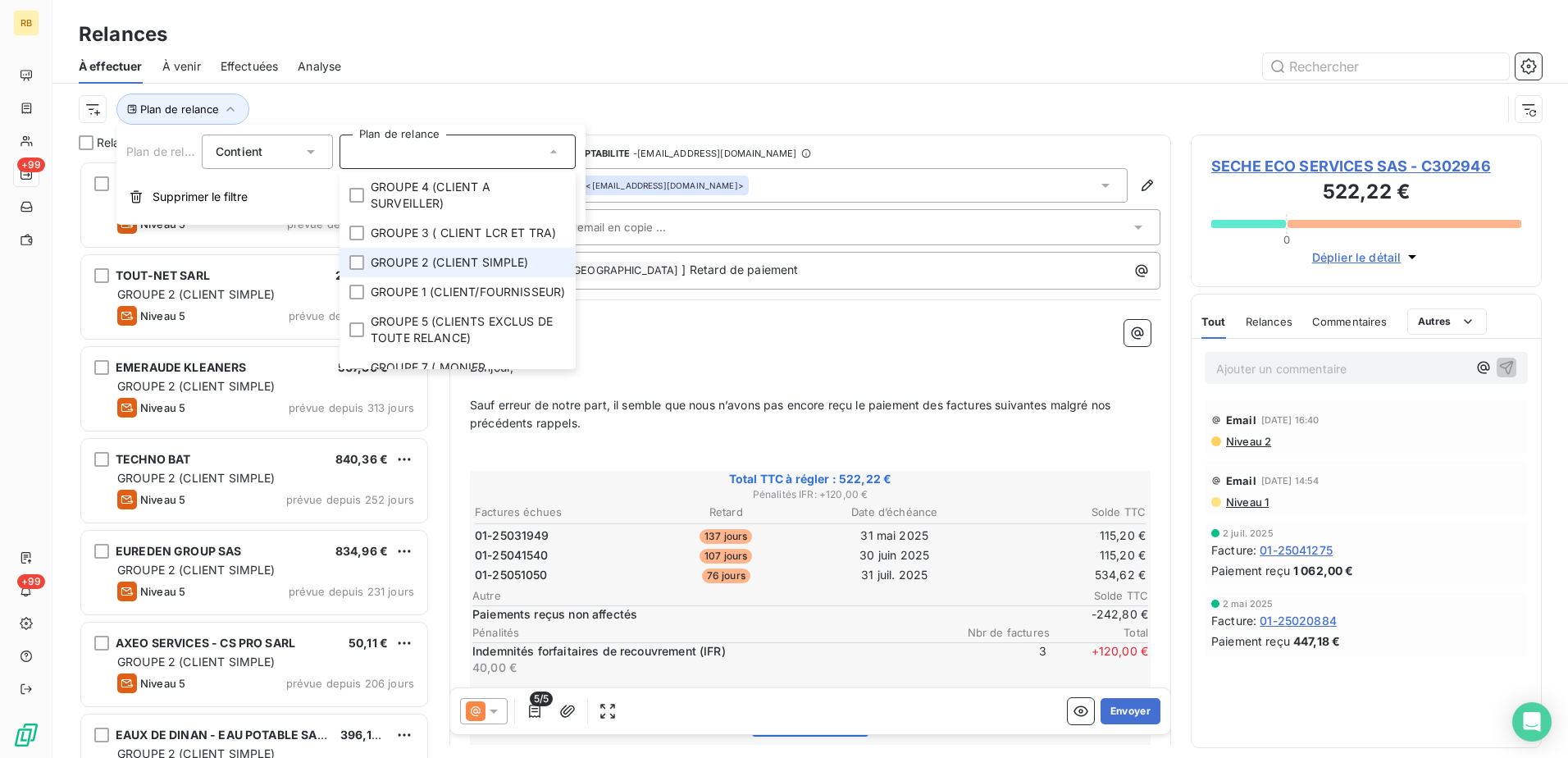
click at [418, 271] on span "GROUPE 2 (CLIENT SIMPLE)" at bounding box center [450, 262] width 159 height 17
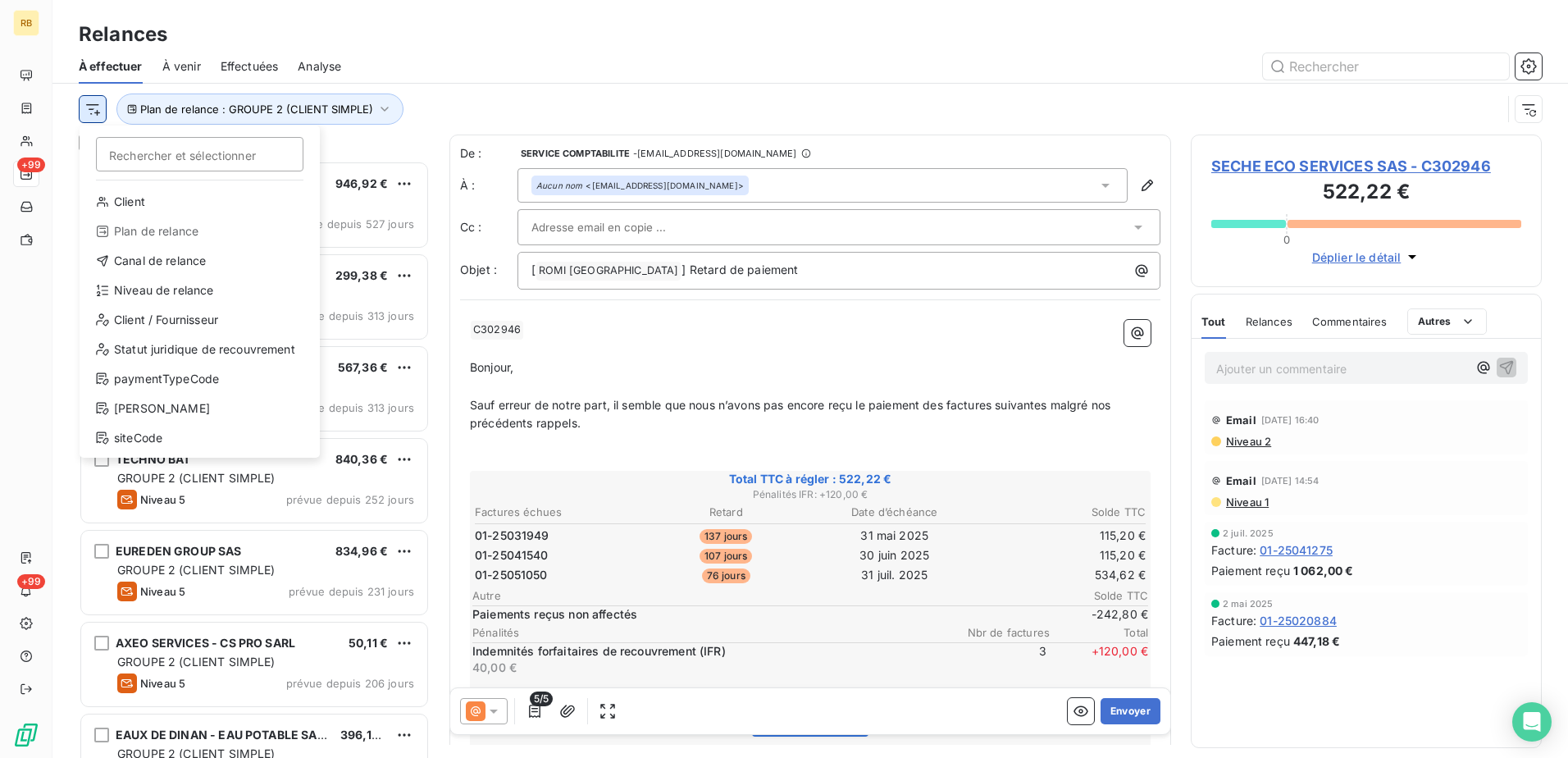
click at [98, 108] on html "RB +99 +99 Relances À effectuer À venir Effectuées Analyse Rechercher et sélect…" at bounding box center [784, 379] width 1568 height 758
click at [165, 285] on div "Niveau de relance" at bounding box center [199, 290] width 227 height 26
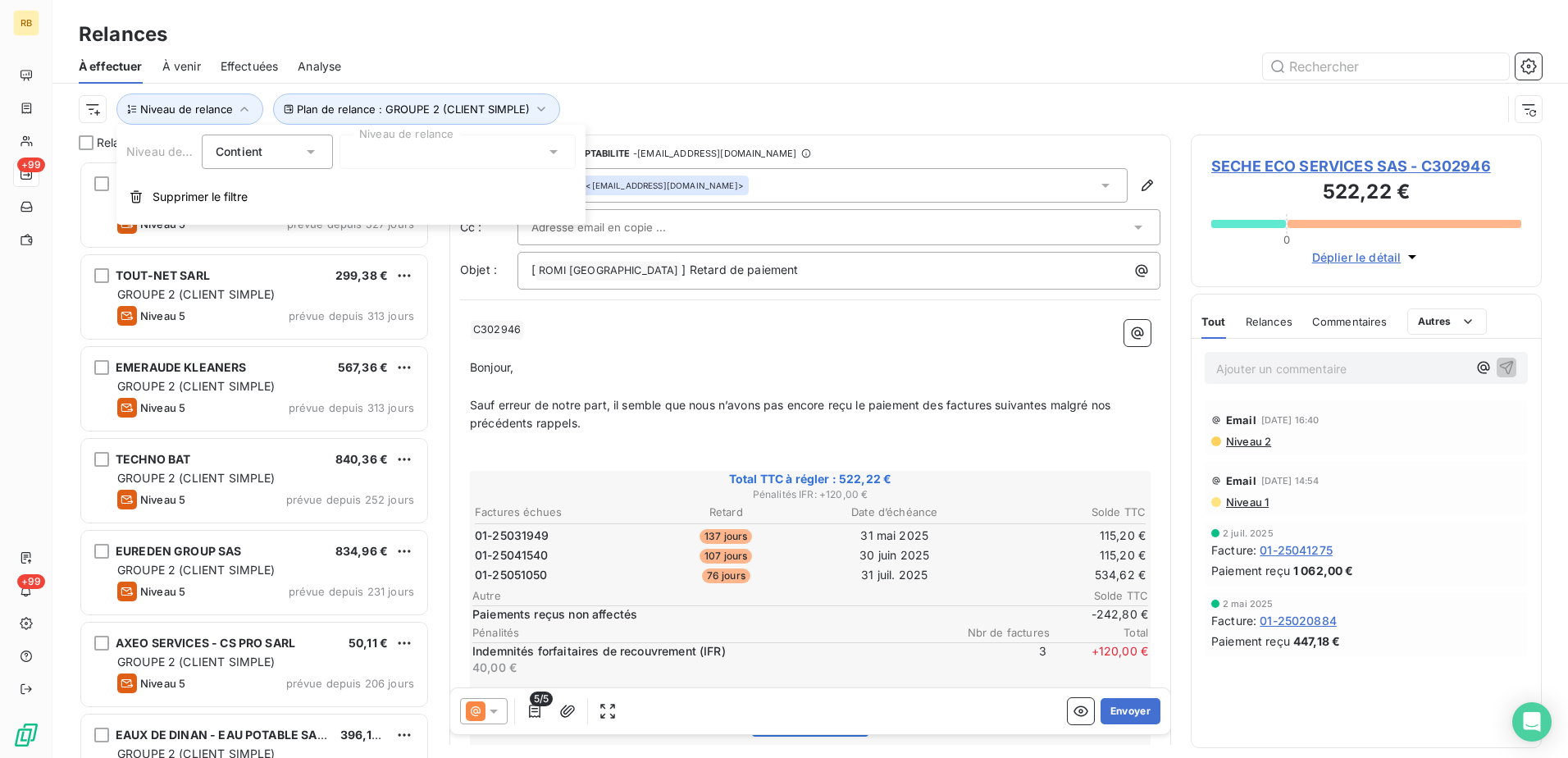
click at [459, 157] on div at bounding box center [457, 151] width 236 height 35
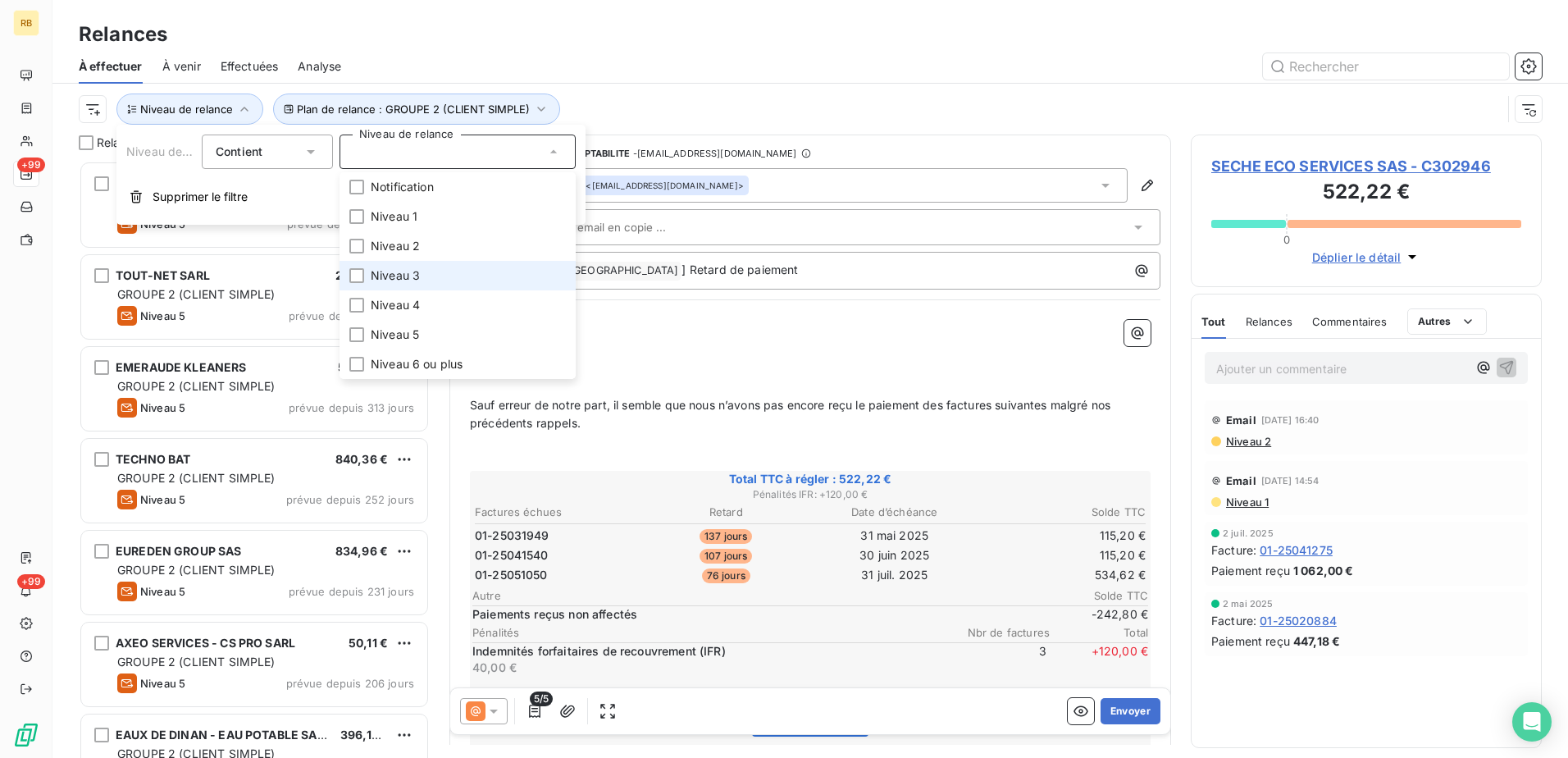
click at [410, 276] on span "Niveau 3" at bounding box center [395, 275] width 49 height 17
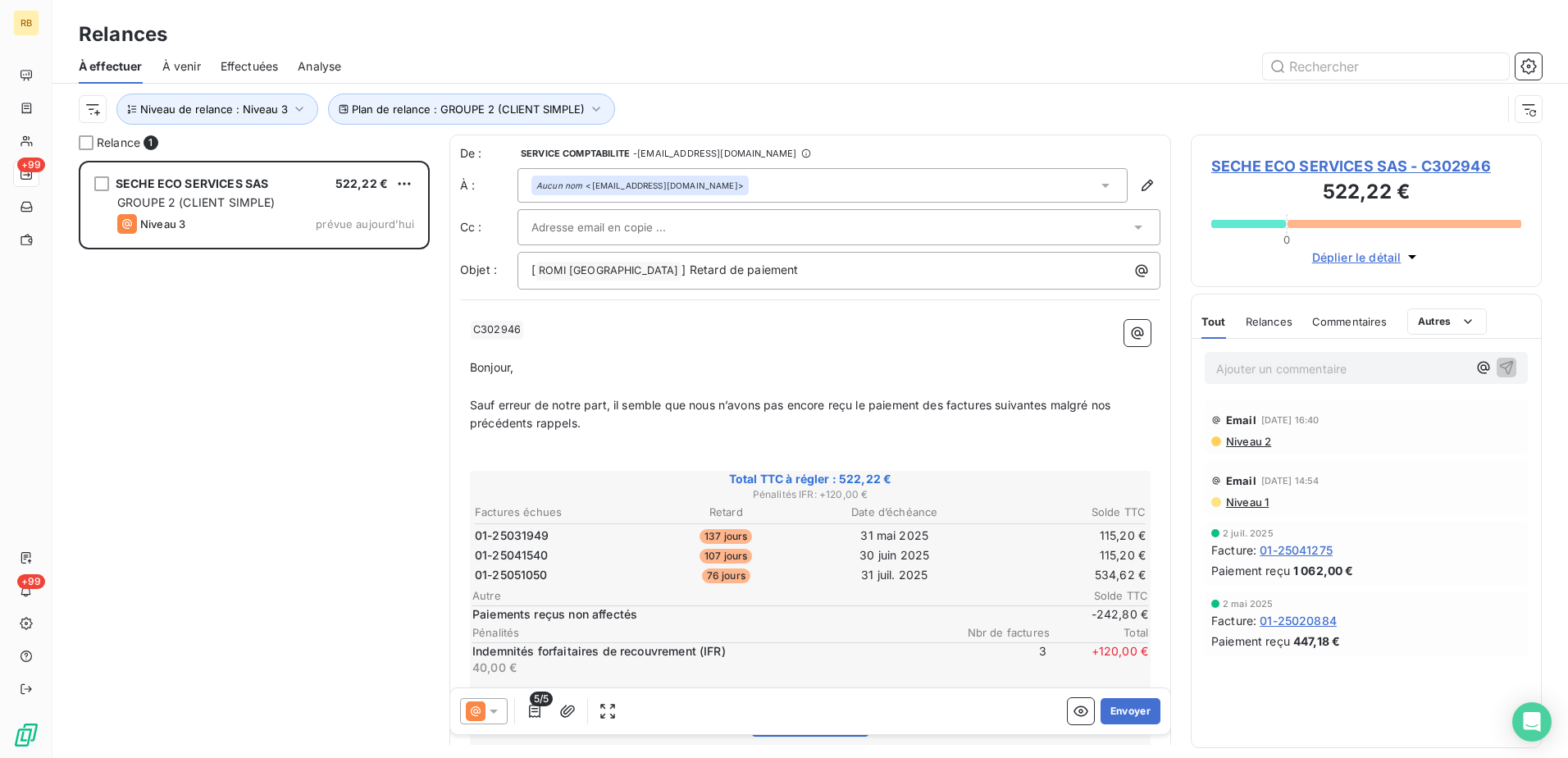
click at [1334, 379] on div "Ajouter un commentaire ﻿" at bounding box center [1366, 368] width 323 height 32
click at [1339, 364] on p "Ajouter un commentaire ﻿" at bounding box center [1341, 369] width 251 height 21
click at [1485, 367] on icon "button" at bounding box center [1484, 367] width 17 height 17
click at [1337, 414] on div "[PERSON_NAME]" at bounding box center [1373, 422] width 173 height 20
click at [1359, 428] on span "[PERSON_NAME]" at bounding box center [1373, 422] width 159 height 14
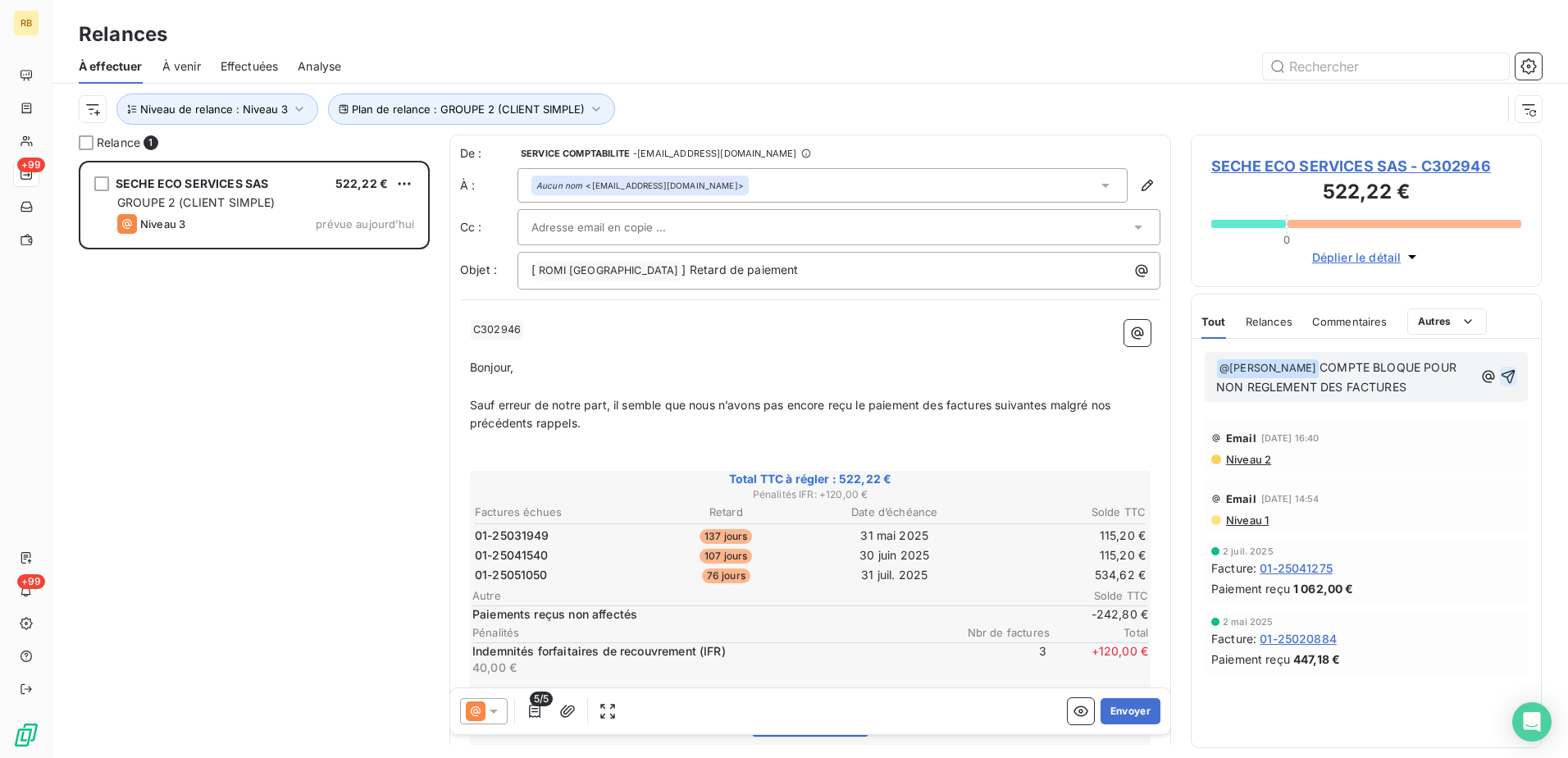
click at [1508, 378] on icon "button" at bounding box center [1508, 377] width 17 height 17
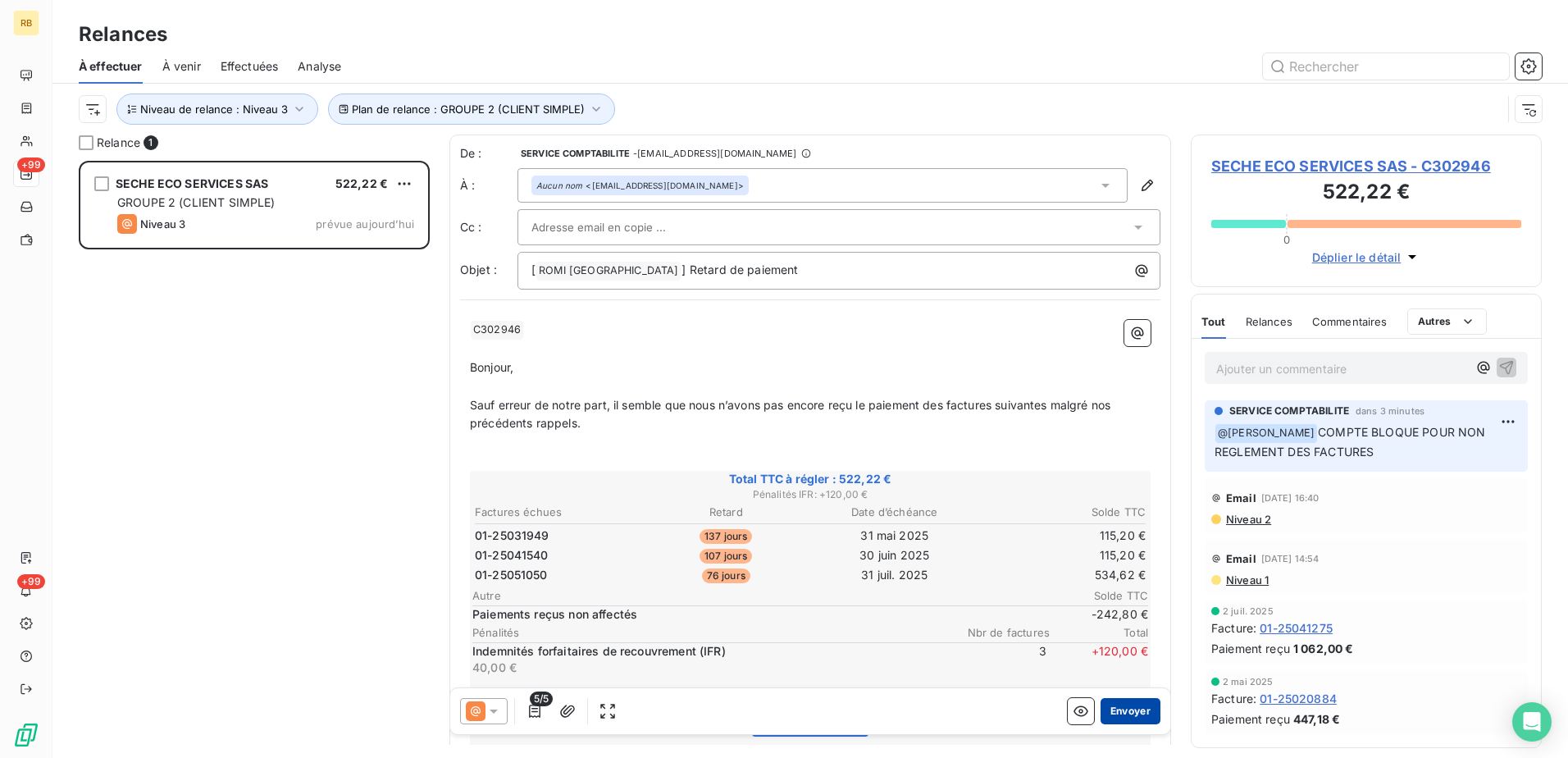
click at [1113, 712] on button "Envoyer" at bounding box center [1130, 711] width 60 height 26
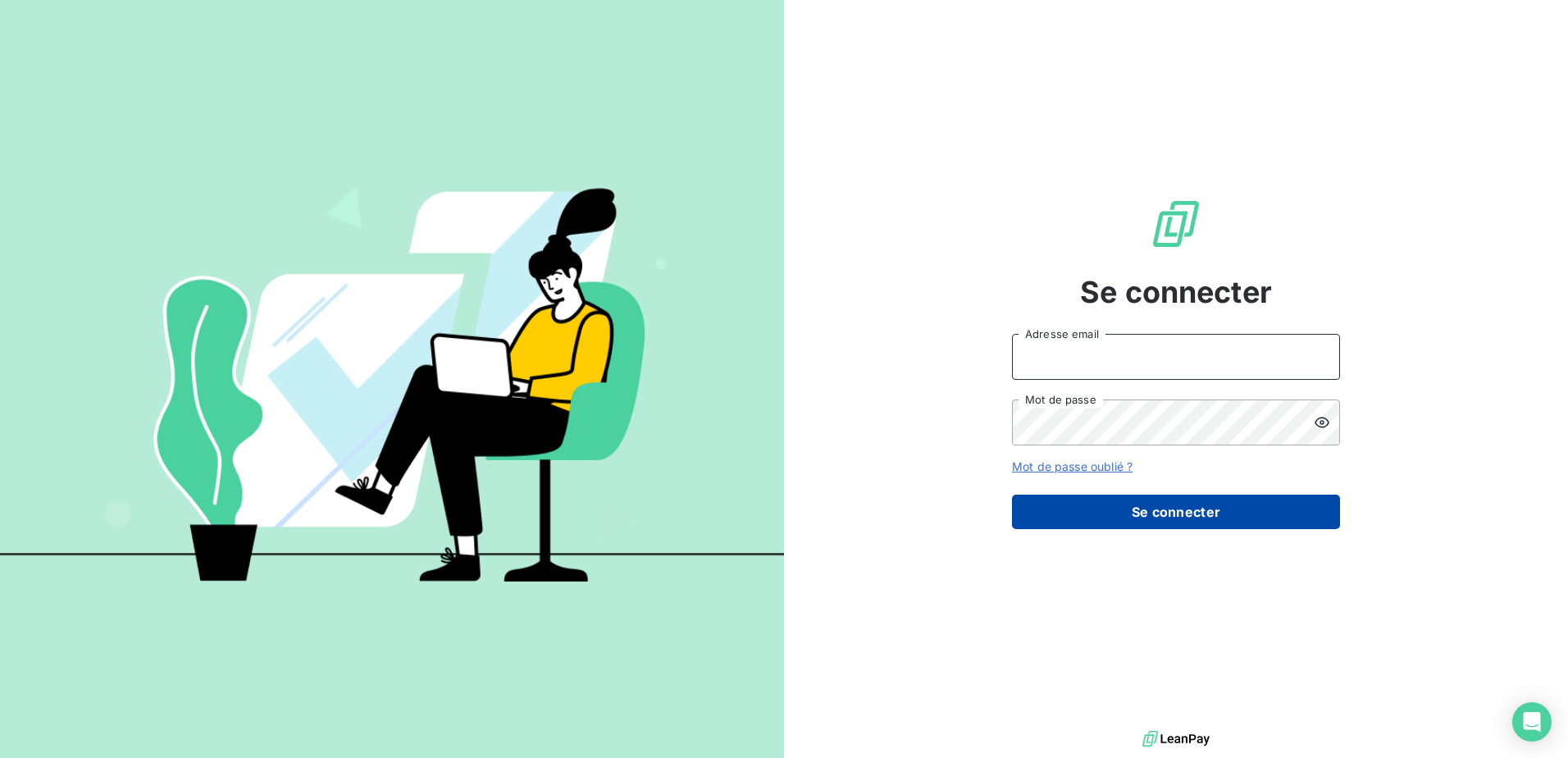
type input "[EMAIL_ADDRESS][DOMAIN_NAME]"
click at [1121, 520] on button "Se connecter" at bounding box center [1175, 512] width 328 height 35
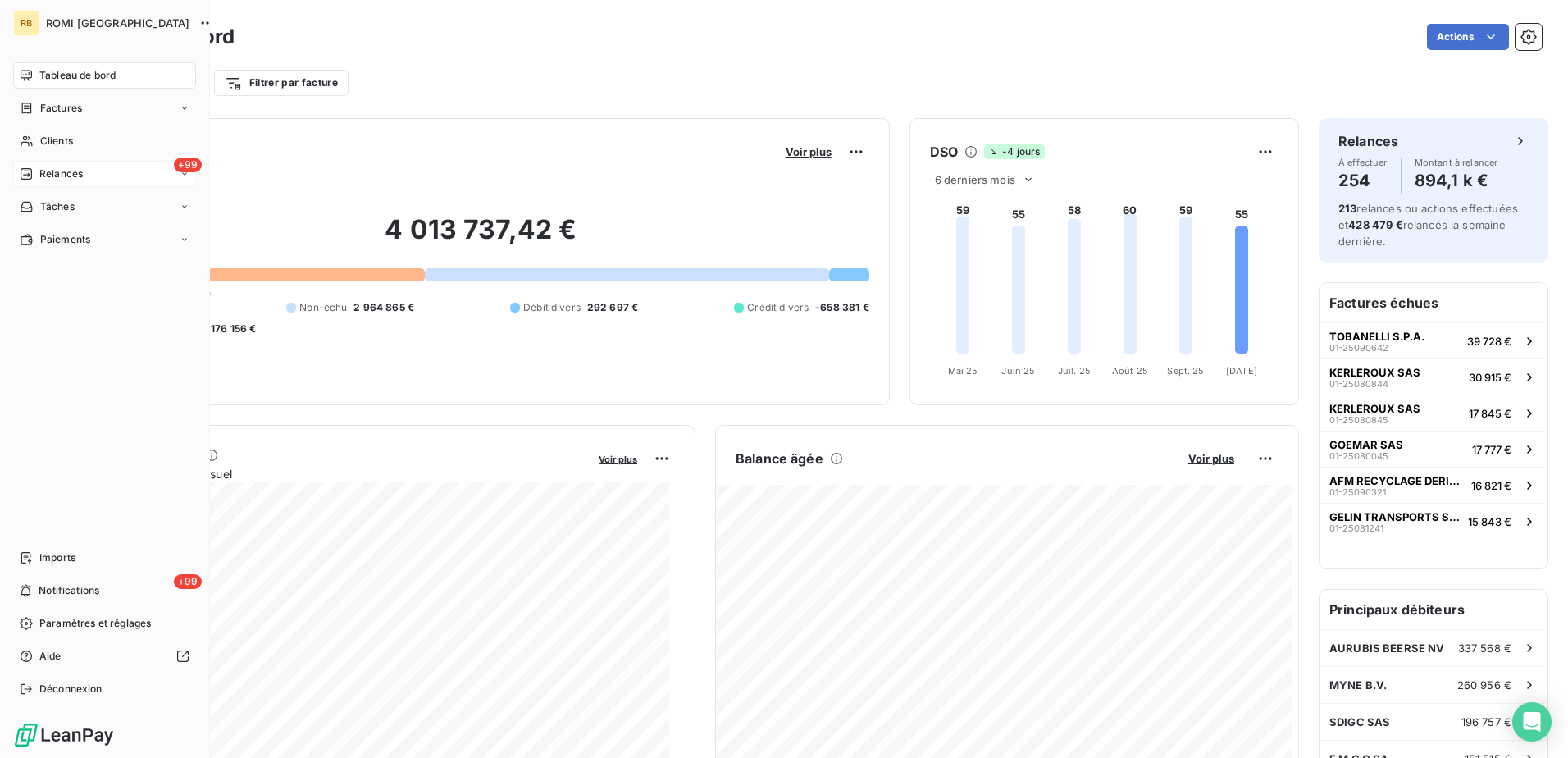
click at [39, 169] on span "Relances" at bounding box center [61, 174] width 44 height 15
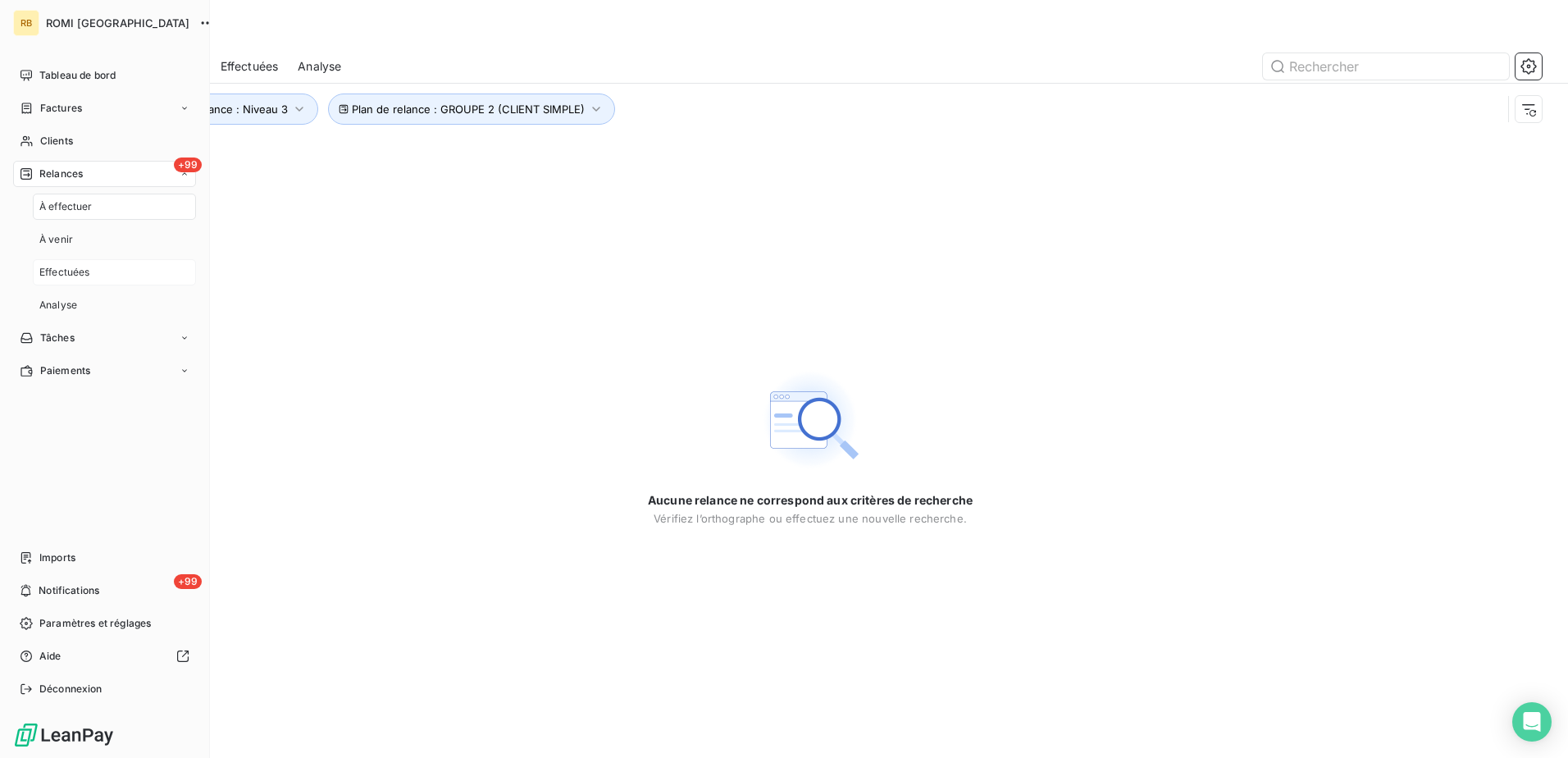
click at [91, 277] on div "Effectuées" at bounding box center [114, 273] width 163 height 26
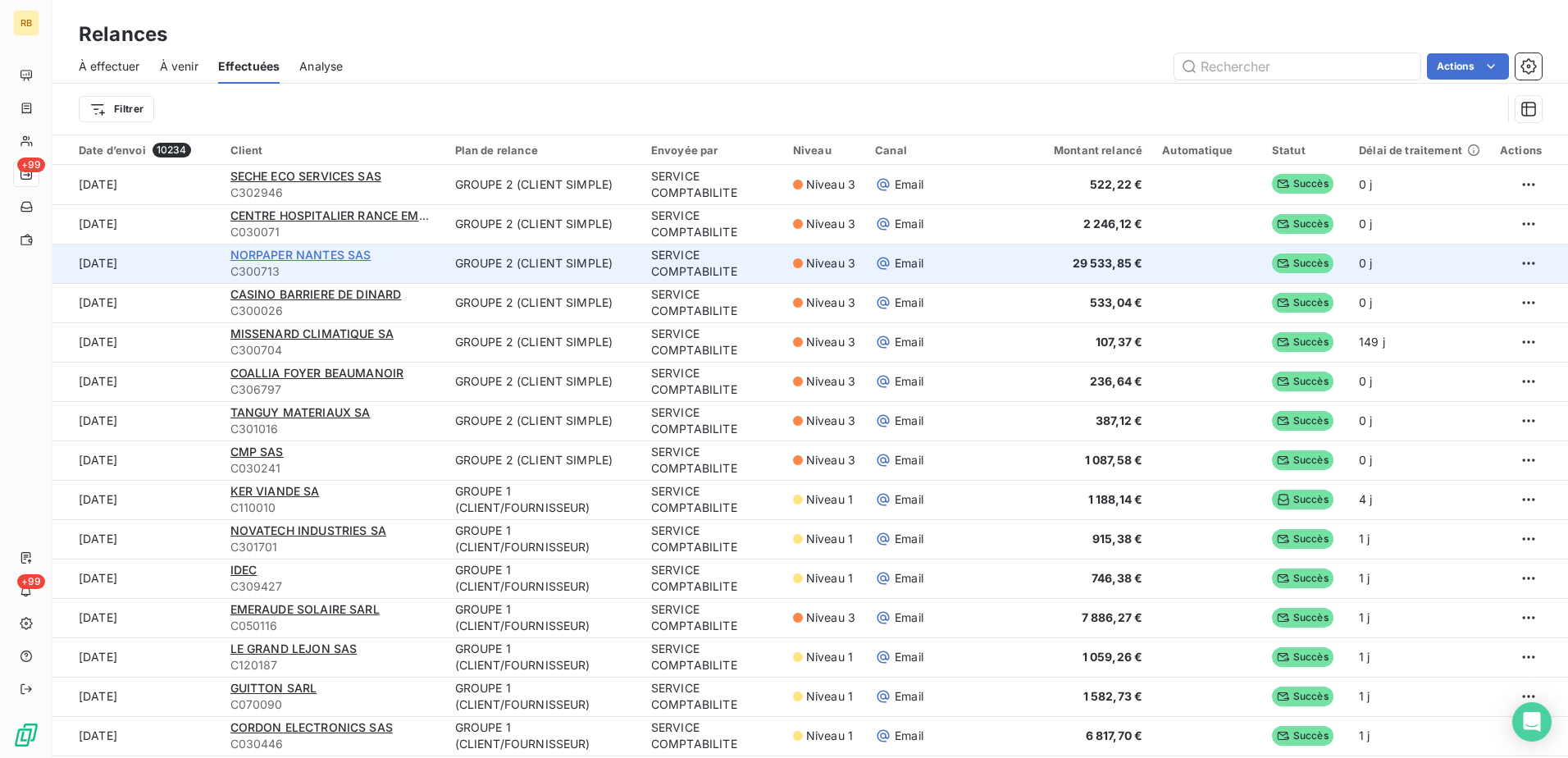
click at [327, 254] on span "NORPAPER NANTES SAS" at bounding box center [301, 254] width 141 height 14
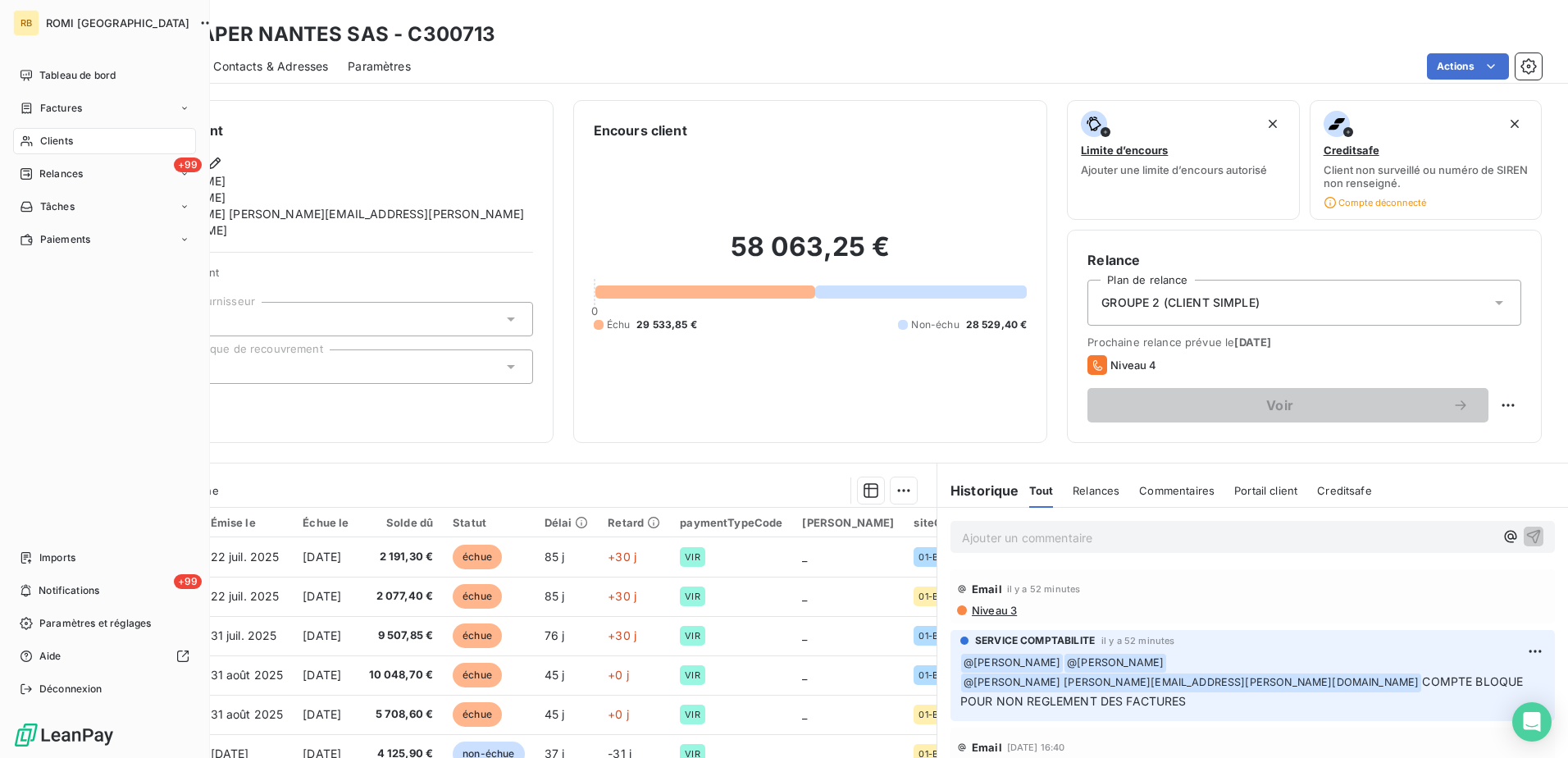
click at [44, 141] on span "Clients" at bounding box center [56, 141] width 33 height 15
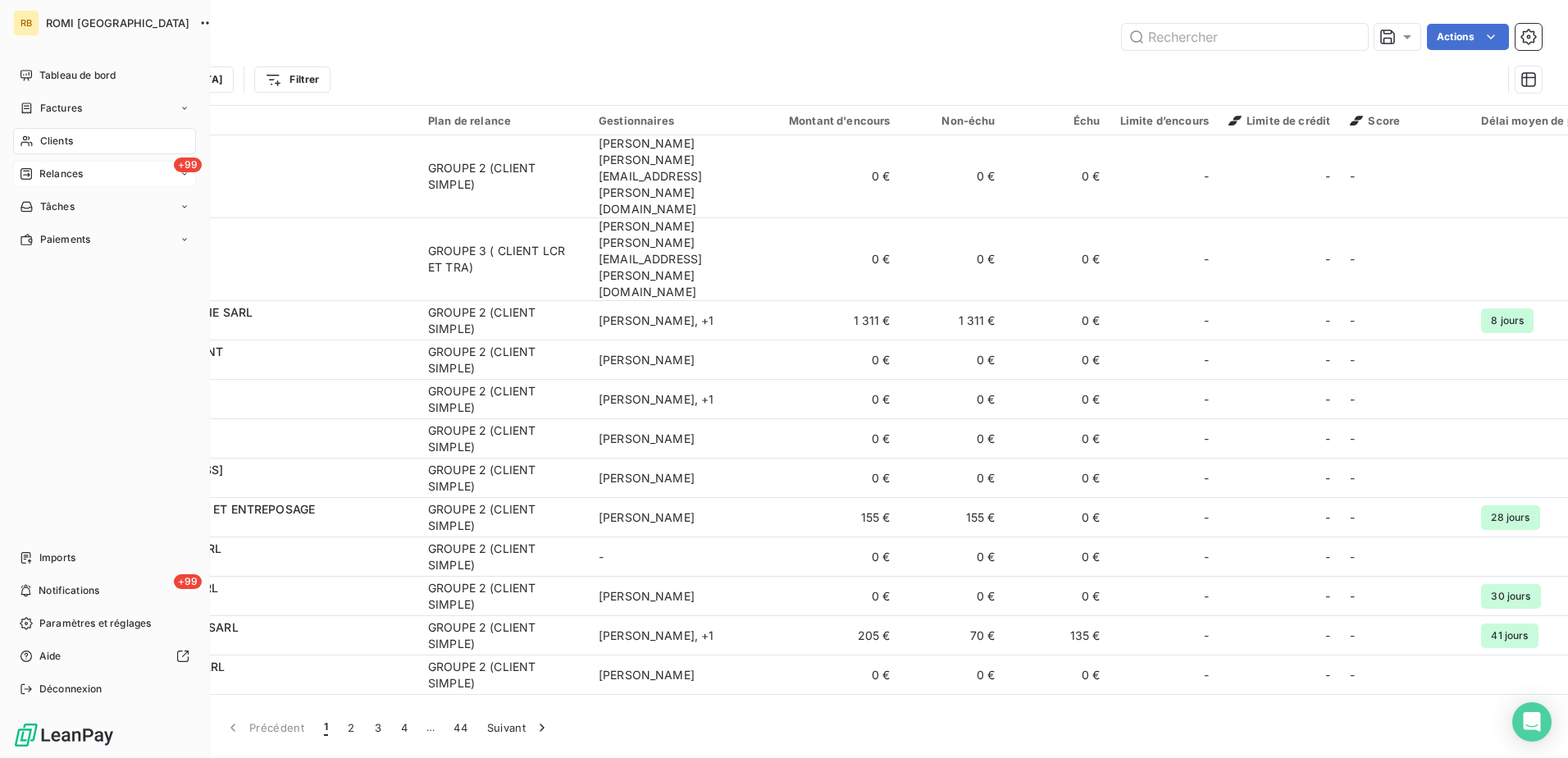
click at [21, 168] on icon at bounding box center [26, 174] width 13 height 13
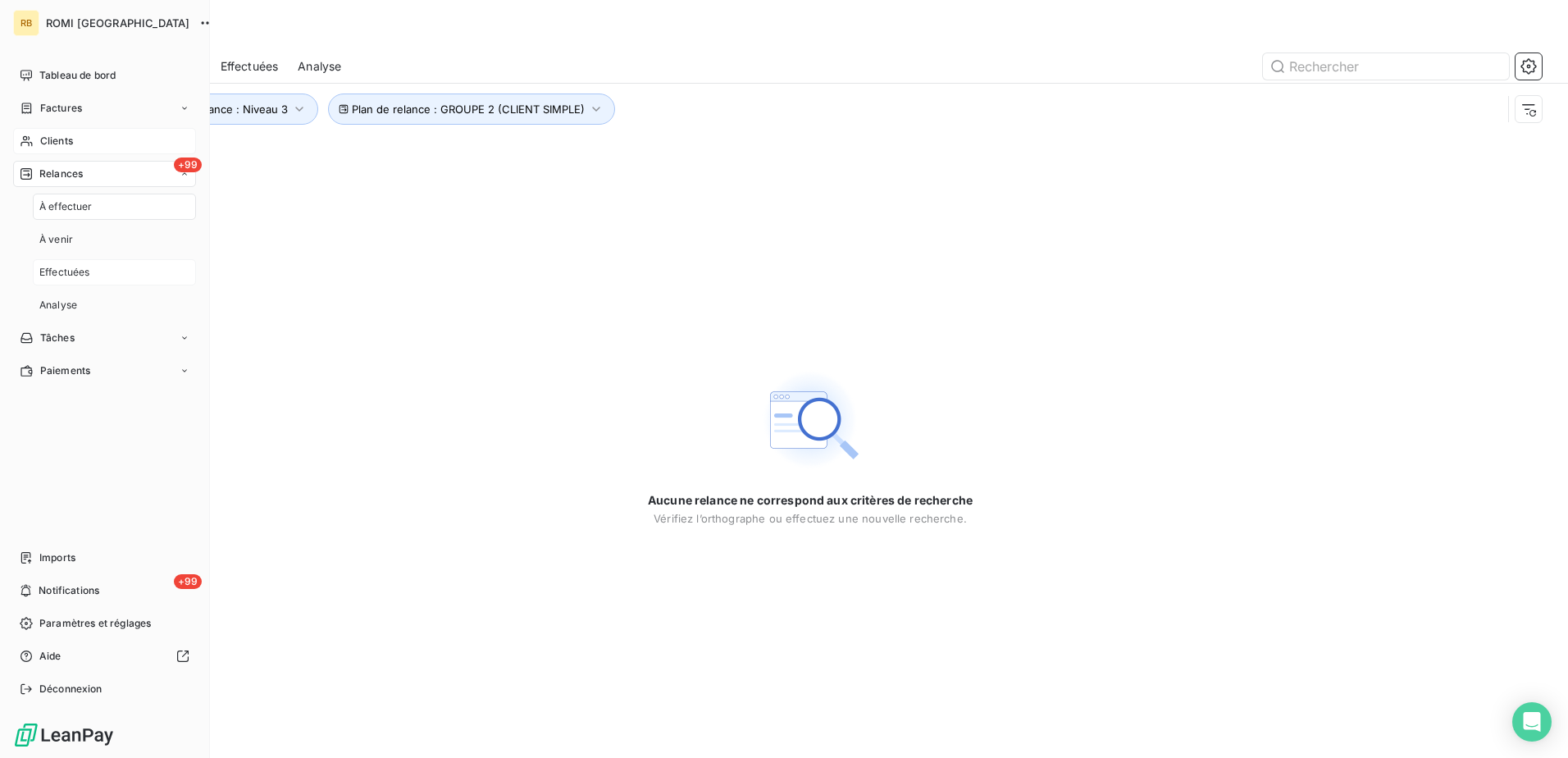
click at [93, 275] on div "Effectuées" at bounding box center [114, 273] width 163 height 26
